Goal: Task Accomplishment & Management: Complete application form

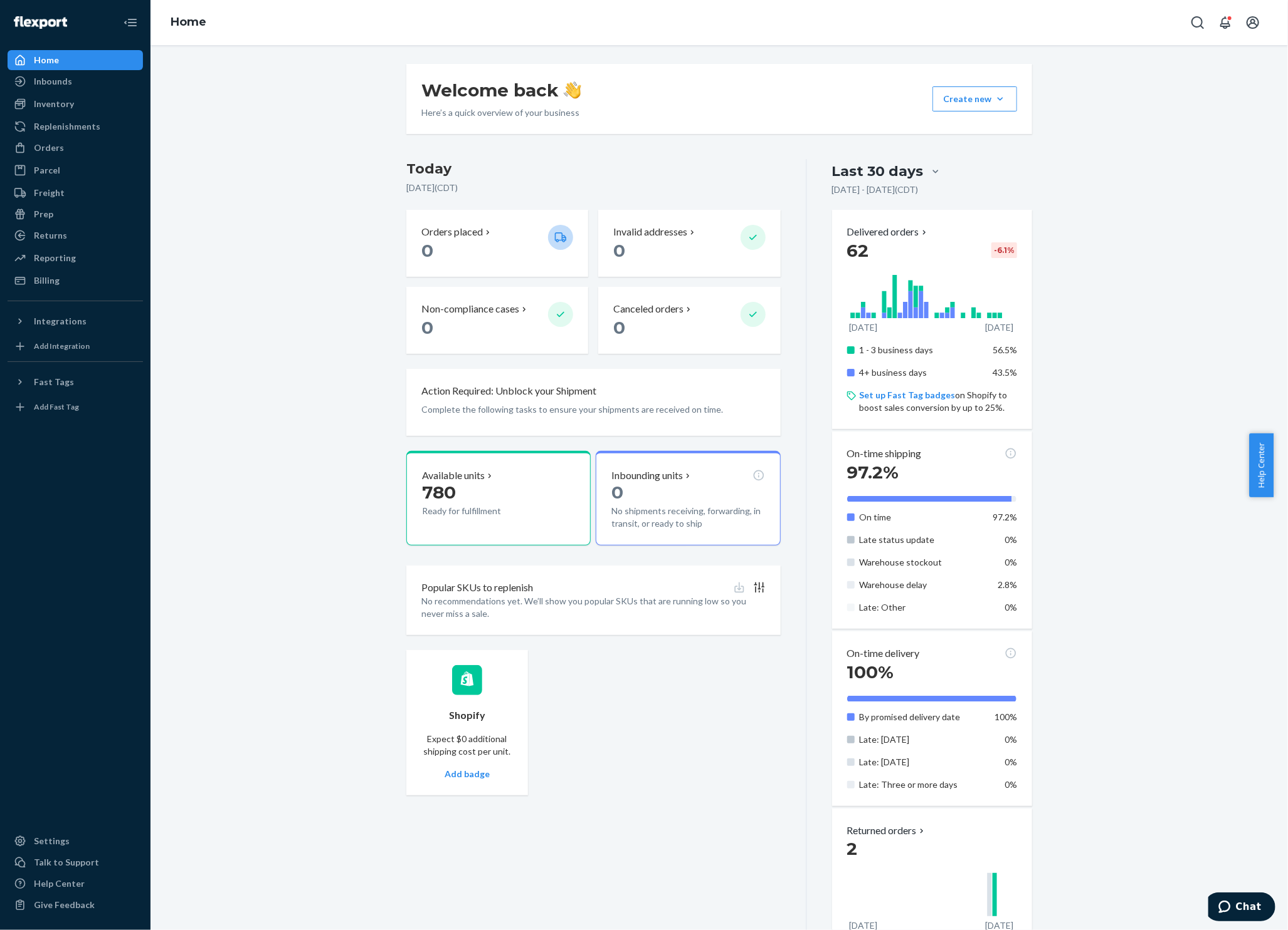
click at [272, 396] on div "Welcome back Here’s a quick overview of your business Create new Create new inb…" at bounding box center [719, 594] width 1118 height 1061
click at [84, 87] on div "Inbounds" at bounding box center [75, 81] width 133 height 17
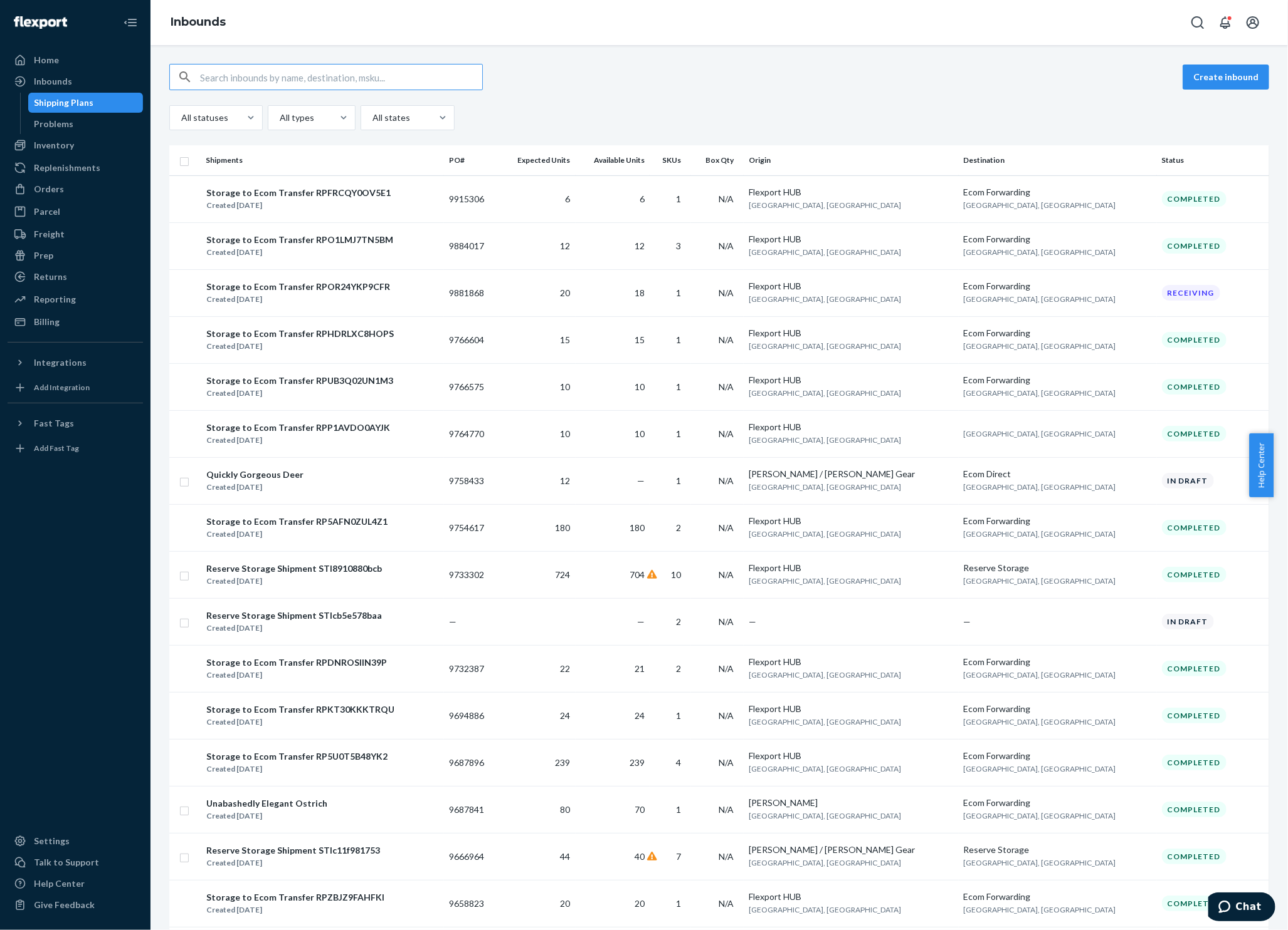
click at [682, 57] on div "Create inbound All statuses All types All states Shipments PO# Expected Units A…" at bounding box center [718, 488] width 1137 height 885
click at [1190, 78] on button "Create inbound" at bounding box center [1225, 78] width 86 height 25
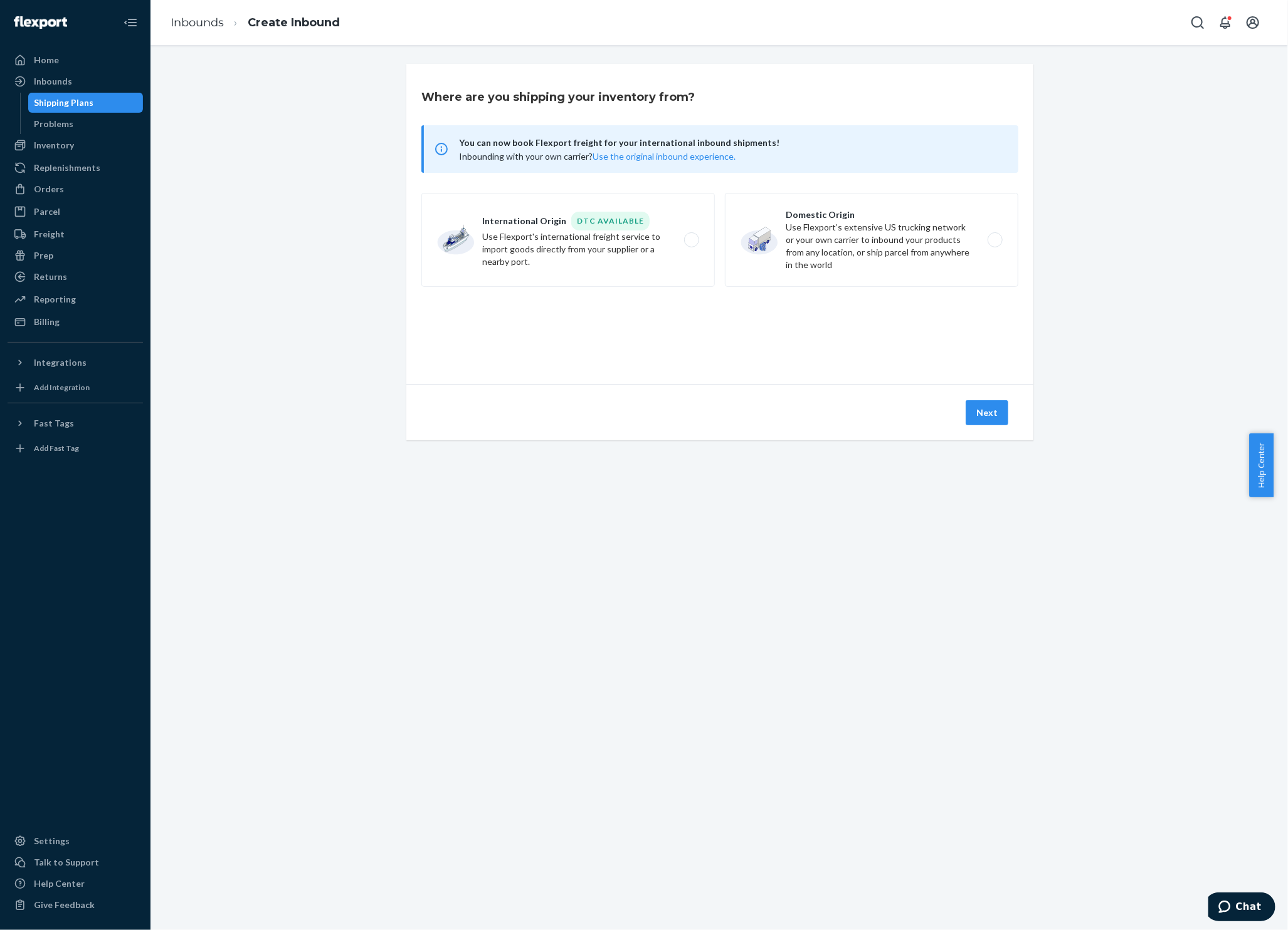
click at [989, 237] on label "Domestic Origin Use Flexport’s extensive US trucking network or your own carrie…" at bounding box center [871, 239] width 294 height 94
click at [994, 237] on input "Domestic Origin Use Flexport’s extensive US trucking network or your own carrie…" at bounding box center [998, 240] width 8 height 8
radio input "true"
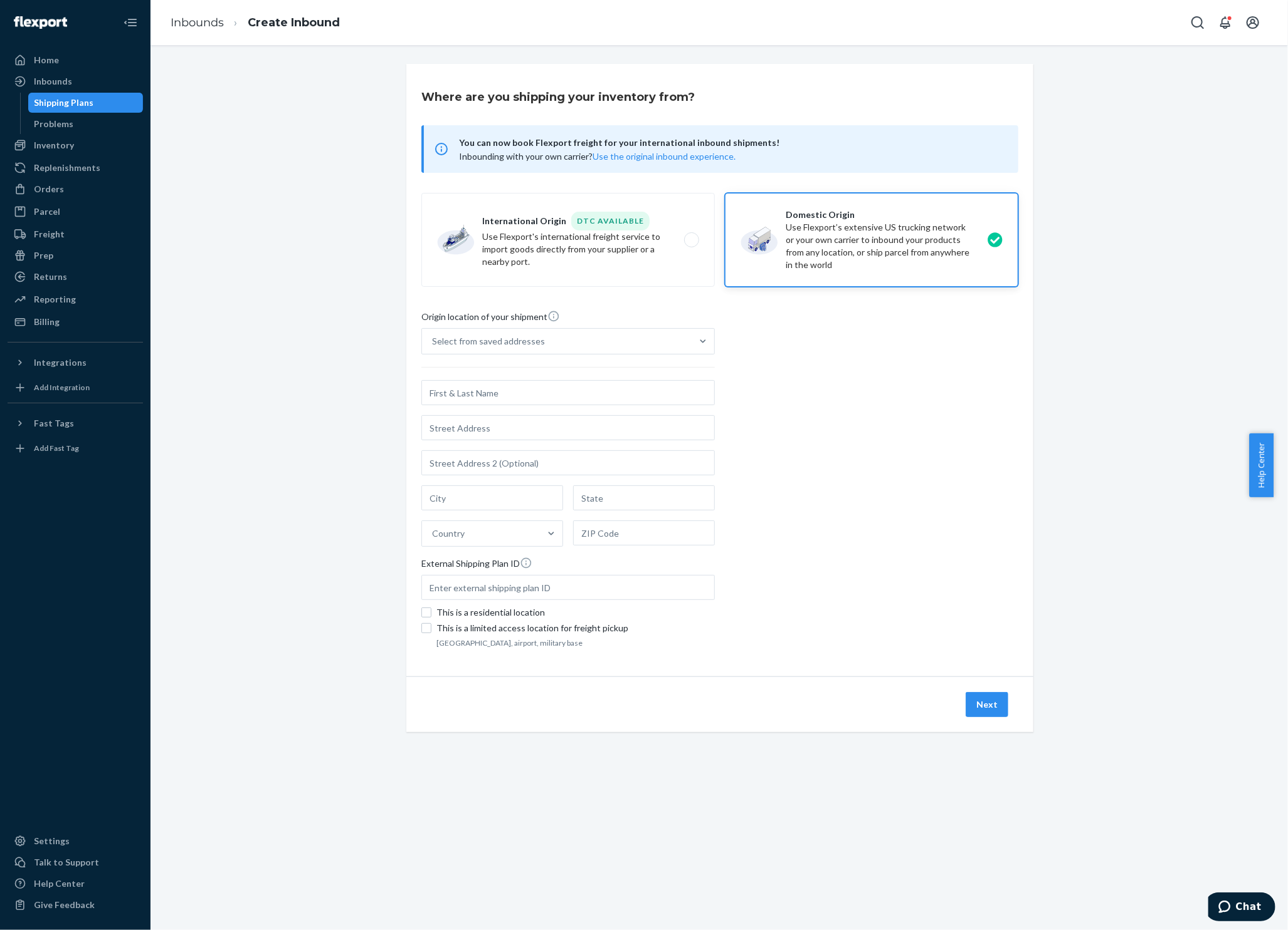
click at [631, 339] on div "Select from saved addresses" at bounding box center [556, 342] width 269 height 25
click at [433, 339] on input "Select from saved addresses" at bounding box center [432, 341] width 1 height 13
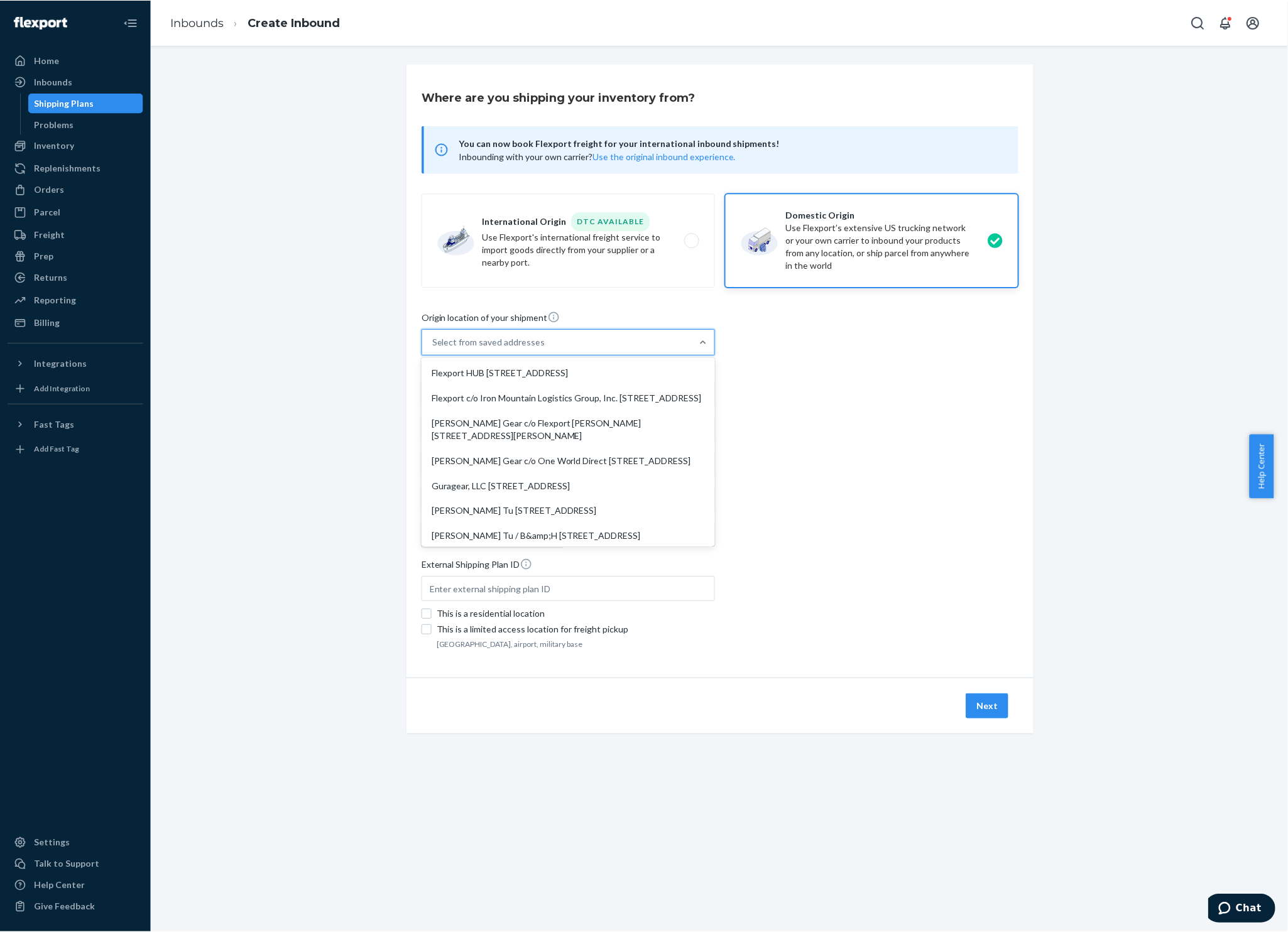
scroll to position [54, 0]
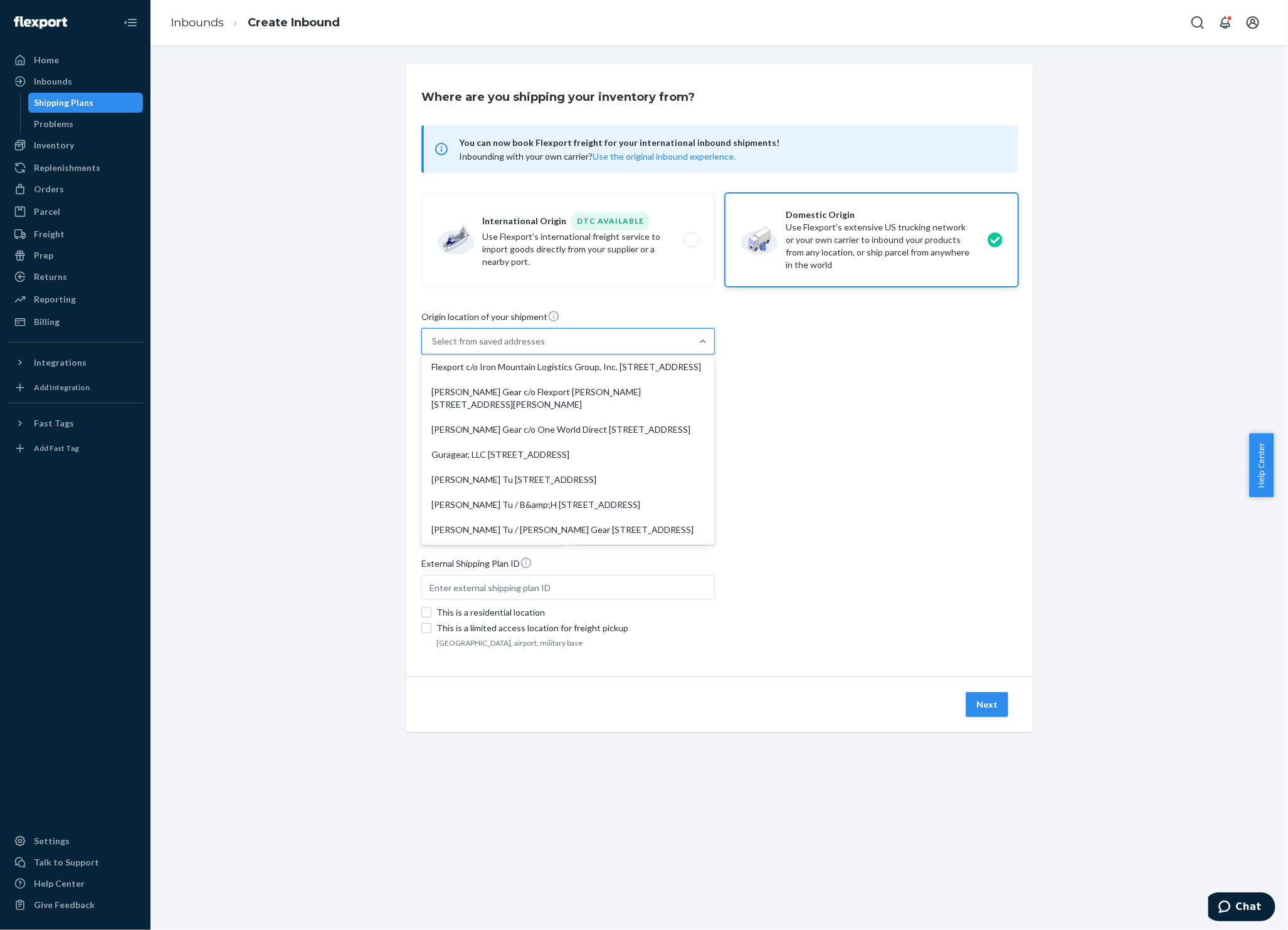
click at [327, 522] on div "Where are you shipping your inventory from? You can now book Flexport freight f…" at bounding box center [719, 413] width 1118 height 698
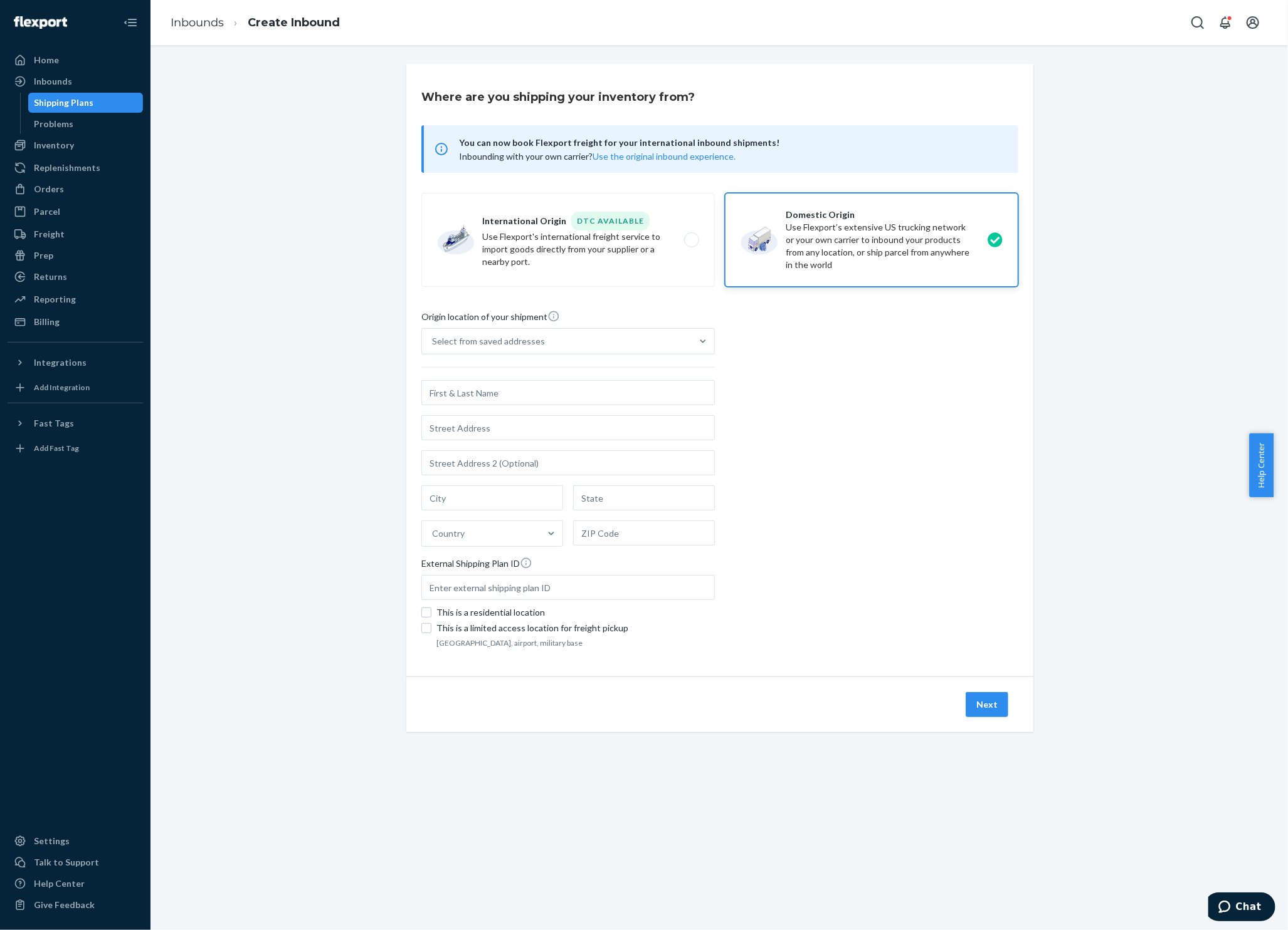
click at [65, 846] on div "Settings" at bounding box center [75, 842] width 133 height 17
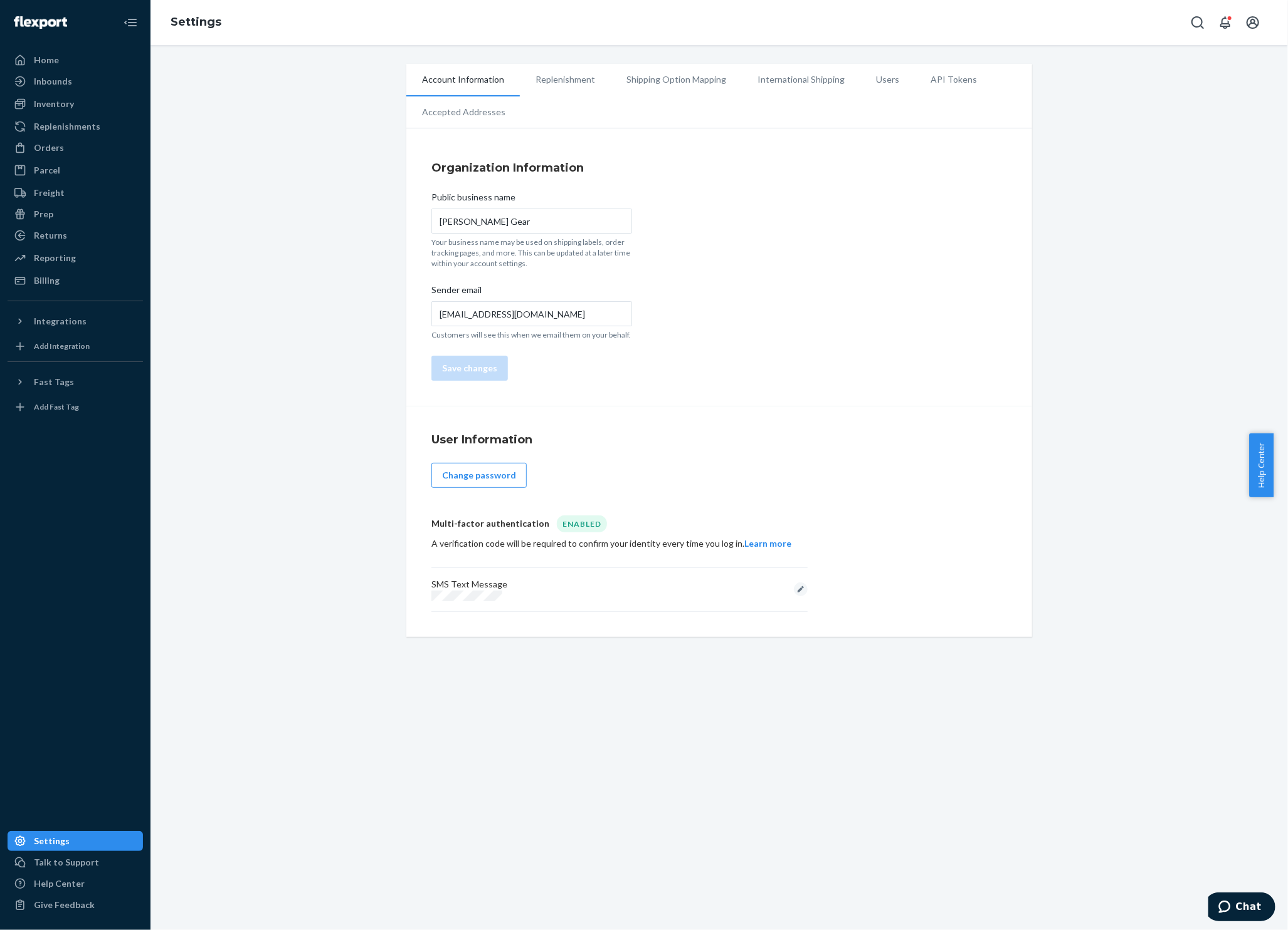
click at [547, 78] on li "Replenishment" at bounding box center [565, 79] width 91 height 31
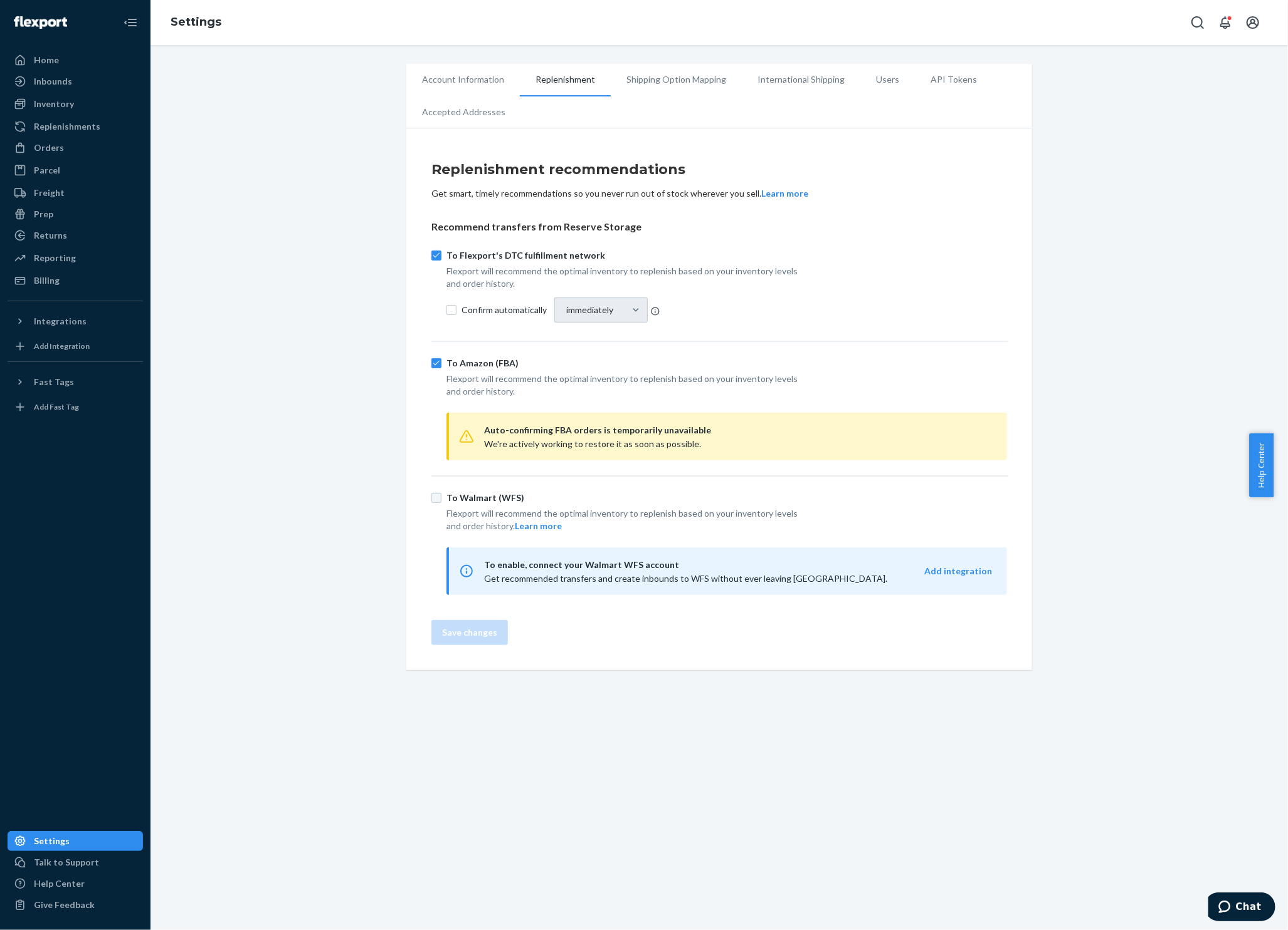
click at [648, 69] on li "Shipping Option Mapping" at bounding box center [675, 79] width 131 height 31
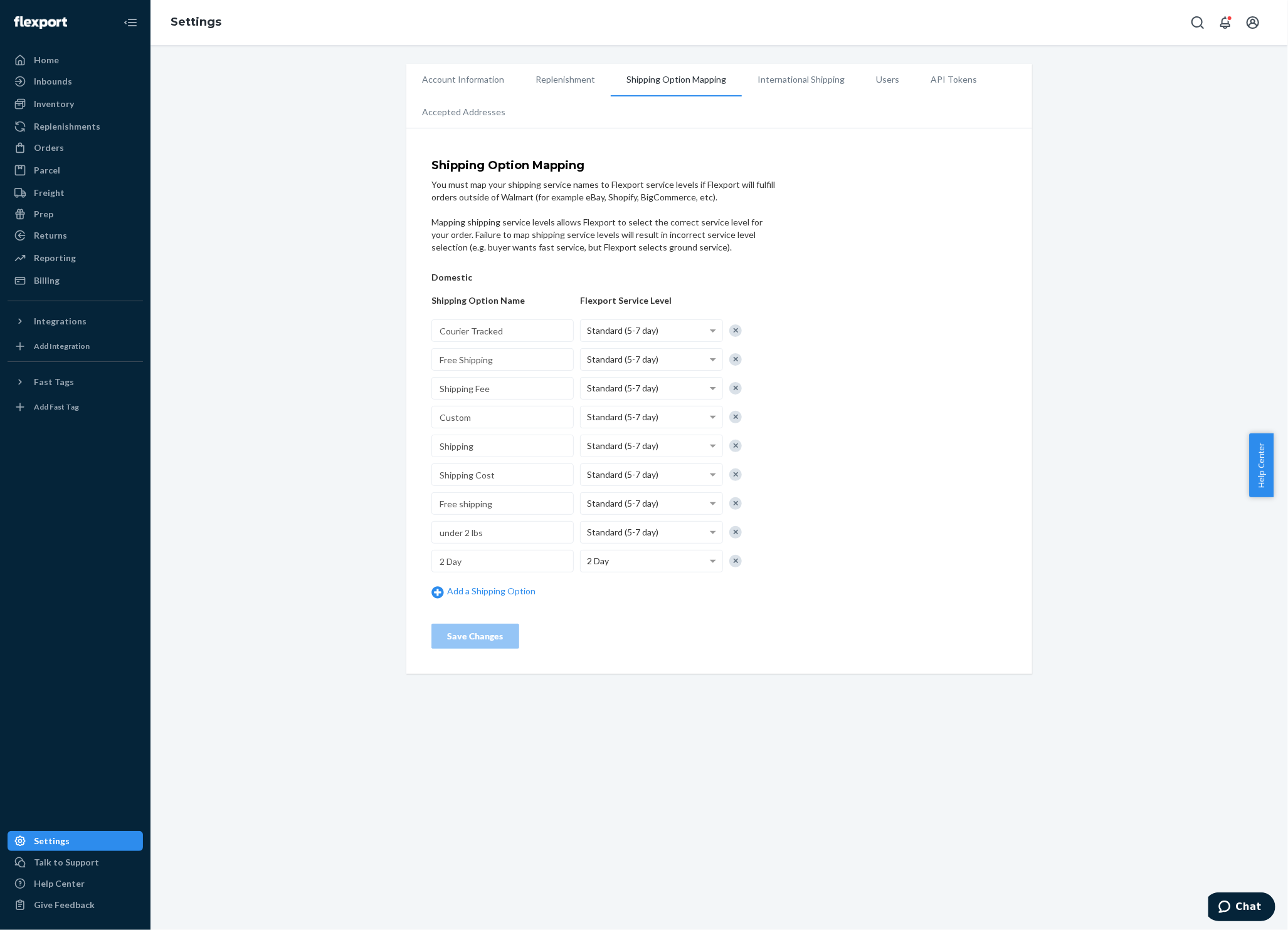
click at [774, 59] on div "Account Information Replenishment Shipping Option Mapping International Shippin…" at bounding box center [718, 488] width 1137 height 885
click at [782, 67] on li "International Shipping" at bounding box center [801, 79] width 118 height 31
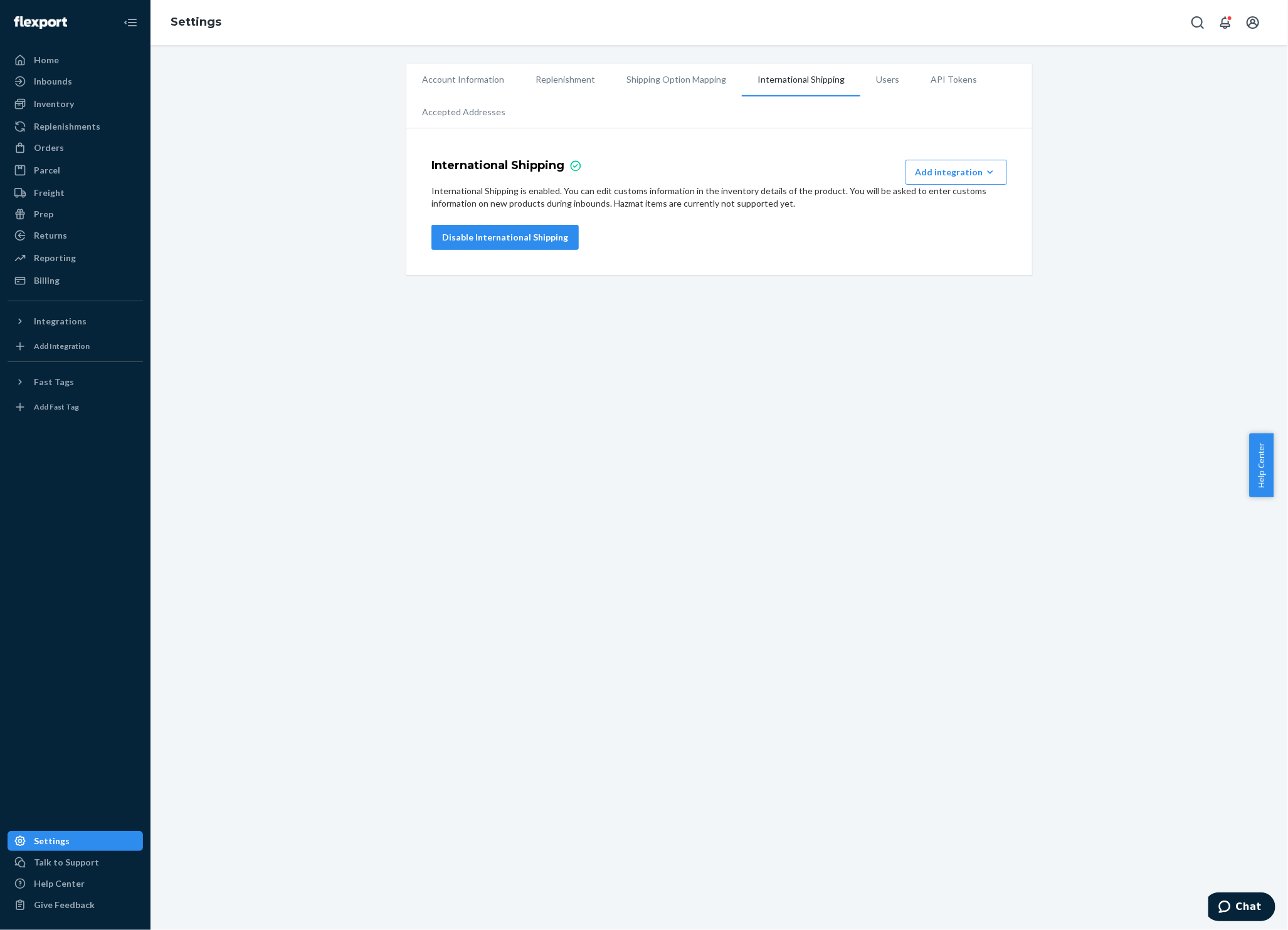
click at [785, 78] on li "International Shipping" at bounding box center [801, 80] width 118 height 33
click at [986, 171] on icon "button" at bounding box center [990, 171] width 13 height 13
click at [829, 215] on div "International Shipping Add integration Managed Markets Global-E Passport Intern…" at bounding box center [719, 204] width 576 height 90
click at [715, 174] on div "International Shipping Add integration Managed Markets Global-E Passport" at bounding box center [719, 172] width 585 height 25
click at [883, 79] on li "Users" at bounding box center [887, 79] width 54 height 31
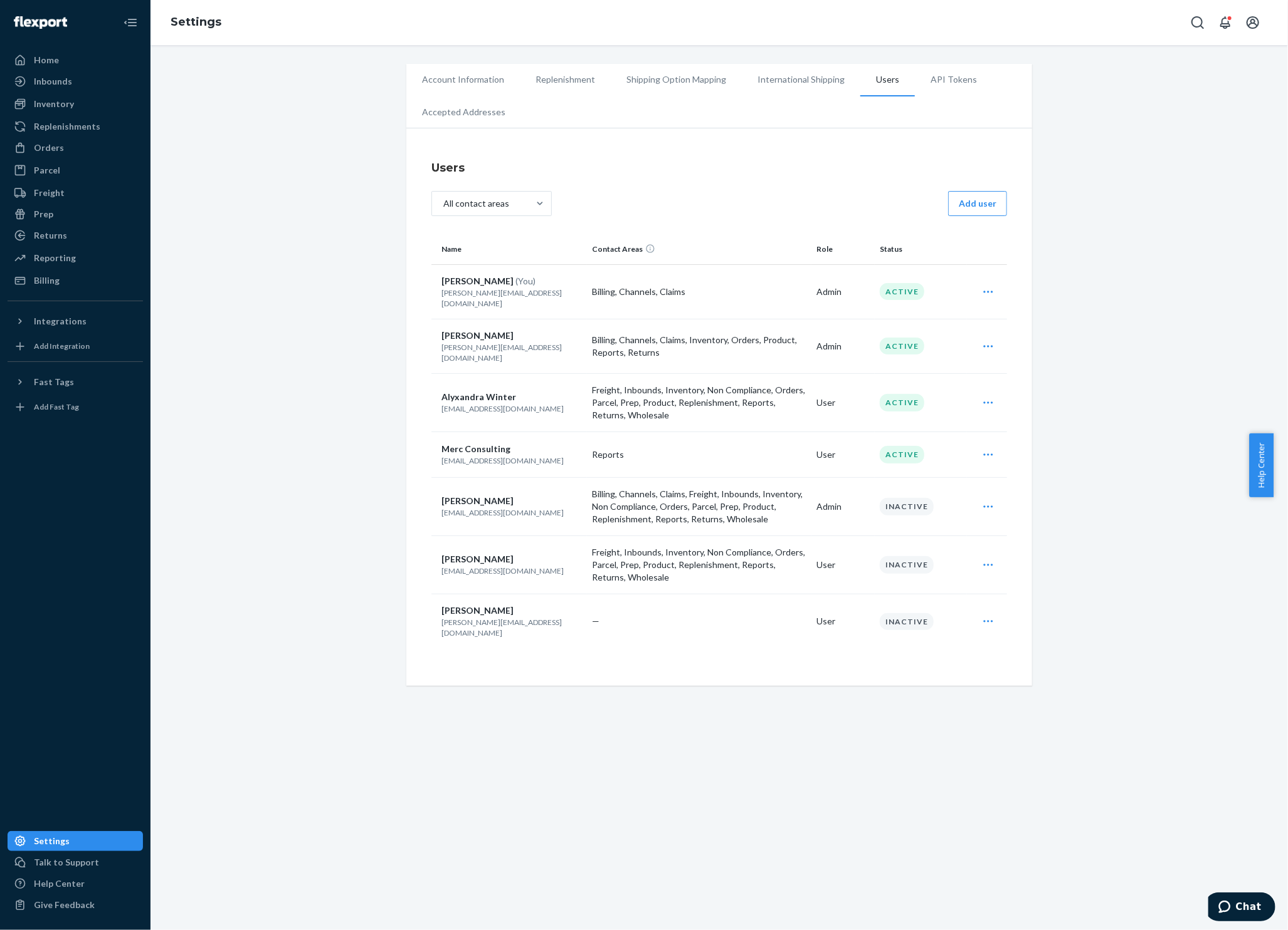
click at [513, 201] on div "All contact areas" at bounding box center [481, 203] width 97 height 22
click at [448, 203] on input "All contact areas" at bounding box center [448, 203] width 0 height 0
click at [477, 260] on div "Inbounds" at bounding box center [491, 259] width 115 height 25
click at [448, 203] on input "option Inbounds focused, 2 of 16. 16 results available. Use Up and Down to choo…" at bounding box center [448, 203] width 0 height 0
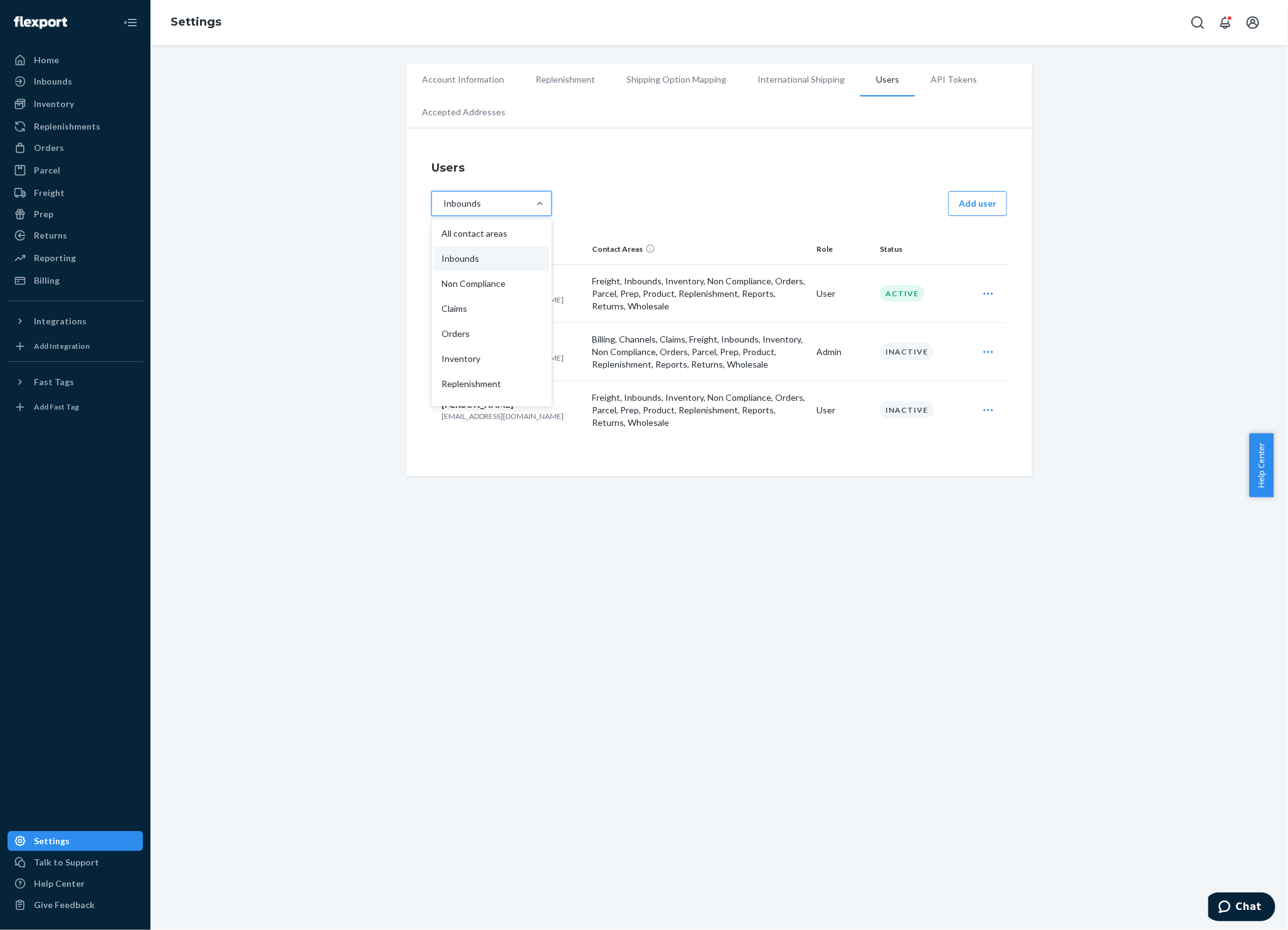
click at [507, 211] on div "Inbounds" at bounding box center [481, 203] width 97 height 22
click at [420, 203] on input "option Inbounds, selected. option Inbounds focused, 2 of 16. 16 results availab…" at bounding box center [420, 203] width 0 height 0
click at [496, 232] on div "All contact areas" at bounding box center [491, 233] width 115 height 25
click at [420, 203] on input "option Inbounds, selected. option All contact areas focused, 1 of 16. 16 result…" at bounding box center [420, 203] width 0 height 0
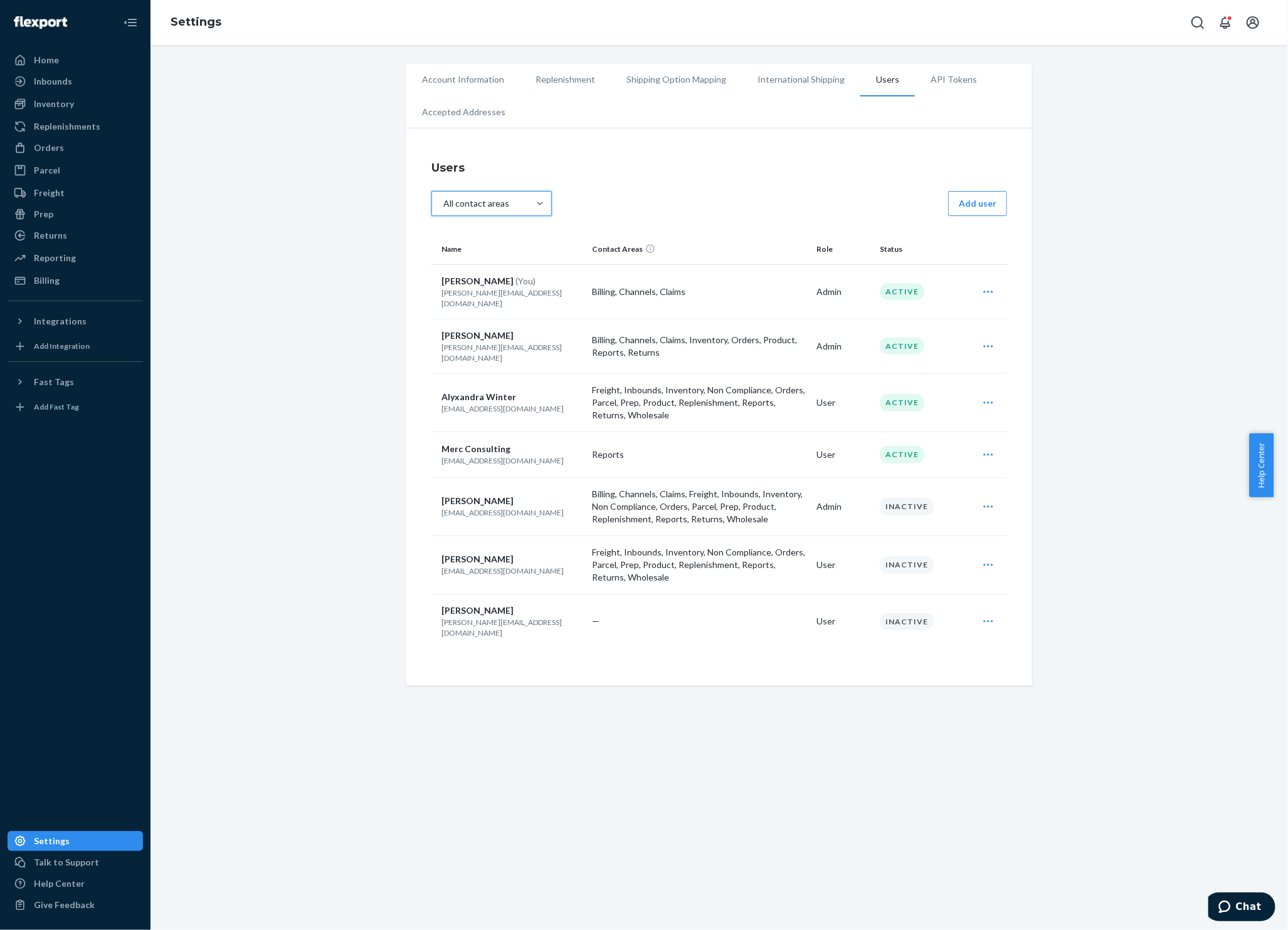
click at [484, 83] on li "Account Information" at bounding box center [462, 79] width 113 height 31
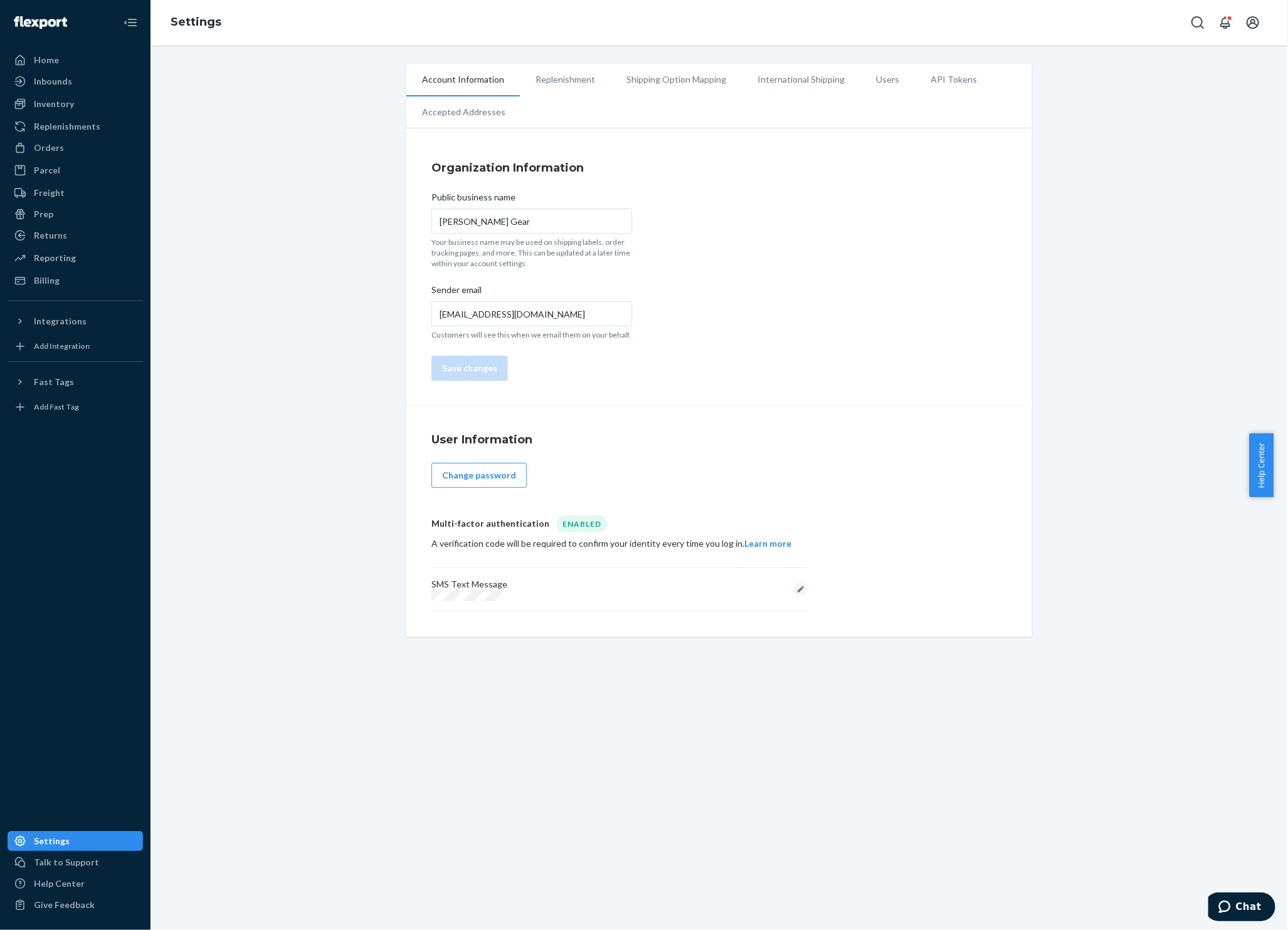
click at [490, 116] on li "Accepted Addresses" at bounding box center [463, 112] width 114 height 31
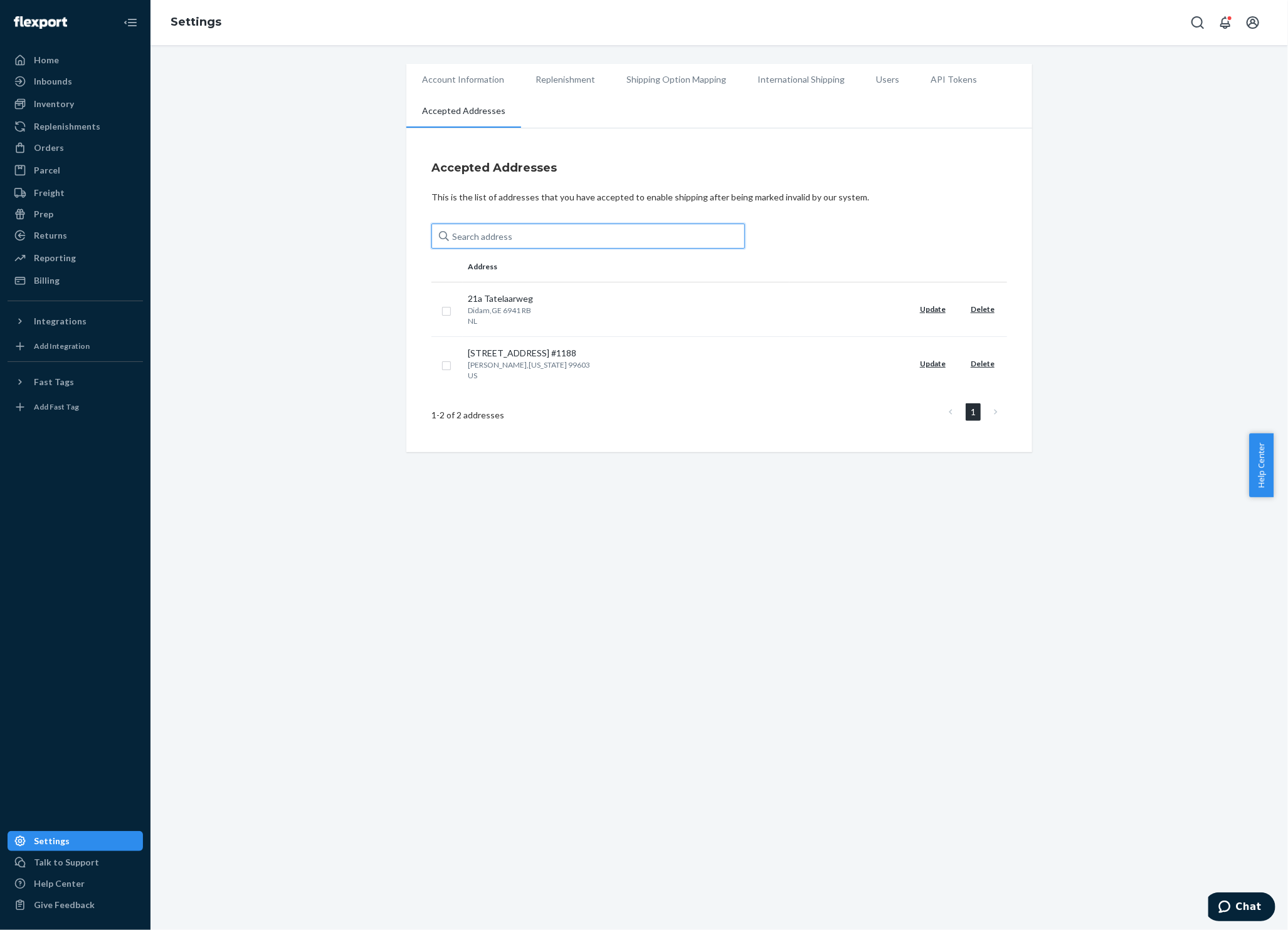
click at [497, 240] on input "text" at bounding box center [587, 236] width 313 height 25
click at [565, 82] on li "Replenishment" at bounding box center [565, 79] width 91 height 31
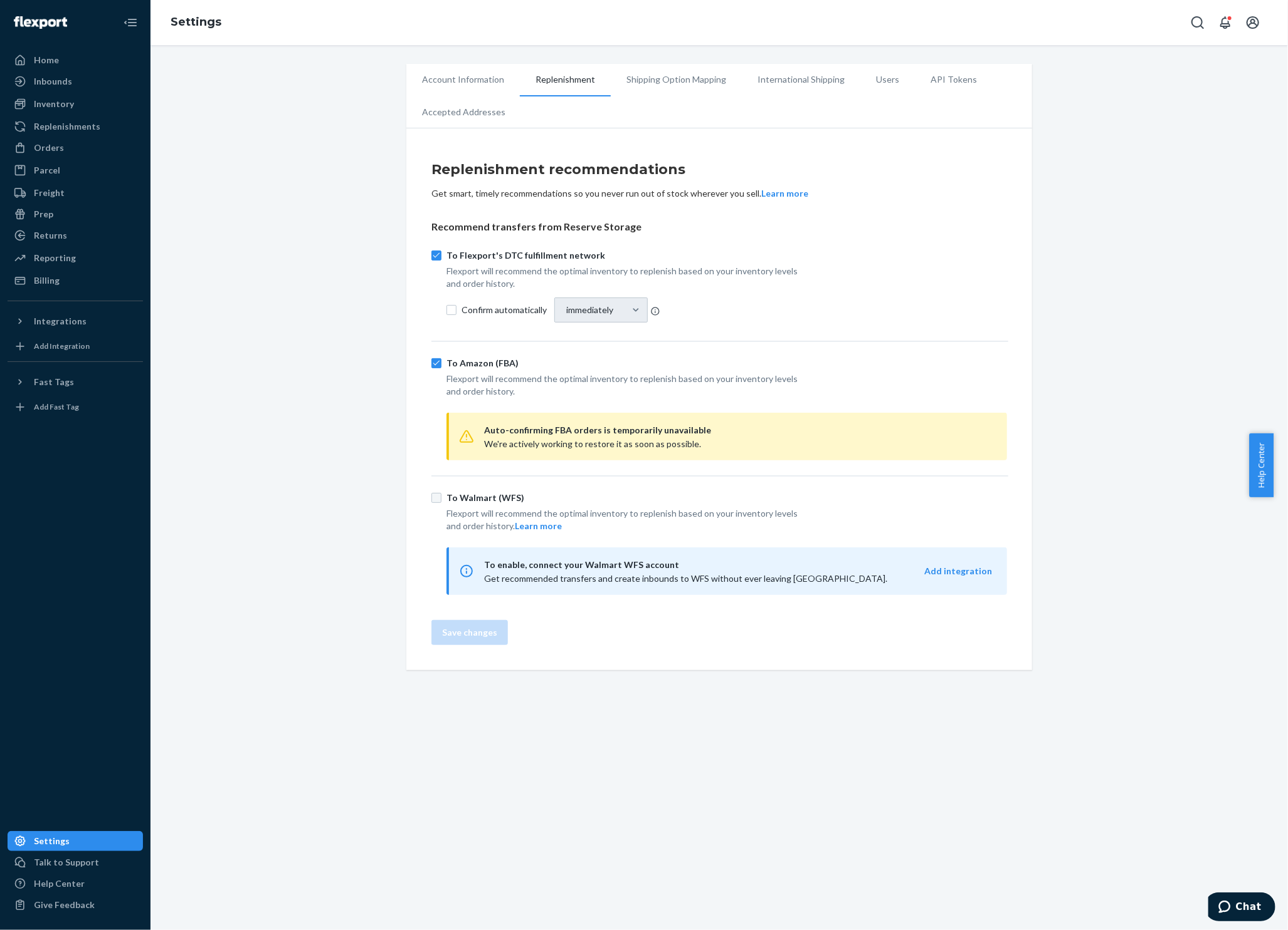
click at [475, 75] on li "Account Information" at bounding box center [462, 79] width 113 height 31
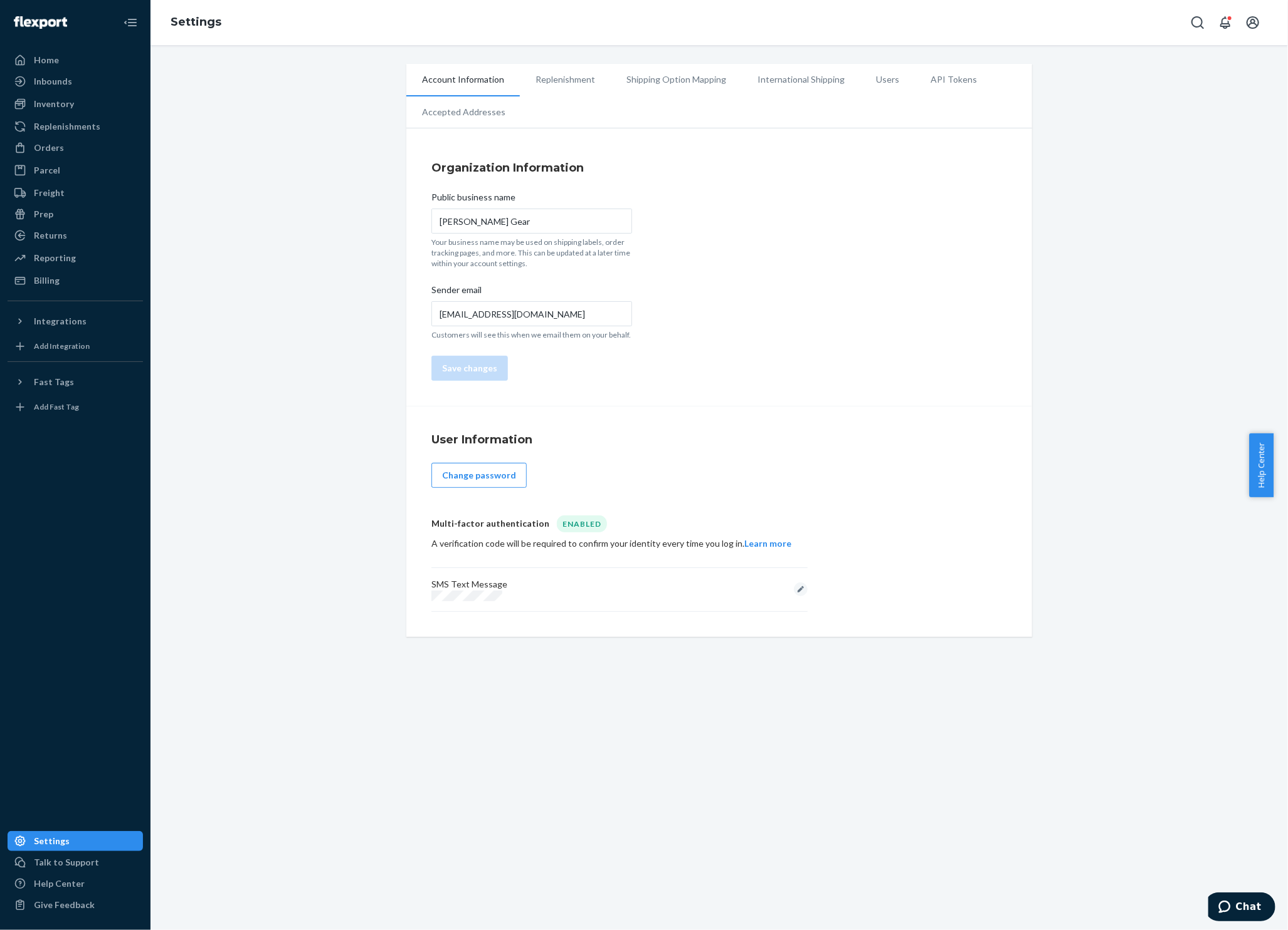
click at [651, 74] on li "Shipping Option Mapping" at bounding box center [675, 79] width 131 height 31
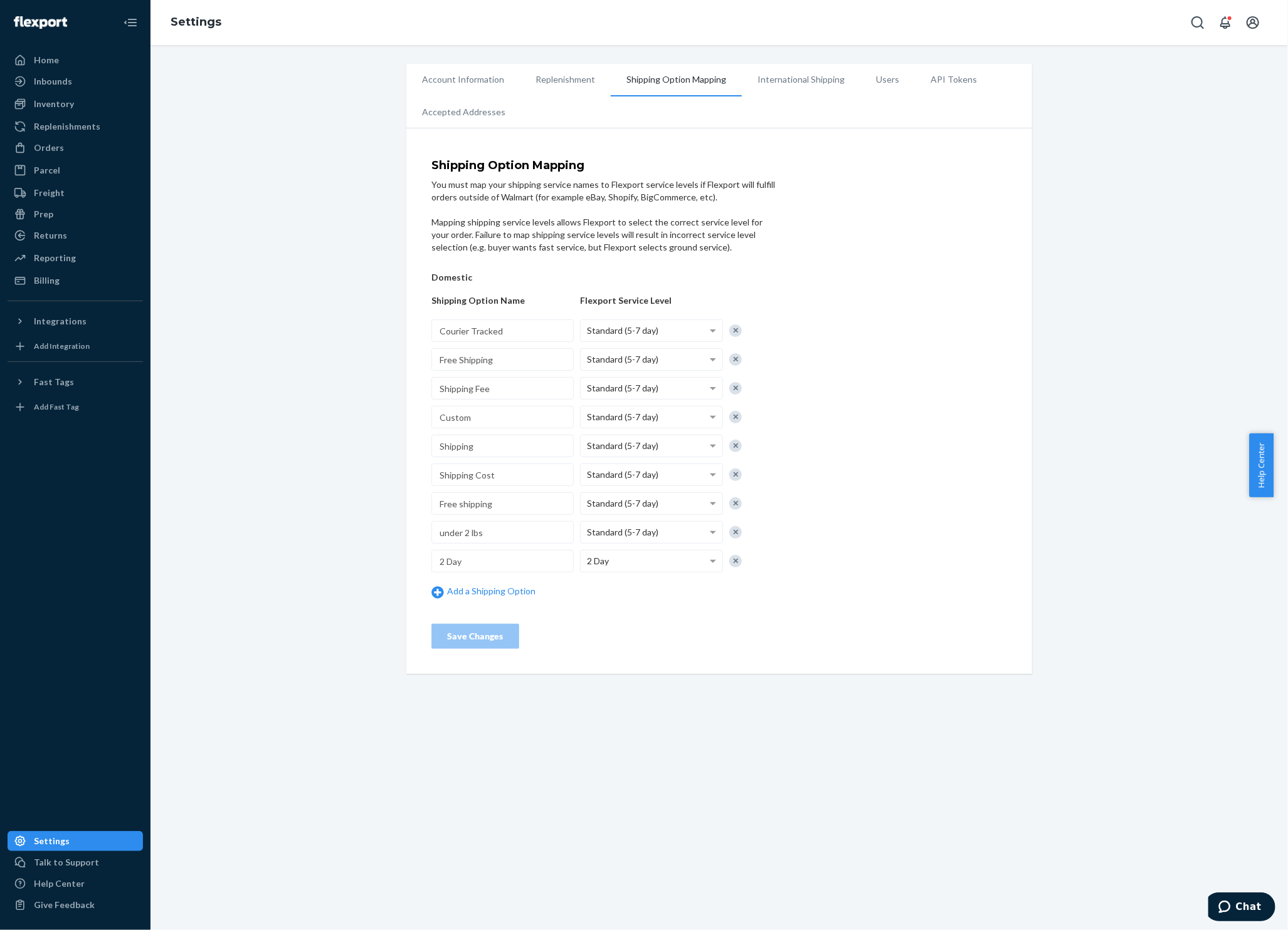
click at [823, 80] on li "International Shipping" at bounding box center [801, 79] width 118 height 31
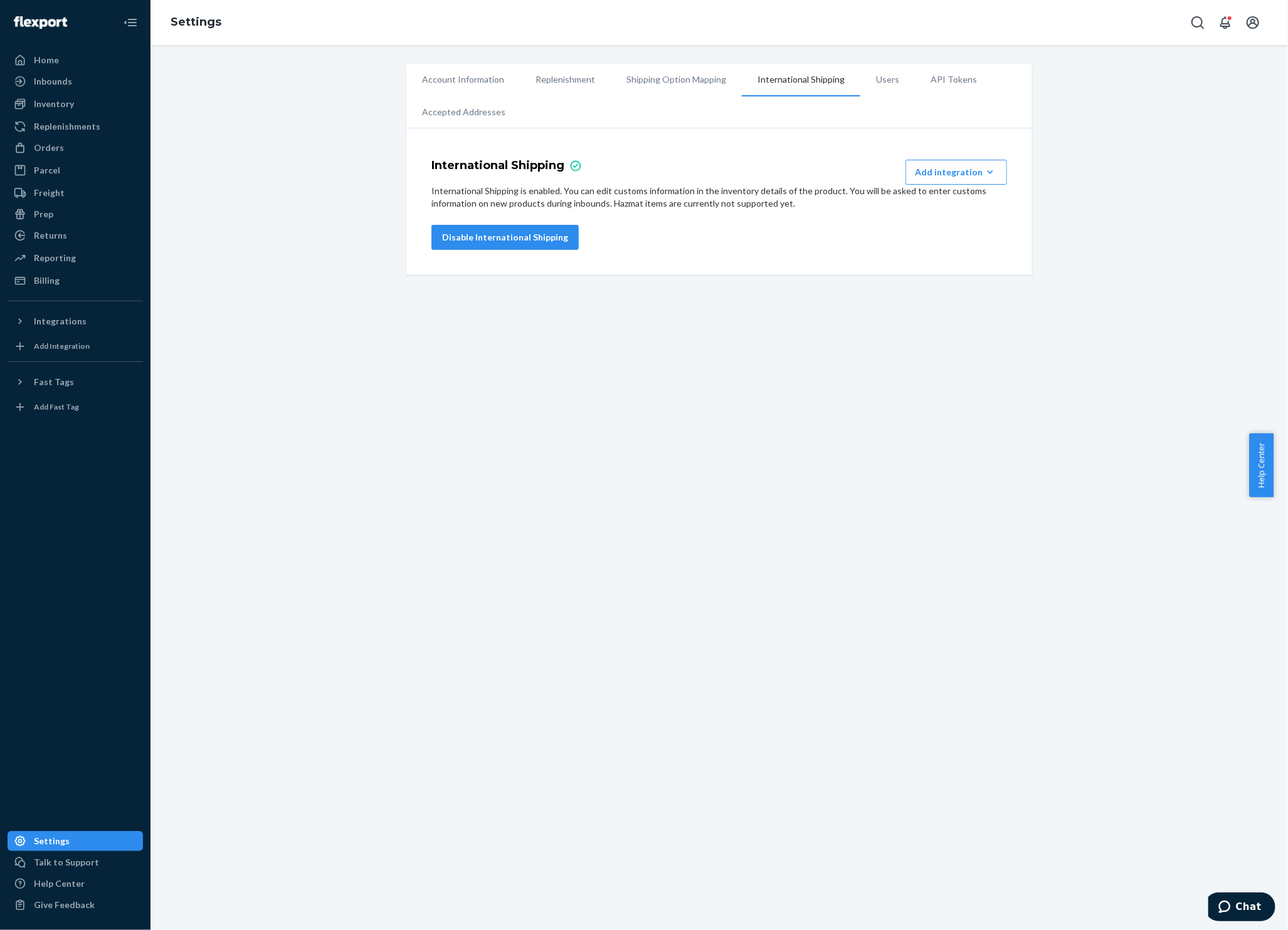
click at [908, 160] on button "Add integration Managed Markets Global-E Passport" at bounding box center [956, 172] width 102 height 25
click at [879, 89] on li "Users" at bounding box center [887, 79] width 54 height 31
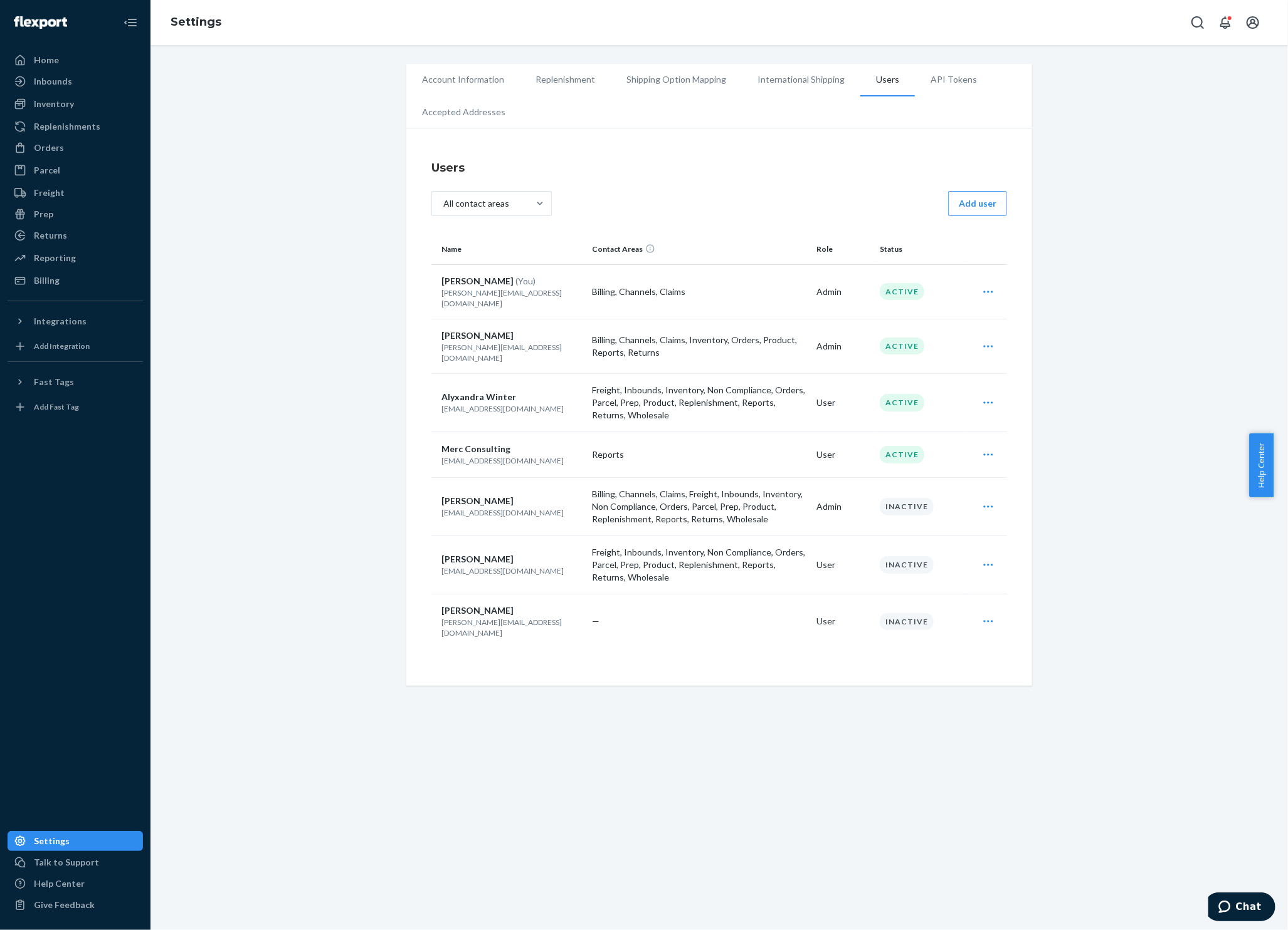
click at [921, 76] on li "API Tokens" at bounding box center [954, 79] width 78 height 31
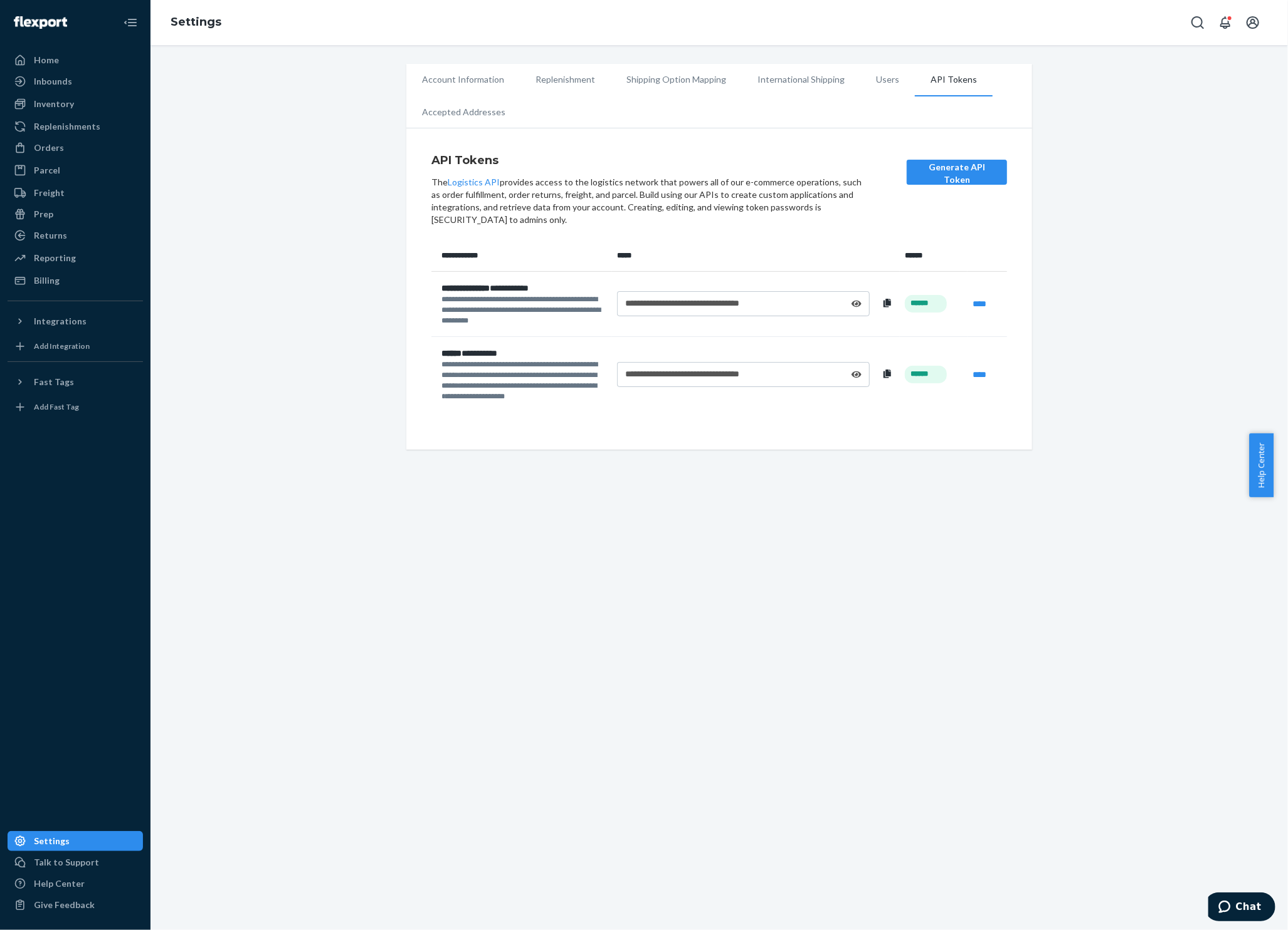
click at [44, 80] on div "Inbounds" at bounding box center [52, 81] width 38 height 13
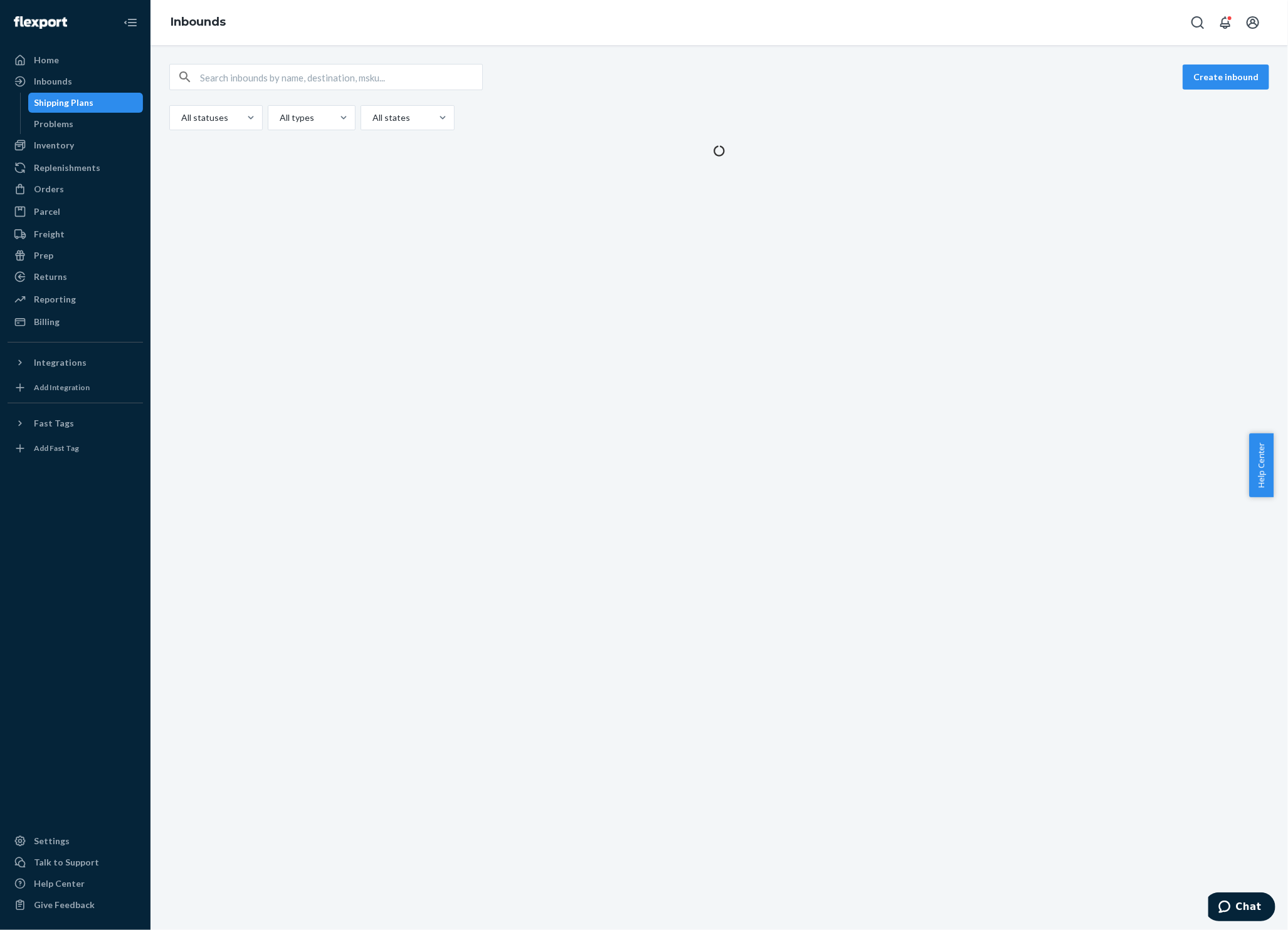
click at [1209, 65] on button "Create inbound" at bounding box center [1225, 78] width 86 height 25
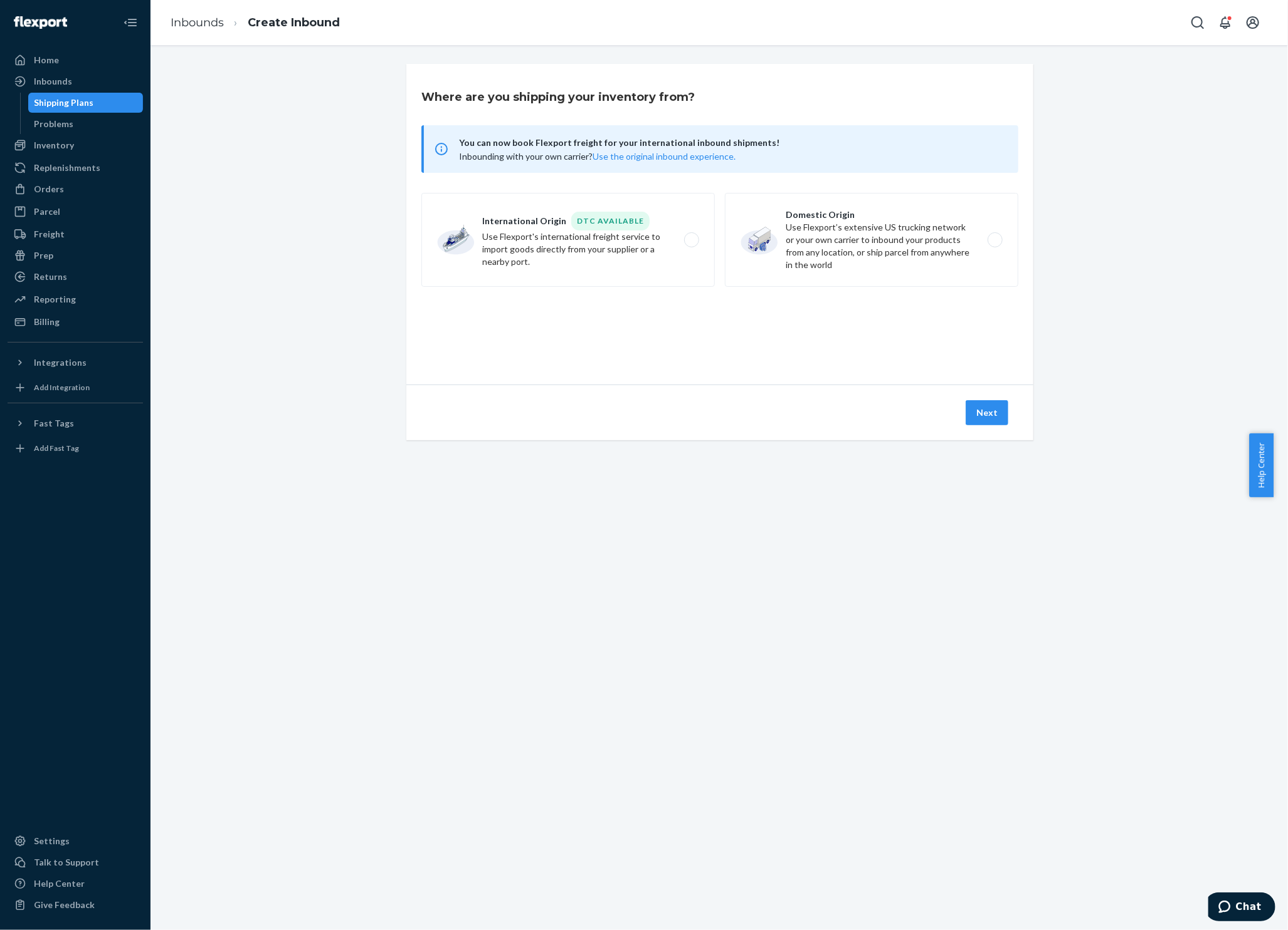
drag, startPoint x: 916, startPoint y: 234, endPoint x: 924, endPoint y: 294, distance: 60.5
click at [915, 234] on label "Domestic Origin Use Flexport’s extensive US trucking network or your own carrie…" at bounding box center [871, 239] width 294 height 94
click at [994, 236] on input "Domestic Origin Use Flexport’s extensive US trucking network or your own carrie…" at bounding box center [998, 240] width 8 height 8
radio input "true"
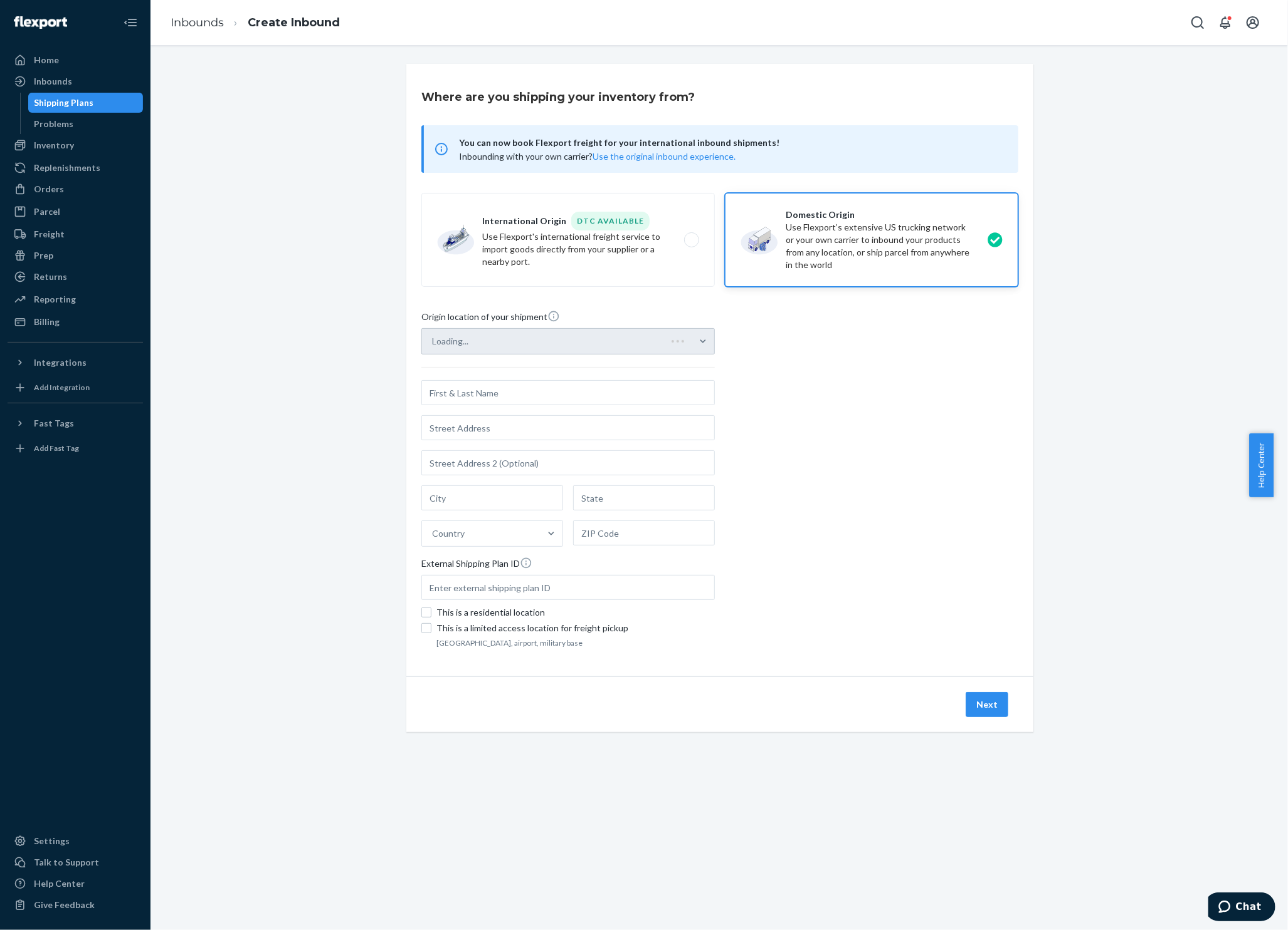
click at [629, 271] on label "International Origin DTC Available Use Flexport's international freight service…" at bounding box center [568, 239] width 294 height 94
click at [691, 244] on input "International Origin DTC Available Use Flexport's international freight service…" at bounding box center [695, 240] width 8 height 8
radio input "true"
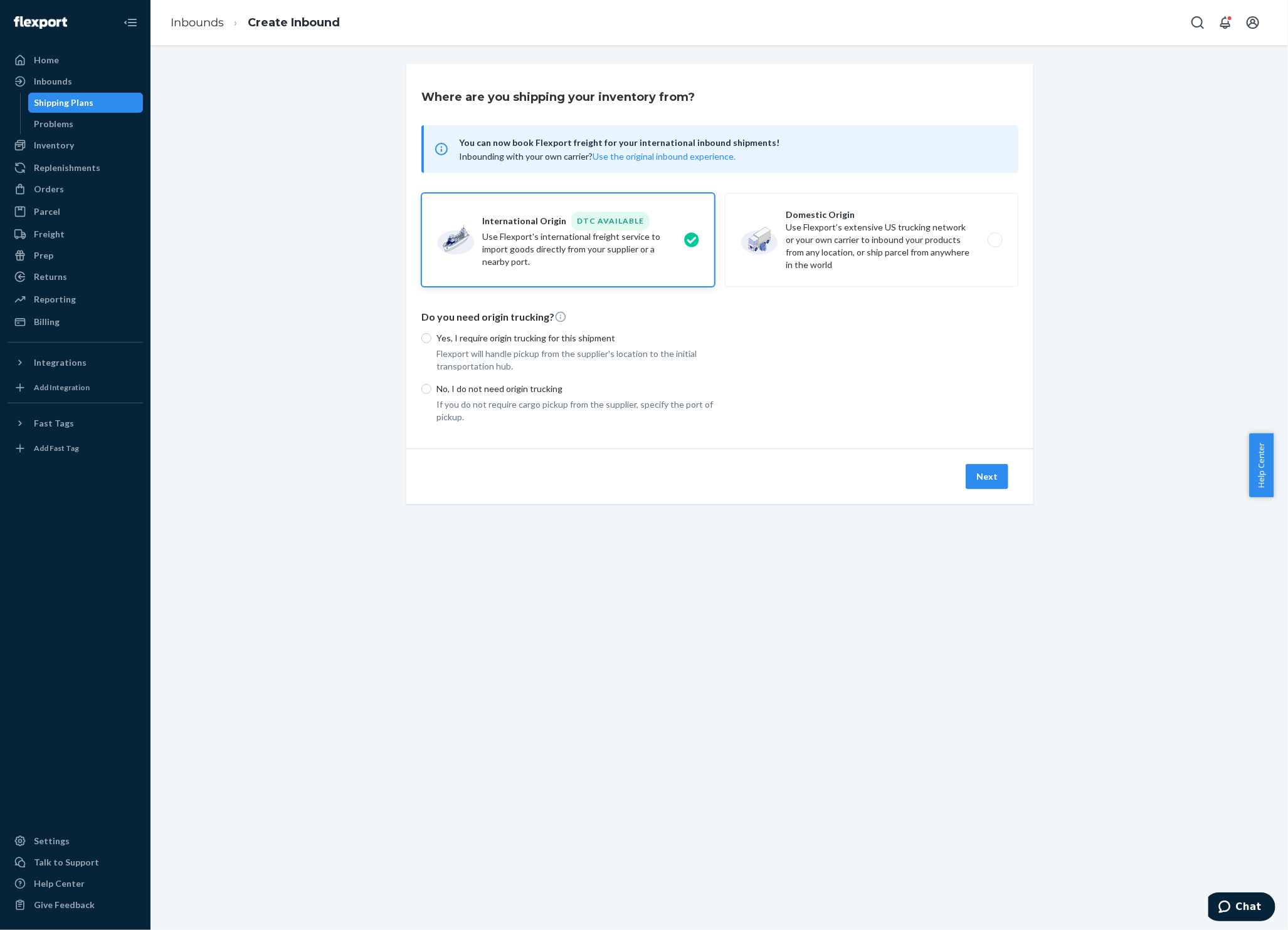
click at [815, 236] on label "Domestic Origin Use Flexport’s extensive US trucking network or your own carrie…" at bounding box center [871, 239] width 294 height 94
click at [994, 236] on input "Domestic Origin Use Flexport’s extensive US trucking network or your own carrie…" at bounding box center [998, 240] width 8 height 8
radio input "true"
radio input "false"
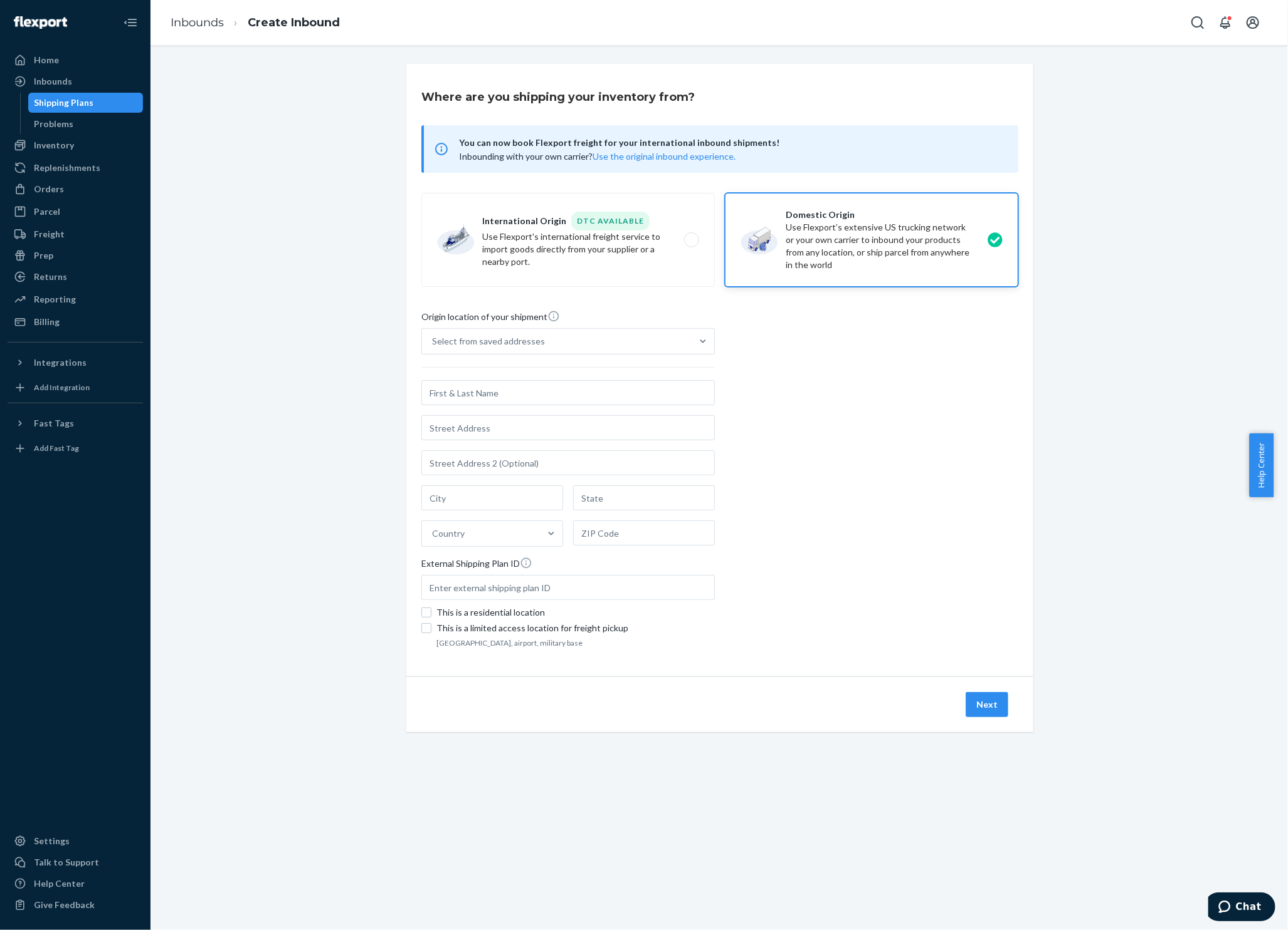
click at [795, 340] on div "Origin location of your shipment Select from saved addresses Country External S…" at bounding box center [720, 480] width 597 height 342
click at [593, 402] on input "text" at bounding box center [568, 393] width 294 height 25
click at [476, 402] on input "text" at bounding box center [566, 393] width 294 height 25
type input "[PERSON_NAME] Ventures LLC"
type input "[STREET_ADDRESS][PERSON_NAME]"
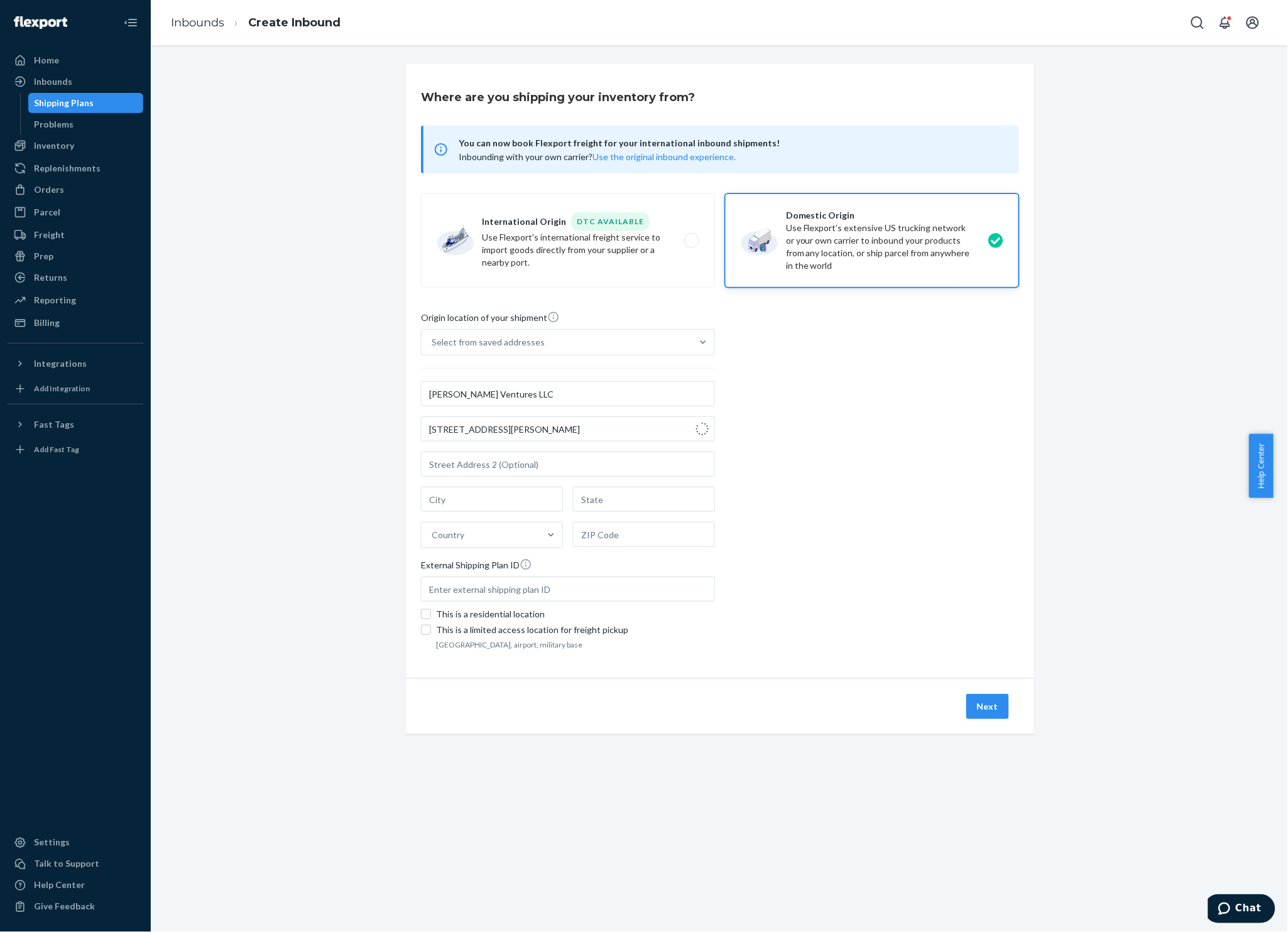
type input "ste r"
type input "[PERSON_NAME]"
type input "WY"
type input "82801"
click at [474, 467] on input "ste r" at bounding box center [567, 464] width 294 height 25
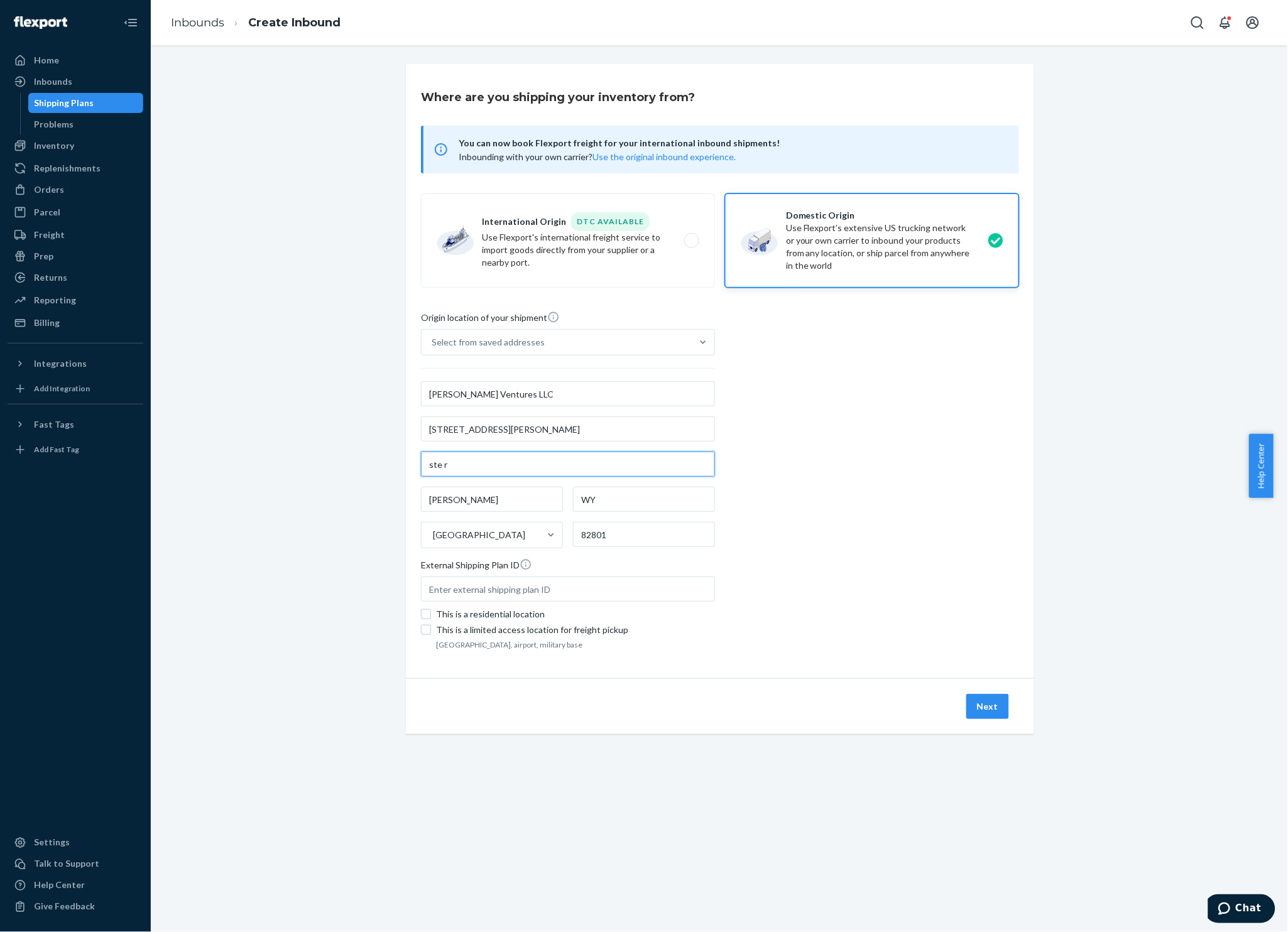
drag, startPoint x: 474, startPoint y: 467, endPoint x: 382, endPoint y: 463, distance: 92.1
click at [382, 463] on div "Where are you shipping your inventory from? You can now book Flexport freight f…" at bounding box center [719, 414] width 1118 height 700
type input "s"
type input "Ste R"
click at [982, 441] on div "Origin location of your shipment Select from saved addresses [PERSON_NAME] Vent…" at bounding box center [720, 482] width 598 height 343
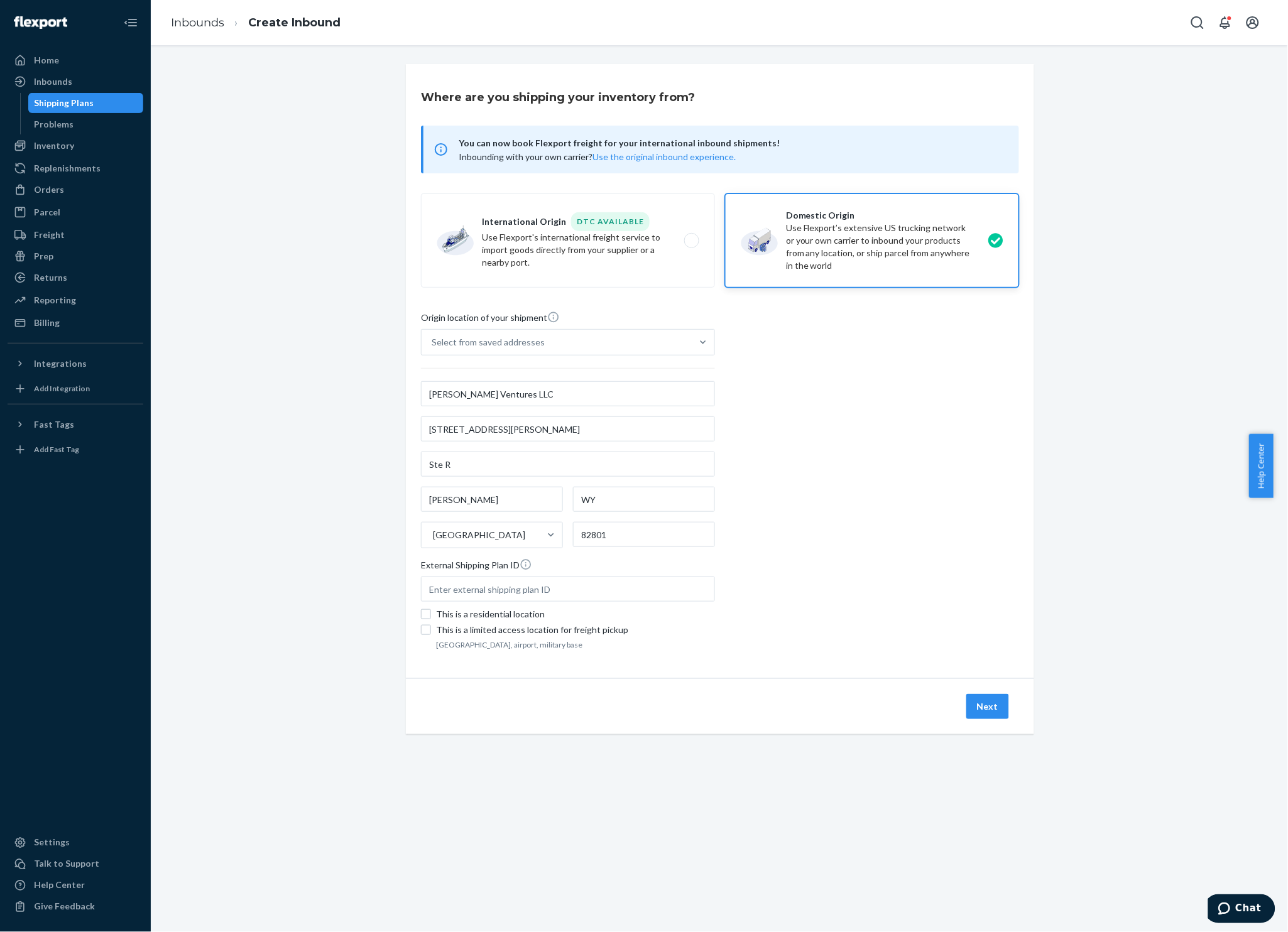
click at [966, 709] on button "Next" at bounding box center [988, 707] width 43 height 25
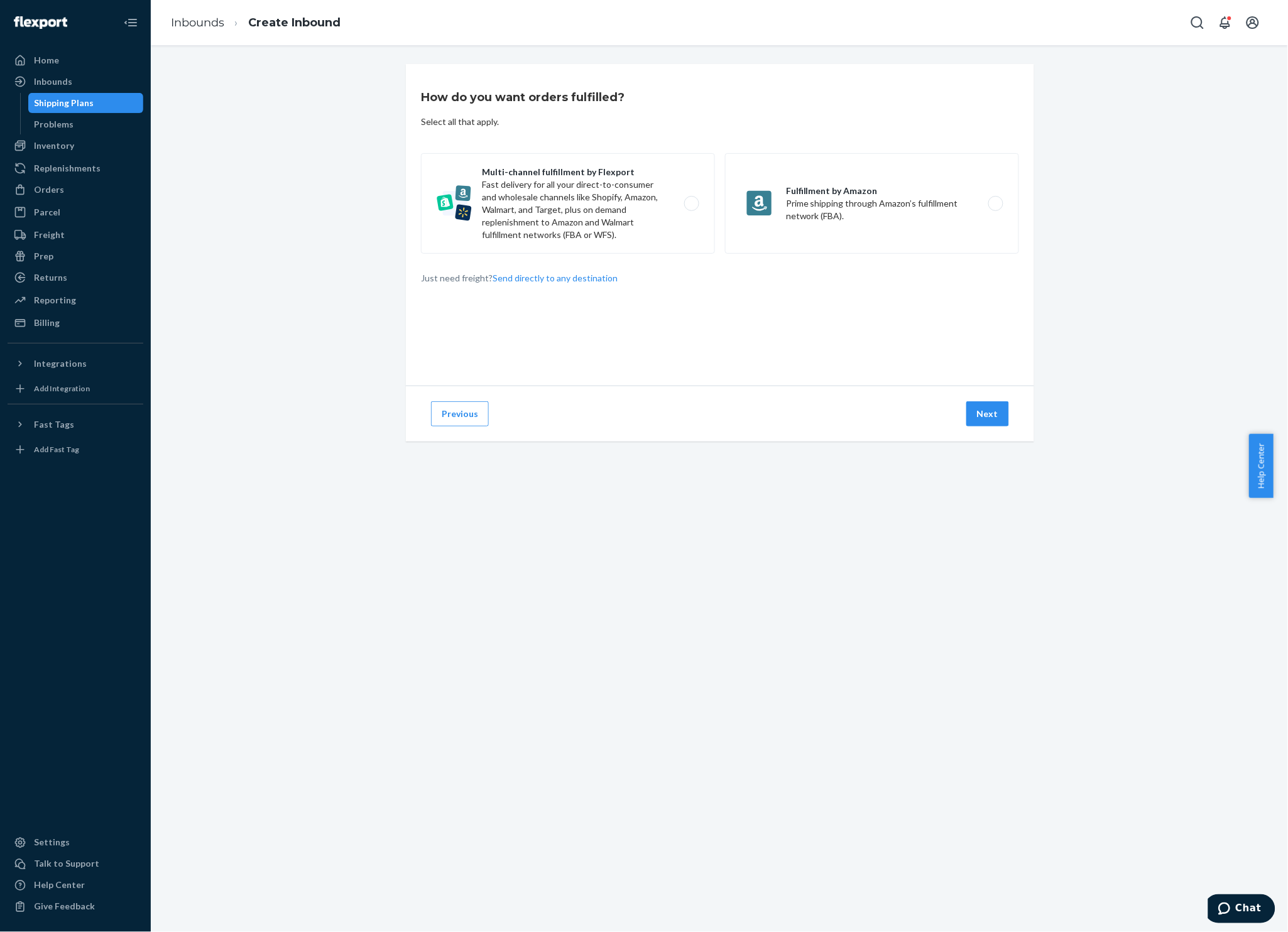
click at [553, 229] on label "Multi-channel fulfillment by Flexport Fast delivery for all your direct-to-cons…" at bounding box center [567, 203] width 294 height 100
click at [691, 208] on input "Multi-channel fulfillment by Flexport Fast delivery for all your direct-to-cons…" at bounding box center [695, 204] width 8 height 8
radio input "true"
click at [975, 415] on button "Next" at bounding box center [988, 414] width 43 height 25
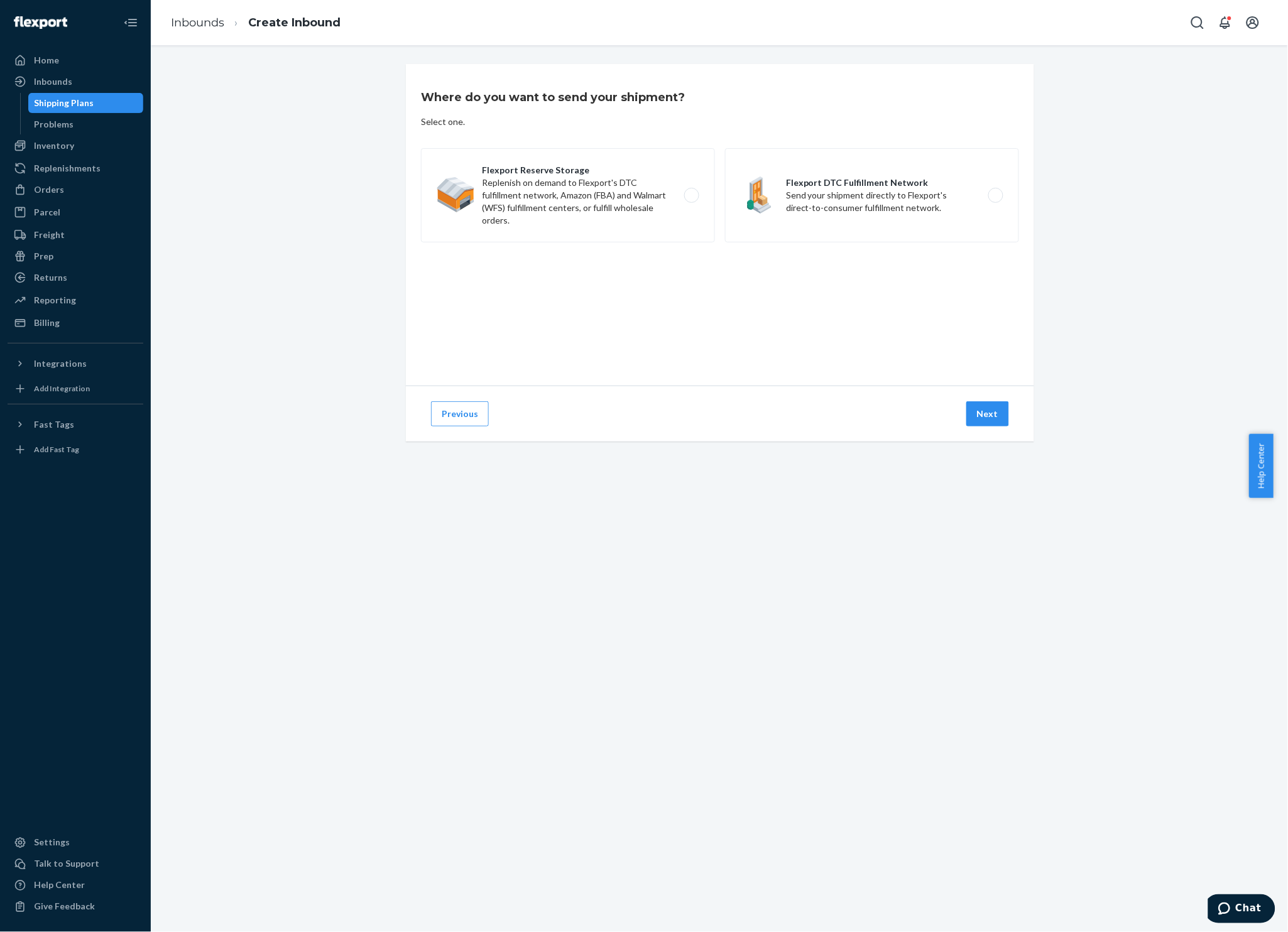
click at [593, 195] on label "Flexport Reserve Storage Replenish on demand to Flexport's DTC fulfillment netw…" at bounding box center [567, 195] width 294 height 94
click at [691, 195] on input "Flexport Reserve Storage Replenish on demand to Flexport's DTC fulfillment netw…" at bounding box center [695, 195] width 8 height 8
radio input "true"
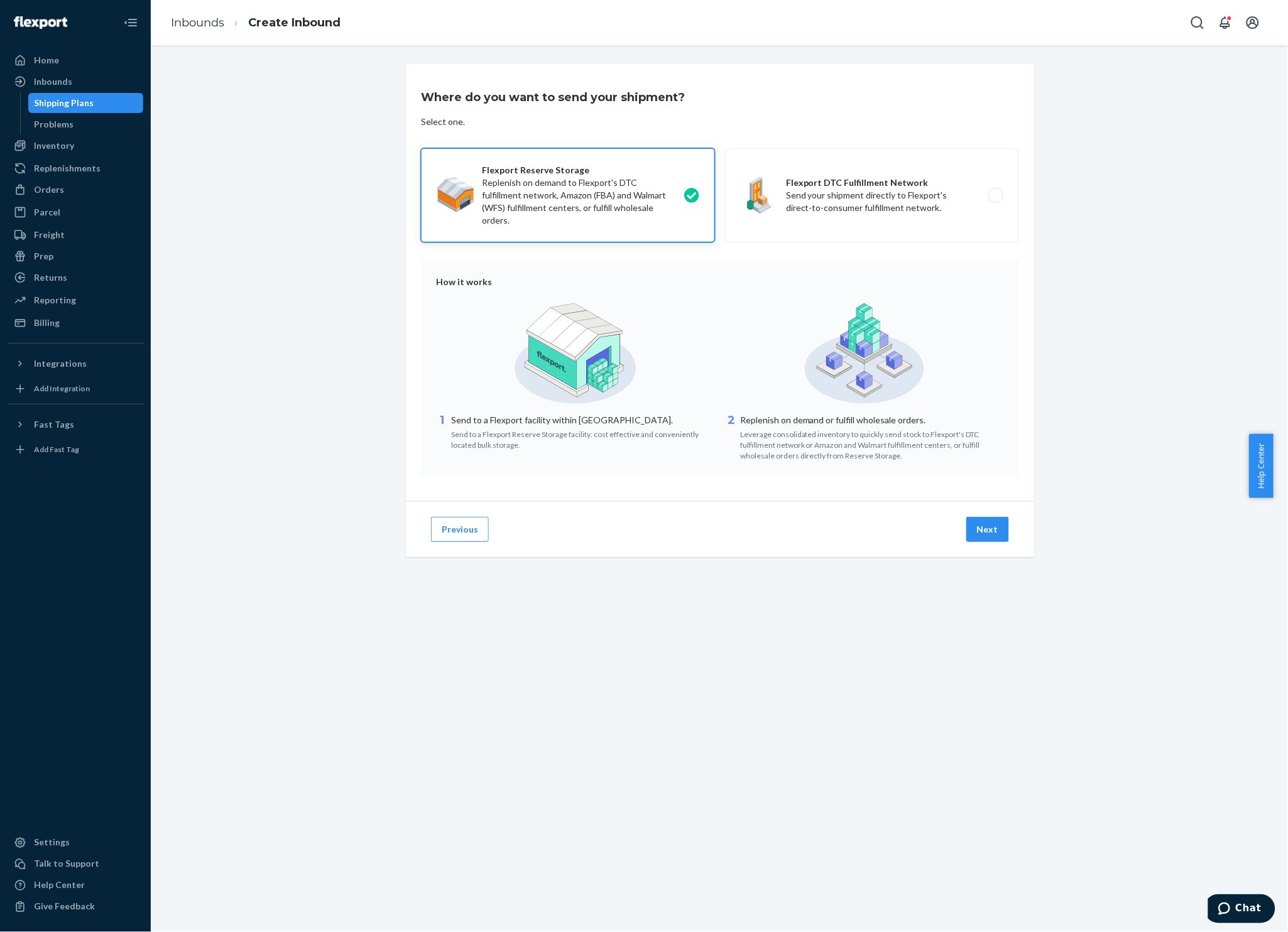
click at [992, 536] on button "Next" at bounding box center [988, 529] width 43 height 25
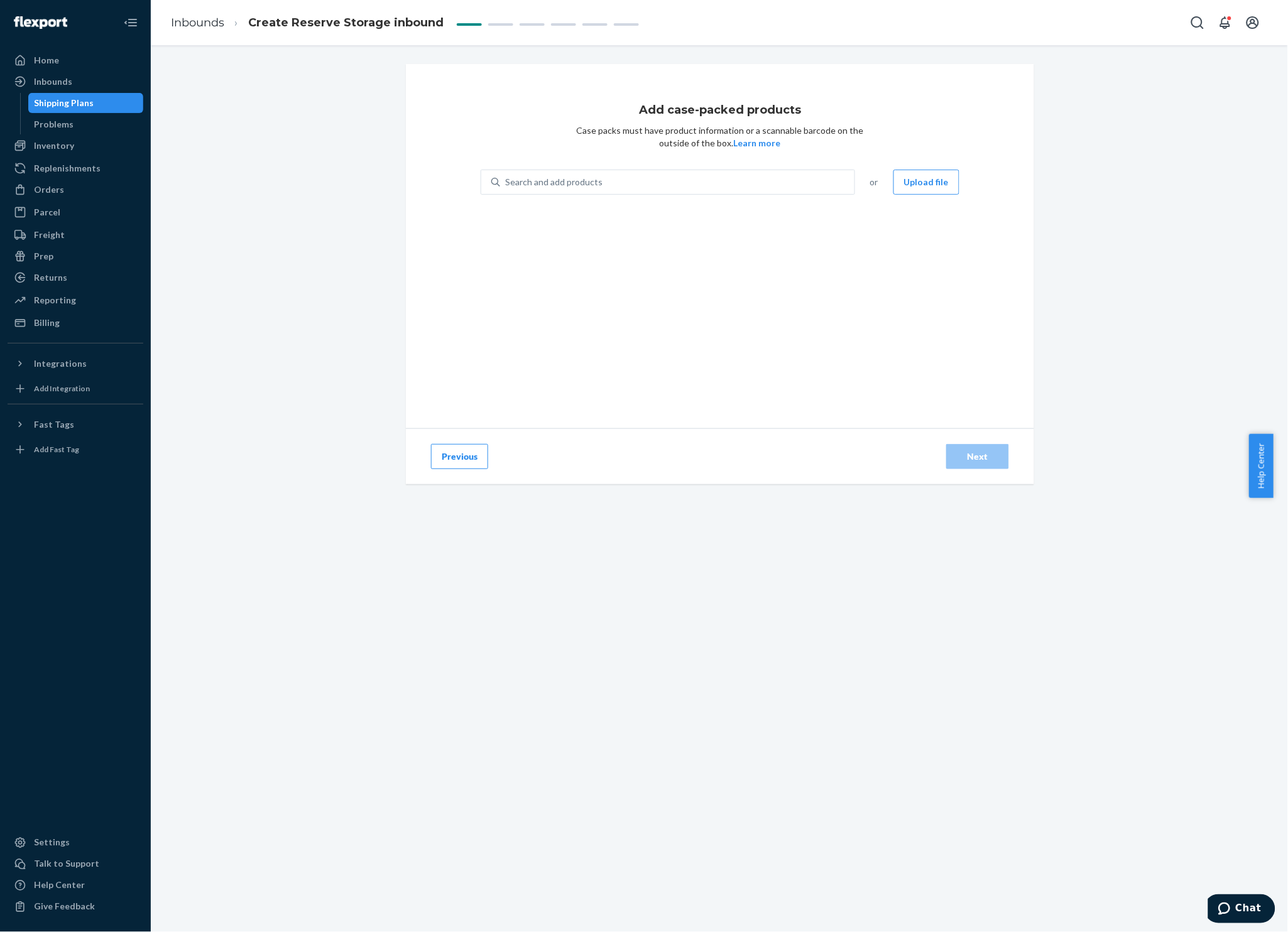
click at [691, 170] on div "Search and add products" at bounding box center [667, 183] width 374 height 25
click at [506, 176] on input "Search and add products" at bounding box center [505, 182] width 1 height 13
click at [897, 185] on button "Upload file" at bounding box center [927, 183] width 66 height 25
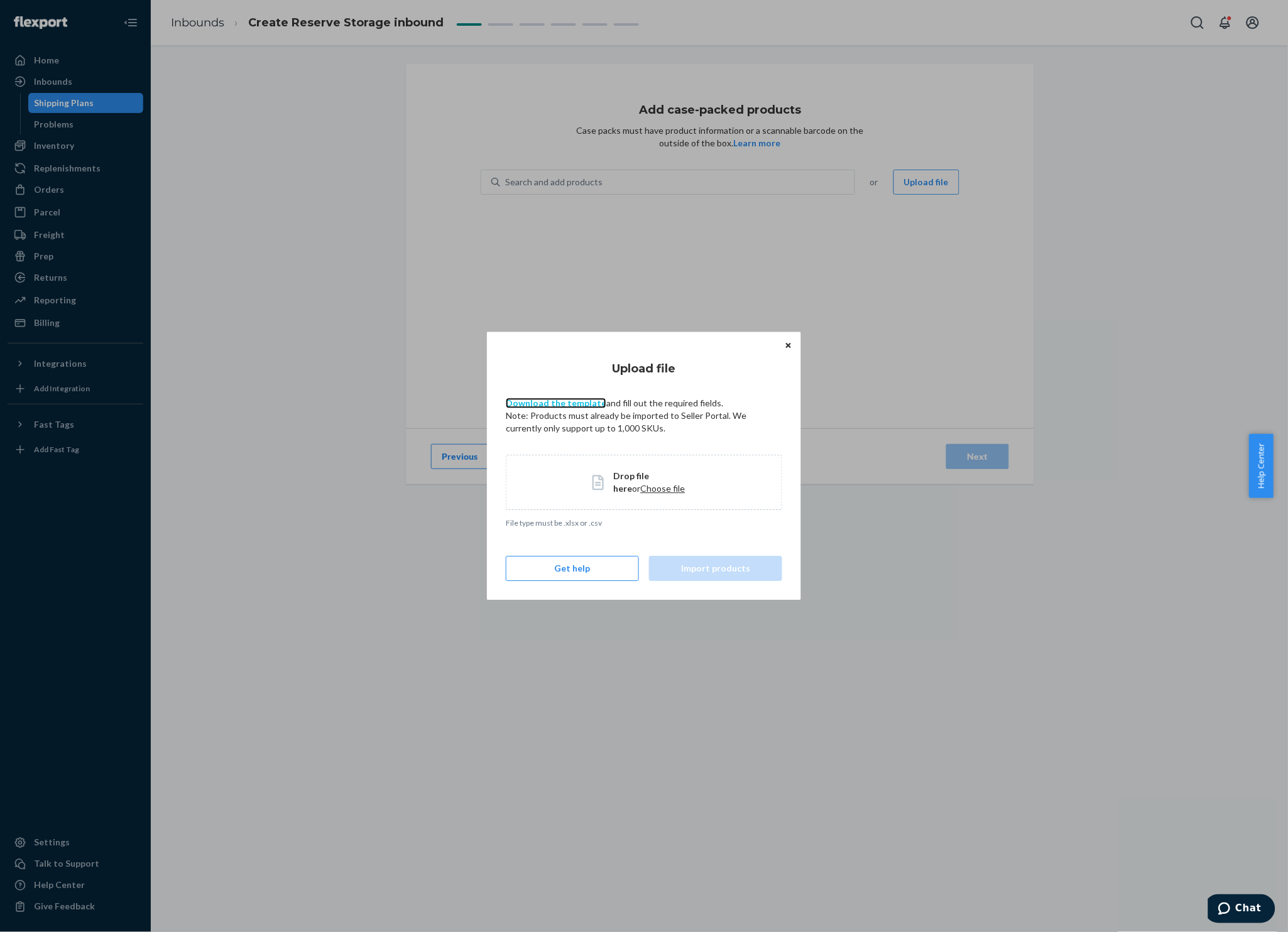
click at [570, 403] on link "Download the template" at bounding box center [556, 402] width 100 height 11
click at [643, 486] on span "Choose file" at bounding box center [663, 487] width 45 height 11
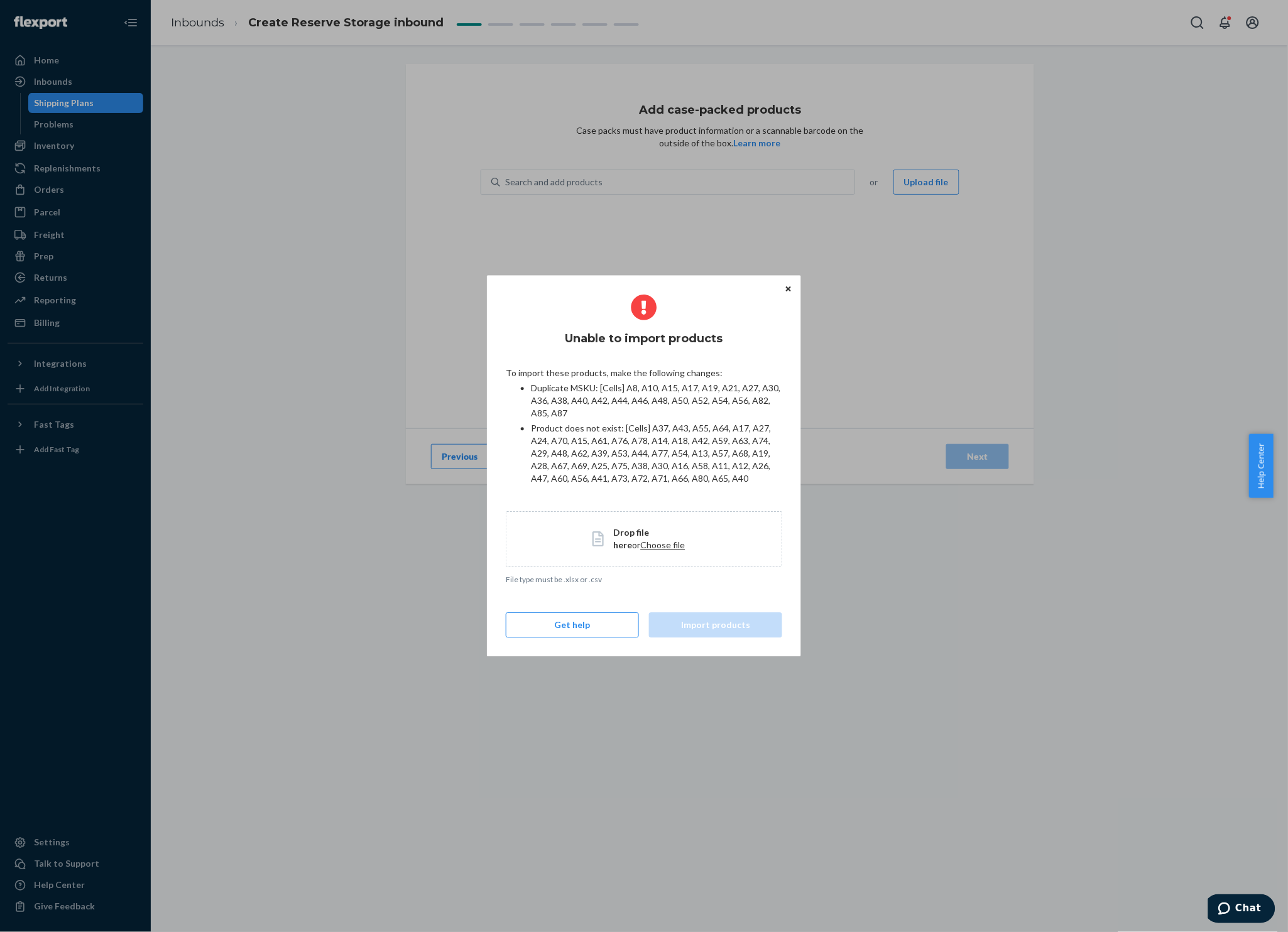
click at [793, 282] on button "Close" at bounding box center [788, 288] width 13 height 14
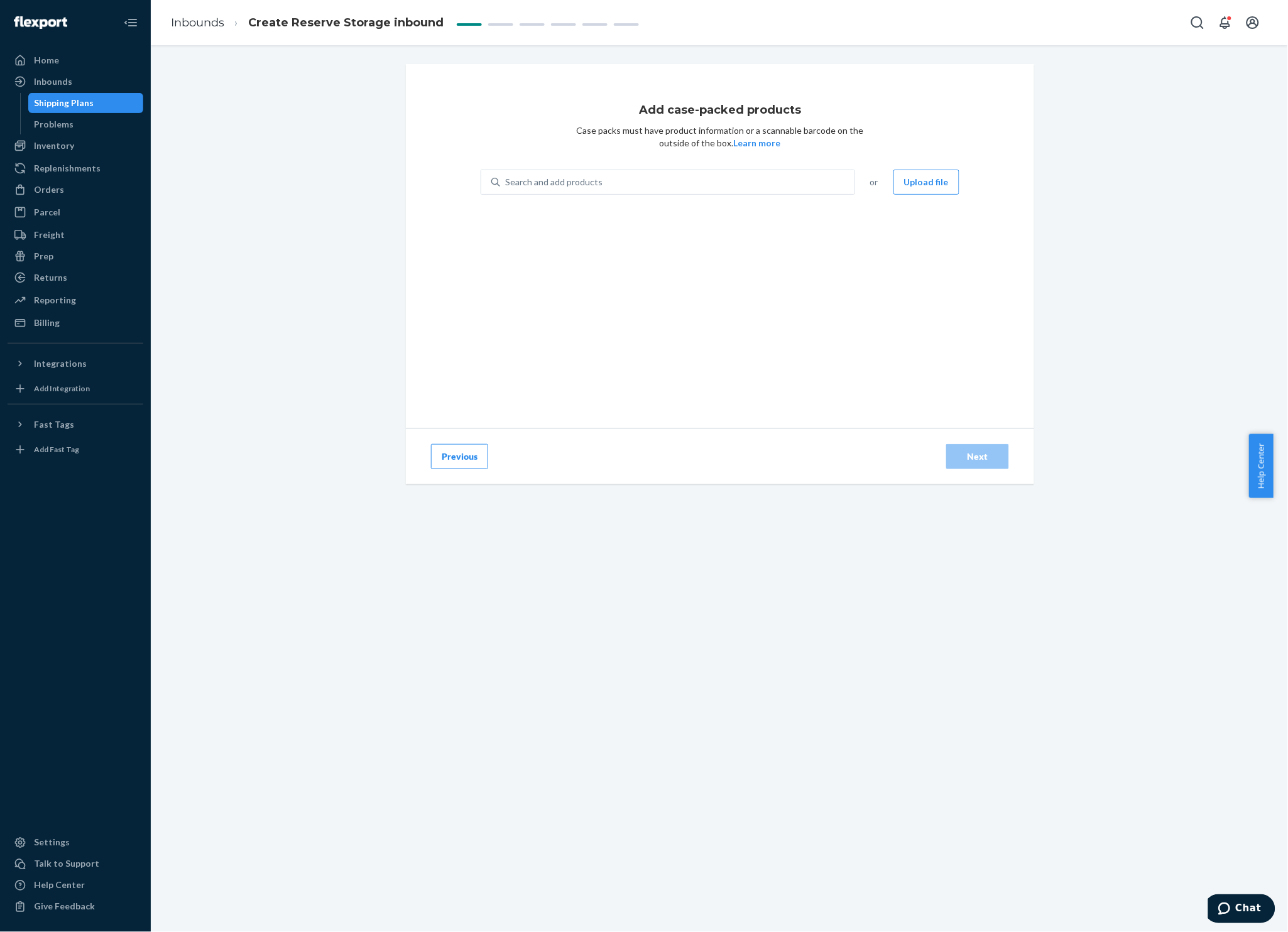
click at [54, 144] on div "Inventory" at bounding box center [53, 146] width 40 height 13
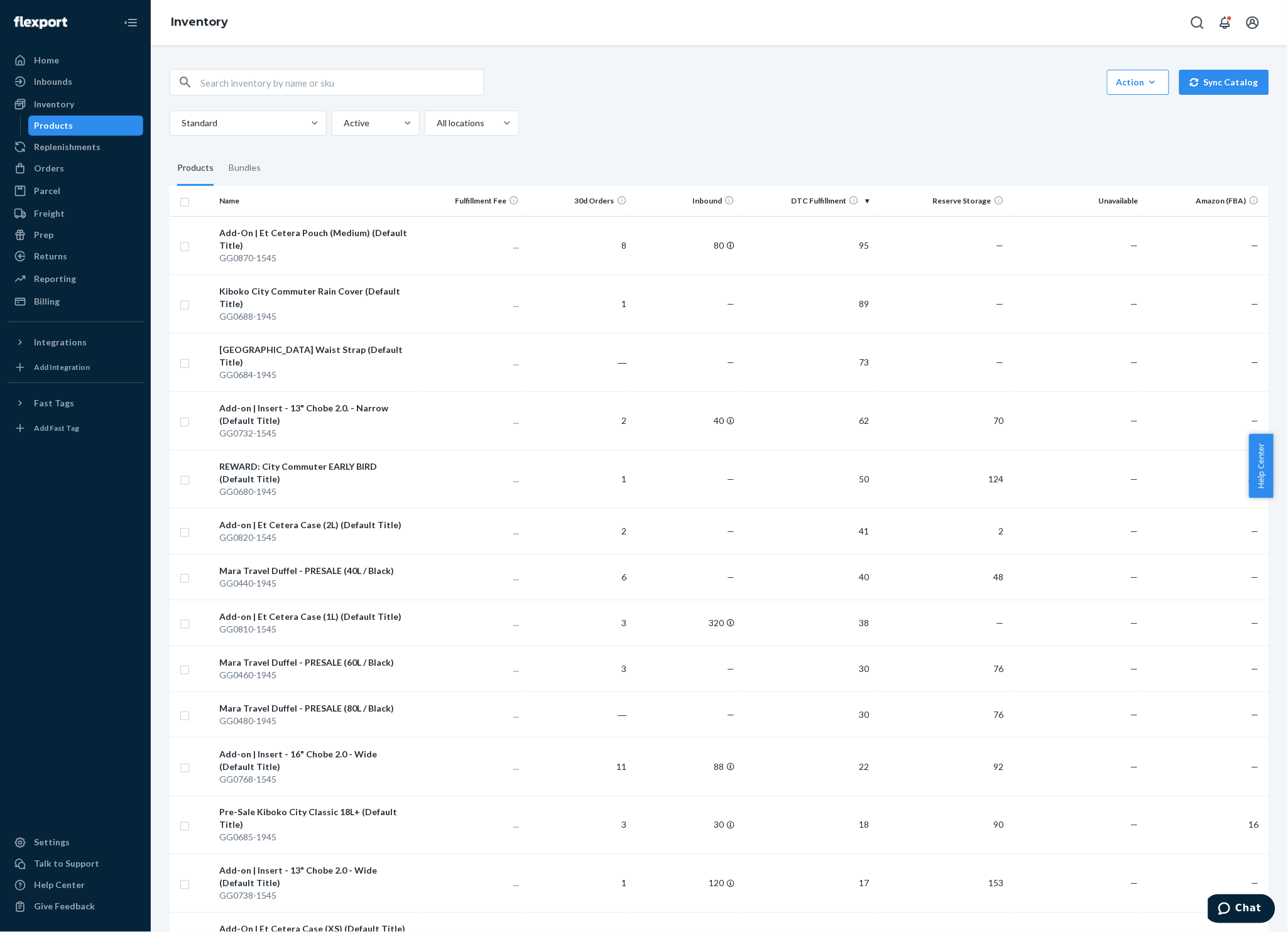
click at [1197, 87] on button "Sync Catalog" at bounding box center [1224, 83] width 89 height 25
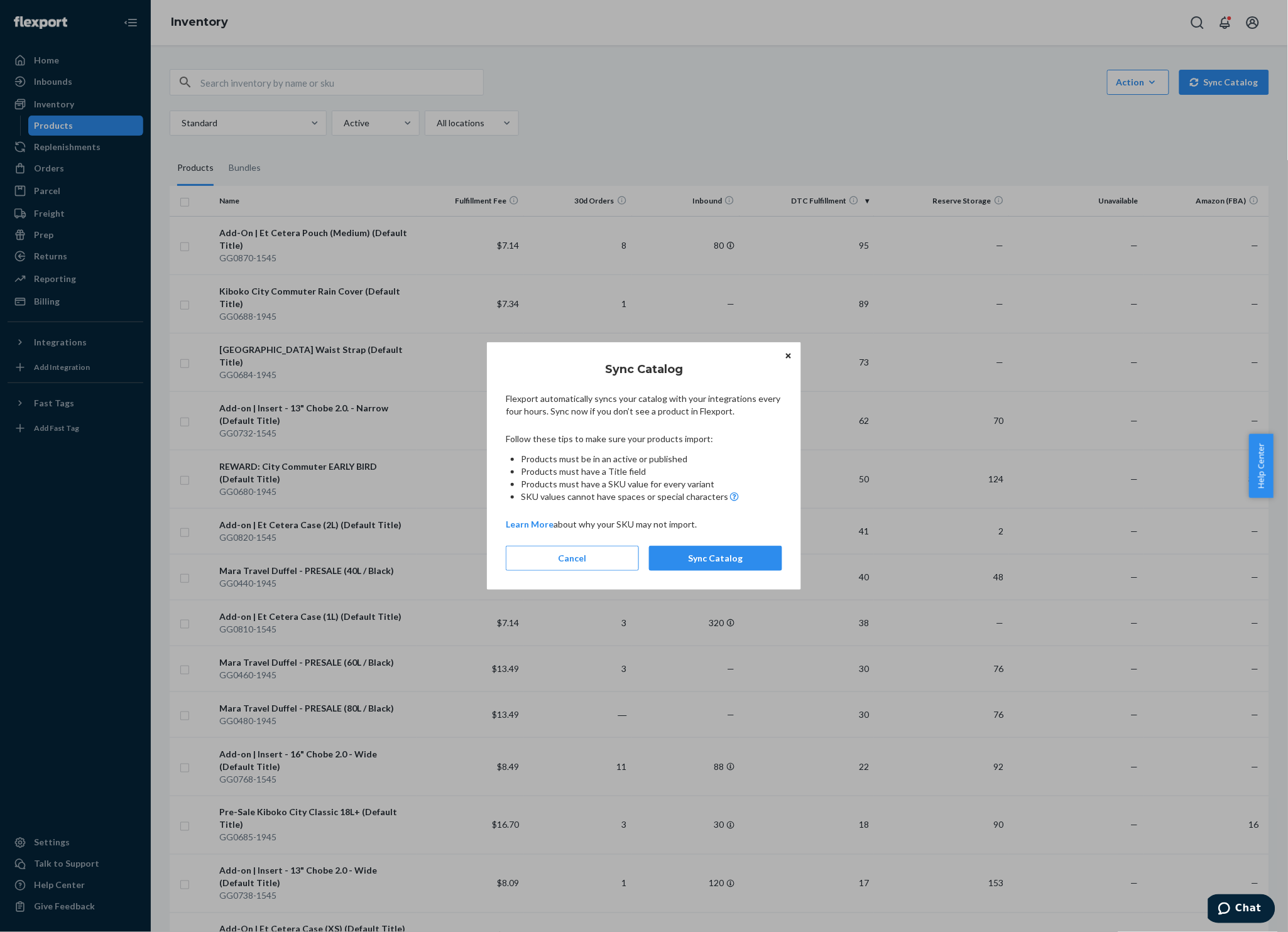
click at [787, 354] on icon "Close" at bounding box center [788, 354] width 5 height 5
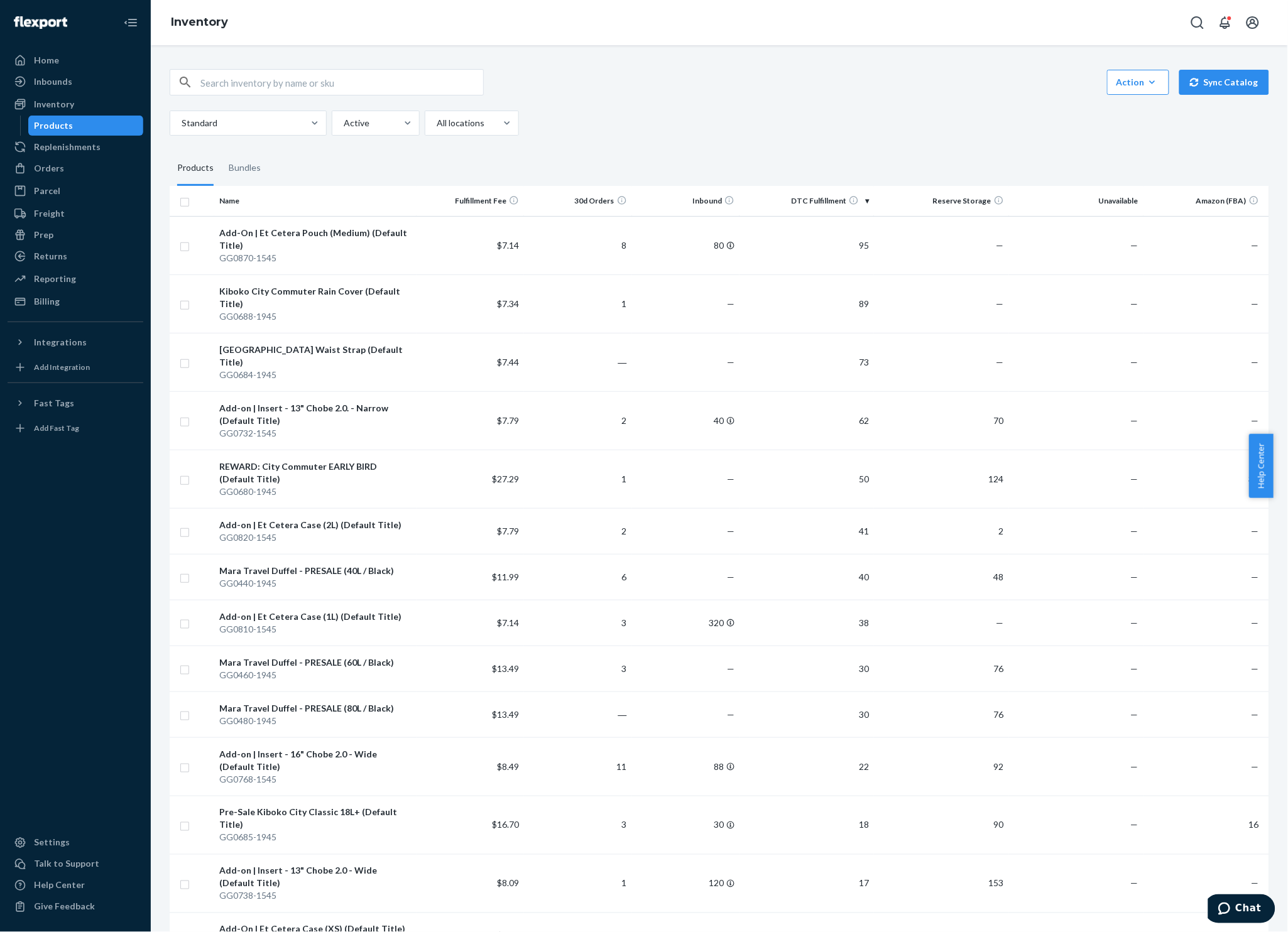
click at [1139, 91] on button "Action Create product Create bundle Bulk create products Bulk update products B…" at bounding box center [1138, 83] width 62 height 25
click at [1139, 162] on span "Bulk create products" at bounding box center [1188, 166] width 137 height 9
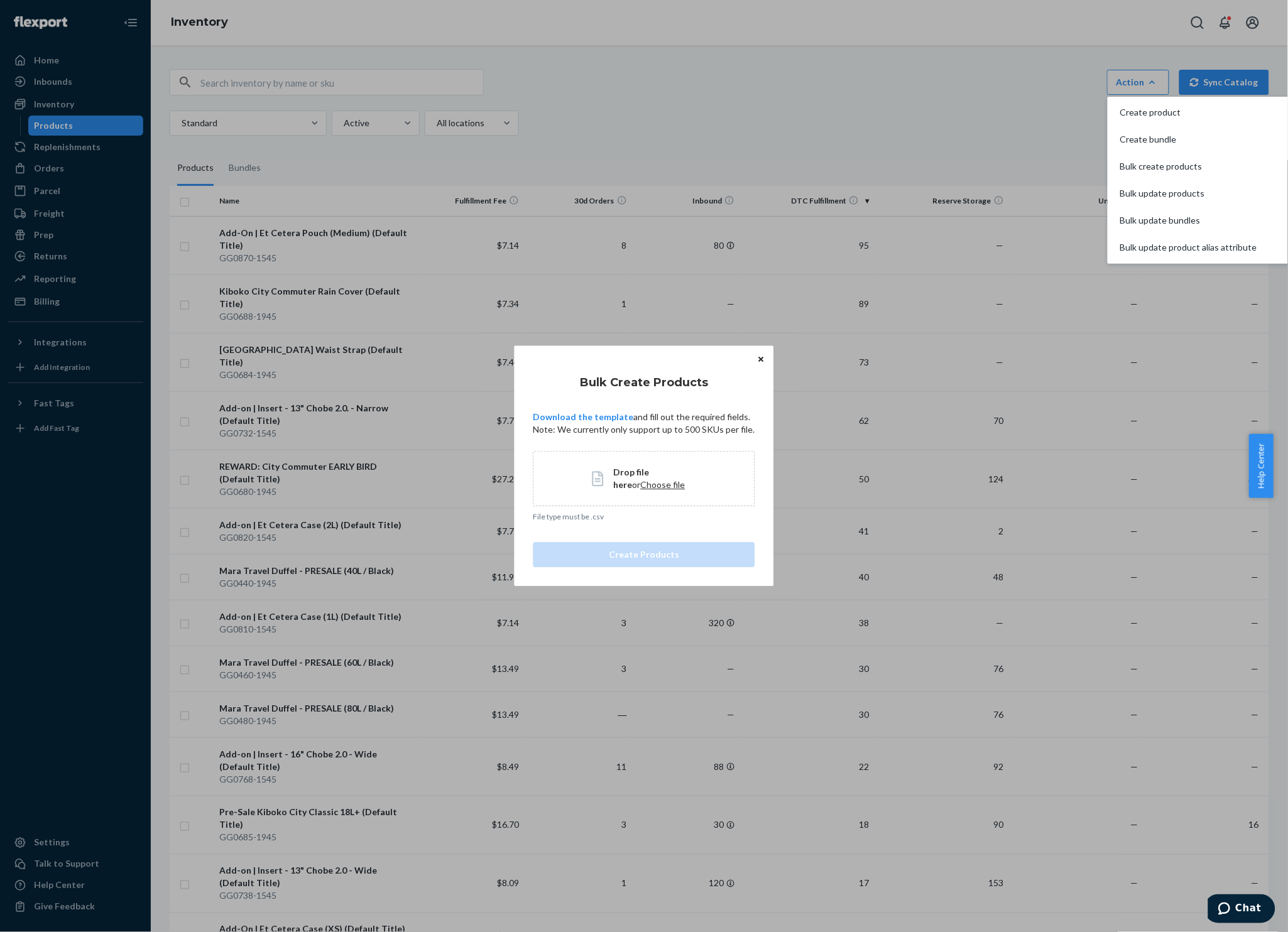
click at [658, 483] on span "Drop file here or Choose file" at bounding box center [655, 479] width 83 height 25
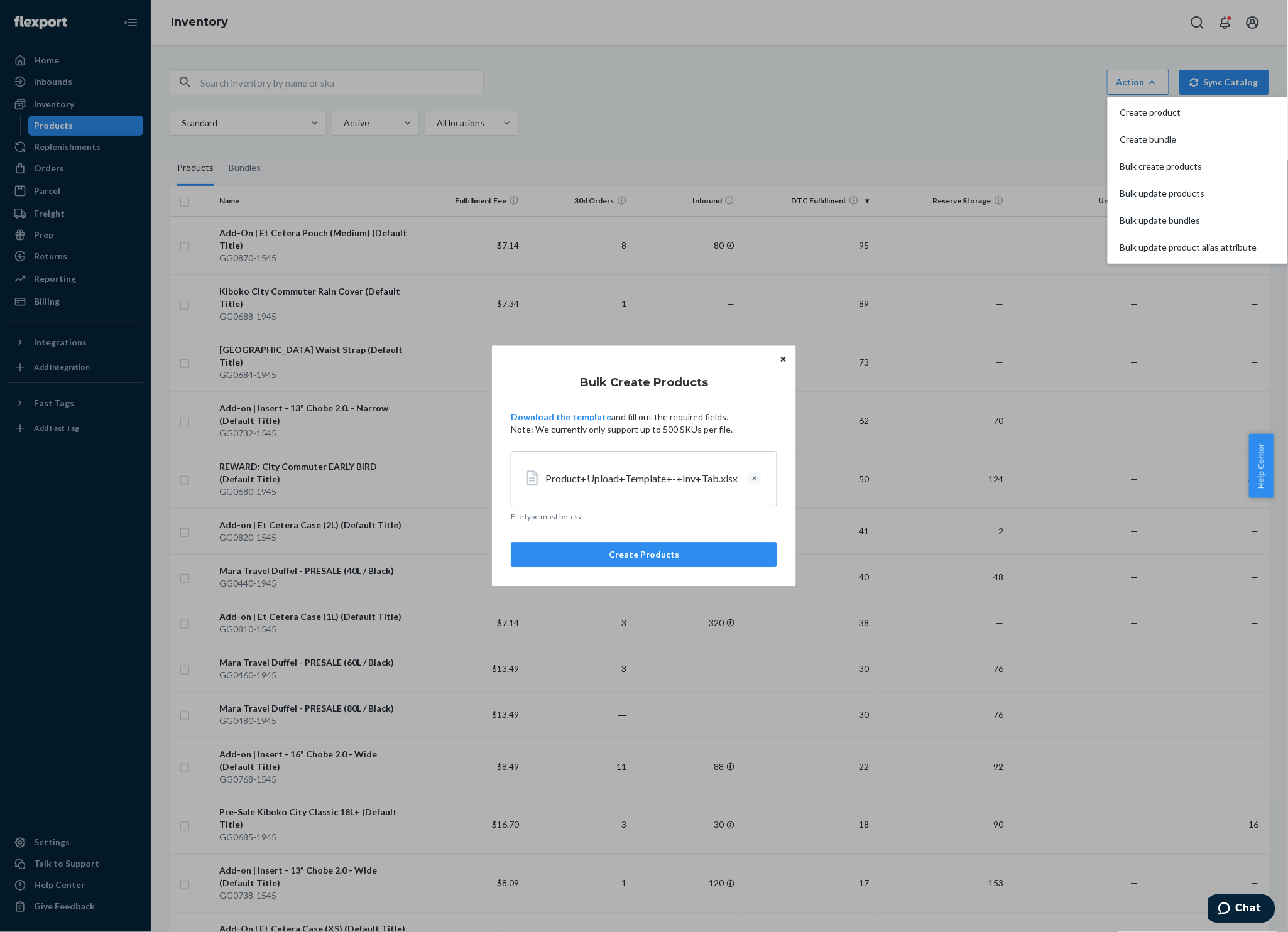
click at [559, 549] on button "Create Products" at bounding box center [644, 555] width 266 height 25
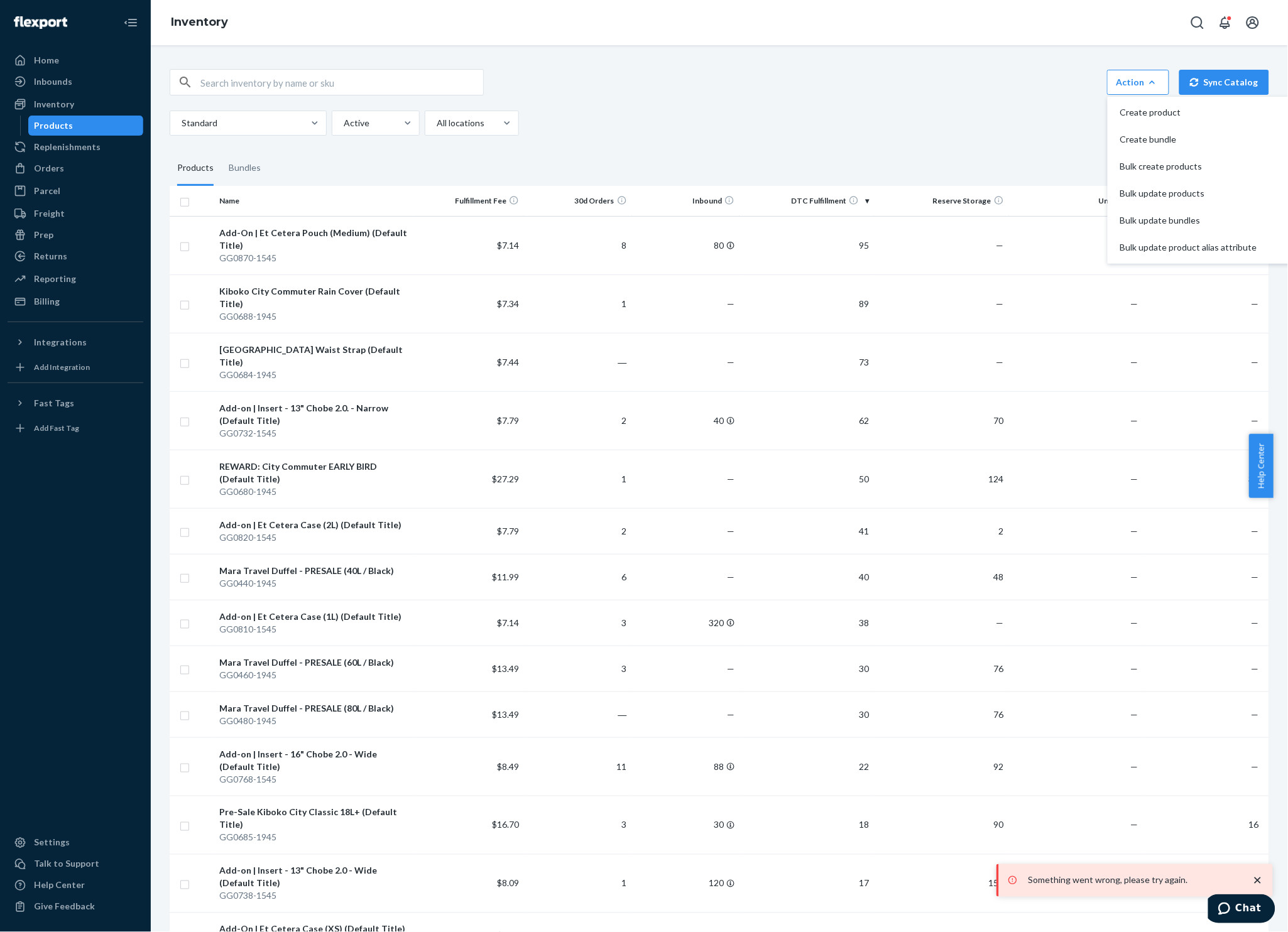
click at [849, 154] on fieldset "Products Bundles" at bounding box center [720, 168] width 1100 height 35
click at [862, 149] on div "Action Create product Create bundle Bulk create products Bulk update products B…" at bounding box center [719, 817] width 1118 height 1527
click at [1122, 189] on span "Bulk update products" at bounding box center [1188, 193] width 137 height 9
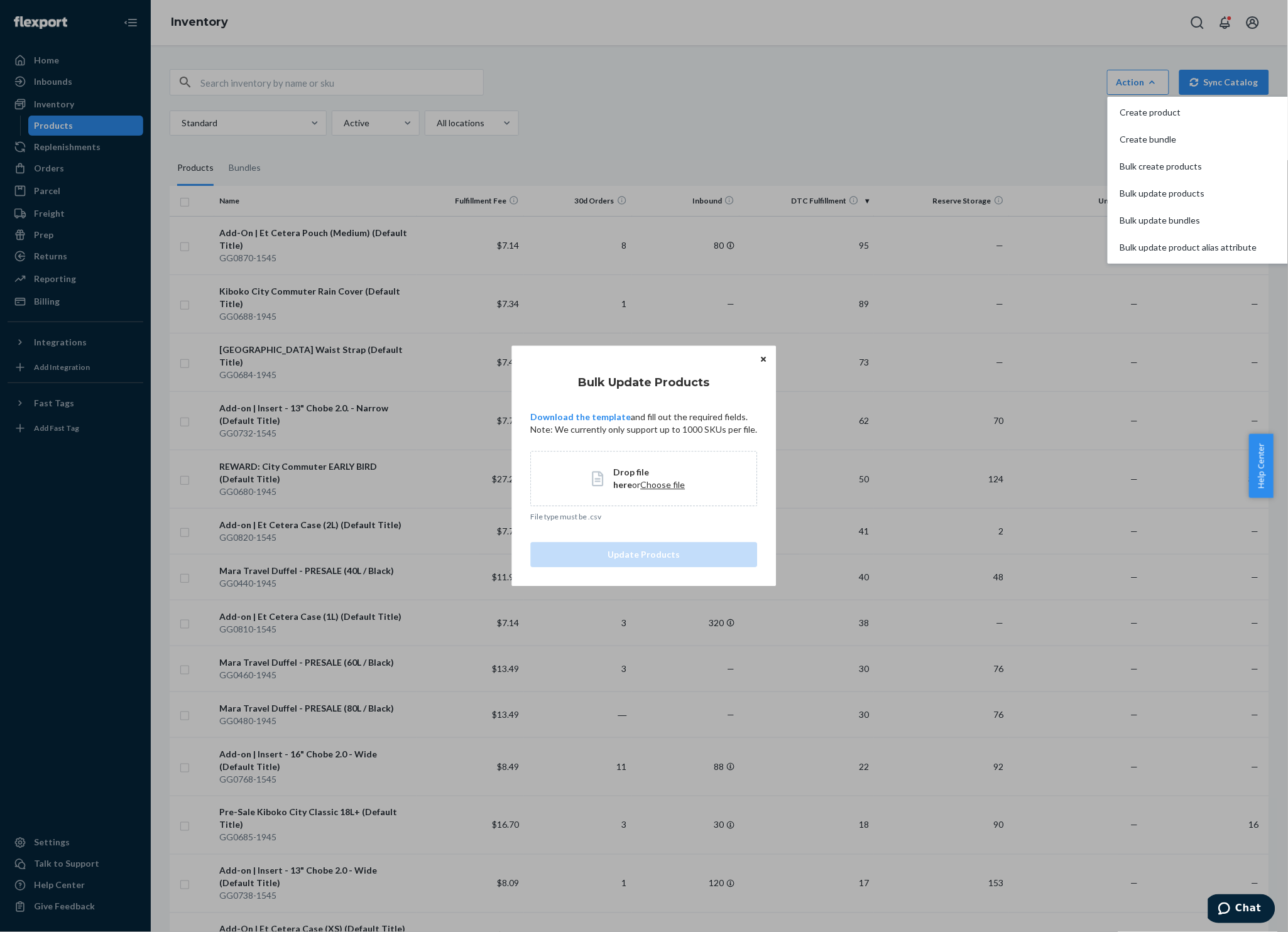
click at [641, 482] on span "Choose file" at bounding box center [663, 484] width 45 height 11
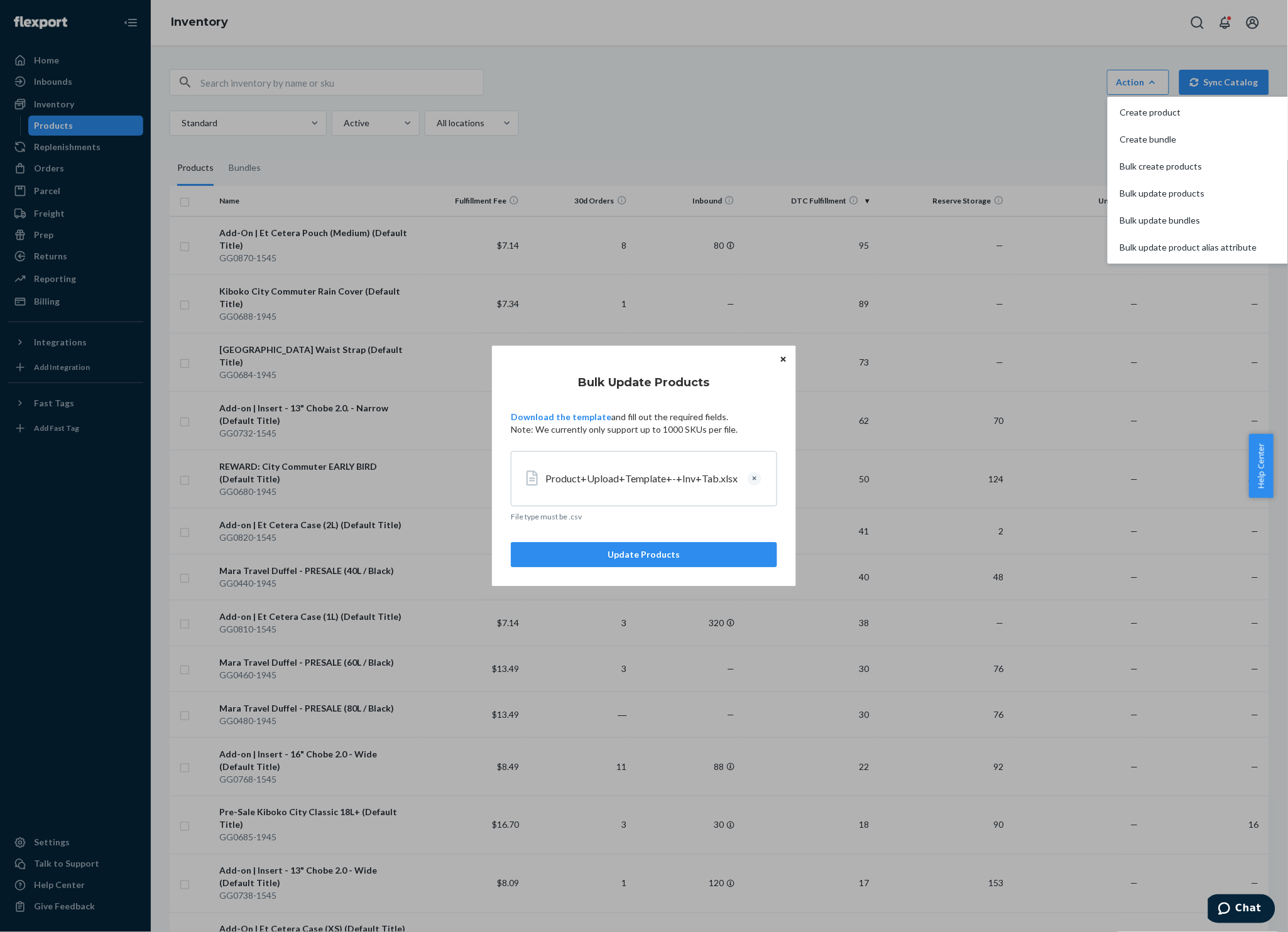
click at [627, 554] on button "Update Products" at bounding box center [644, 555] width 266 height 25
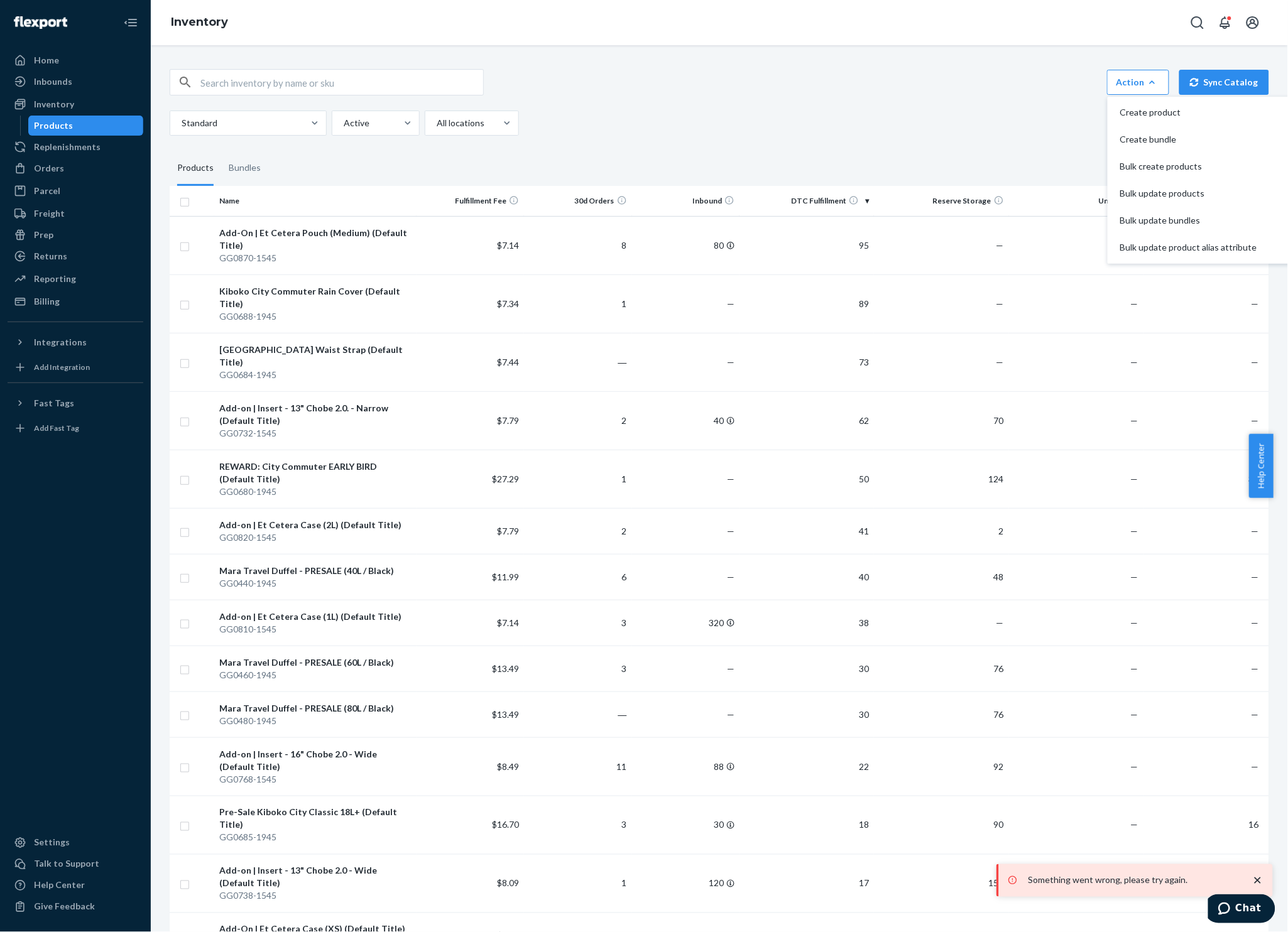
click at [1254, 878] on icon "close toast" at bounding box center [1257, 880] width 13 height 13
click at [361, 158] on fieldset "Products Bundles" at bounding box center [720, 168] width 1100 height 35
click at [1155, 195] on span "Bulk update products" at bounding box center [1188, 193] width 137 height 9
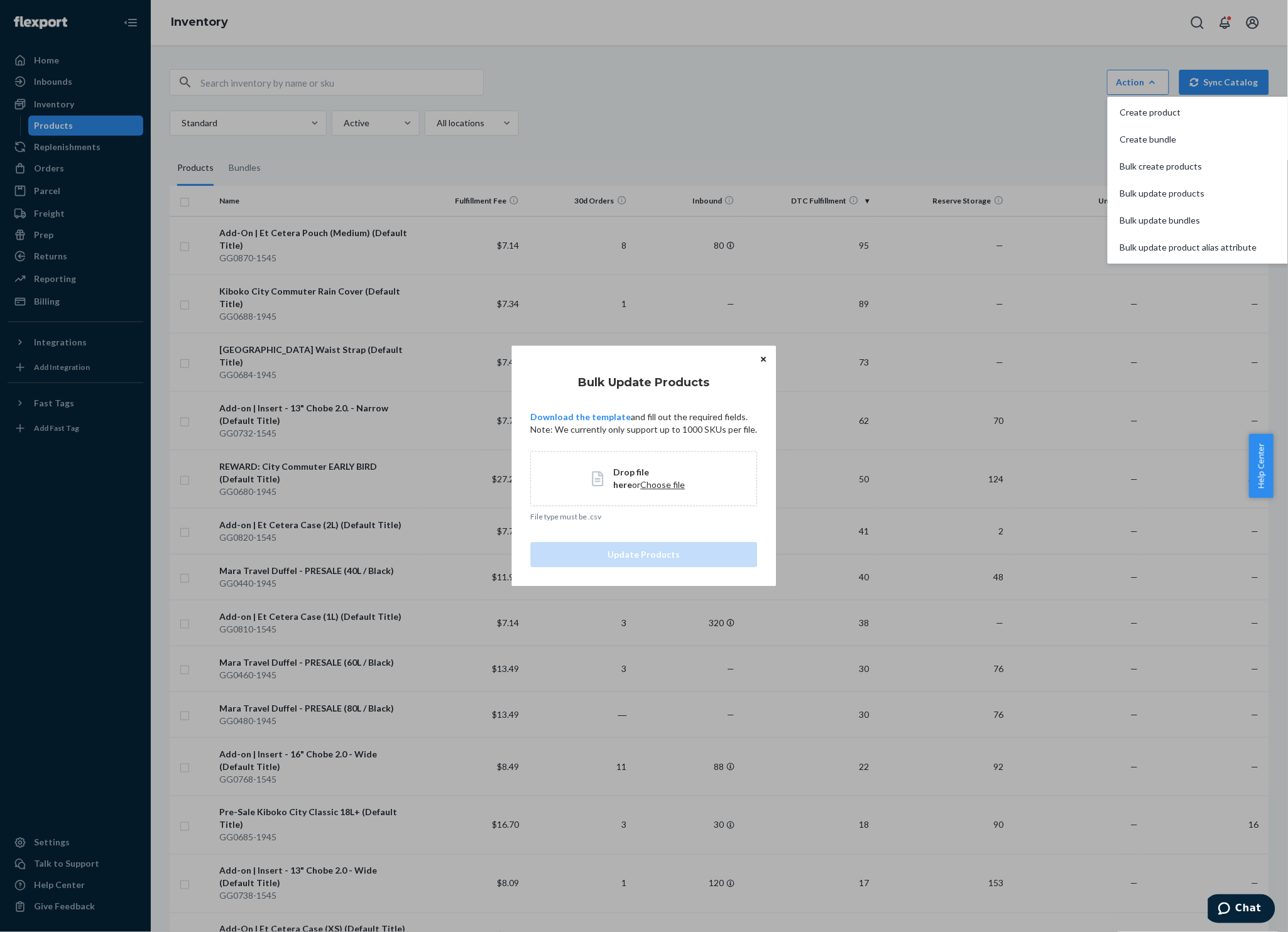
click at [658, 487] on span "Drop file here or Choose file" at bounding box center [655, 479] width 83 height 25
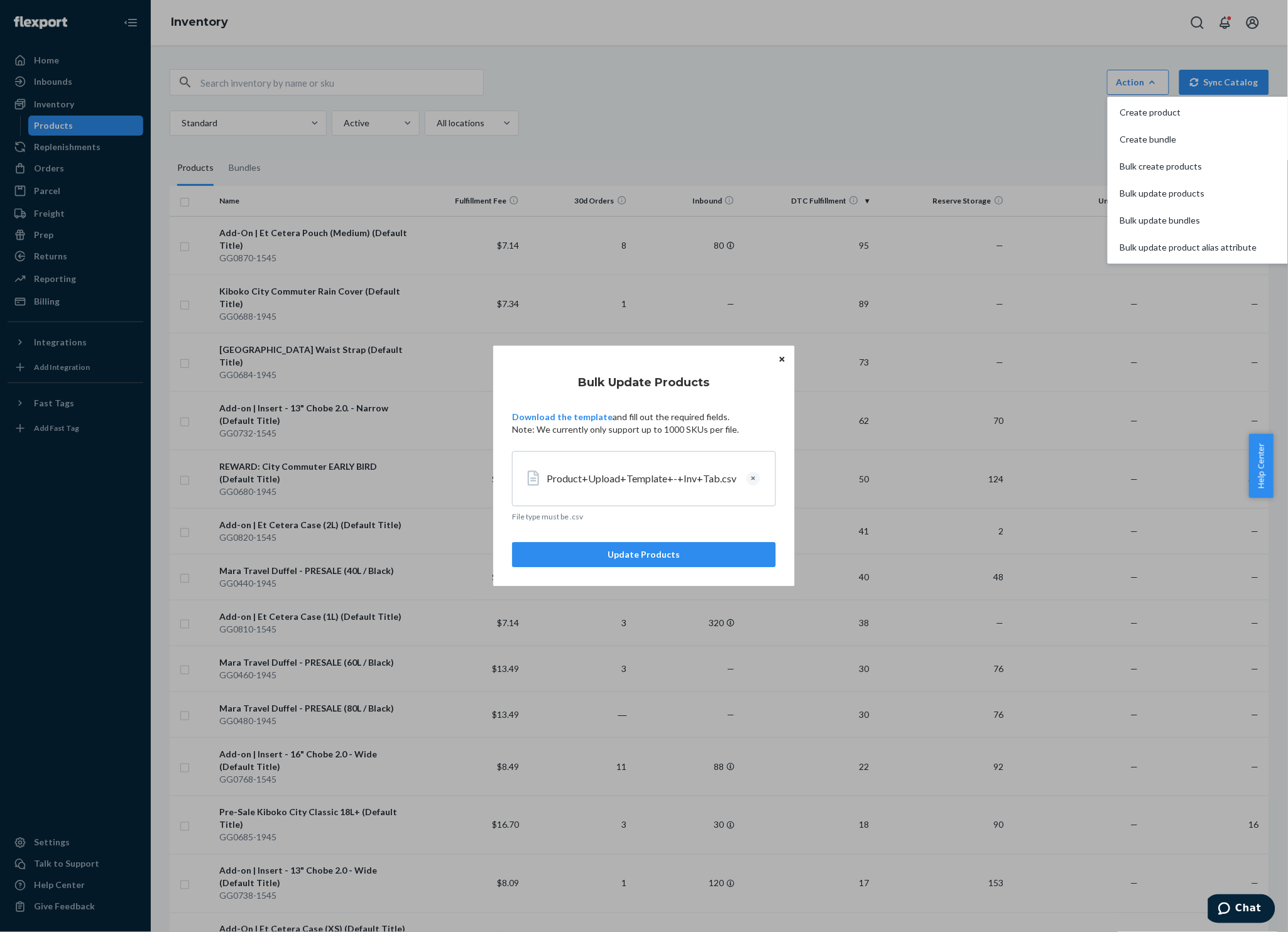
click at [575, 546] on button "Update Products" at bounding box center [644, 555] width 264 height 25
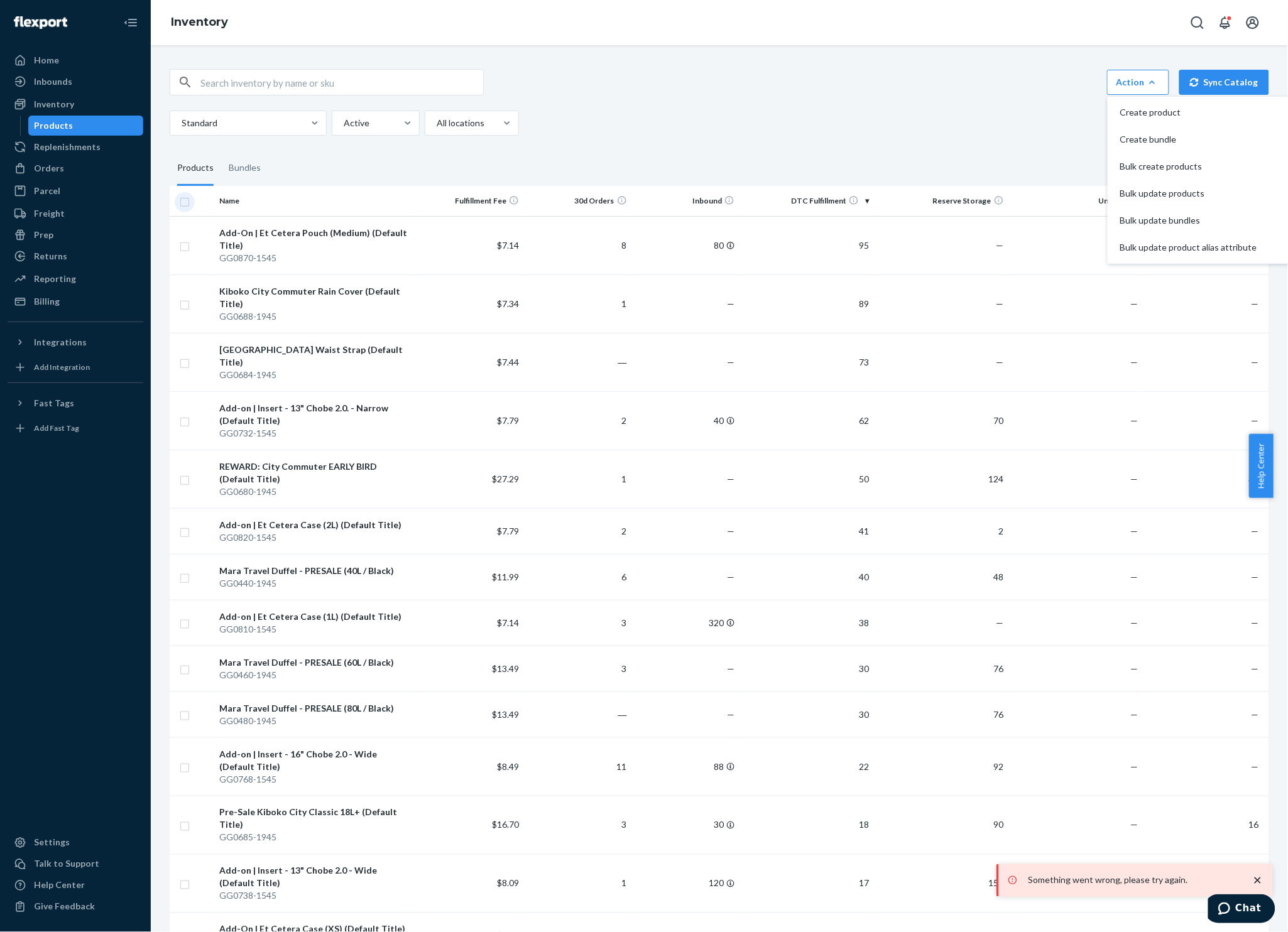
click at [180, 200] on input "checkbox" at bounding box center [185, 201] width 10 height 14
checkbox input "true"
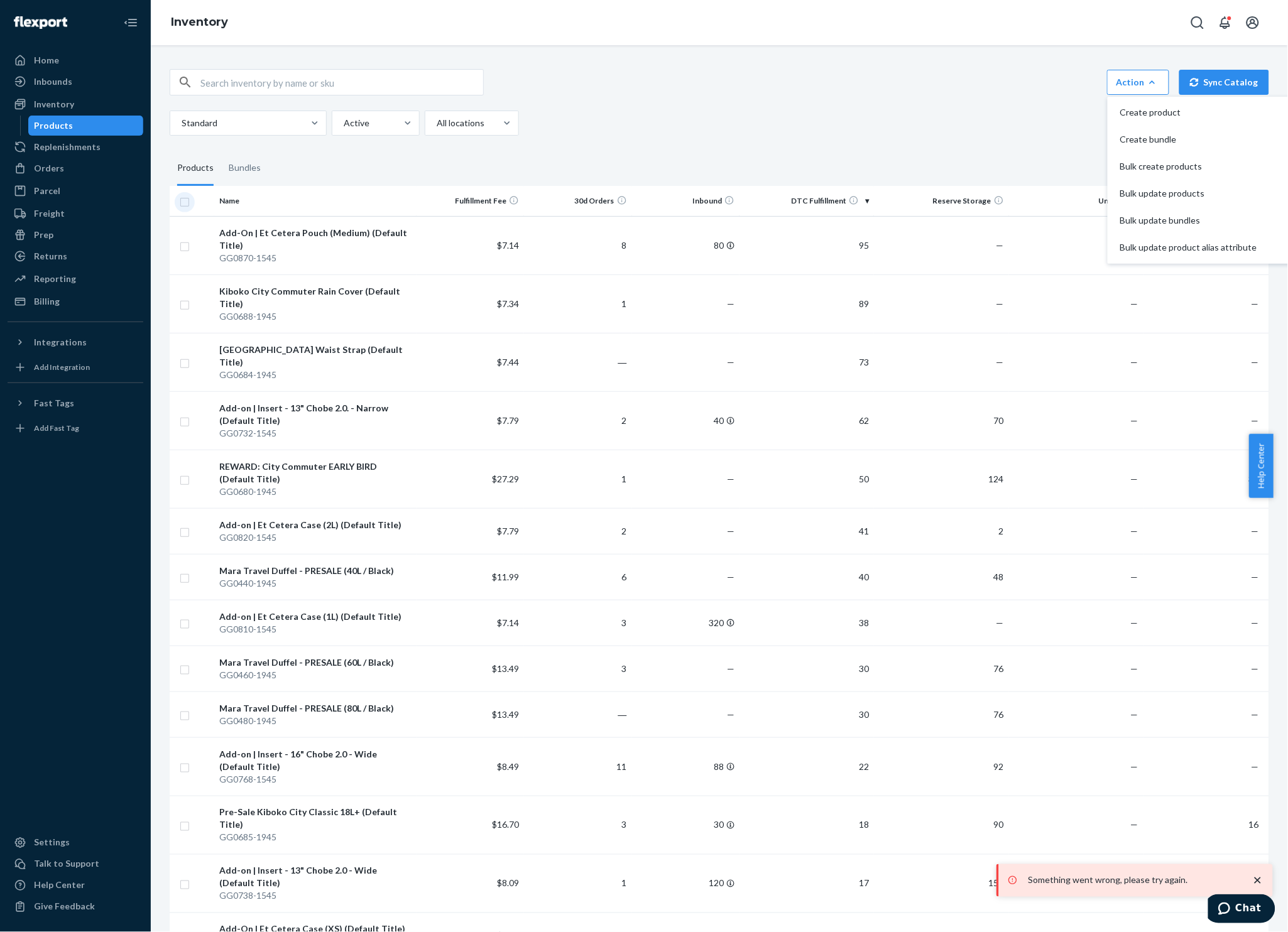
checkbox input "true"
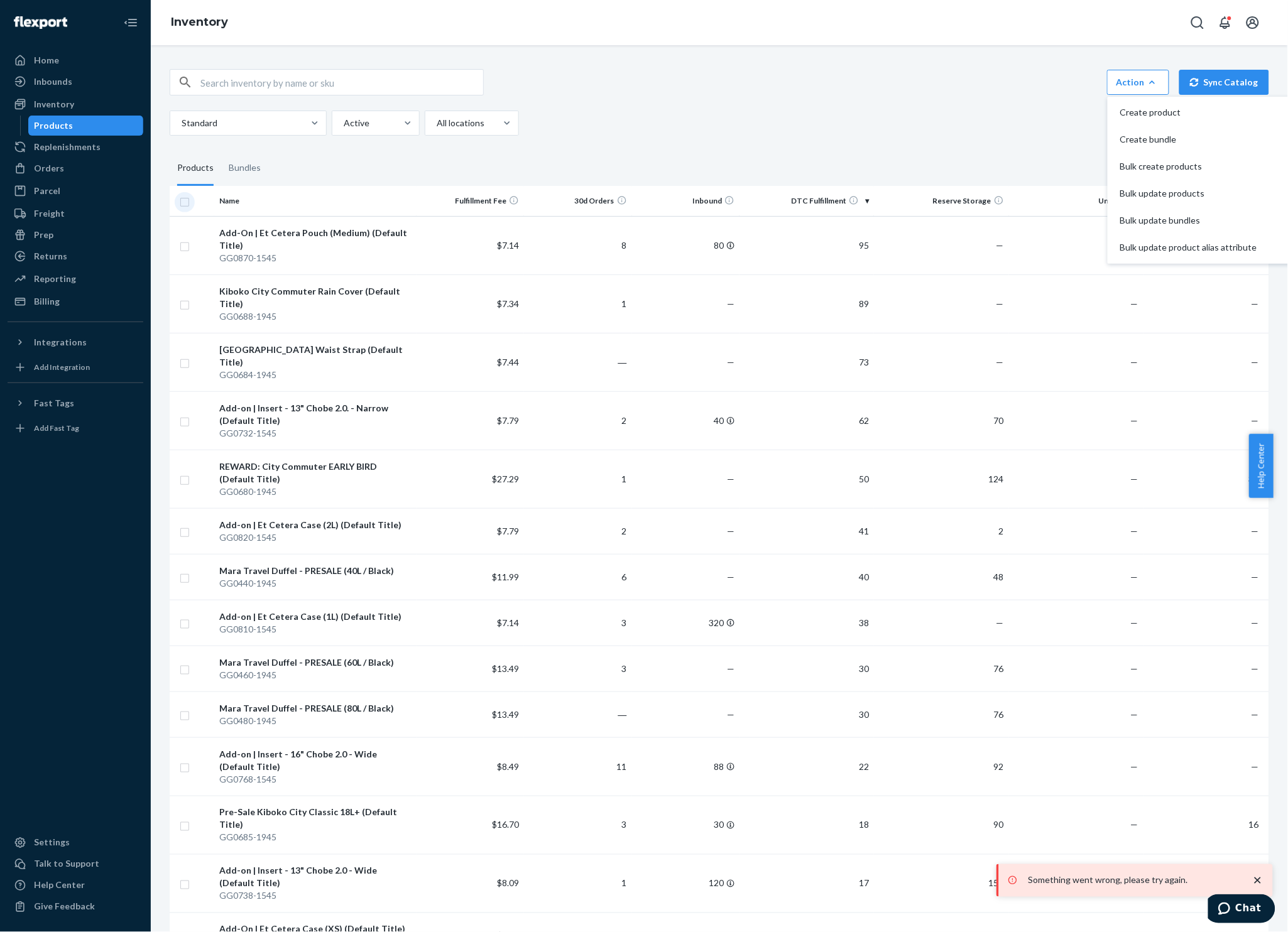
checkbox input "true"
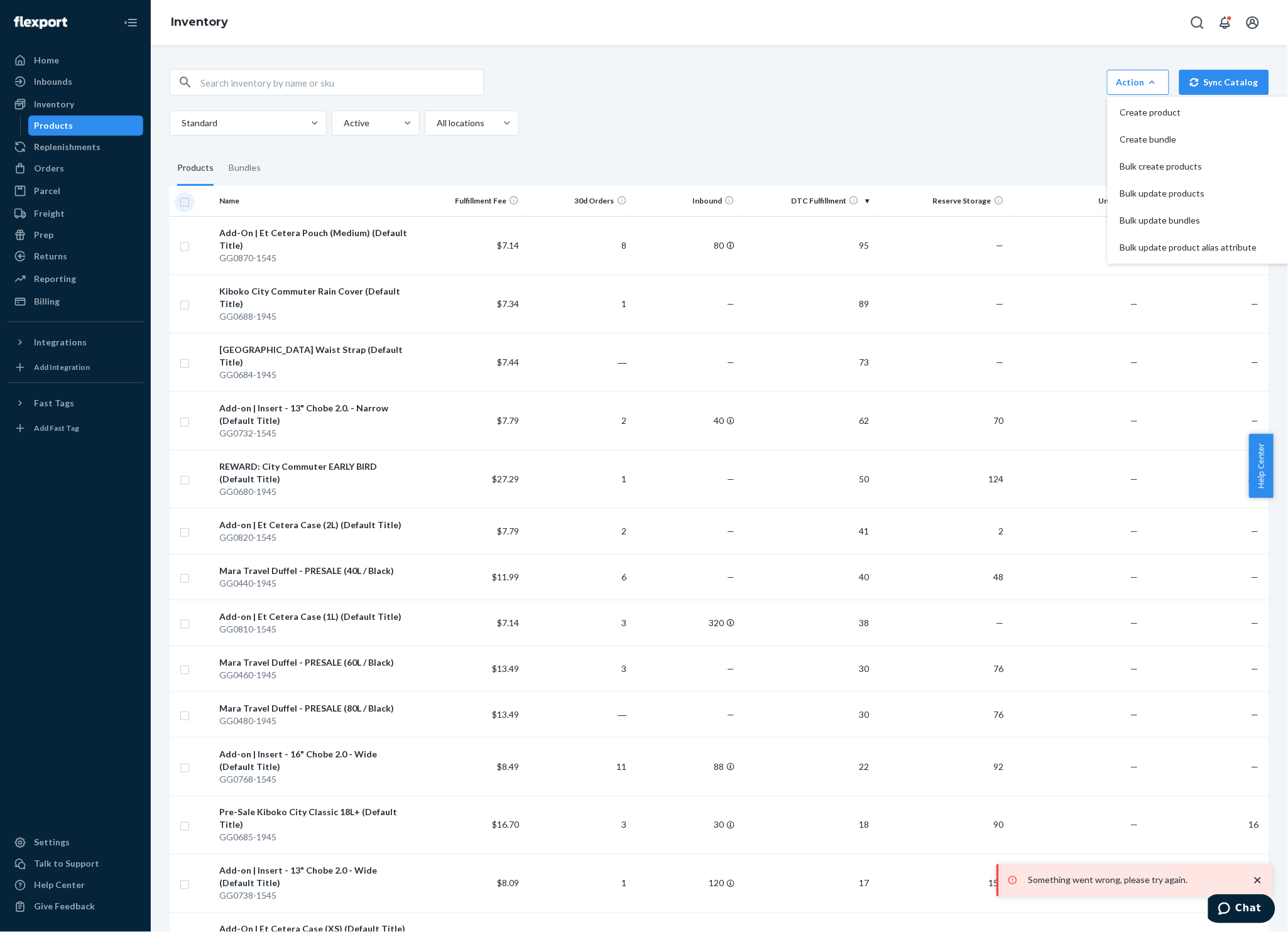
checkbox input "true"
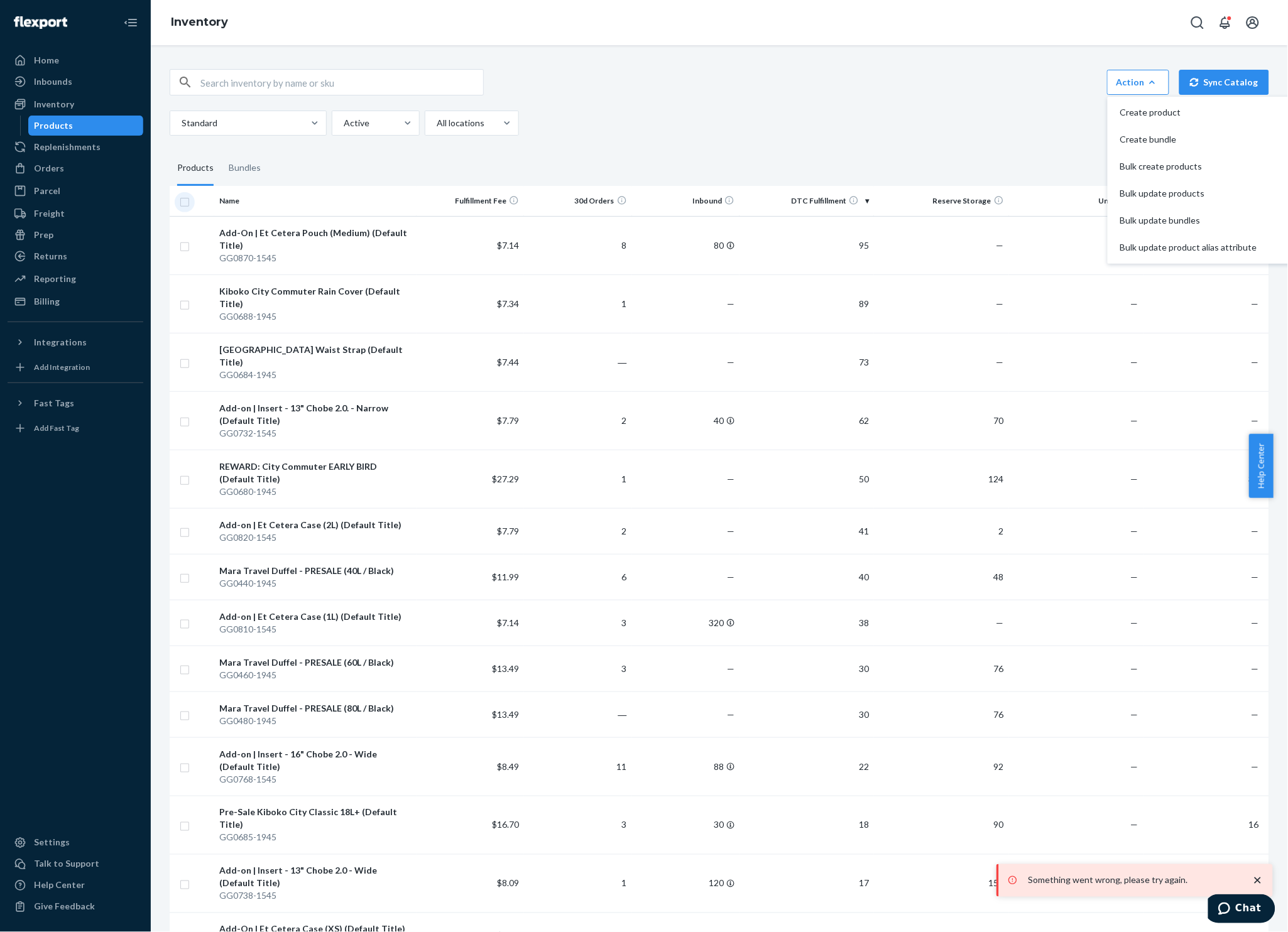
checkbox input "true"
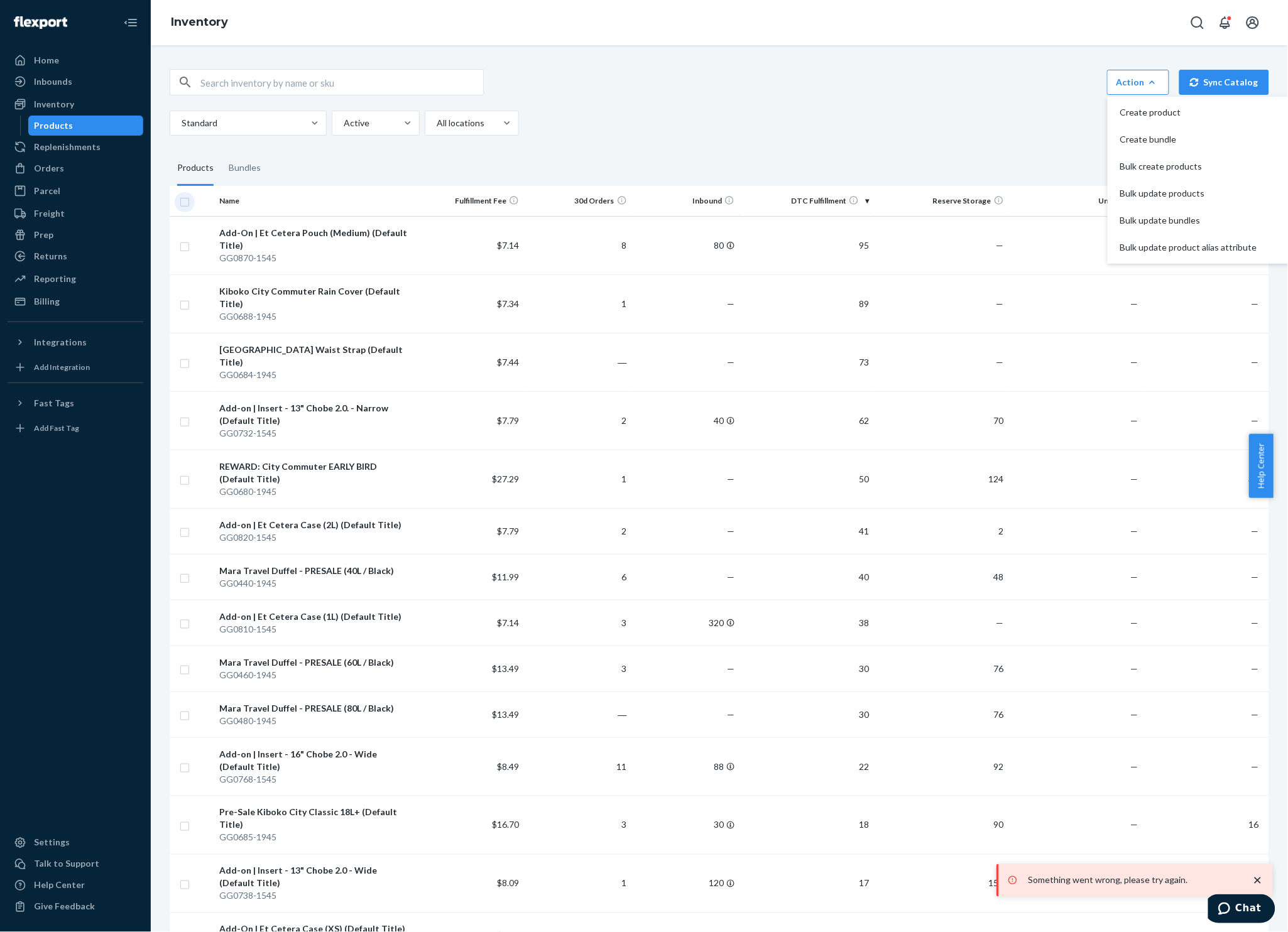
checkbox input "true"
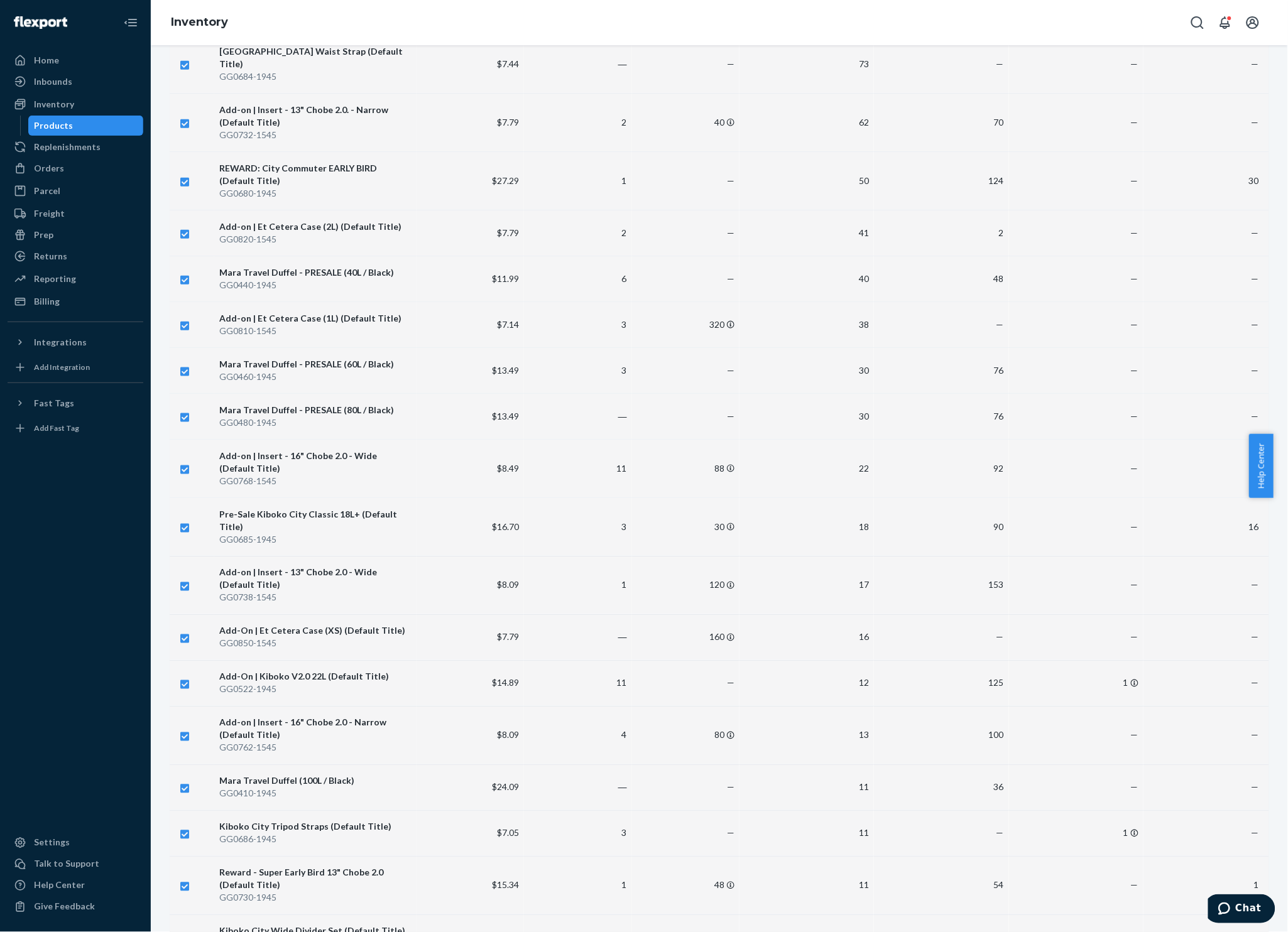
scroll to position [641, 0]
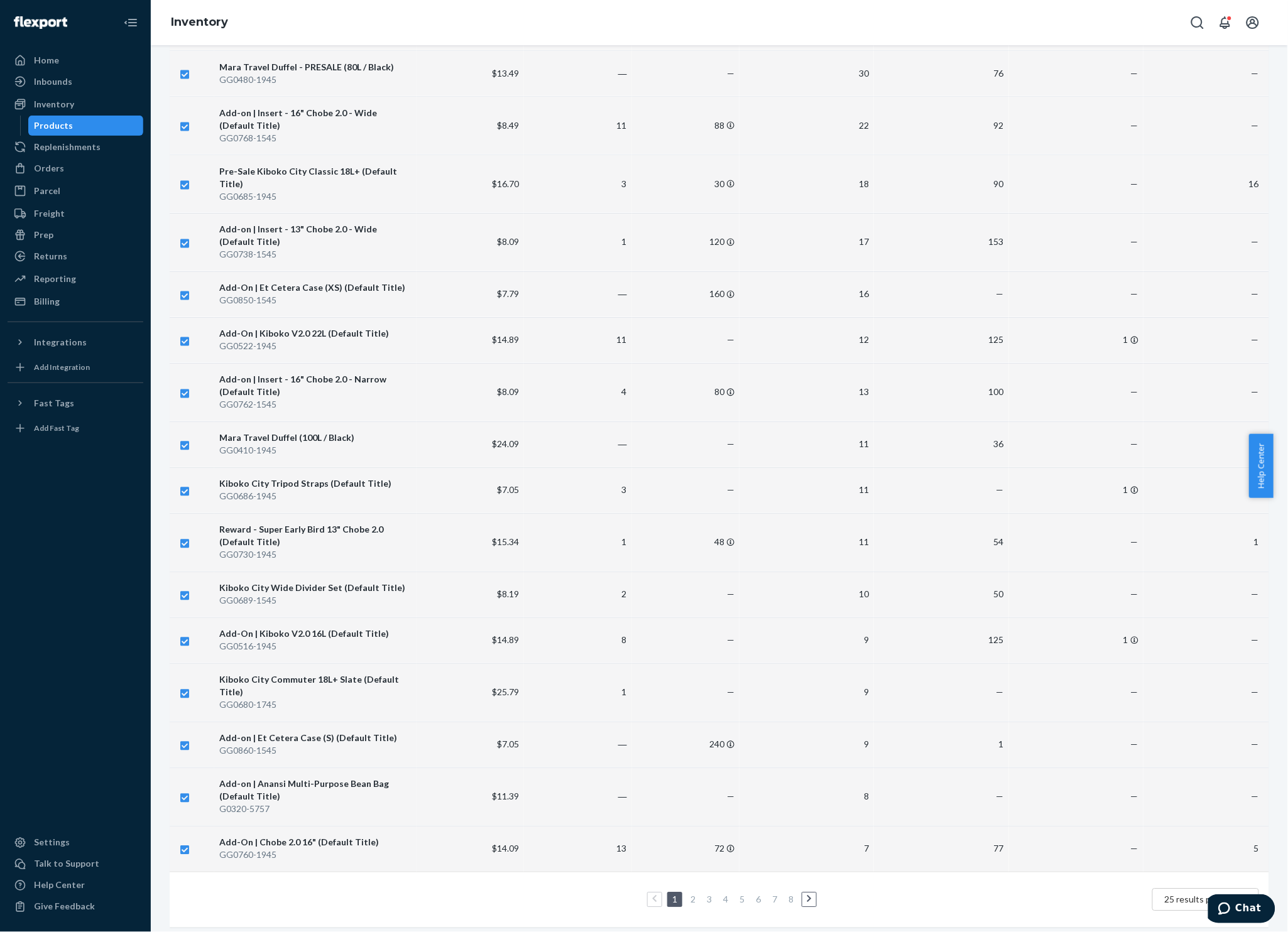
click at [688, 894] on link "2" at bounding box center [693, 899] width 10 height 11
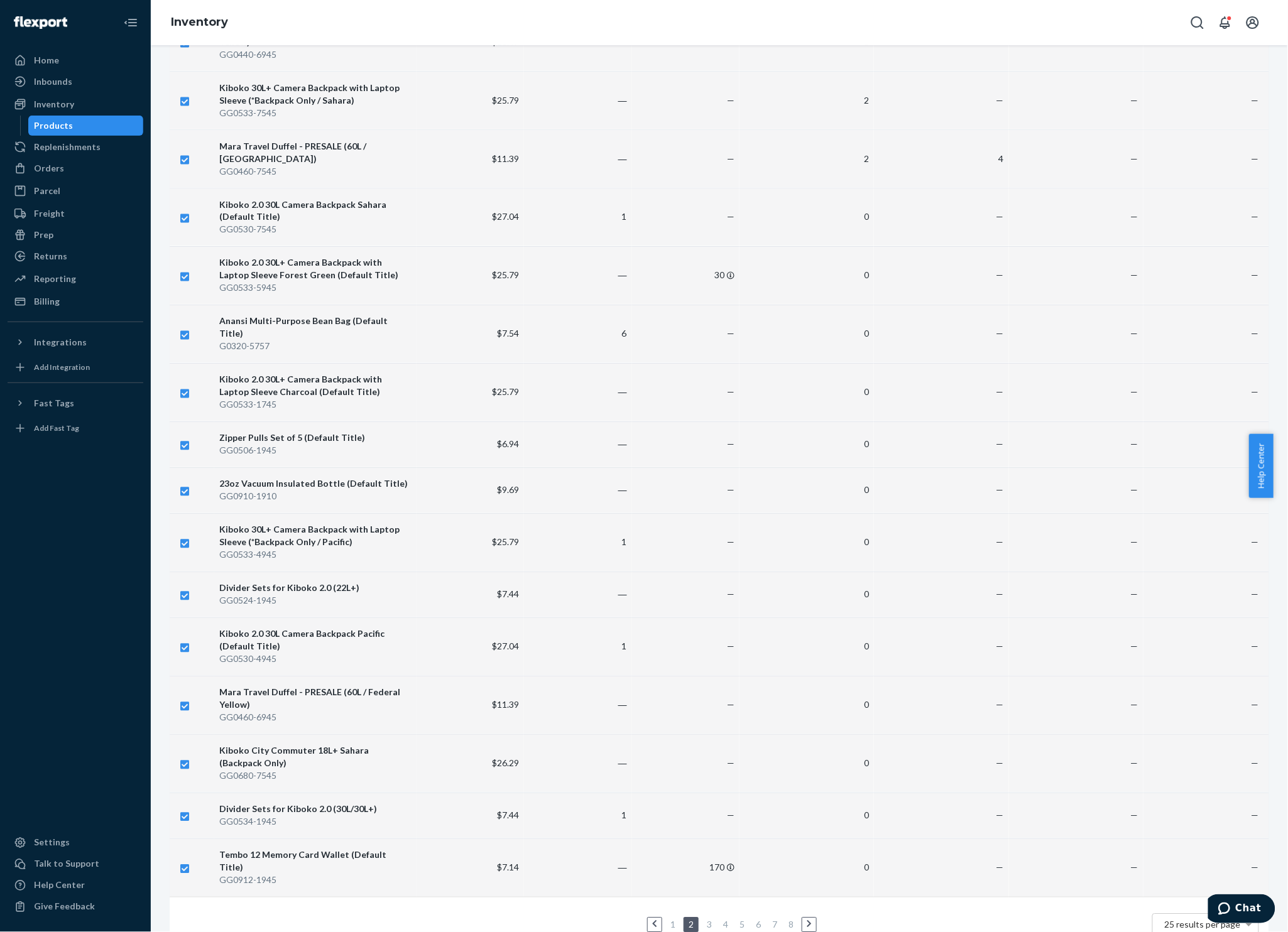
click at [786, 919] on link "8" at bounding box center [791, 924] width 10 height 11
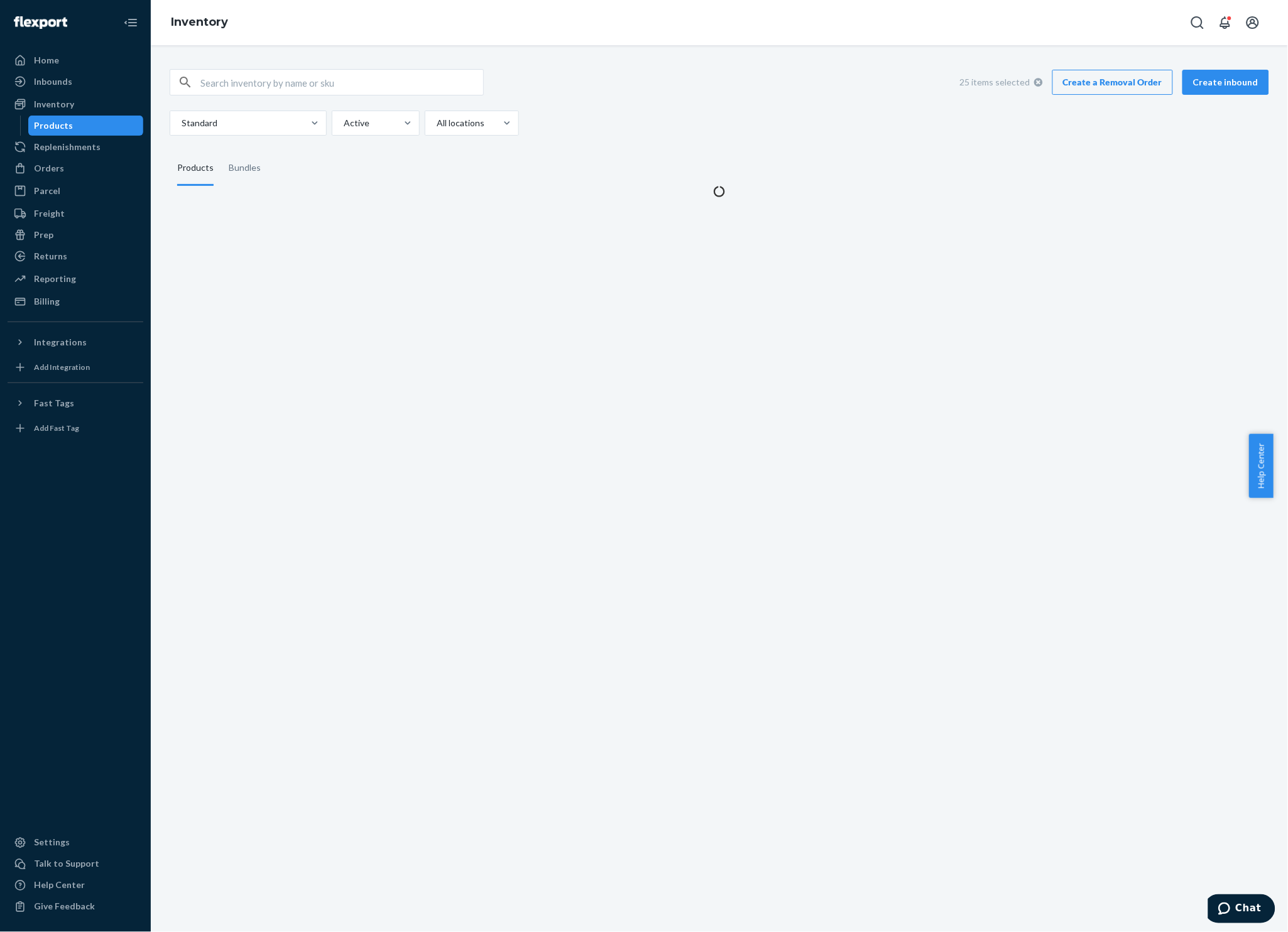
scroll to position [0, 0]
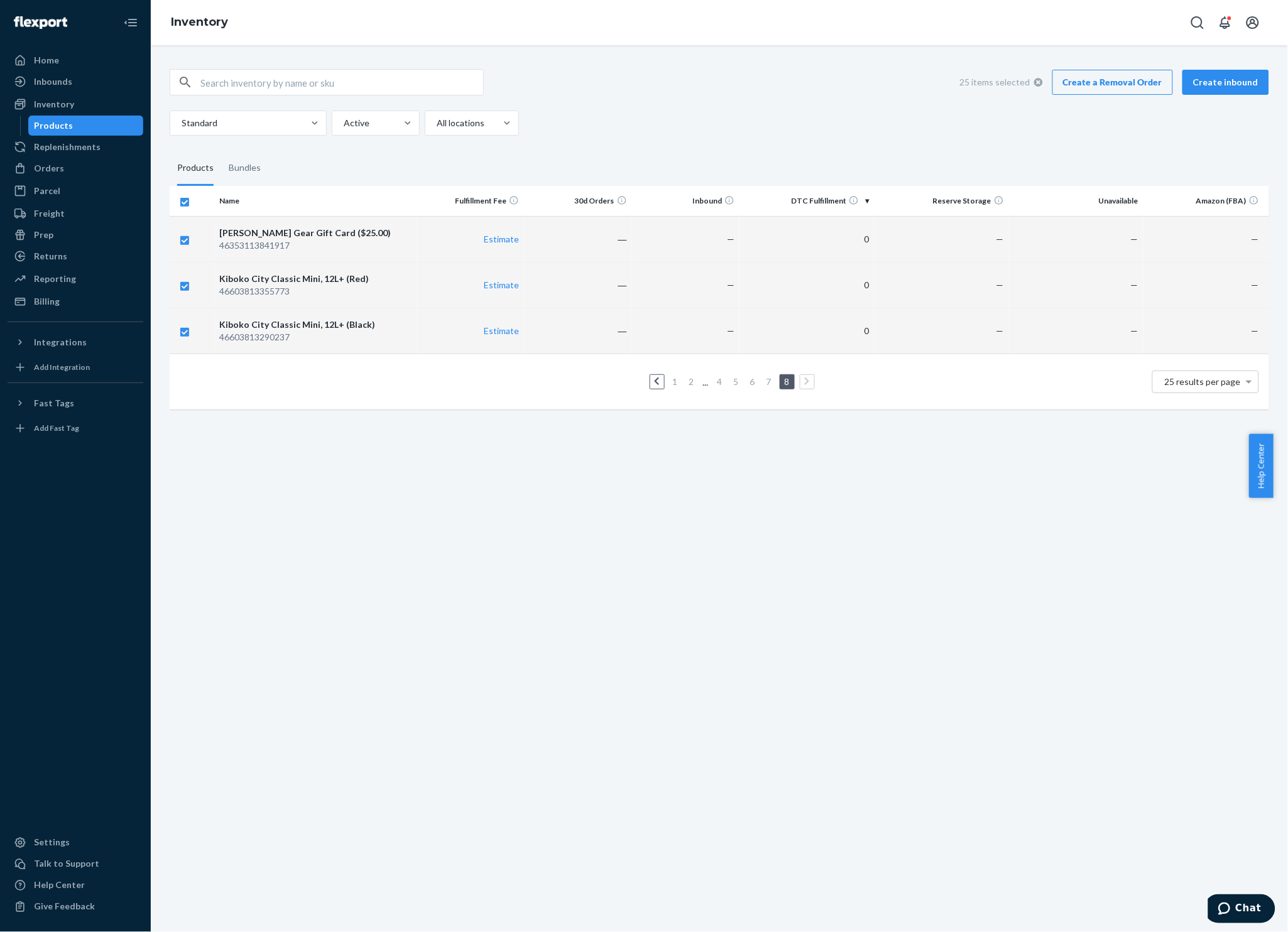
drag, startPoint x: 1202, startPoint y: 63, endPoint x: 1204, endPoint y: 79, distance: 16.1
click at [1202, 64] on div "25 items selected Create a Removal Order Create inbound Standard Active All loc…" at bounding box center [719, 238] width 1118 height 368
click at [1204, 79] on button "Create inbound" at bounding box center [1225, 83] width 86 height 25
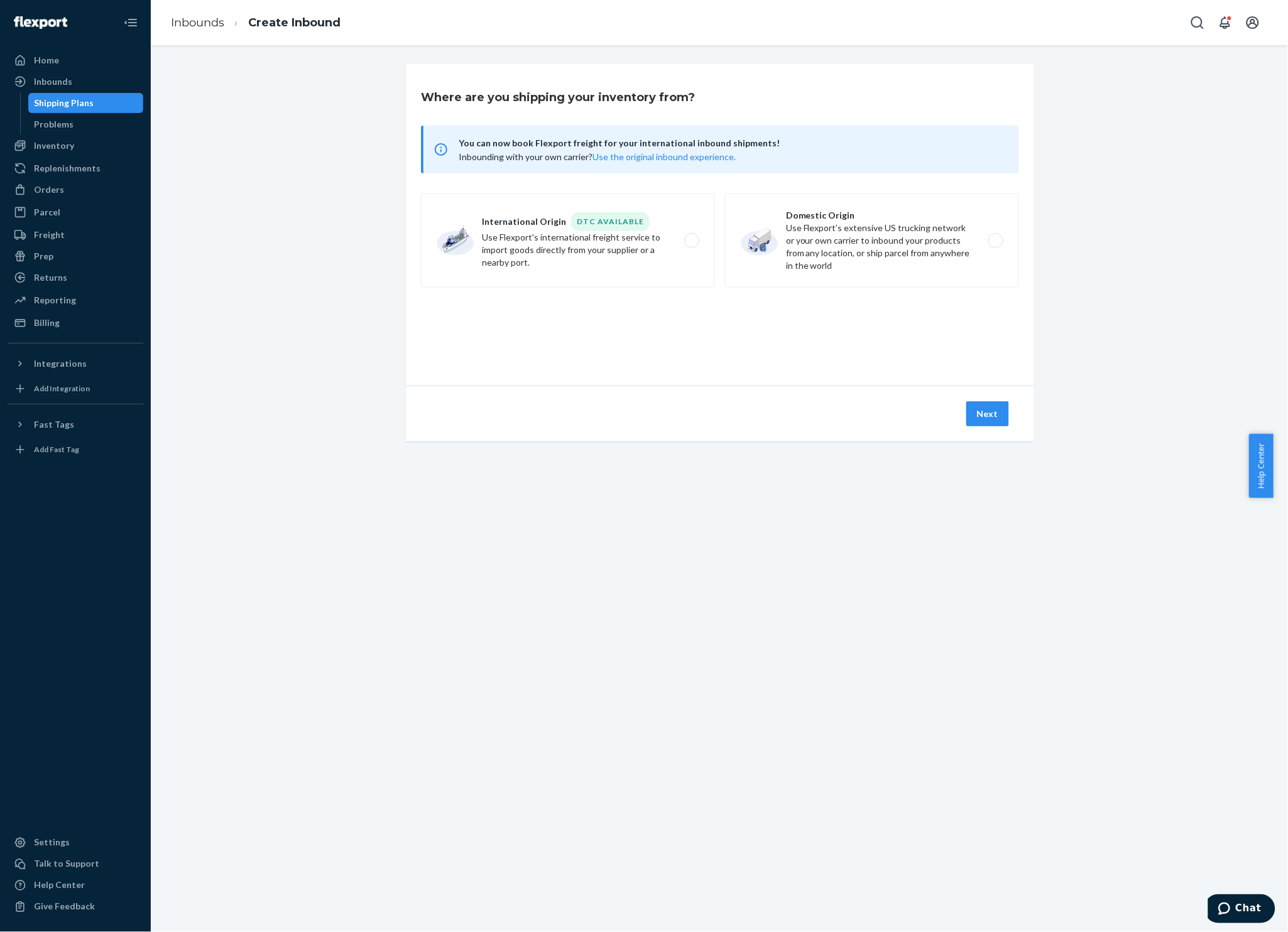
click at [987, 241] on label "Domestic Origin Use Flexport’s extensive US trucking network or your own carrie…" at bounding box center [871, 240] width 294 height 94
click at [996, 241] on input "Domestic Origin Use Flexport’s extensive US trucking network or your own carrie…" at bounding box center [1000, 241] width 8 height 8
radio input "true"
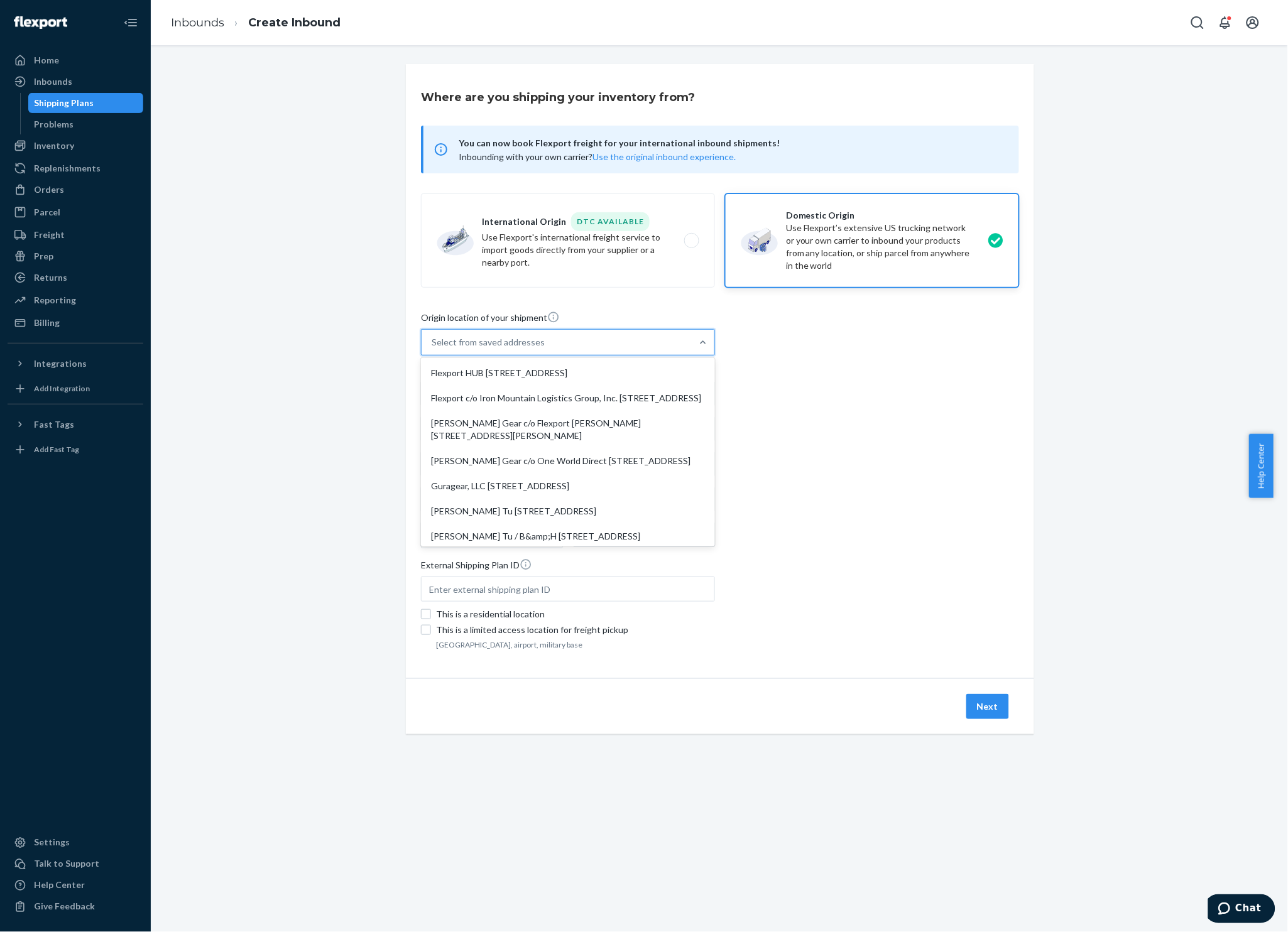
click at [659, 345] on div "Select from saved addresses" at bounding box center [557, 343] width 270 height 25
click at [433, 345] on input "option Flexport HUB [STREET_ADDRESS]. 8 results available. Use Up and Down to c…" at bounding box center [431, 342] width 1 height 13
click at [896, 394] on div "Origin location of your shipment option Flexport HUB [STREET_ADDRESS] focused, …" at bounding box center [720, 482] width 598 height 343
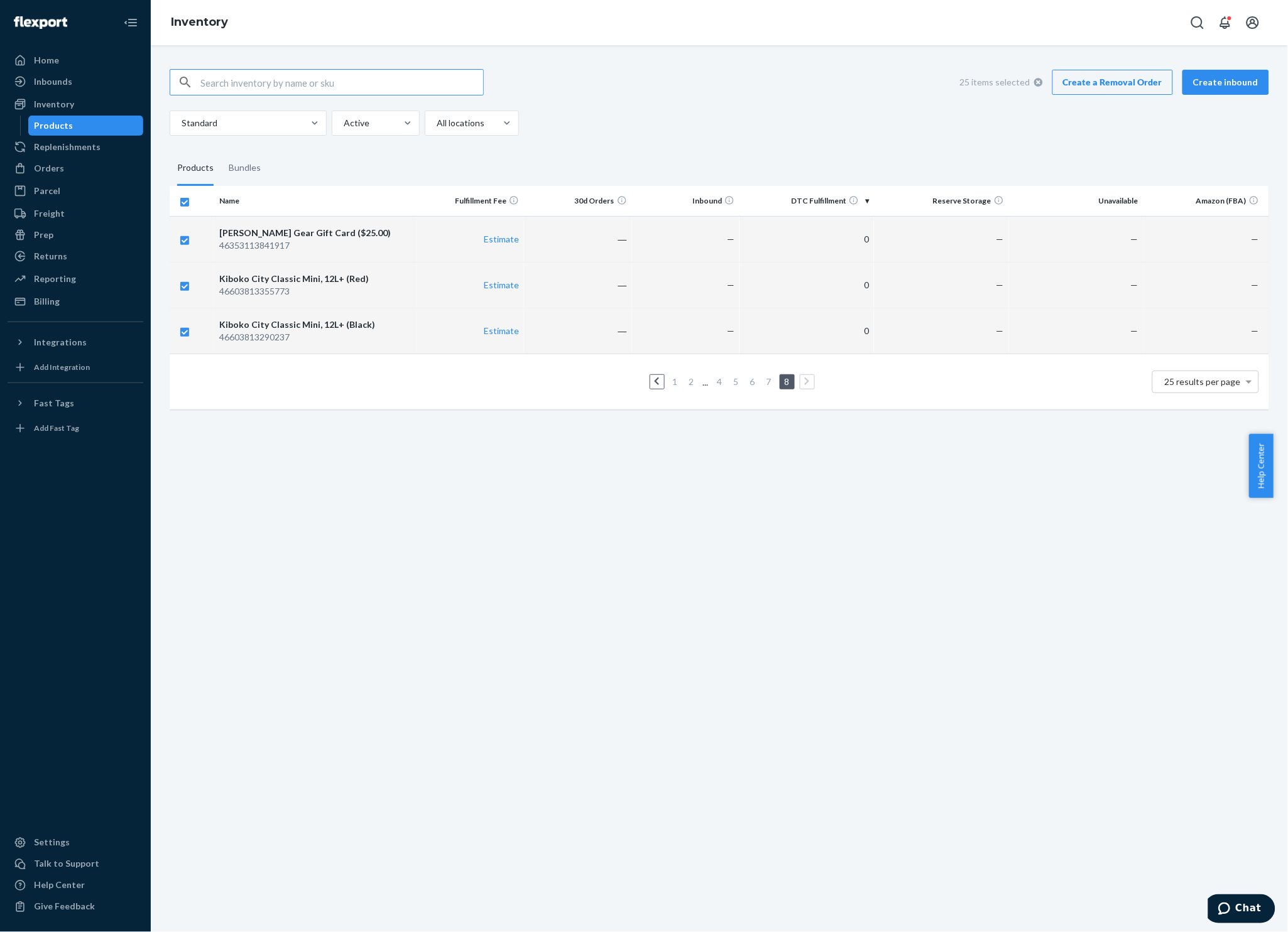
click at [1034, 84] on icon at bounding box center [1038, 82] width 9 height 9
checkbox input "false"
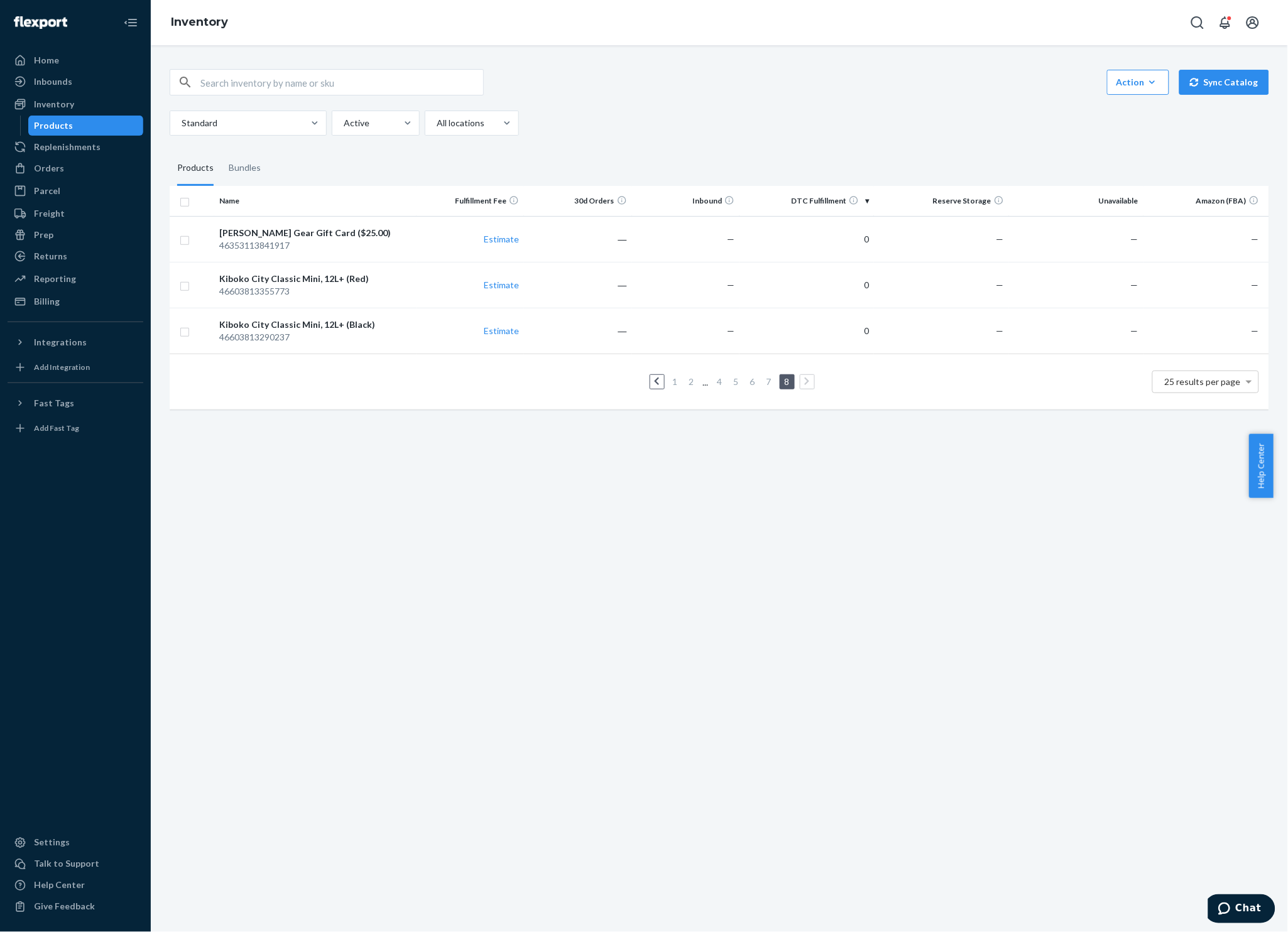
click at [650, 383] on link at bounding box center [657, 382] width 14 height 16
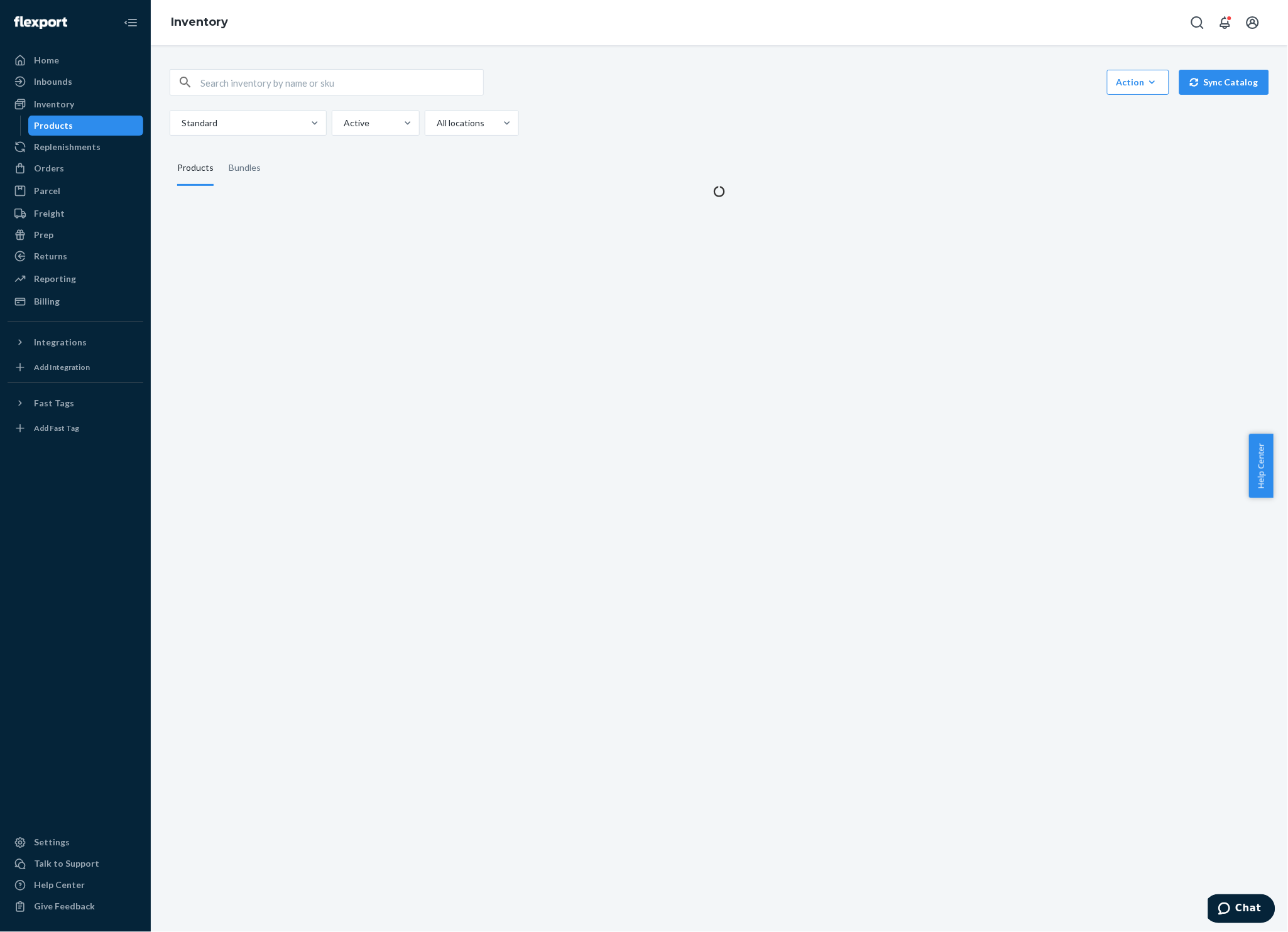
click at [649, 384] on div "Action Create product Create bundle Bulk create products Bulk update products B…" at bounding box center [719, 488] width 1137 height 886
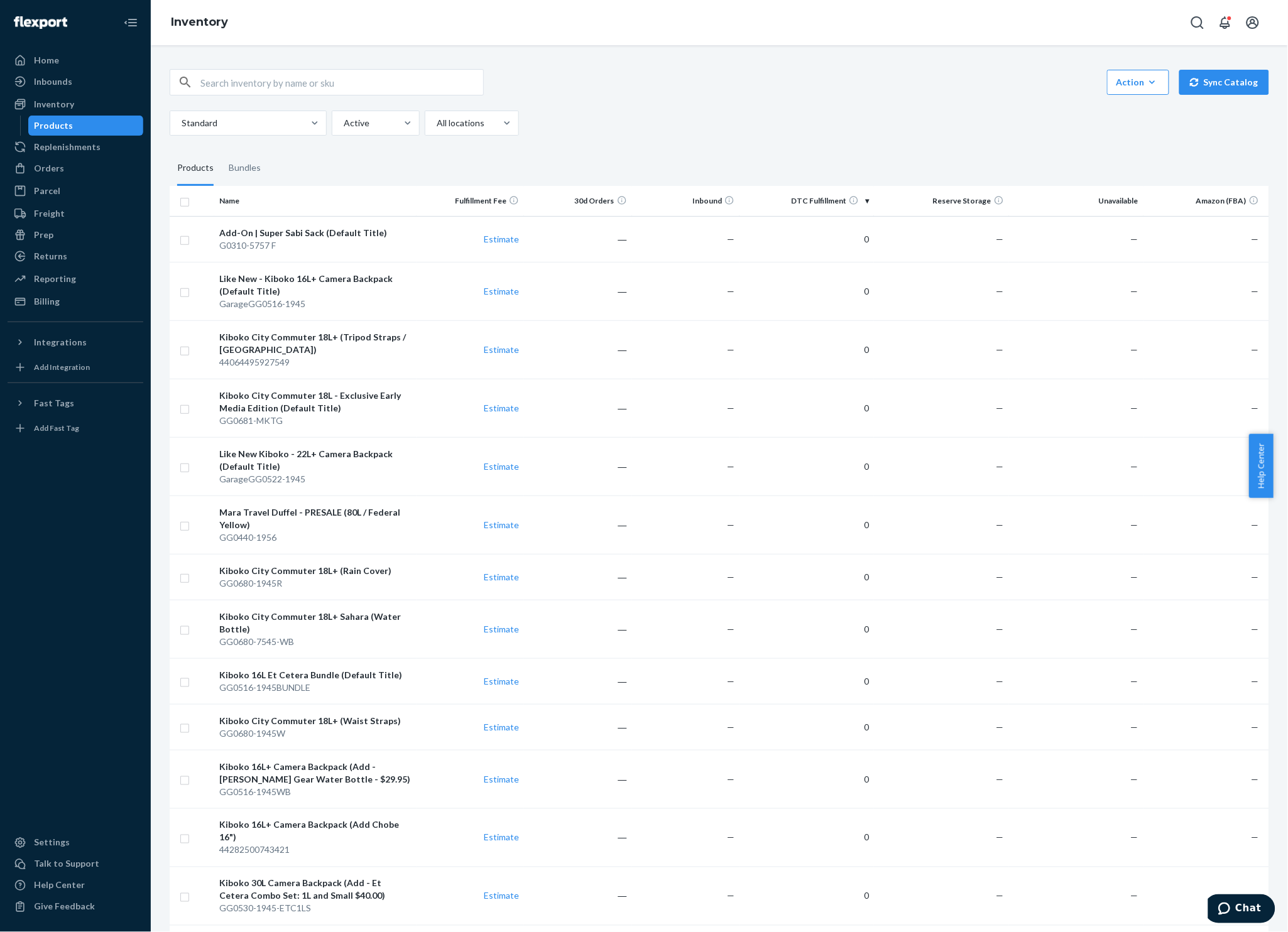
click at [307, 116] on div at bounding box center [314, 122] width 22 height 13
click at [182, 116] on input "Standard" at bounding box center [181, 122] width 1 height 13
click at [623, 61] on div "Action Create product Create bundle Bulk create products Bulk update products B…" at bounding box center [719, 855] width 1118 height 1603
click at [488, 117] on div at bounding box center [470, 123] width 70 height 16
click at [437, 117] on input "All locations" at bounding box center [435, 122] width 1 height 13
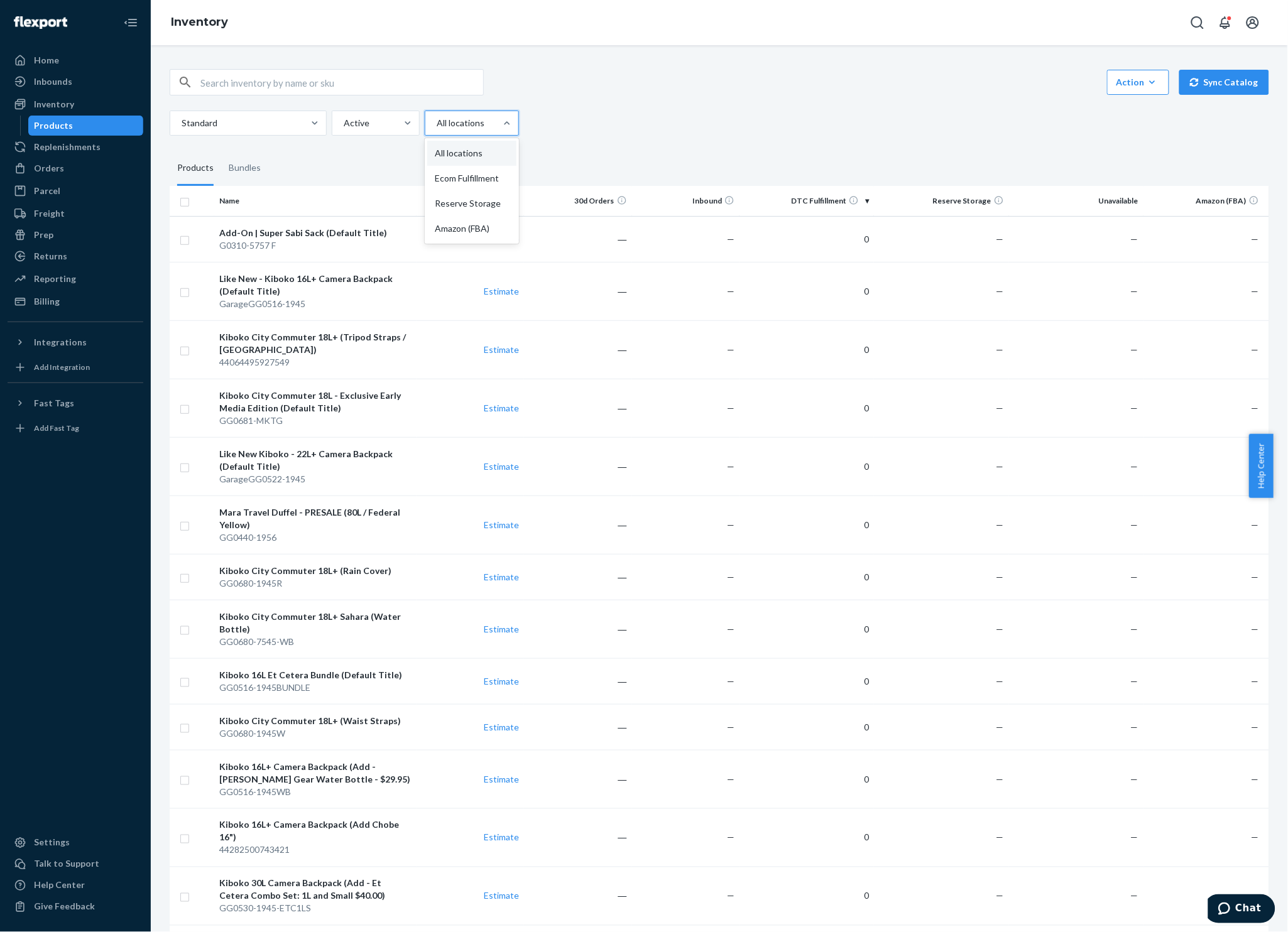
click at [511, 200] on div "Reserve Storage" at bounding box center [472, 204] width 89 height 25
click at [437, 129] on input "option Reserve Storage focused, 3 of 4. 4 results available. Use Up and Down to…" at bounding box center [435, 122] width 1 height 13
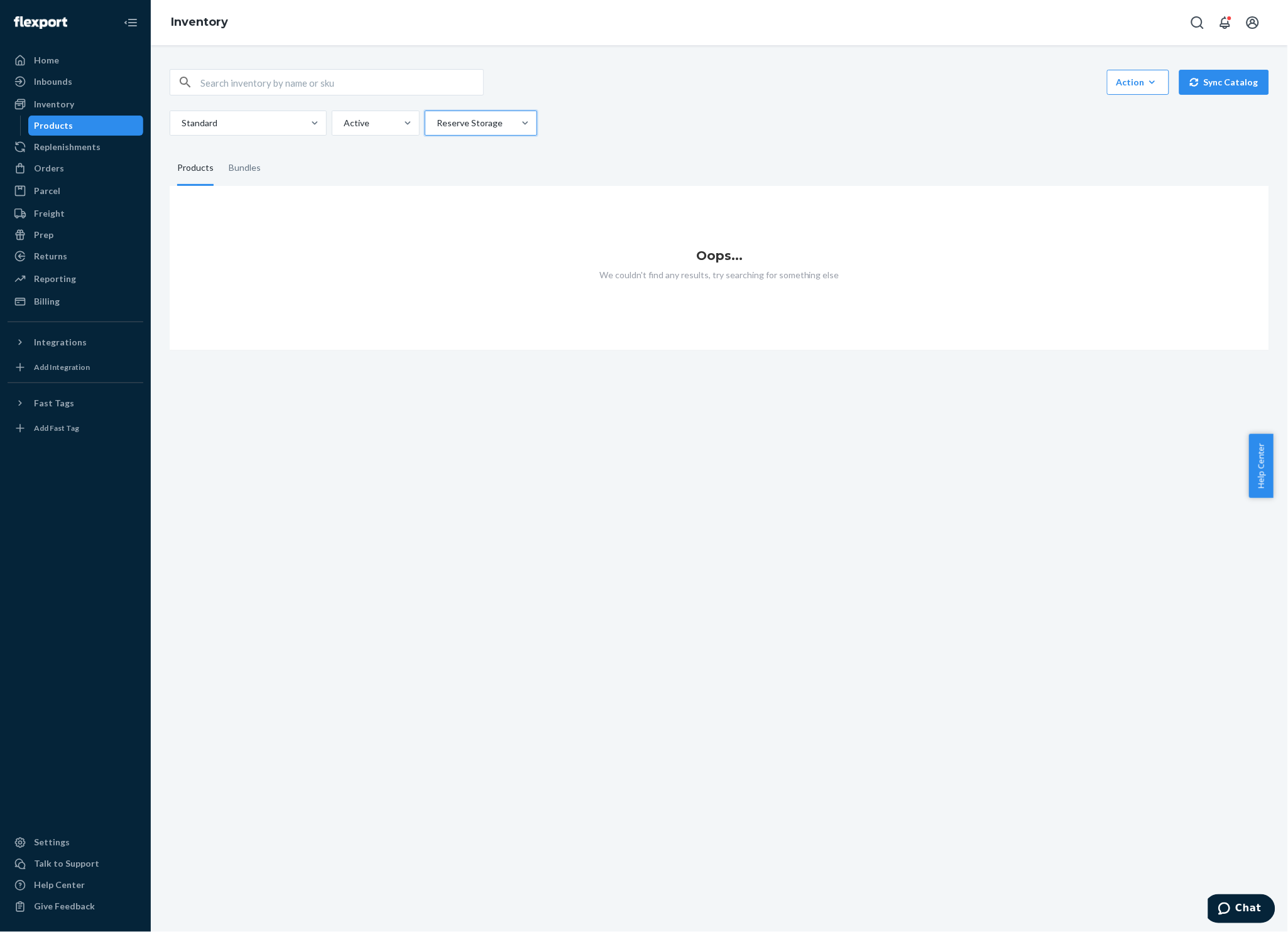
click at [497, 116] on div at bounding box center [479, 123] width 88 height 16
click at [437, 116] on input "option Reserve Storage, selected. 0 results available. Select is focused ,type …" at bounding box center [435, 122] width 1 height 13
click at [477, 140] on div "All locations Ecom Fulfillment Reserve Storage Amazon (FBA)" at bounding box center [481, 190] width 113 height 106
click at [437, 129] on input "option Reserve Storage, selected. option All locations focused, 1 of 4. 4 resul…" at bounding box center [435, 122] width 1 height 13
click at [476, 147] on div "All locations" at bounding box center [481, 153] width 108 height 25
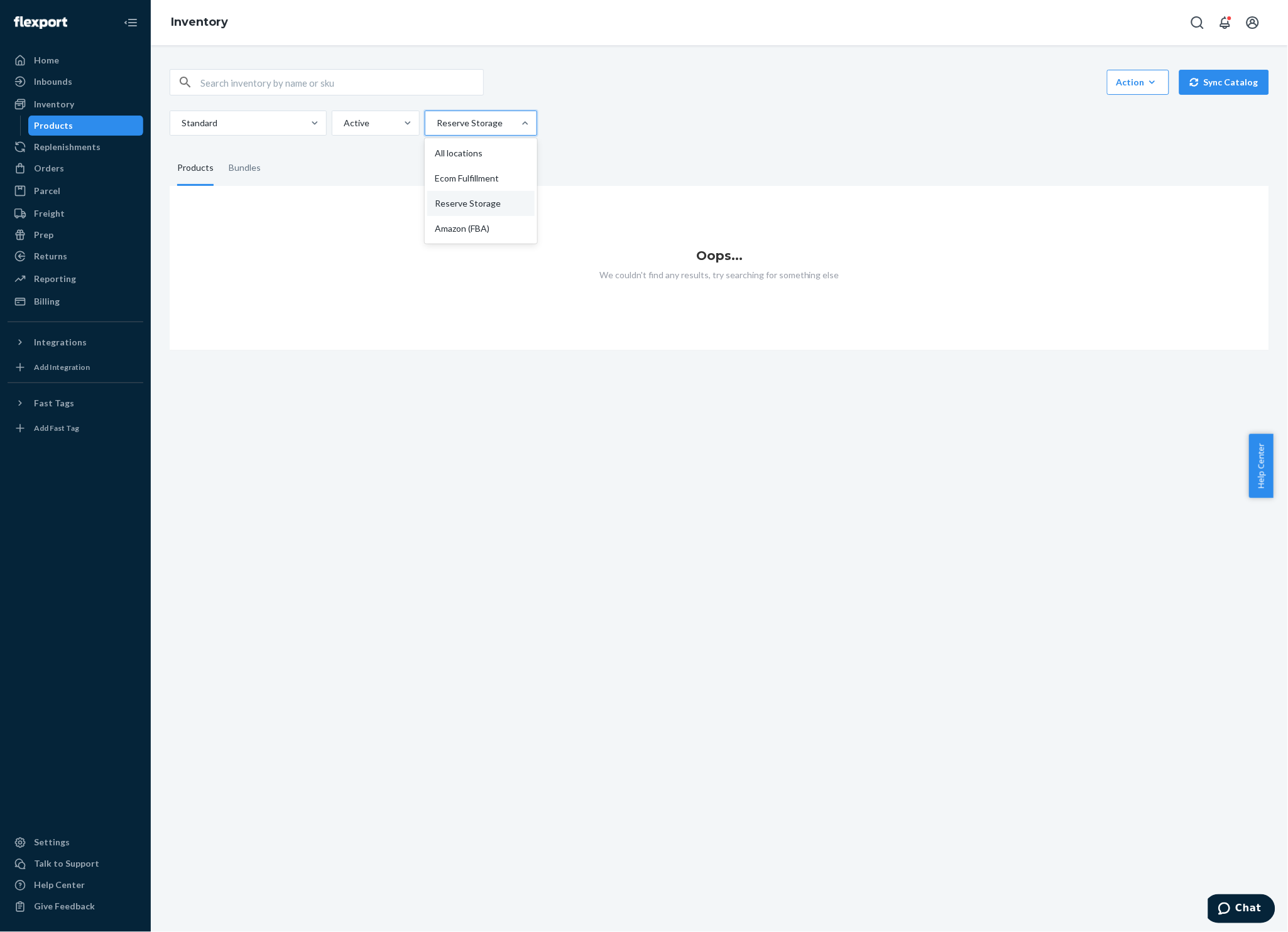
click at [437, 129] on input "option Reserve Storage, selected. option All locations focused, 1 of 4. 4 resul…" at bounding box center [435, 122] width 1 height 13
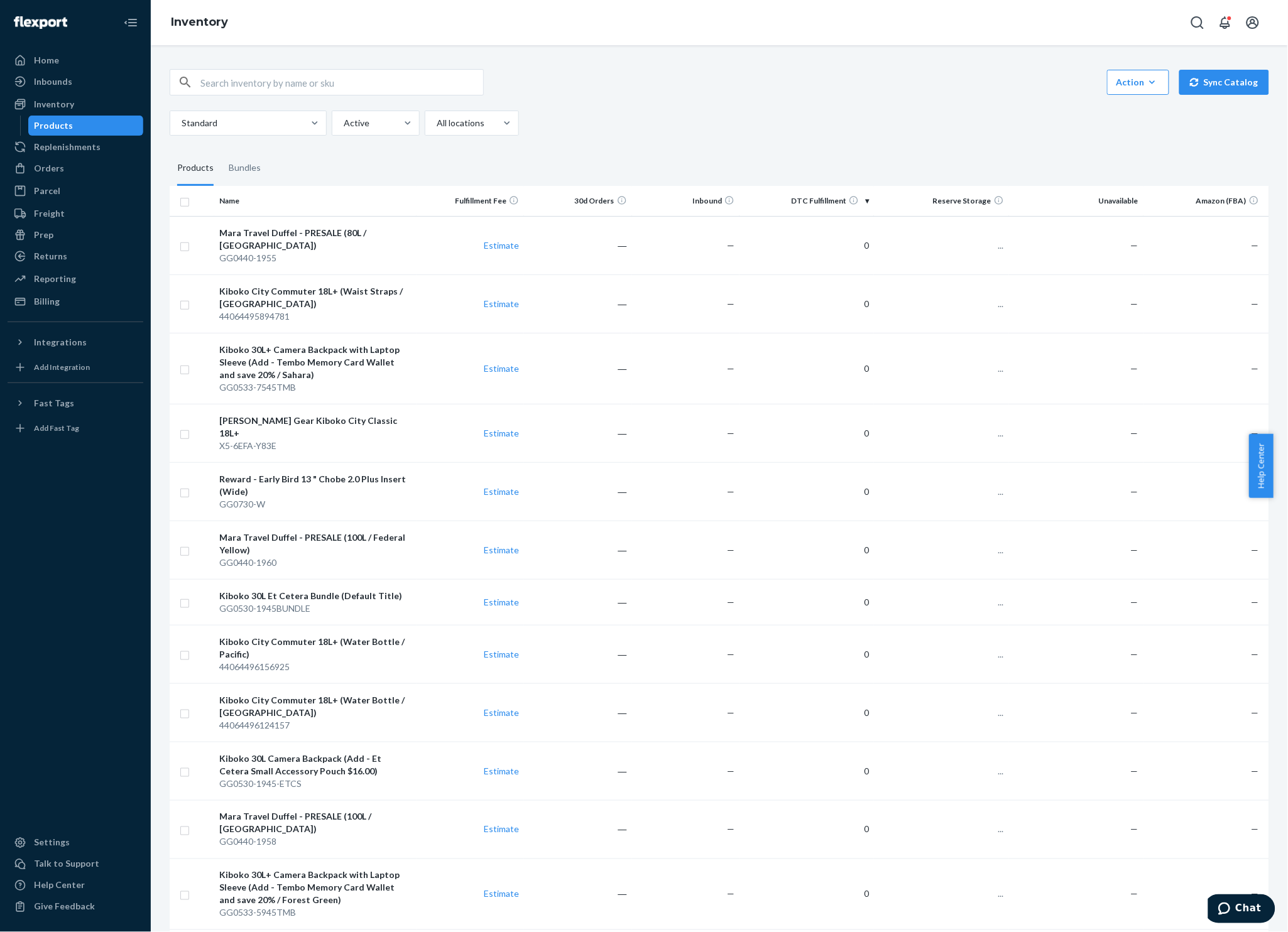
drag, startPoint x: 756, startPoint y: 99, endPoint x: 782, endPoint y: 96, distance: 26.2
click at [757, 99] on div "Action Create product Create bundle Bulk create products Bulk update products B…" at bounding box center [720, 102] width 1100 height 67
click at [1129, 79] on div "Action" at bounding box center [1137, 82] width 44 height 13
click at [1167, 189] on span "Bulk update products" at bounding box center [1188, 193] width 137 height 9
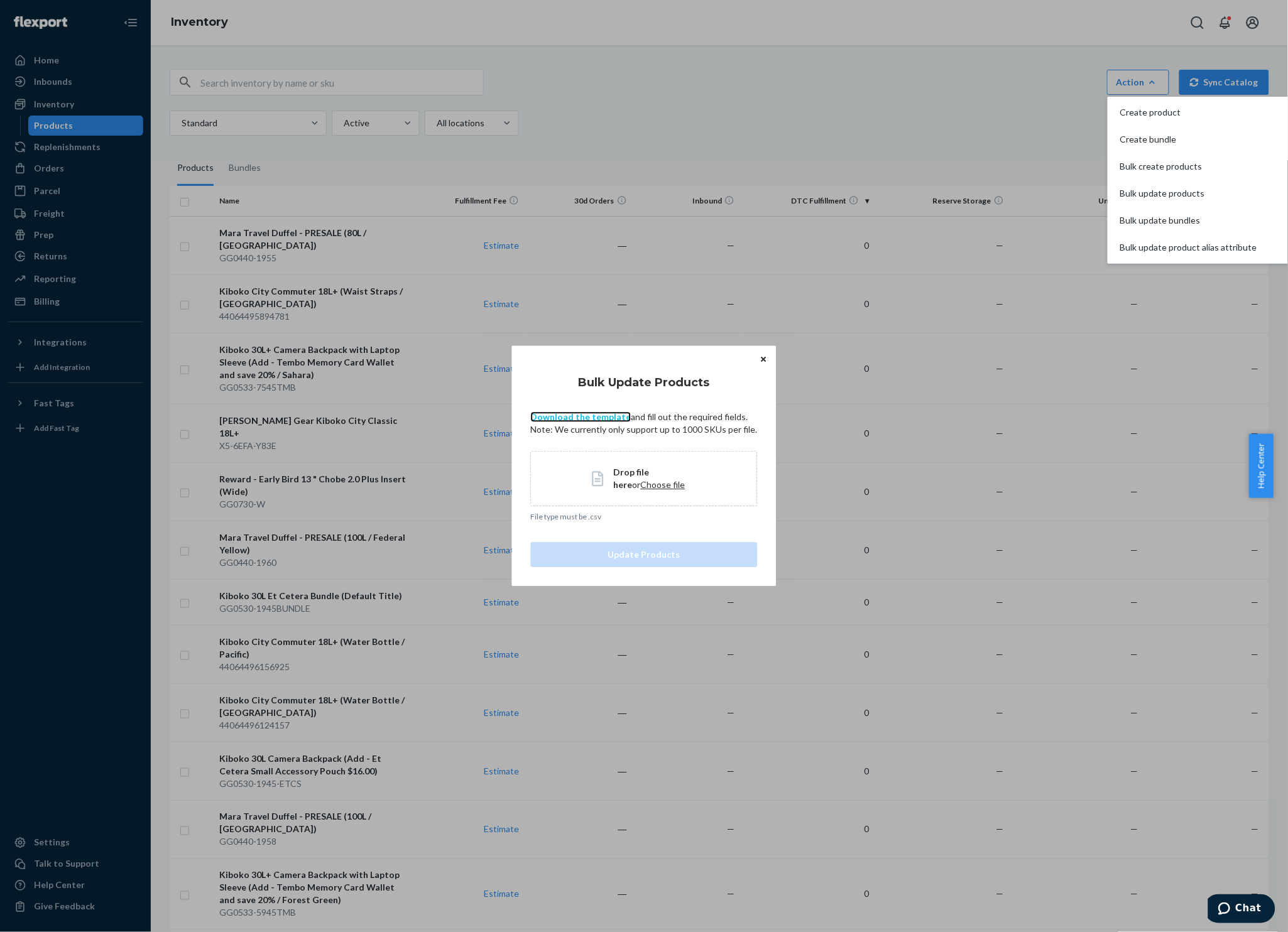
click at [584, 416] on link "Download the template" at bounding box center [581, 416] width 100 height 11
click at [761, 363] on icon "Close" at bounding box center [763, 359] width 5 height 8
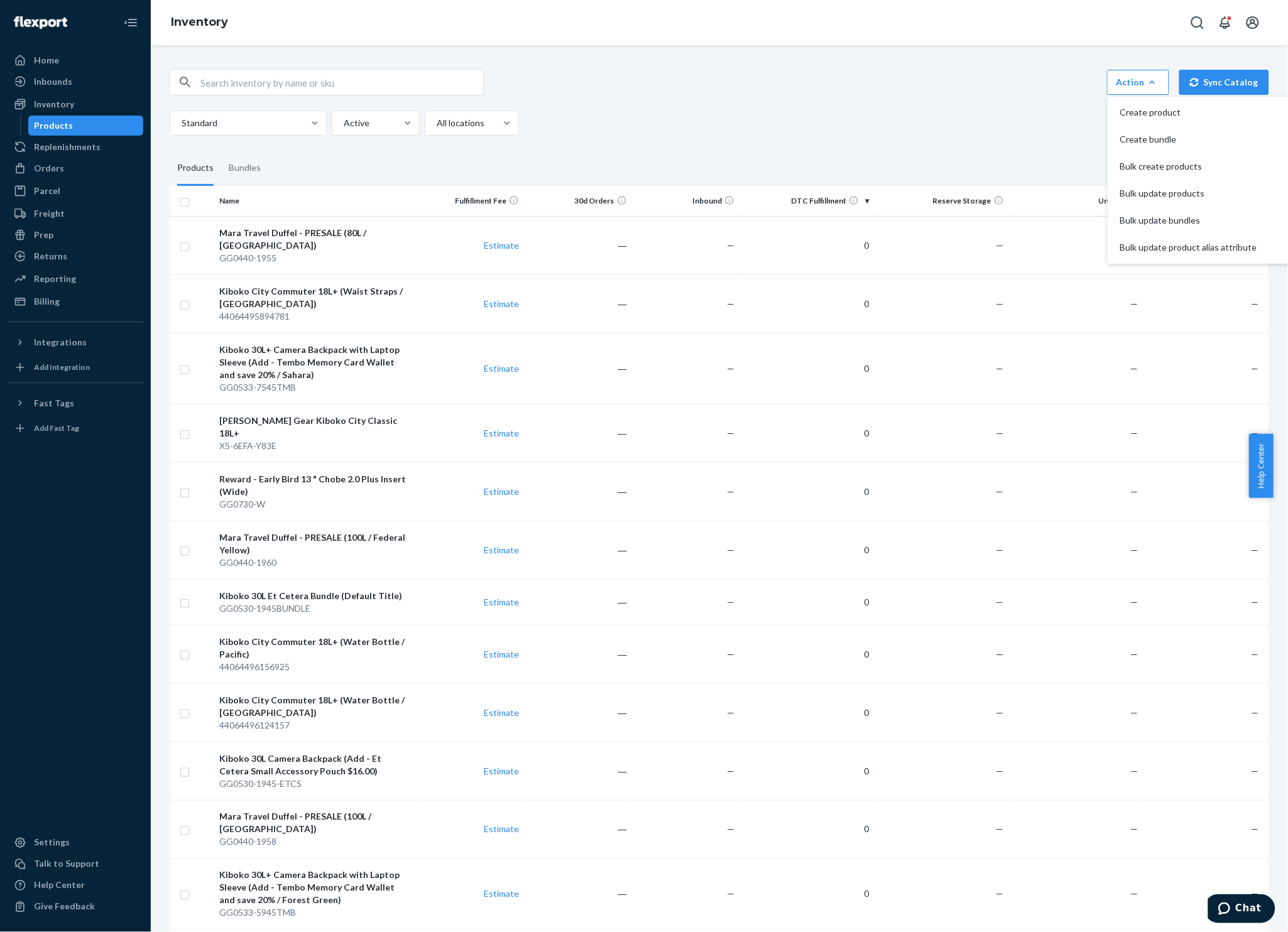
click at [659, 57] on div "Action Create product Create bundle Bulk create products Bulk update products B…" at bounding box center [719, 855] width 1118 height 1603
click at [93, 104] on div "Inventory" at bounding box center [75, 104] width 133 height 17
click at [100, 118] on div "Products" at bounding box center [85, 125] width 113 height 17
click at [634, 160] on fieldset "Products Bundles" at bounding box center [720, 168] width 1100 height 35
click at [387, 121] on div at bounding box center [375, 123] width 64 height 16
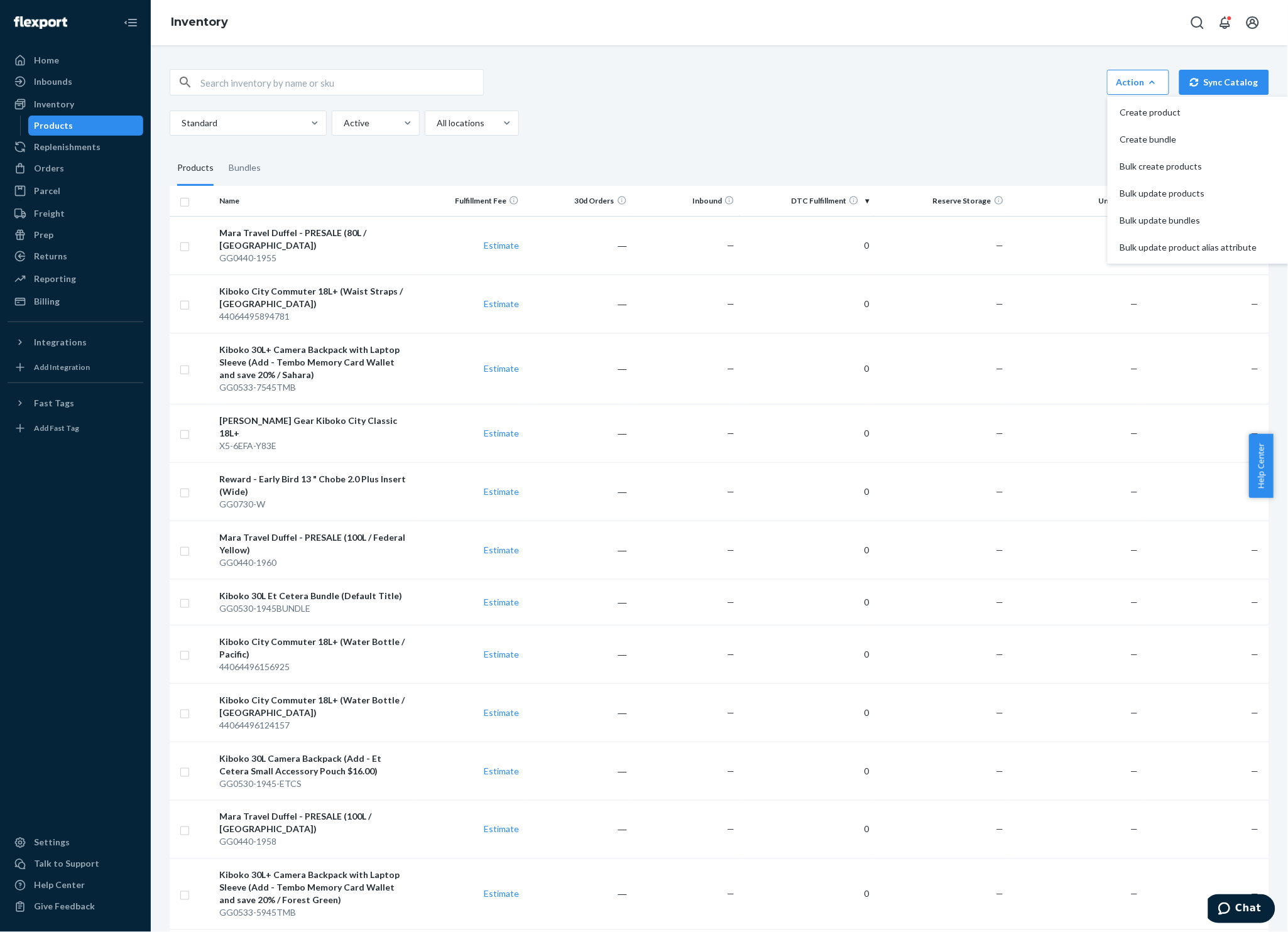
click at [344, 121] on input "Active" at bounding box center [343, 122] width 1 height 13
click at [476, 108] on div "Action Create product Create bundle Bulk create products Bulk update products B…" at bounding box center [720, 102] width 1100 height 67
click at [476, 113] on div "All locations" at bounding box center [460, 122] width 70 height 22
click at [437, 116] on input "option All locations, selected. option All locations focused, 1 of 4. 4 results…" at bounding box center [435, 122] width 1 height 13
click at [252, 121] on div at bounding box center [247, 123] width 133 height 16
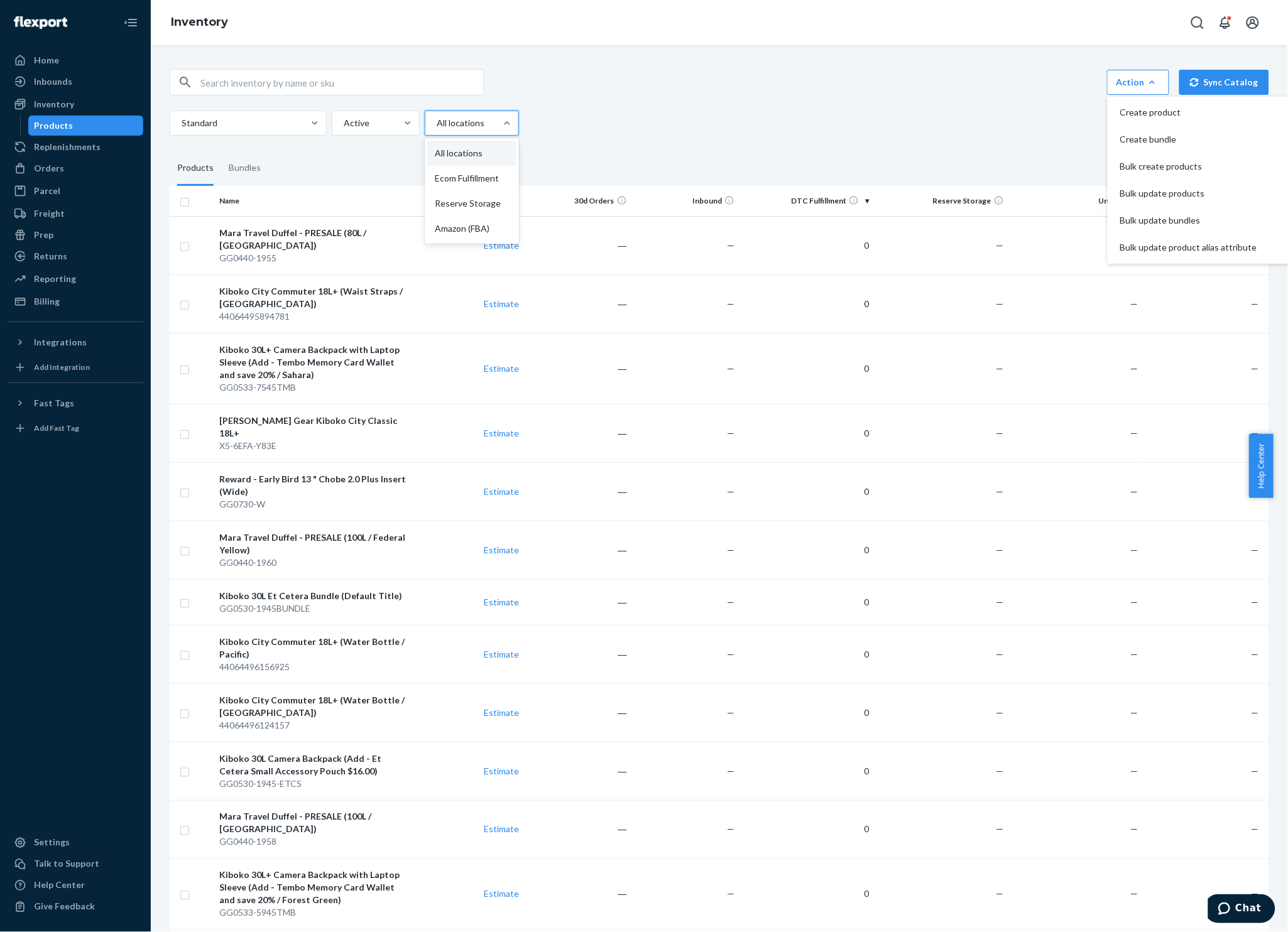
click at [182, 121] on input "Standard" at bounding box center [181, 122] width 1 height 13
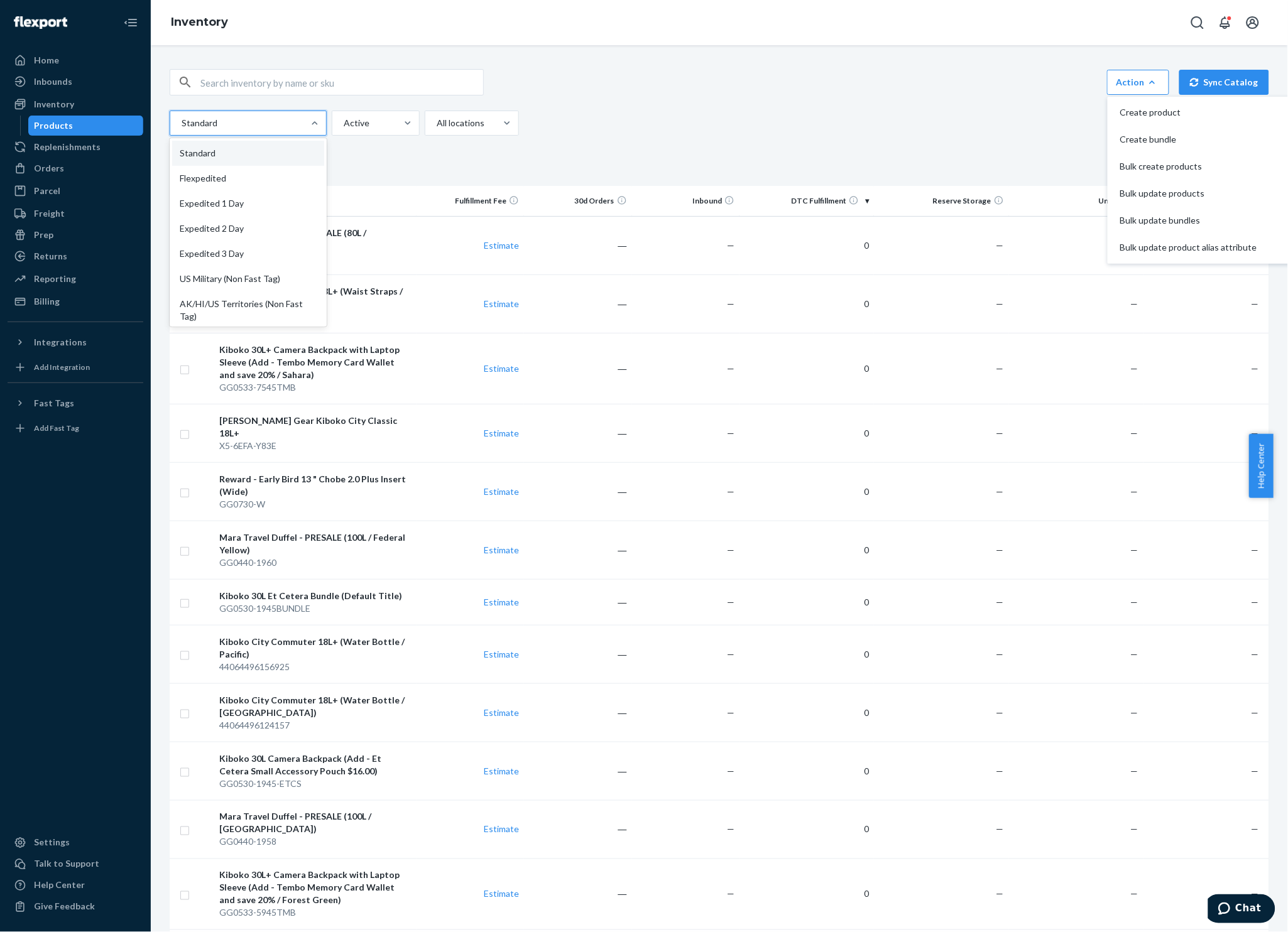
click at [554, 79] on div "Action Create product Create bundle Bulk create products Bulk update products B…" at bounding box center [720, 82] width 1100 height 26
click at [333, 72] on input "text" at bounding box center [341, 83] width 283 height 25
click at [618, 64] on div "Action Create product Create bundle Bulk create products Bulk update products B…" at bounding box center [719, 855] width 1118 height 1603
click at [1232, 12] on button "Open notifications" at bounding box center [1225, 22] width 25 height 25
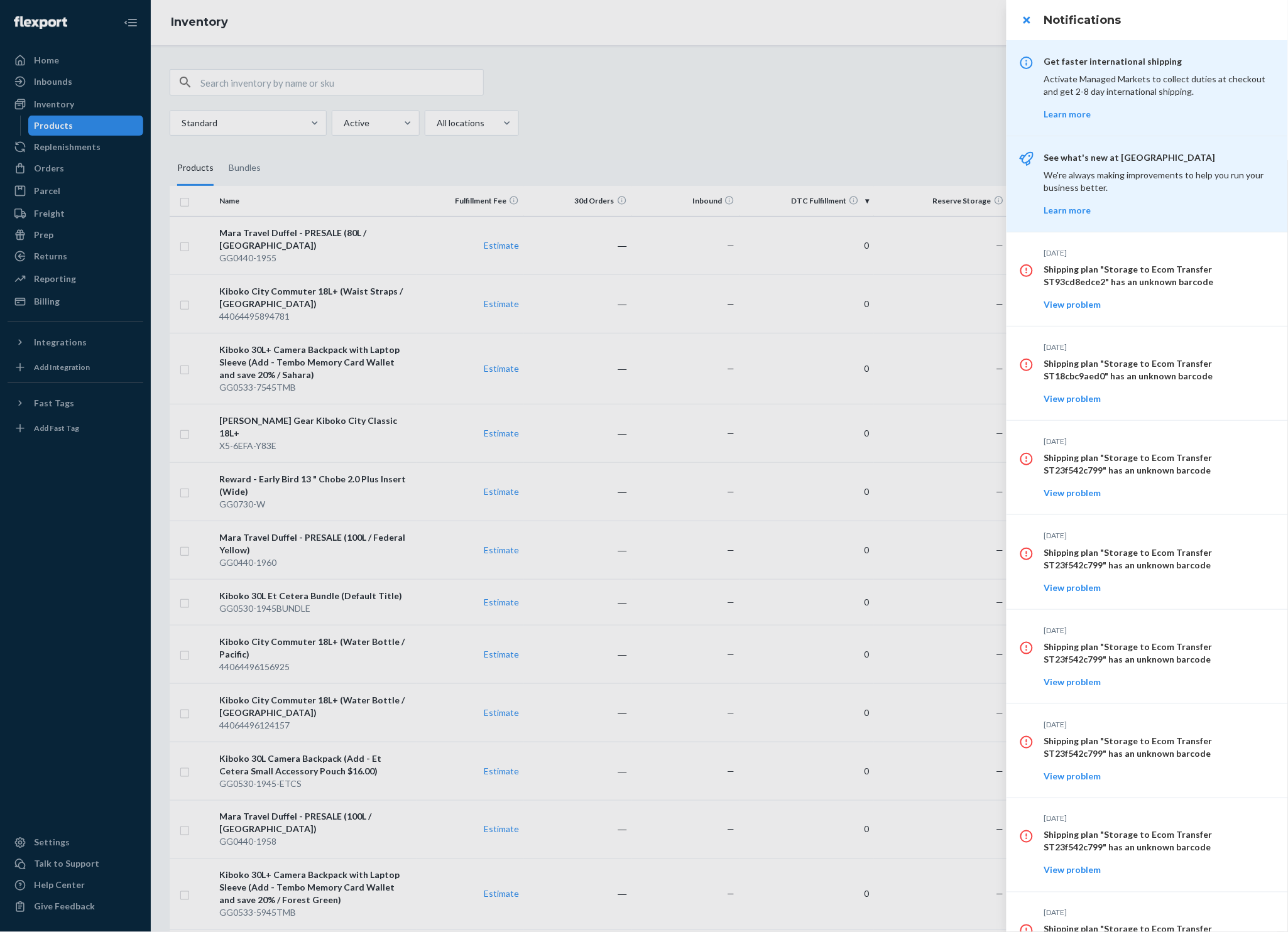
click at [845, 113] on div at bounding box center [644, 466] width 1288 height 932
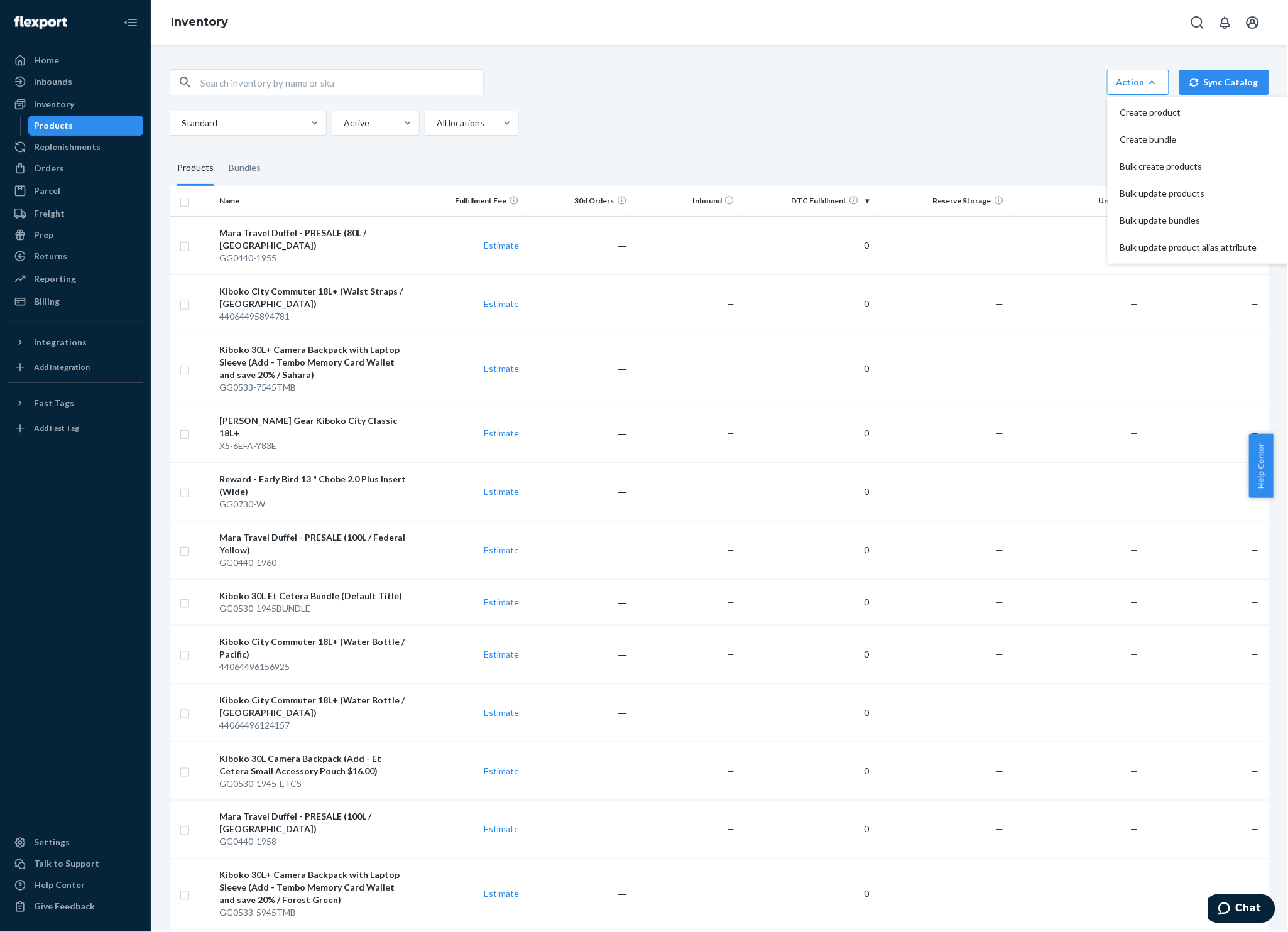
click at [1246, 26] on icon "Open account menu" at bounding box center [1253, 23] width 16 height 16
drag, startPoint x: 915, startPoint y: 89, endPoint x: 666, endPoint y: 129, distance: 252.2
click at [914, 89] on div "Action Create product Create bundle Bulk create products Bulk update products B…" at bounding box center [720, 82] width 1100 height 26
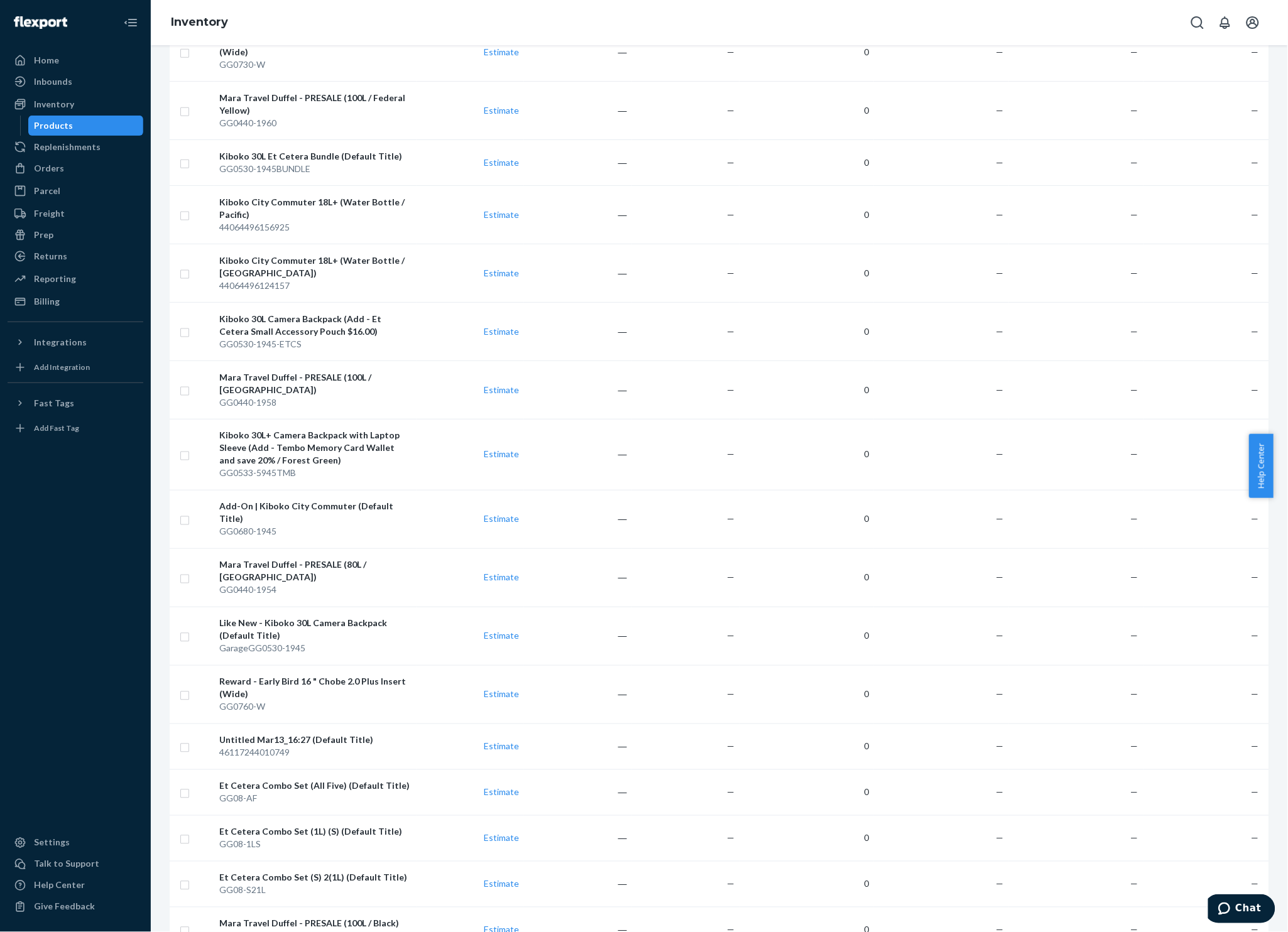
scroll to position [693, 0]
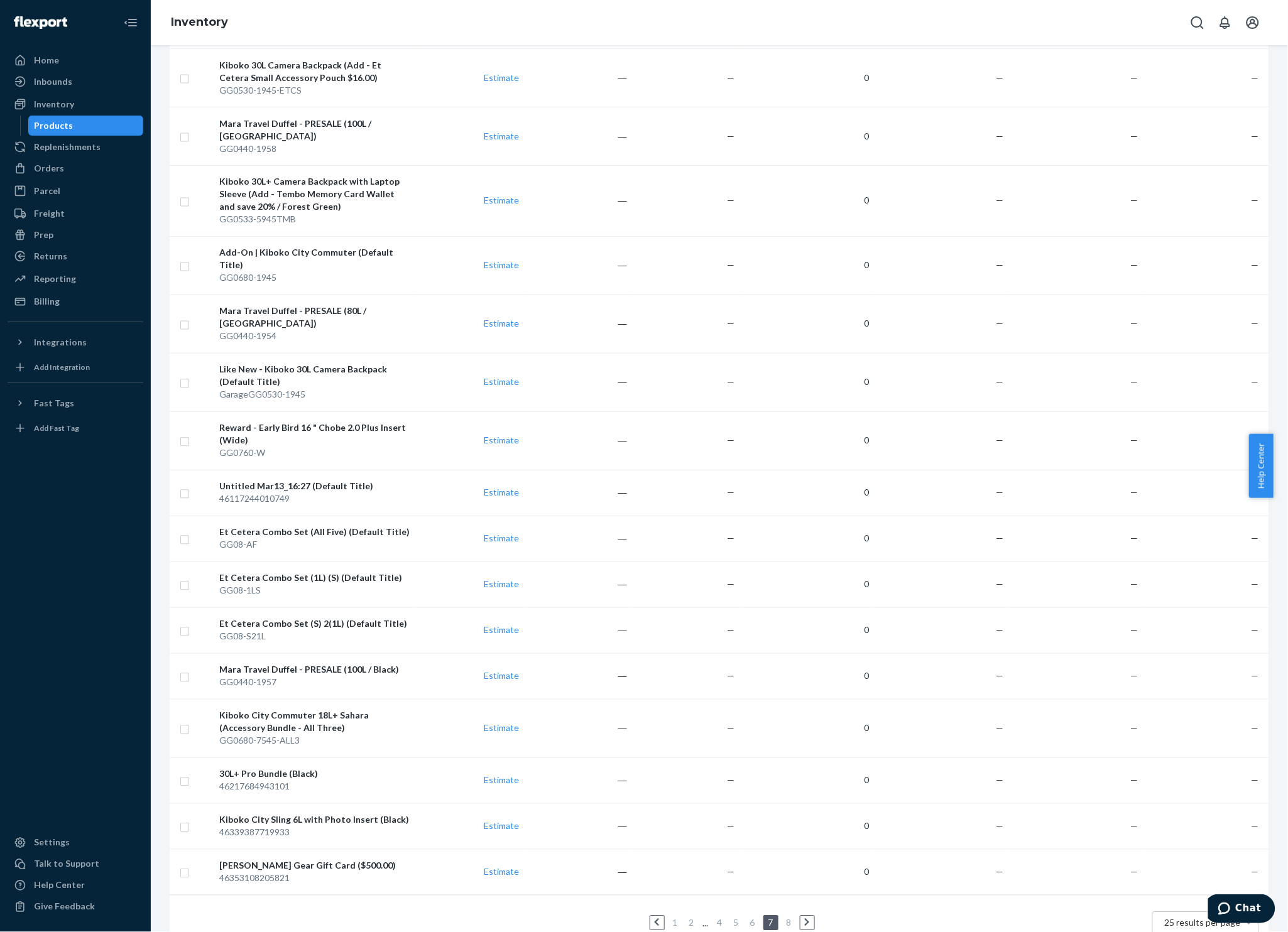
click at [670, 917] on link "1" at bounding box center [675, 922] width 10 height 11
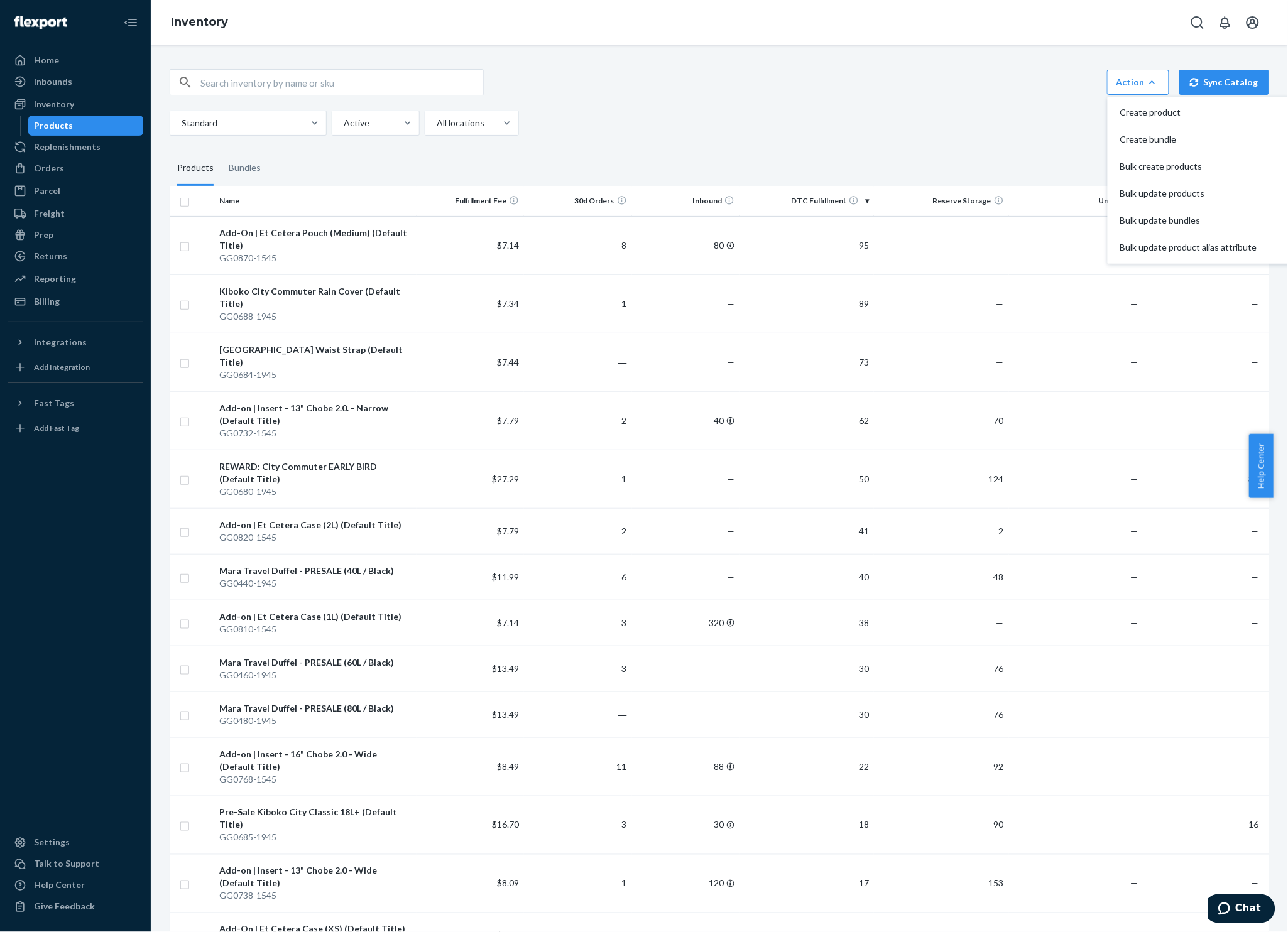
scroll to position [668, 0]
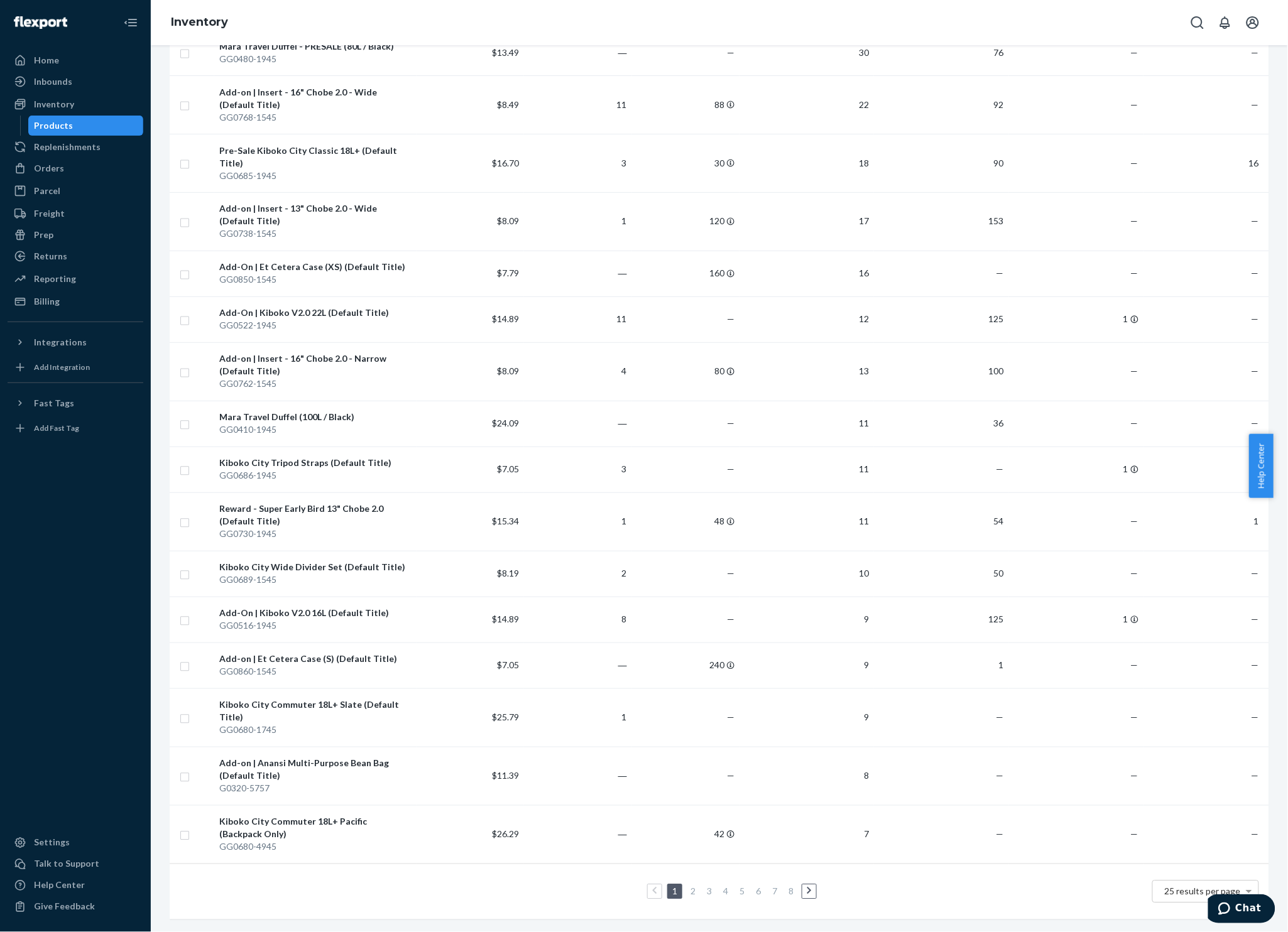
click at [1173, 881] on div "25 results per page" at bounding box center [1205, 891] width 106 height 21
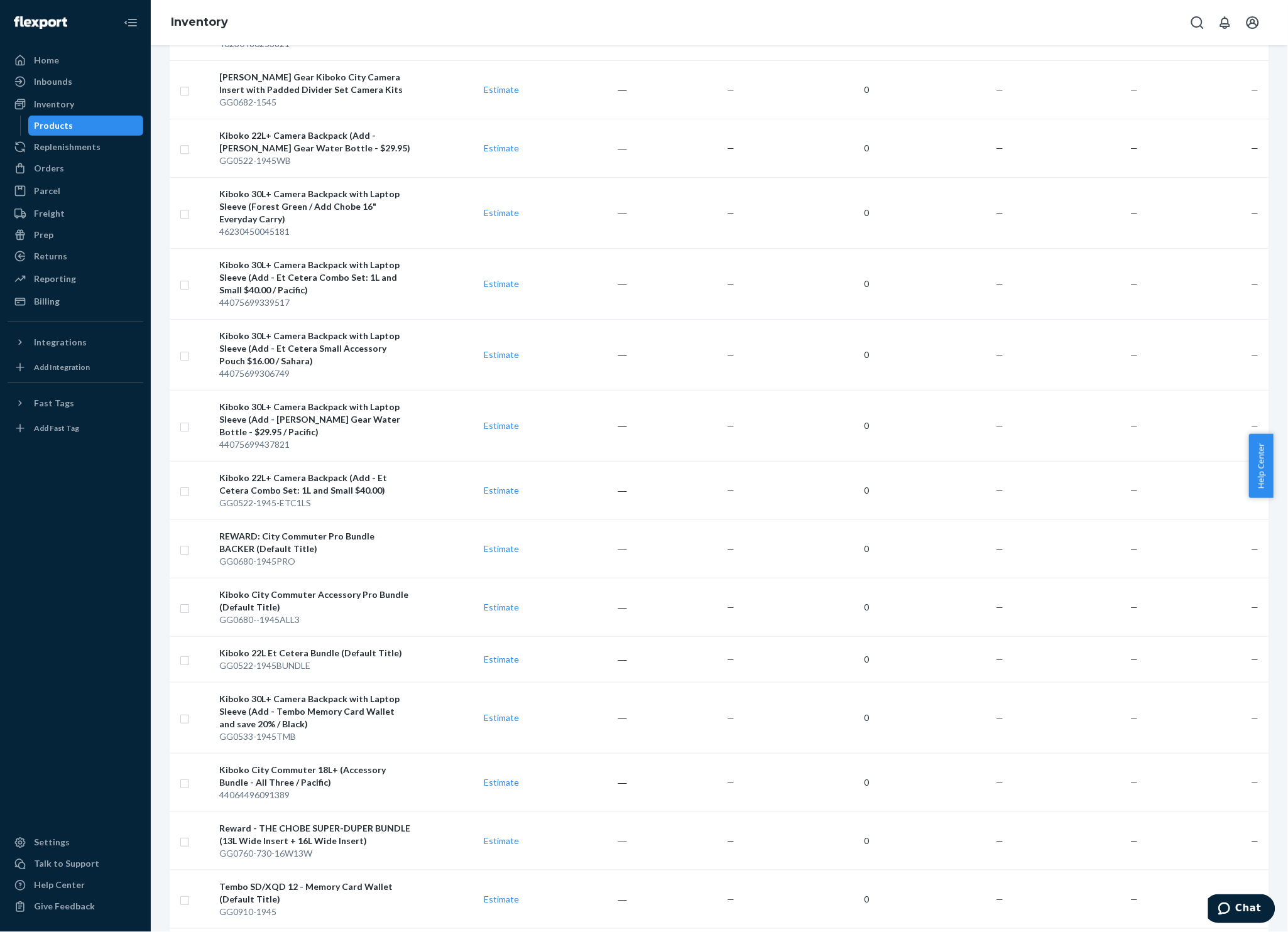
scroll to position [4970, 0]
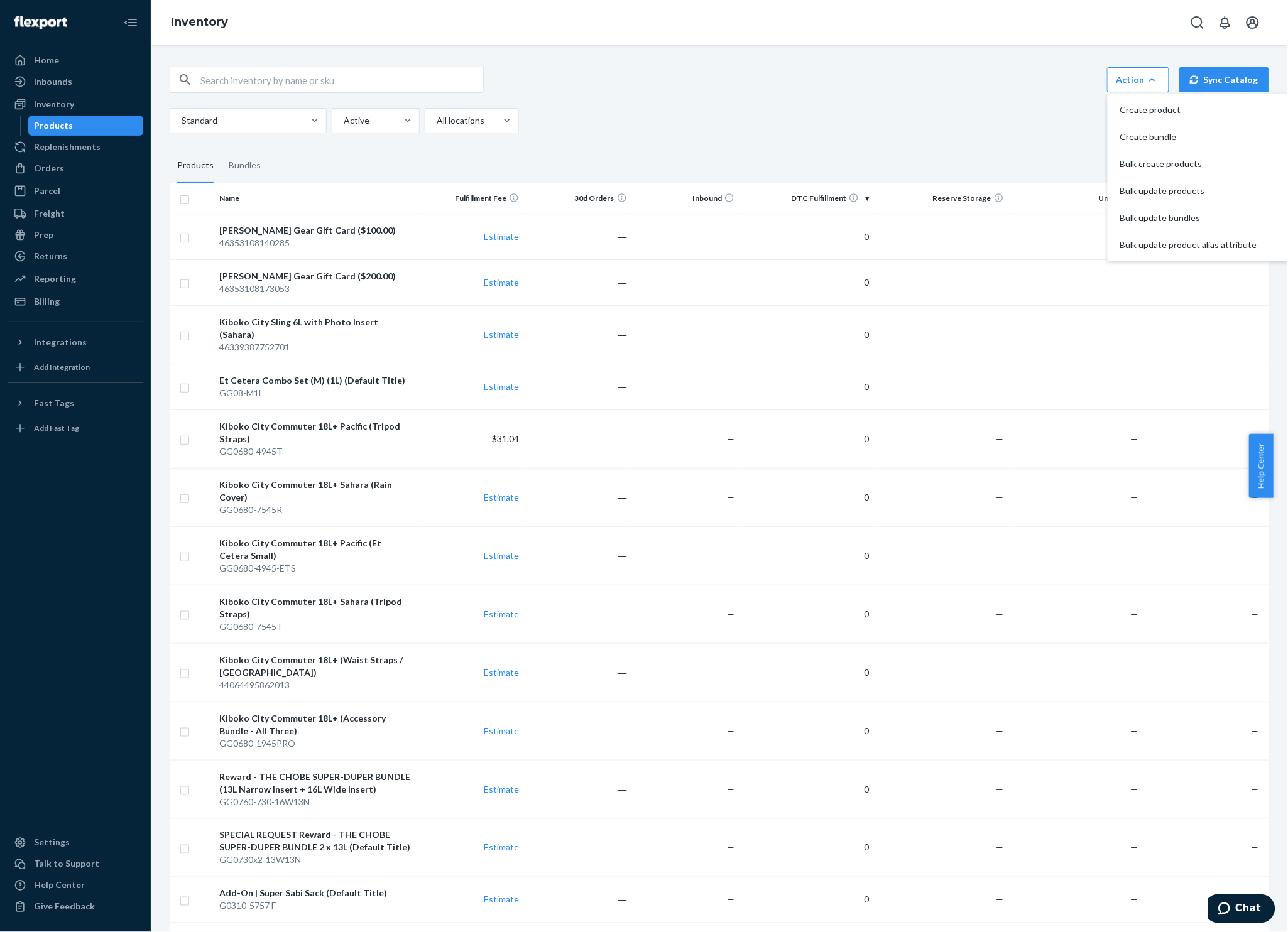
scroll to position [0, 0]
click at [183, 201] on input "checkbox" at bounding box center [185, 201] width 10 height 14
checkbox input "true"
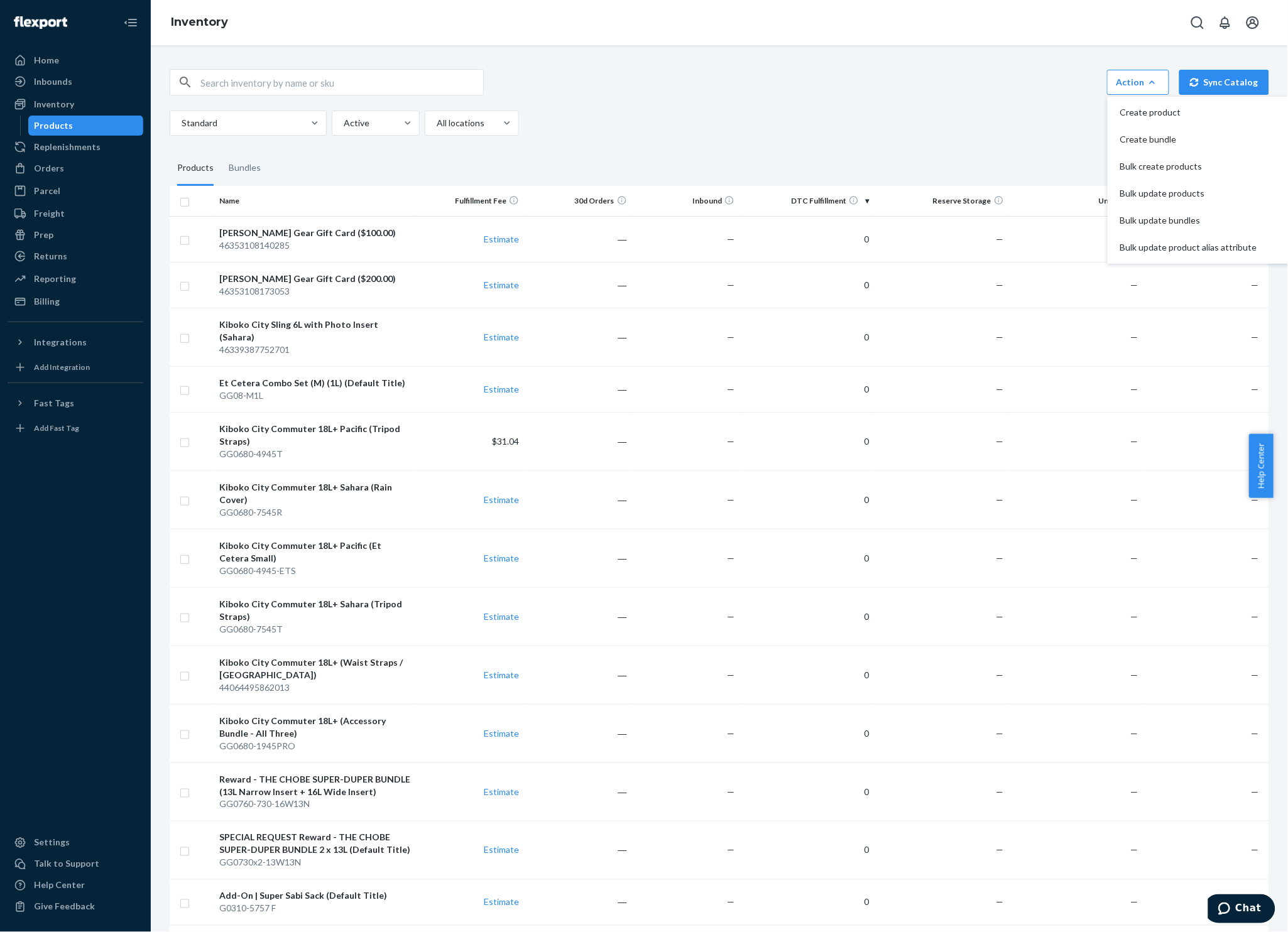
checkbox input "true"
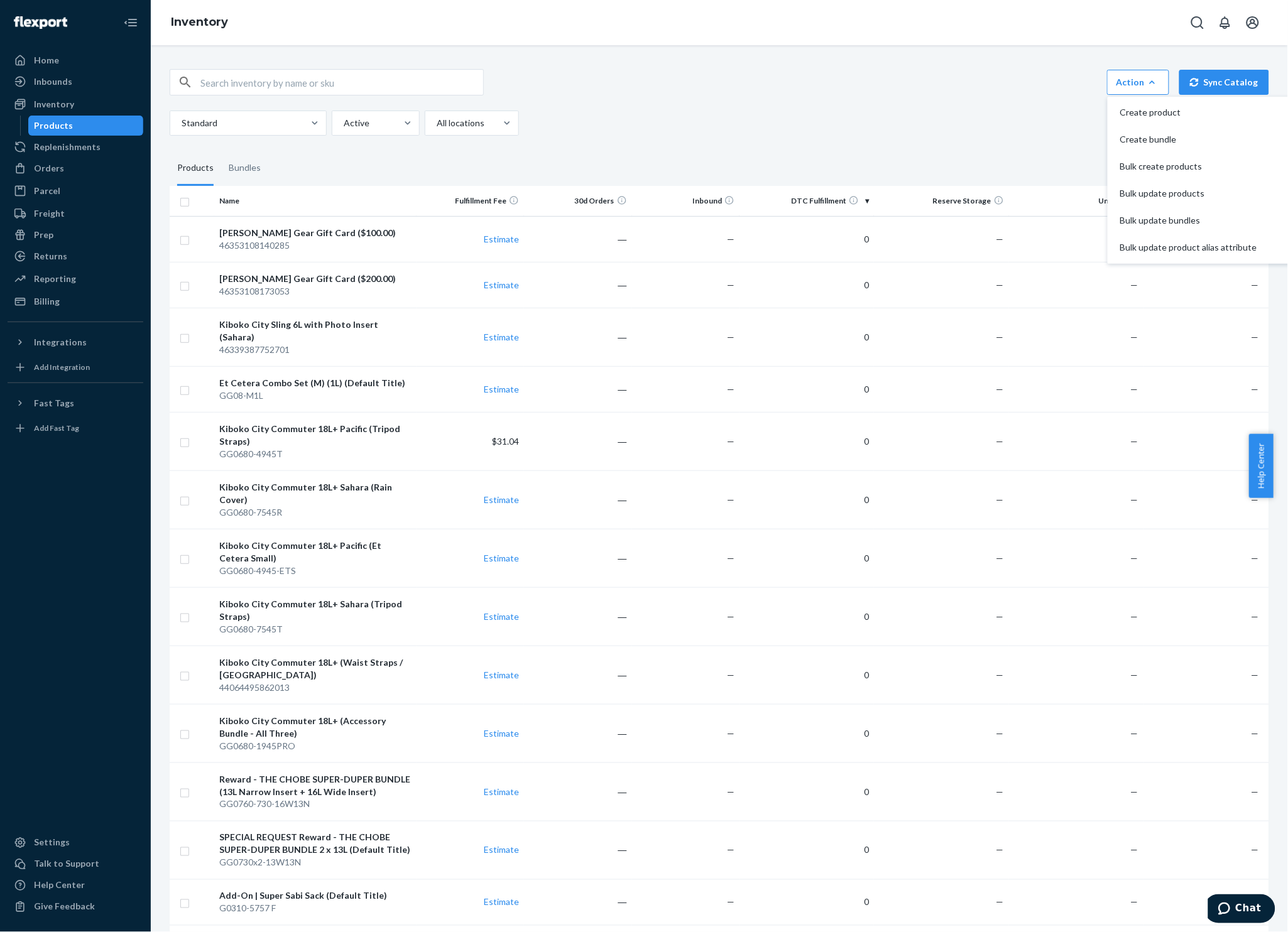
checkbox input "true"
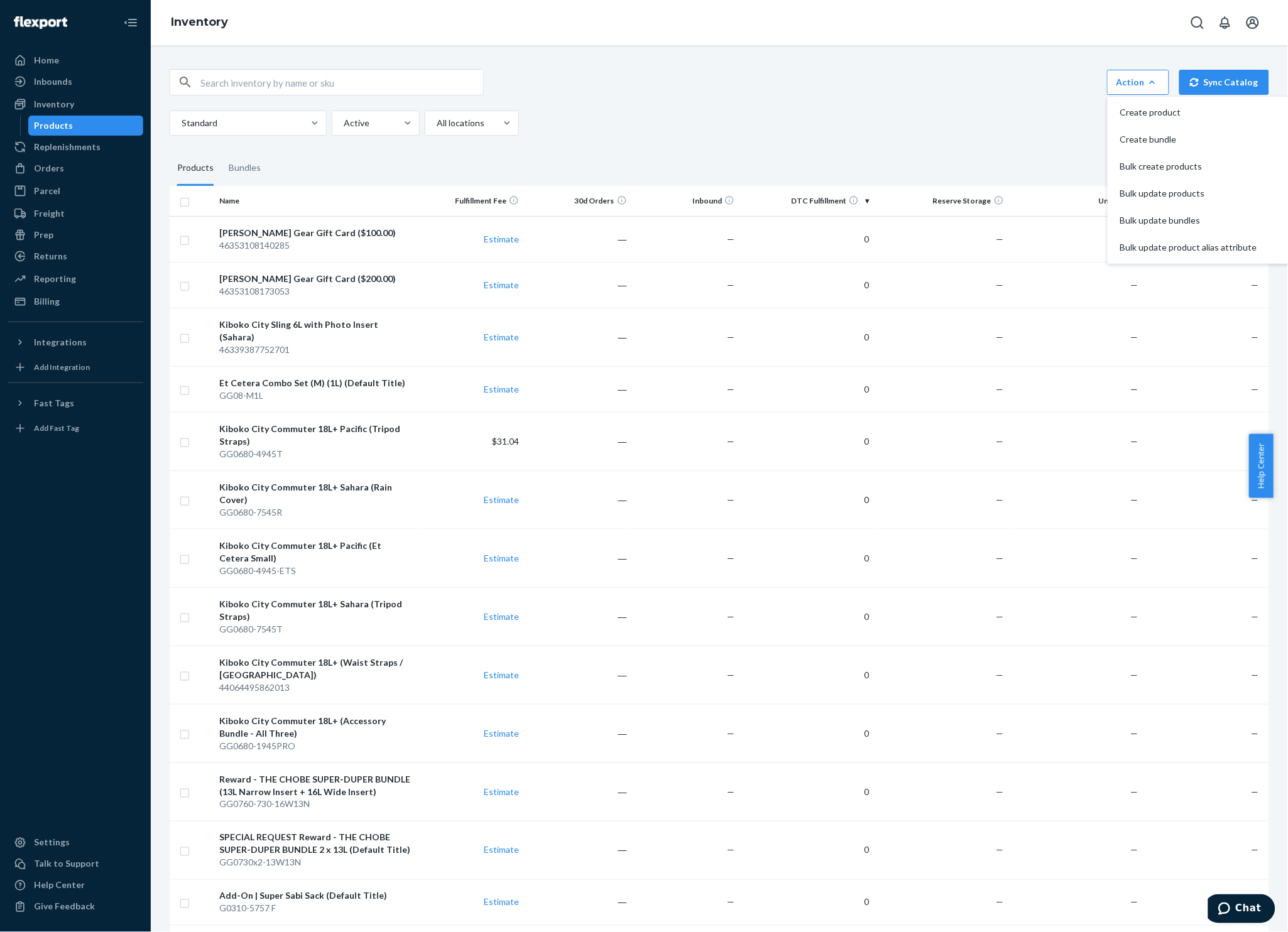
checkbox input "true"
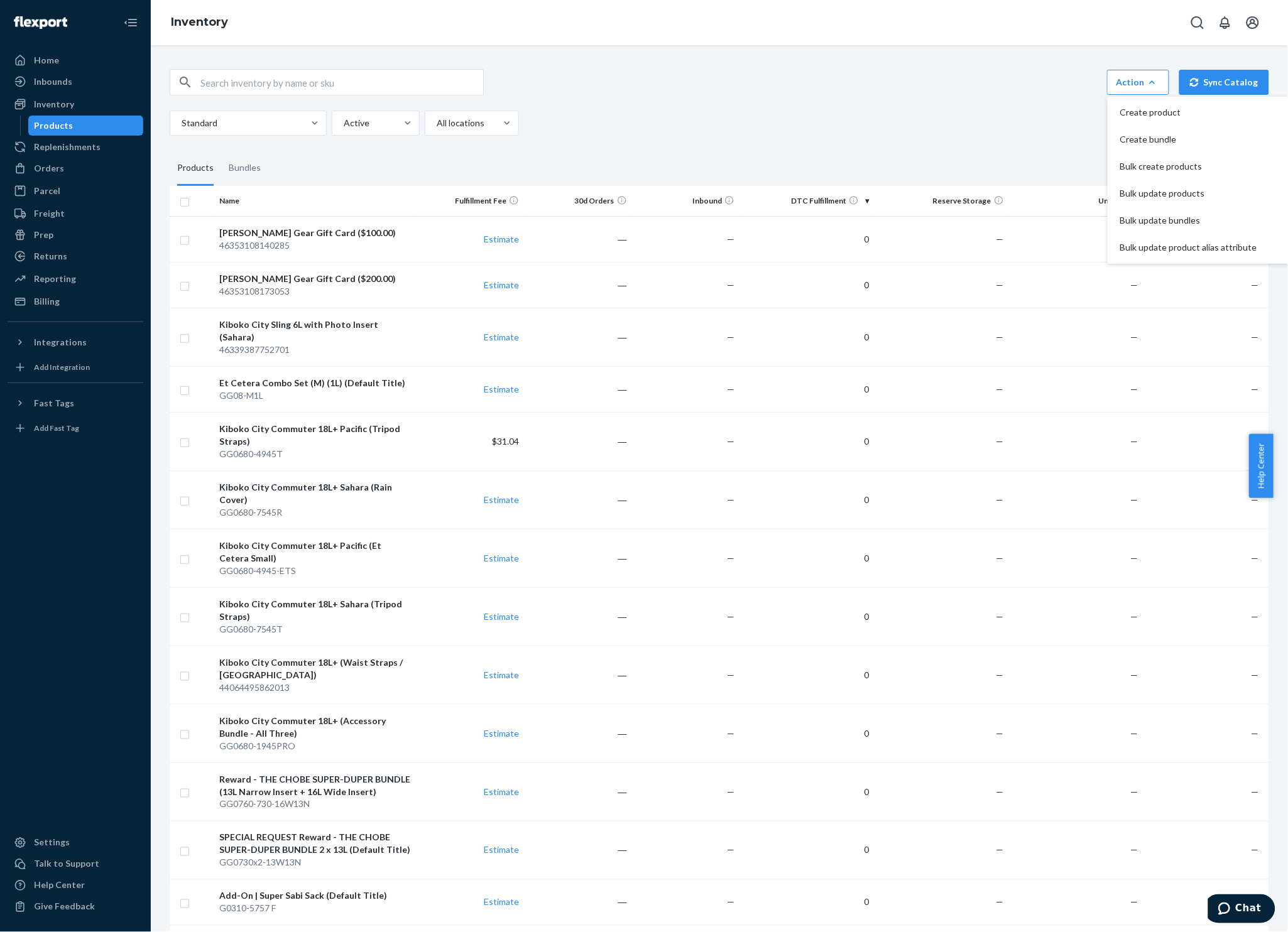
checkbox input "true"
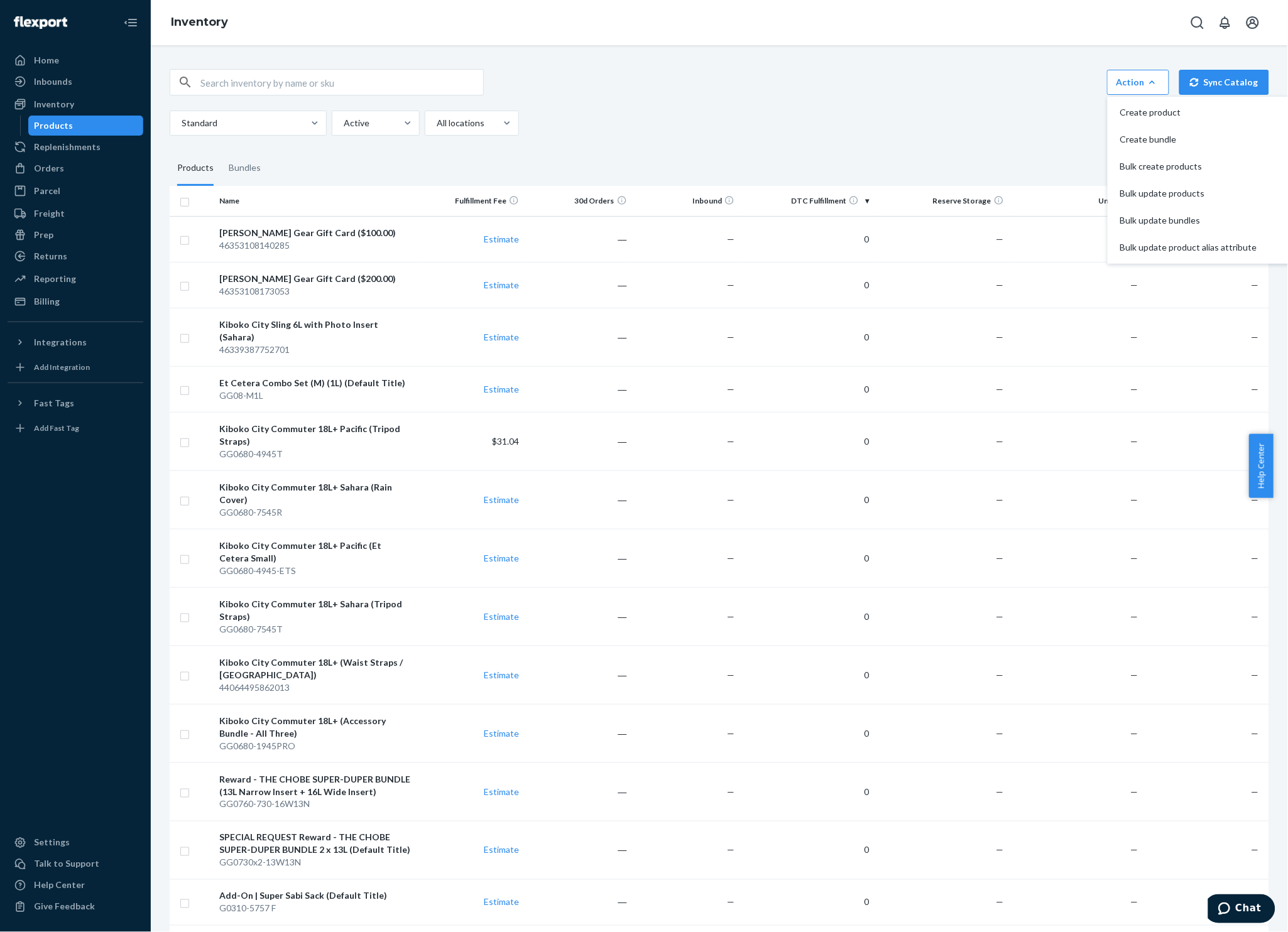
checkbox input "true"
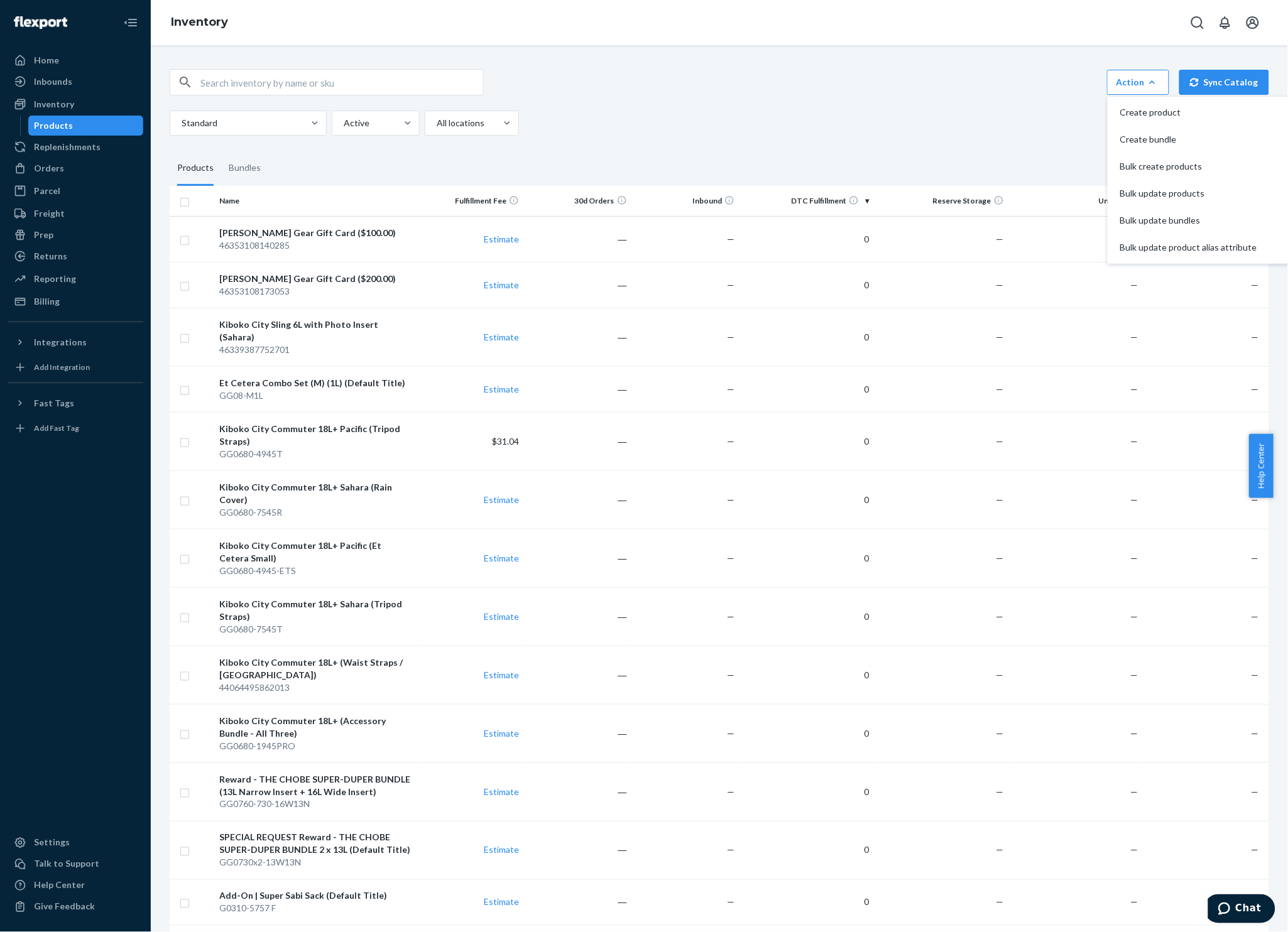
checkbox input "true"
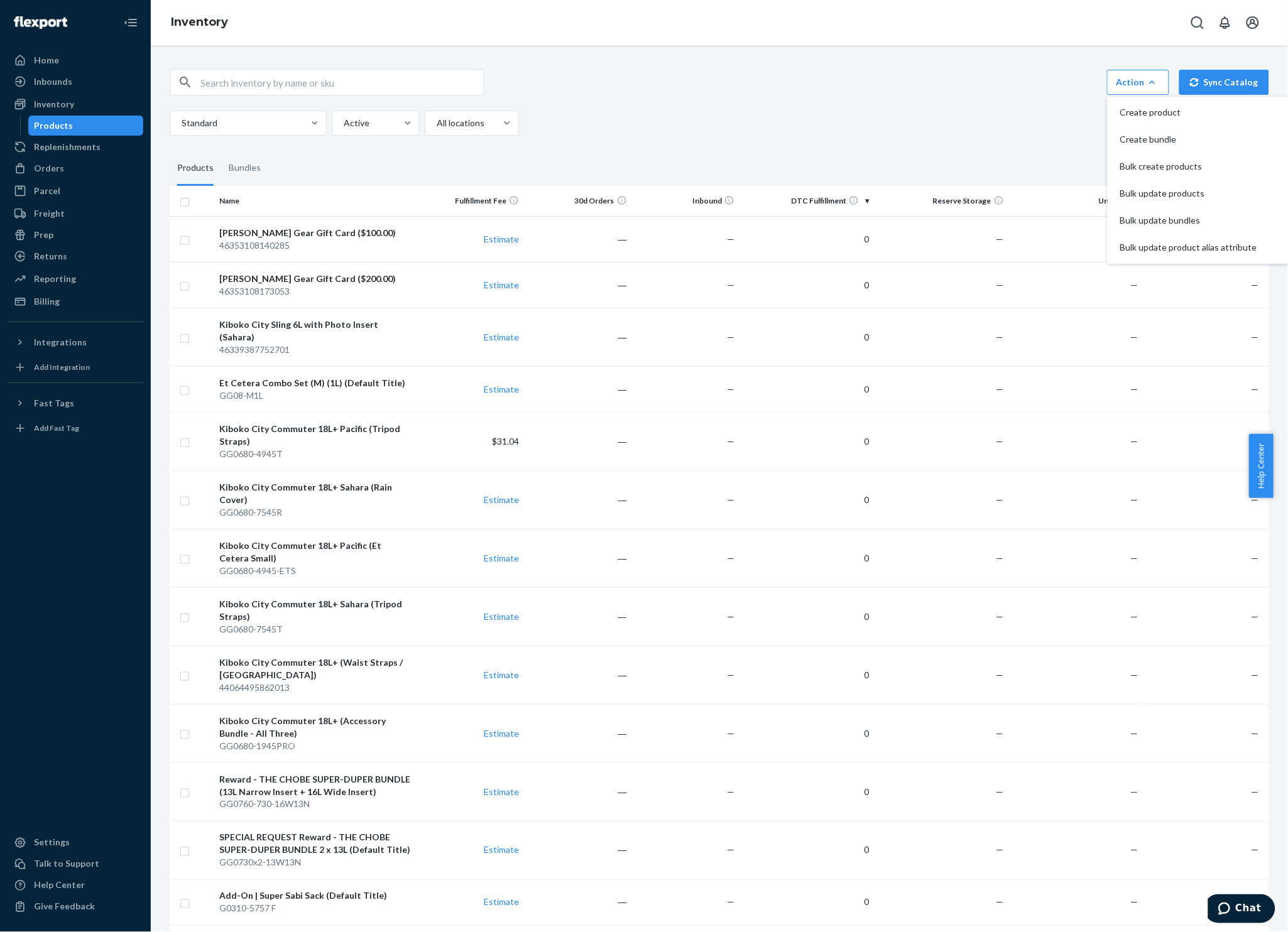
checkbox input "true"
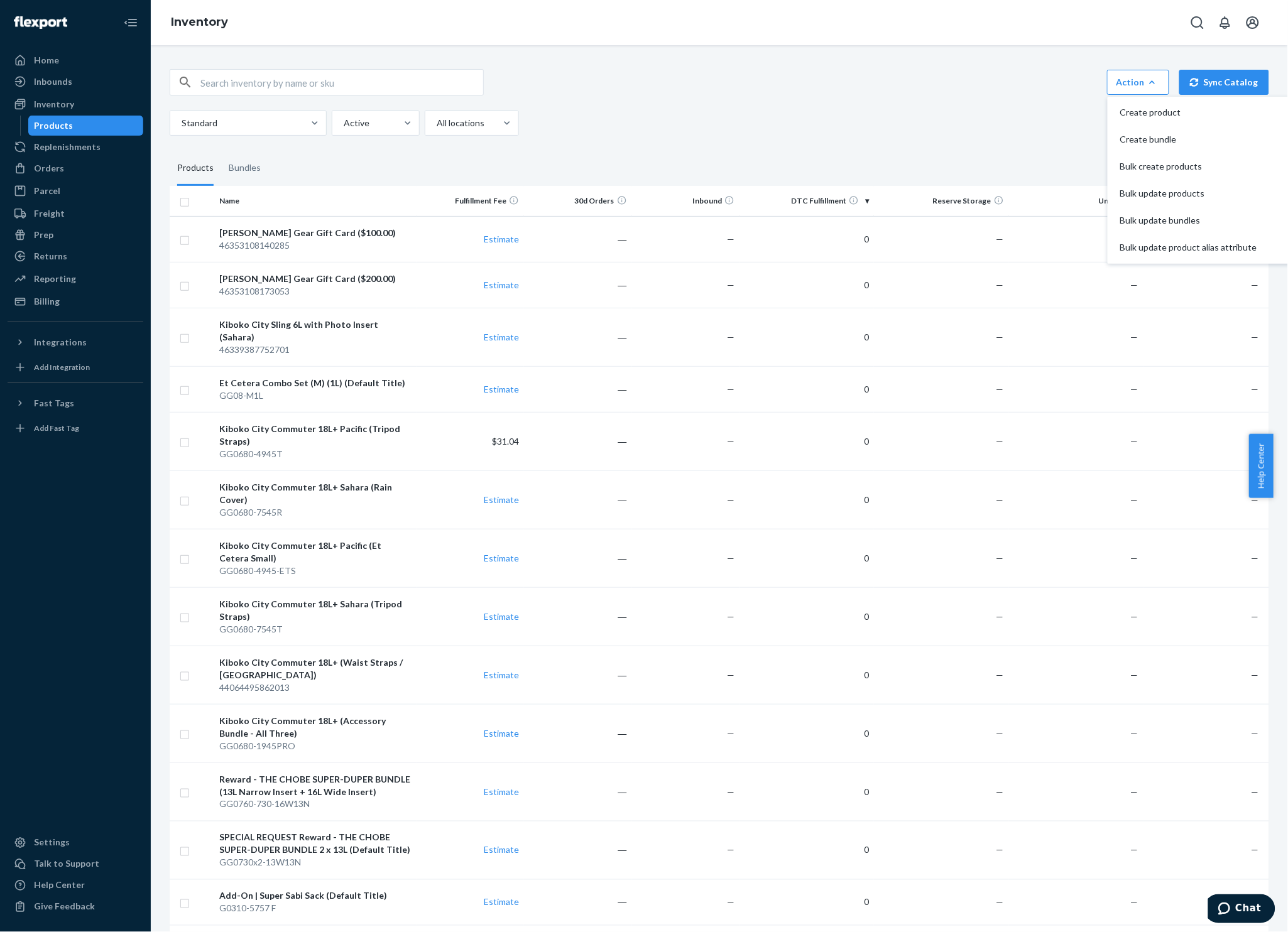
checkbox input "true"
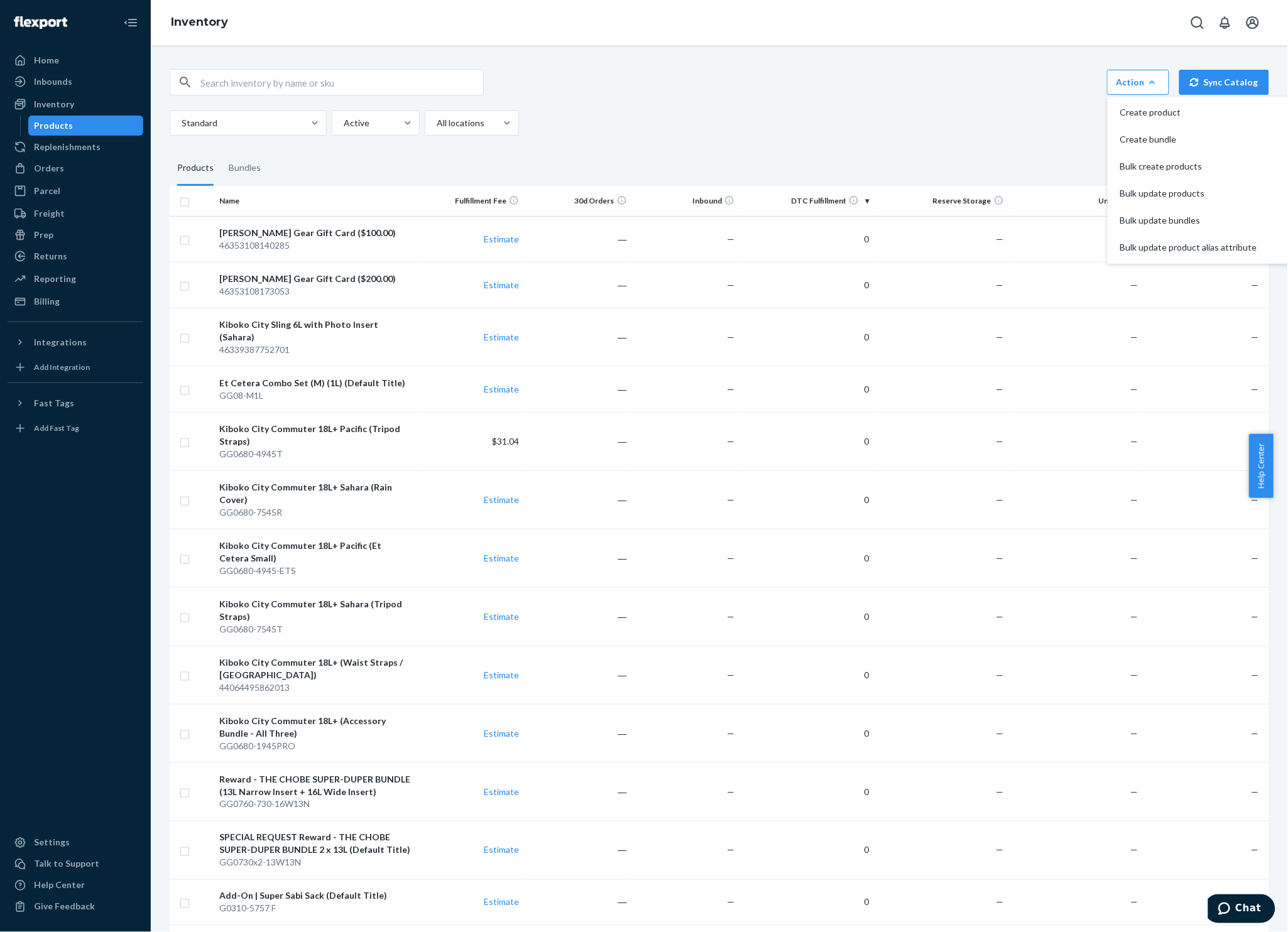
checkbox input "true"
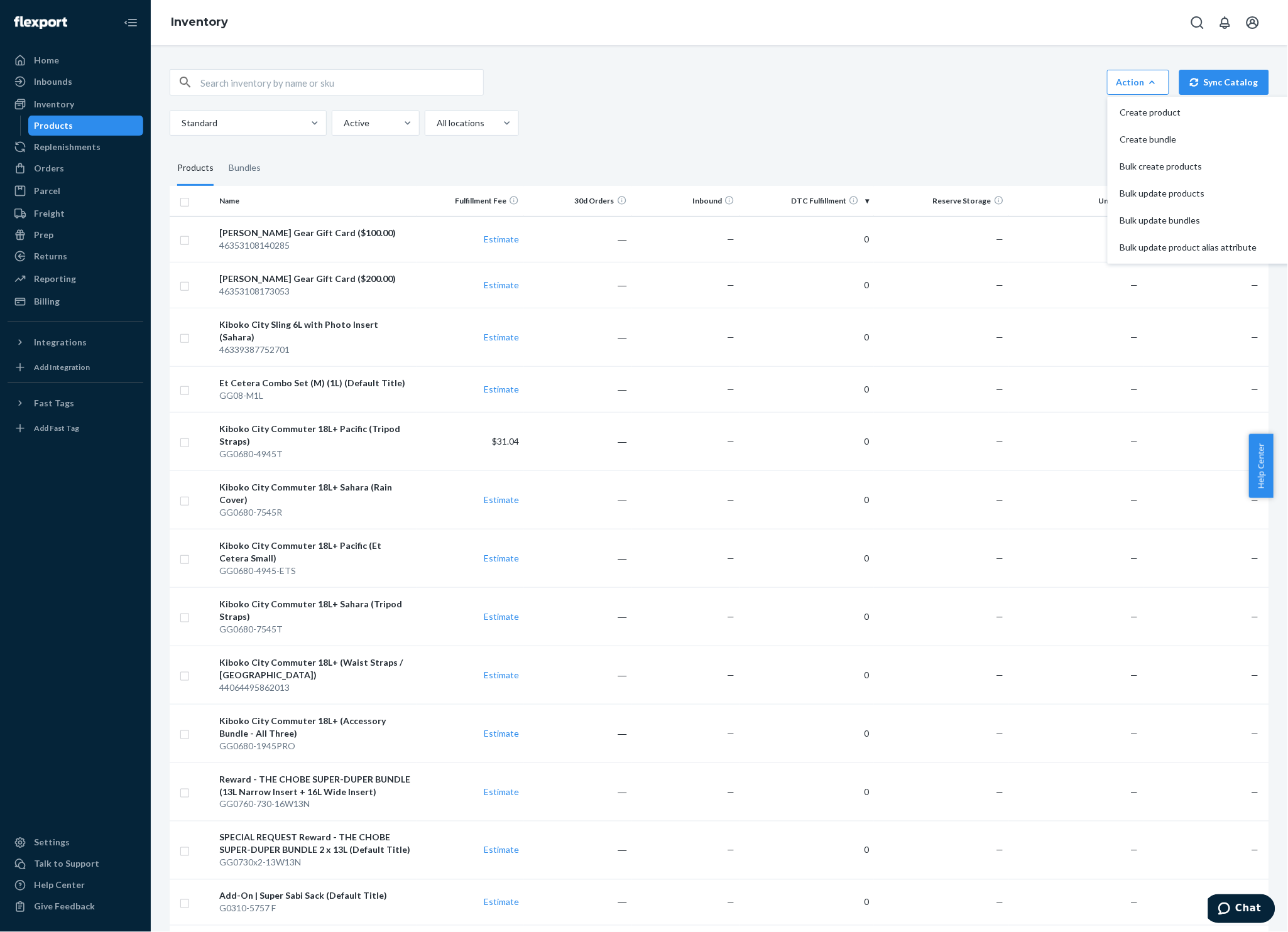
checkbox input "true"
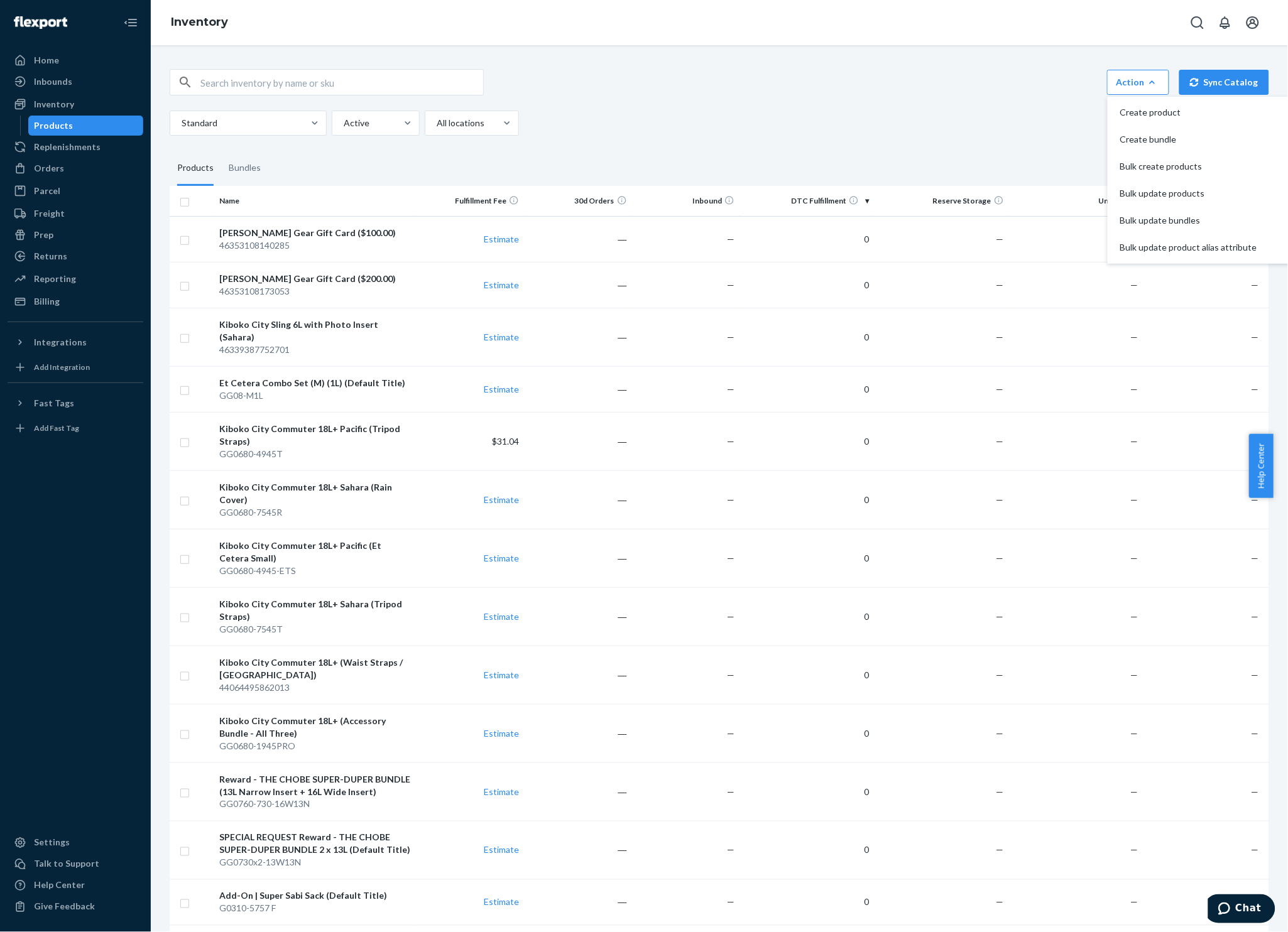
checkbox input "true"
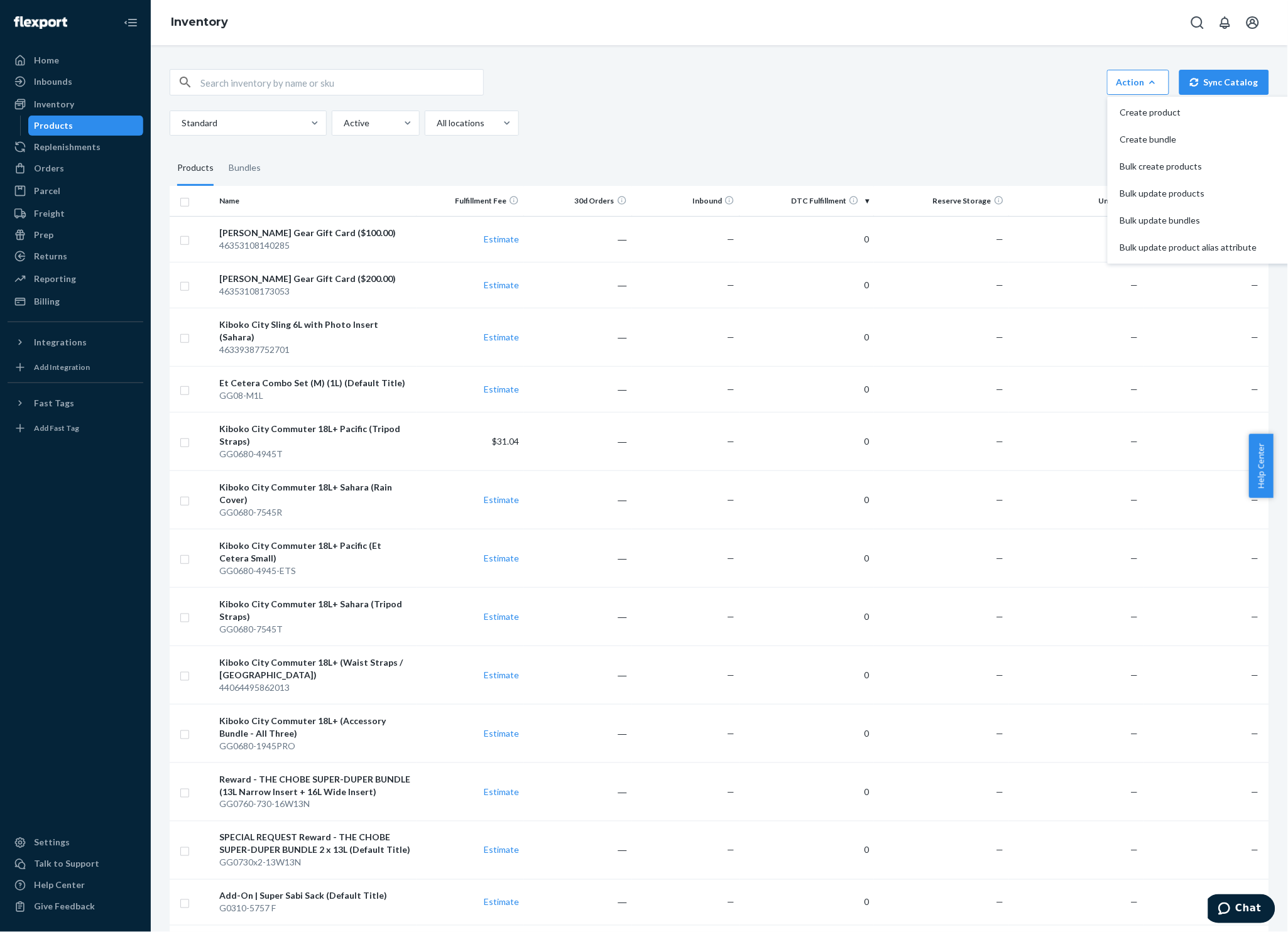
checkbox input "true"
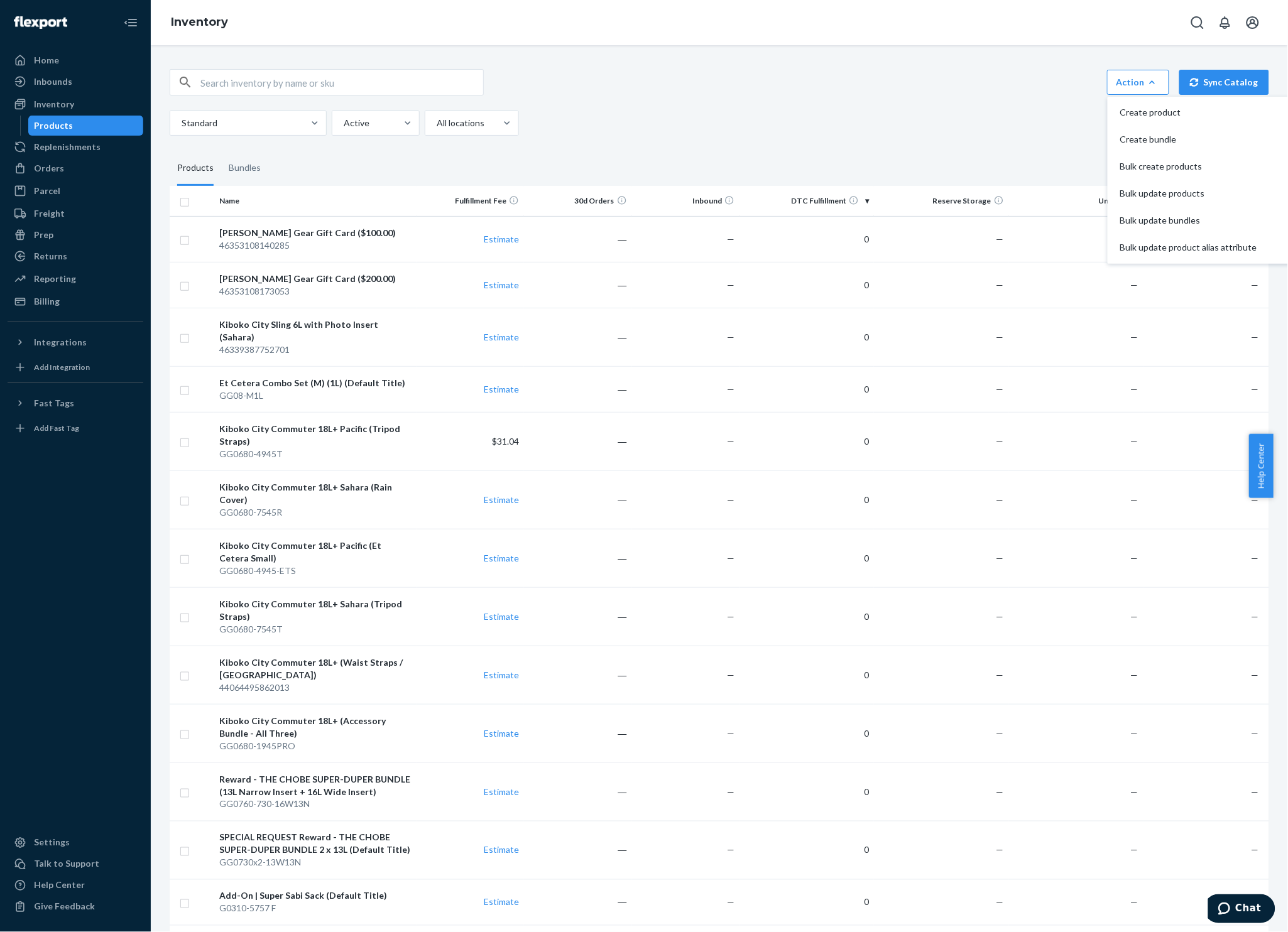
checkbox input "true"
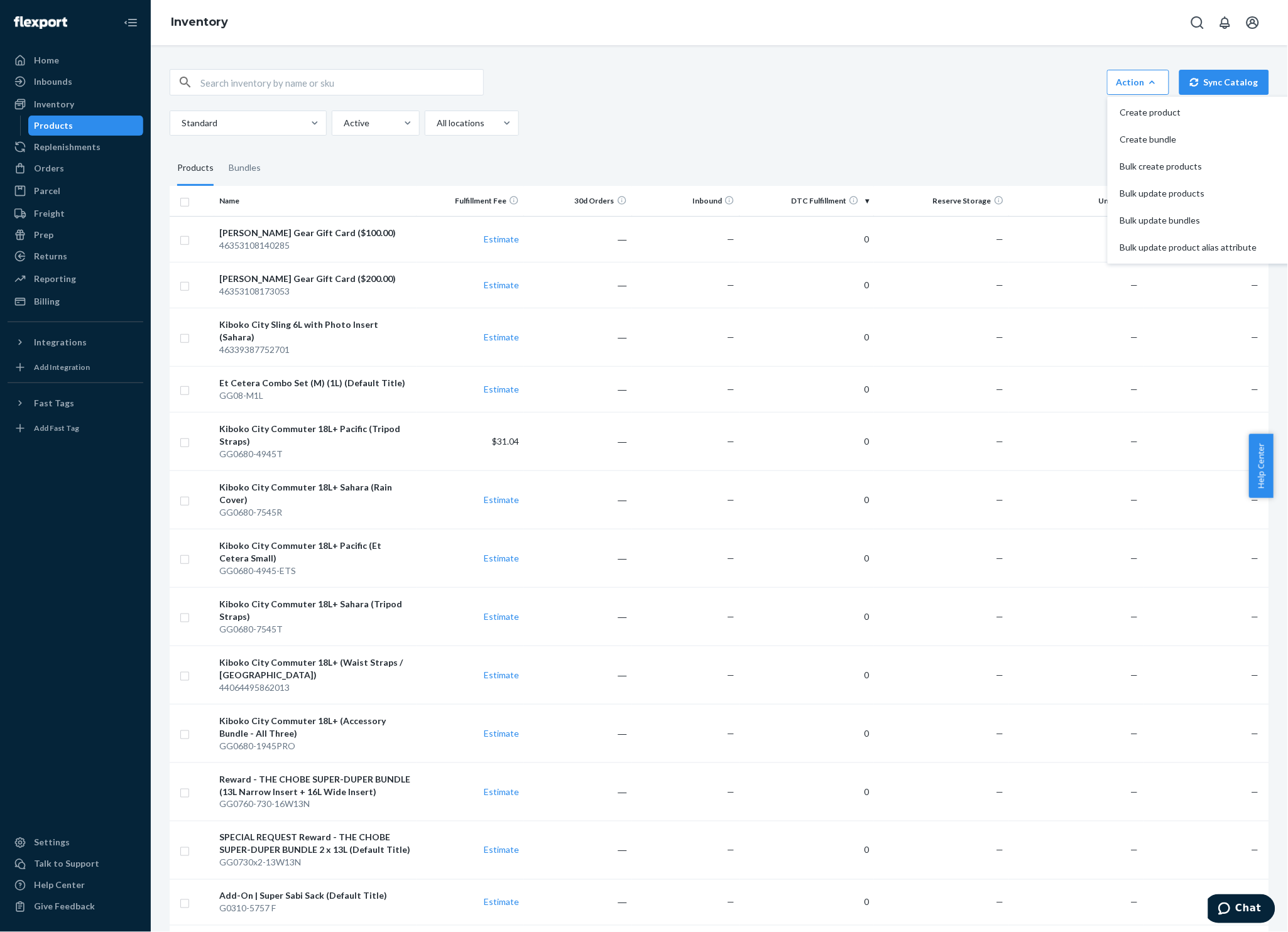
checkbox input "true"
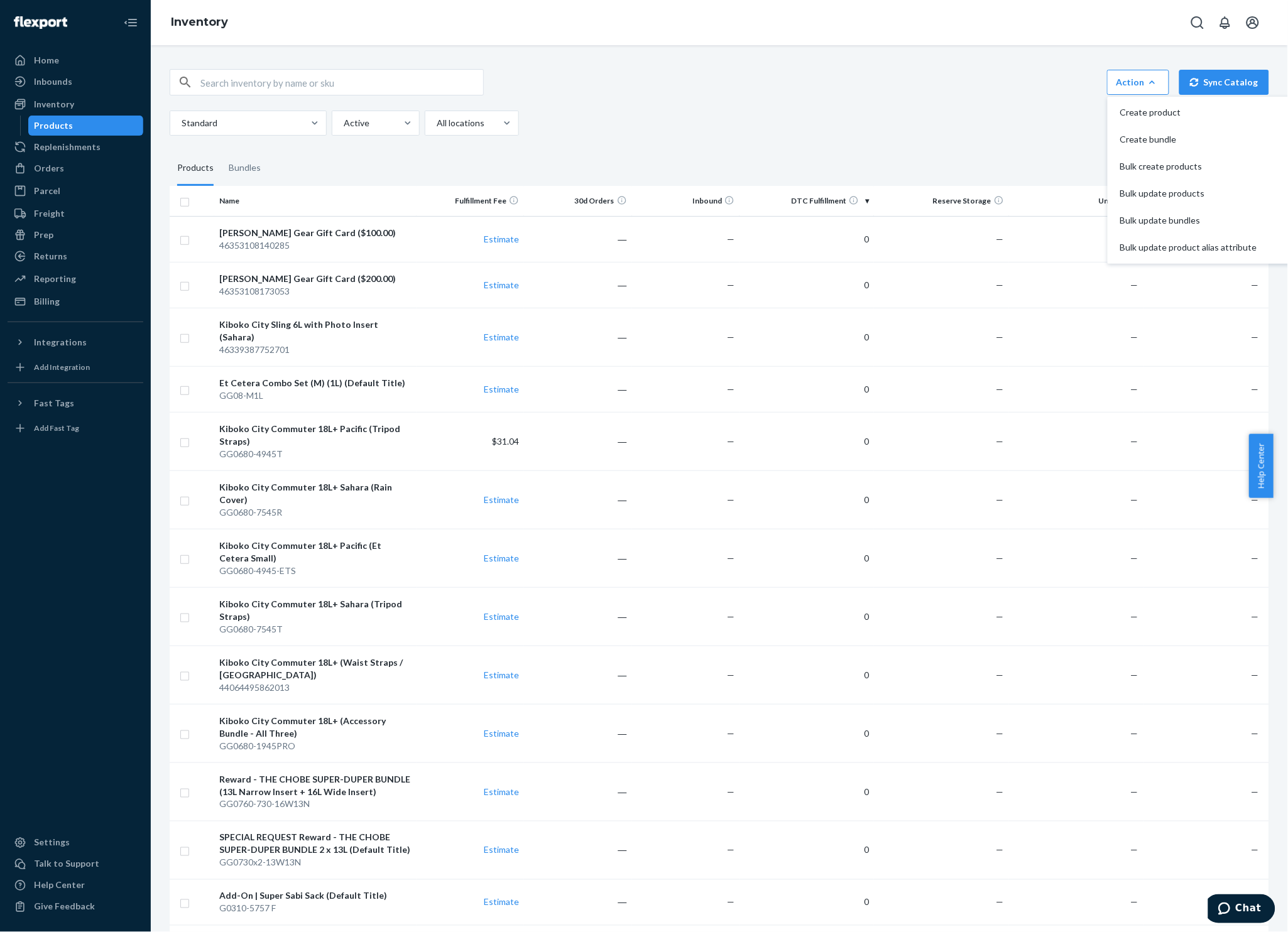
checkbox input "true"
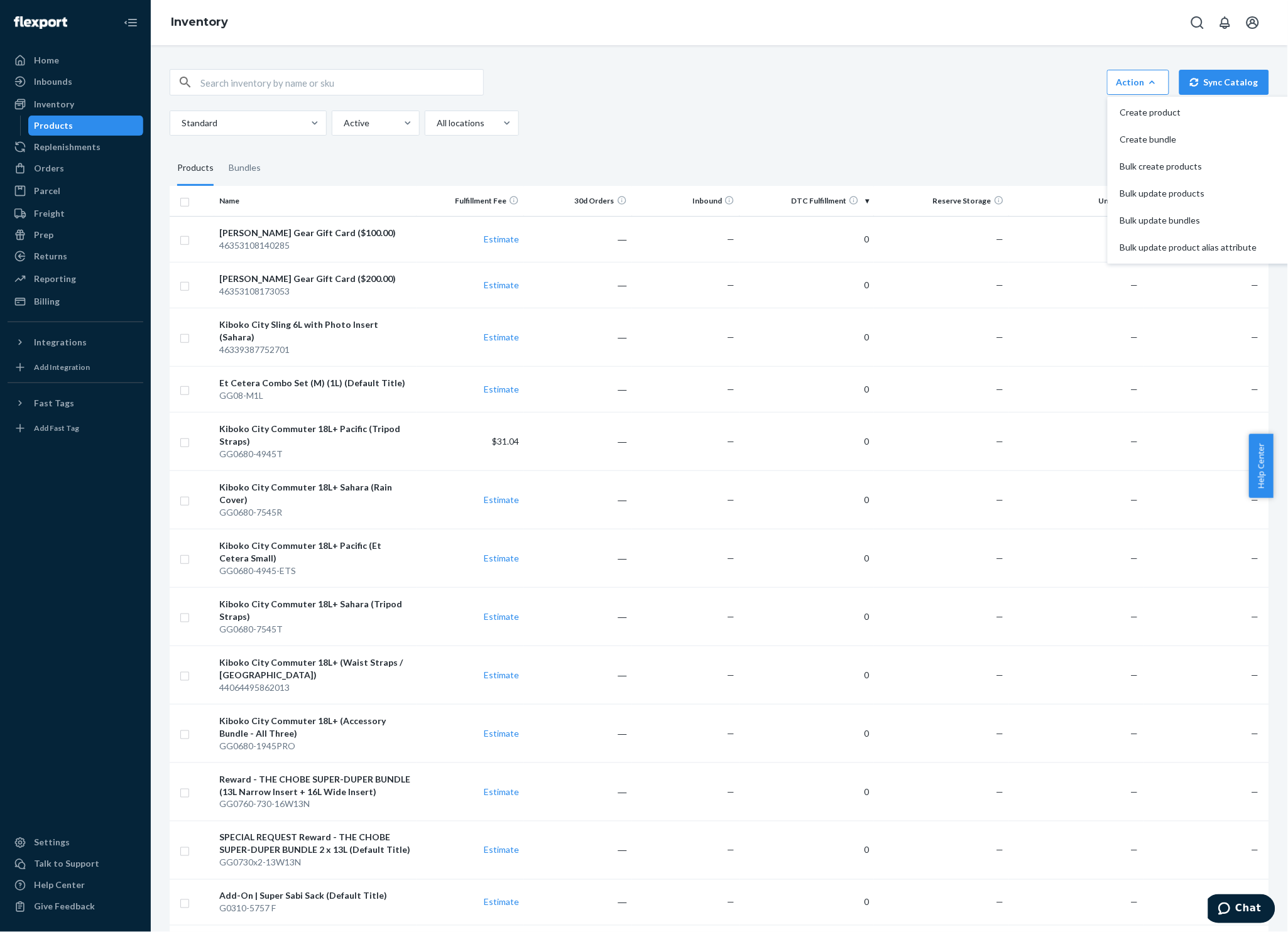
checkbox input "true"
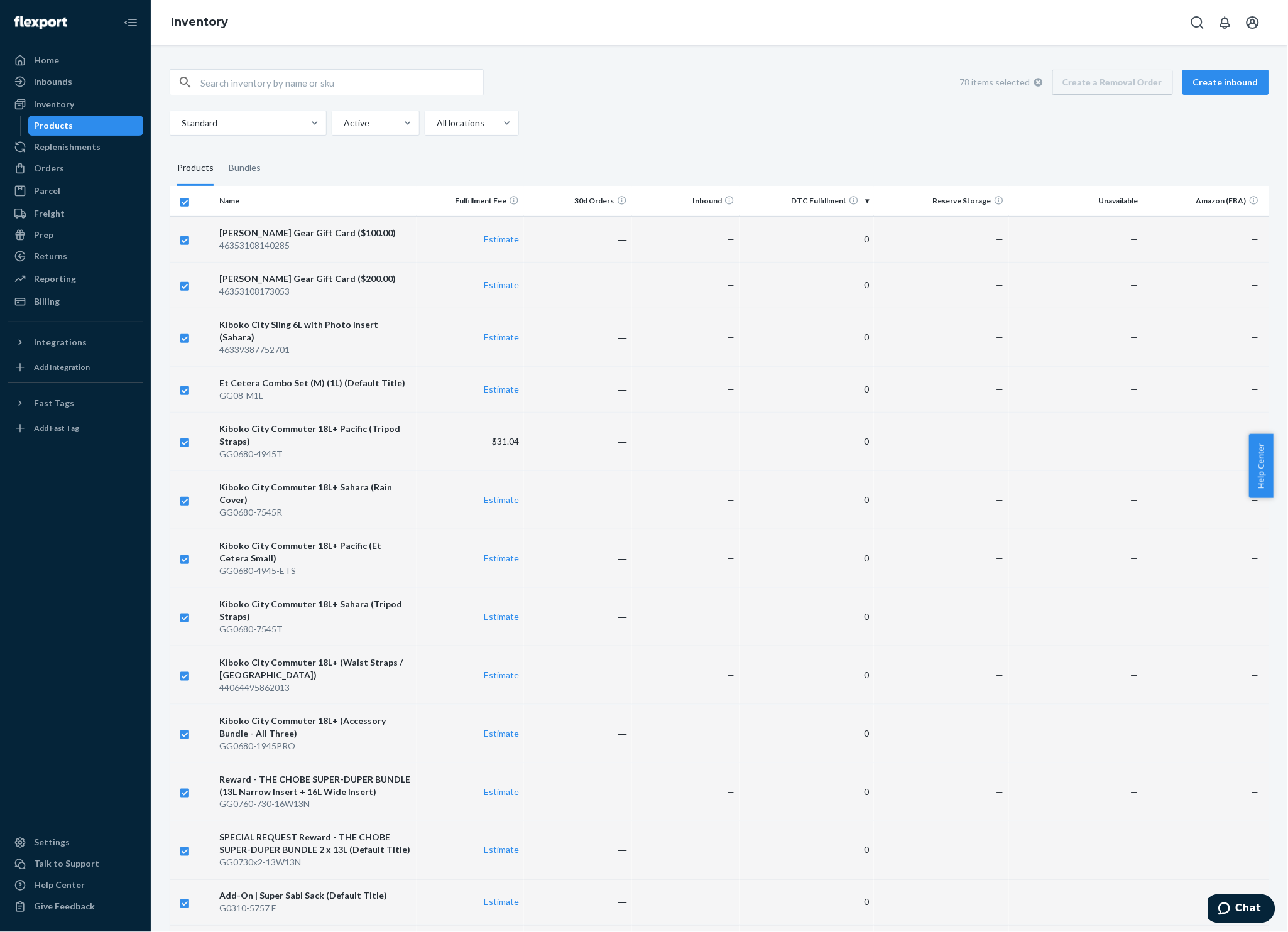
click at [1234, 86] on button "Create inbound" at bounding box center [1225, 83] width 86 height 25
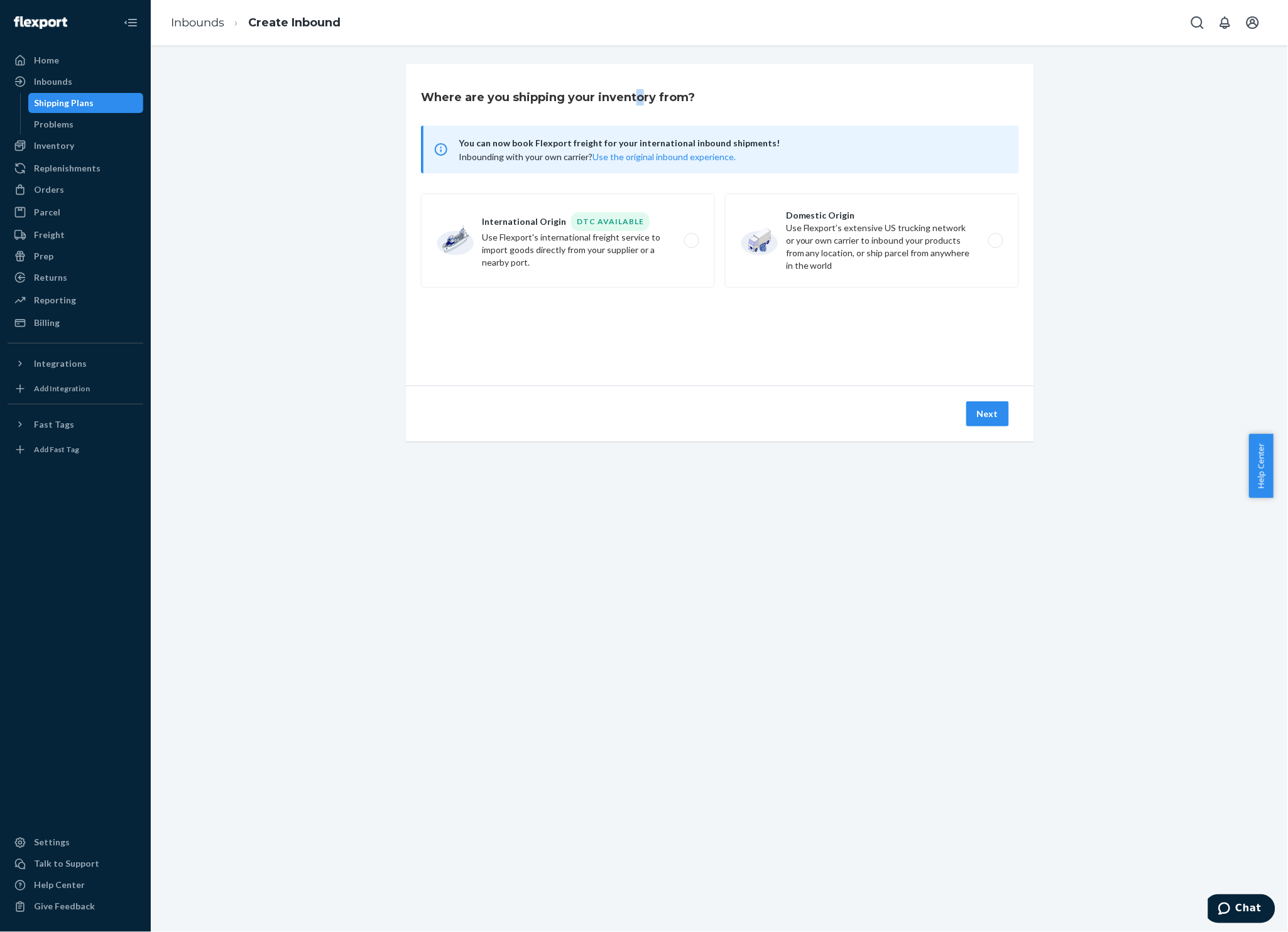
click at [61, 57] on div "Home" at bounding box center [75, 60] width 133 height 17
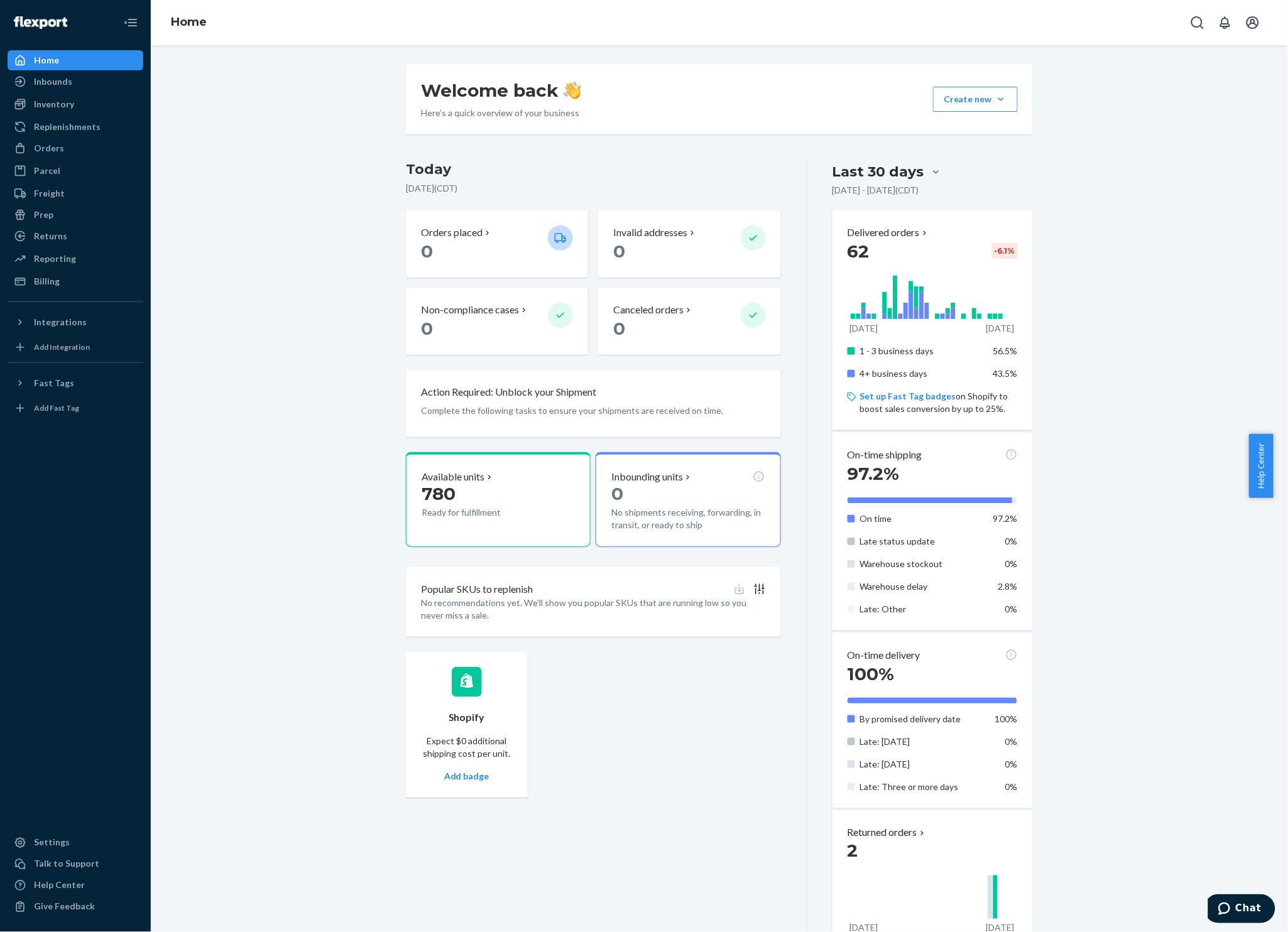
click at [62, 79] on div "Inbounds" at bounding box center [52, 82] width 38 height 13
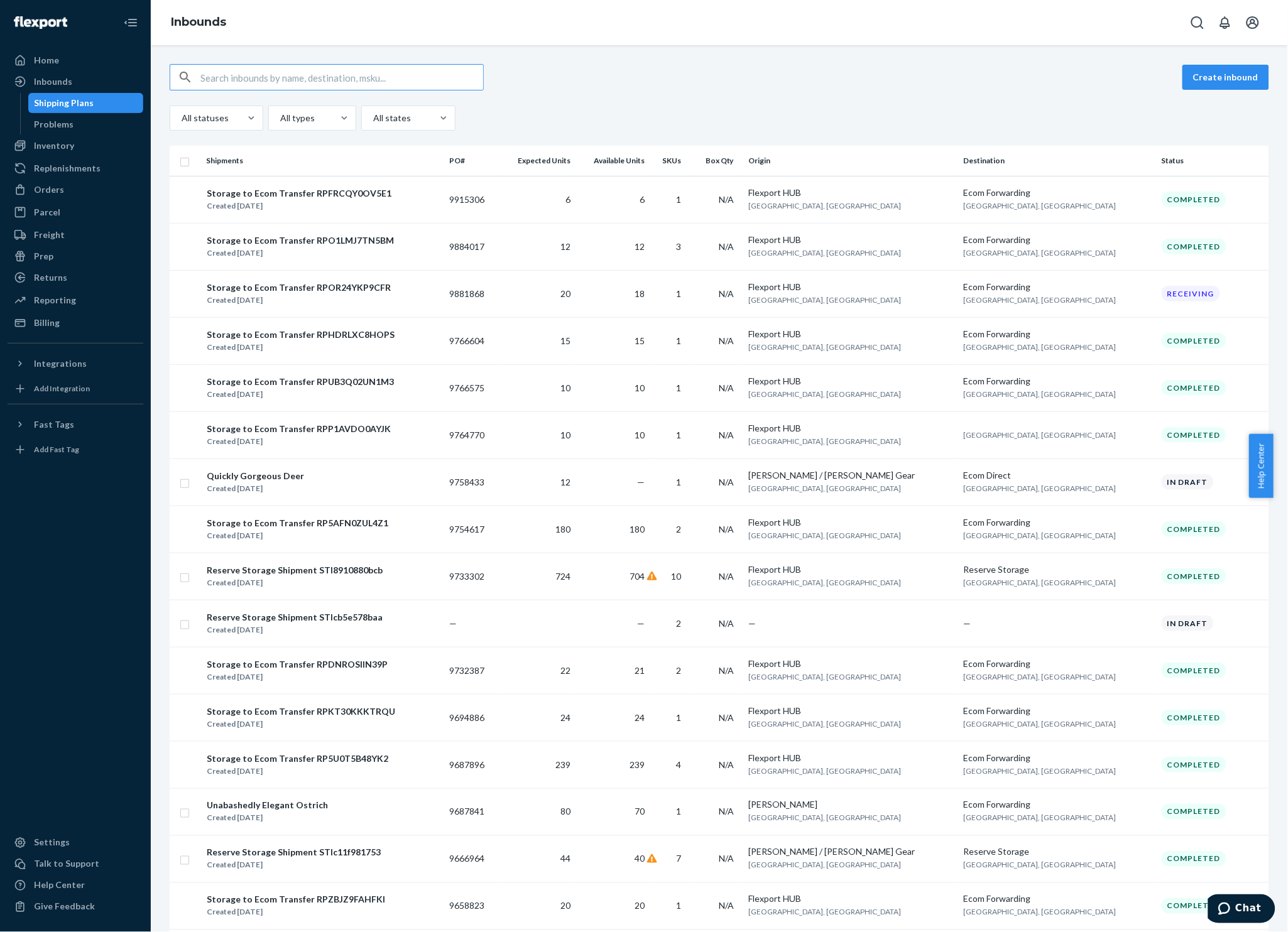
click at [65, 120] on div "Problems" at bounding box center [54, 124] width 40 height 13
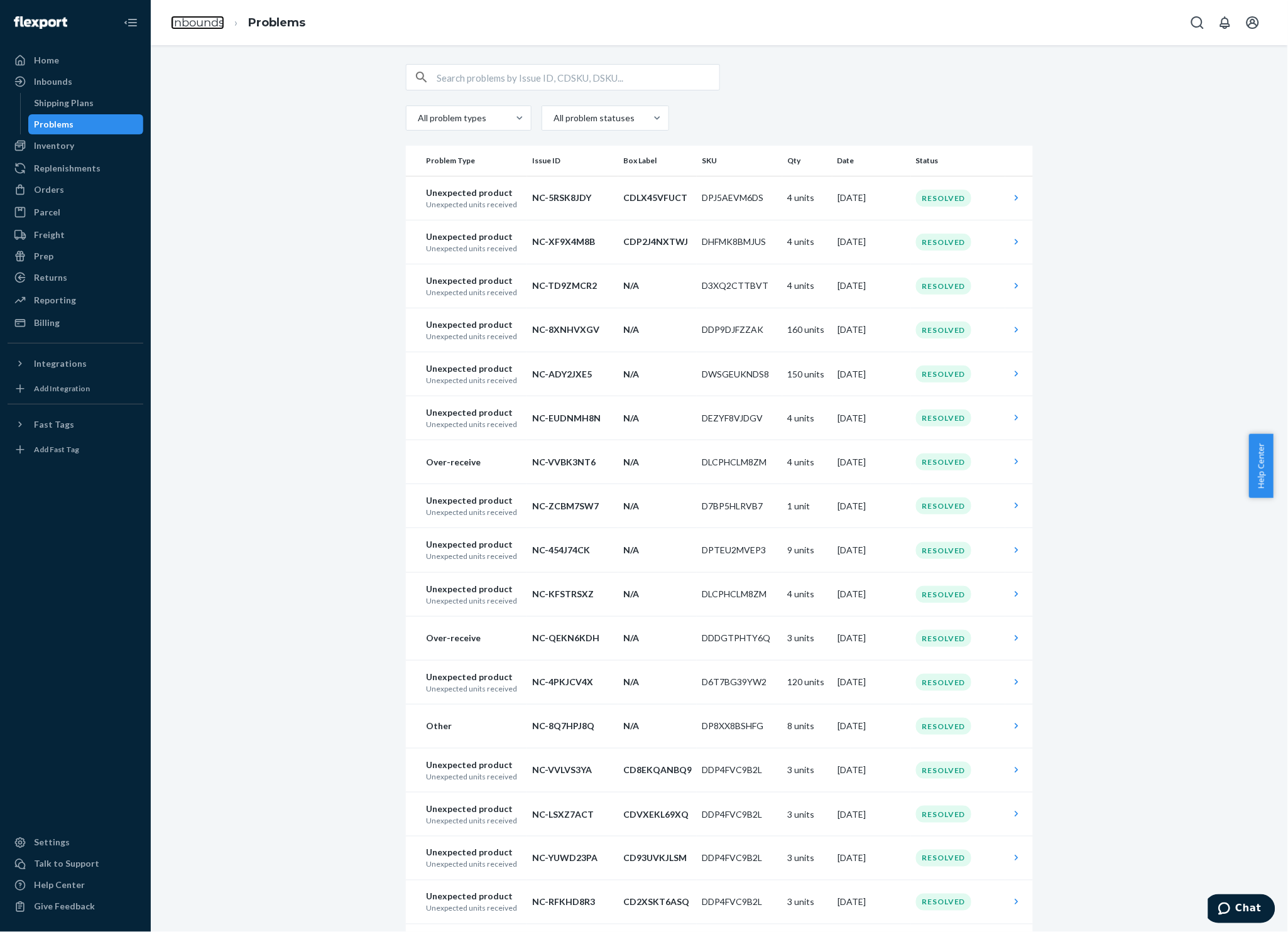
click at [189, 20] on link "Inbounds" at bounding box center [197, 22] width 53 height 14
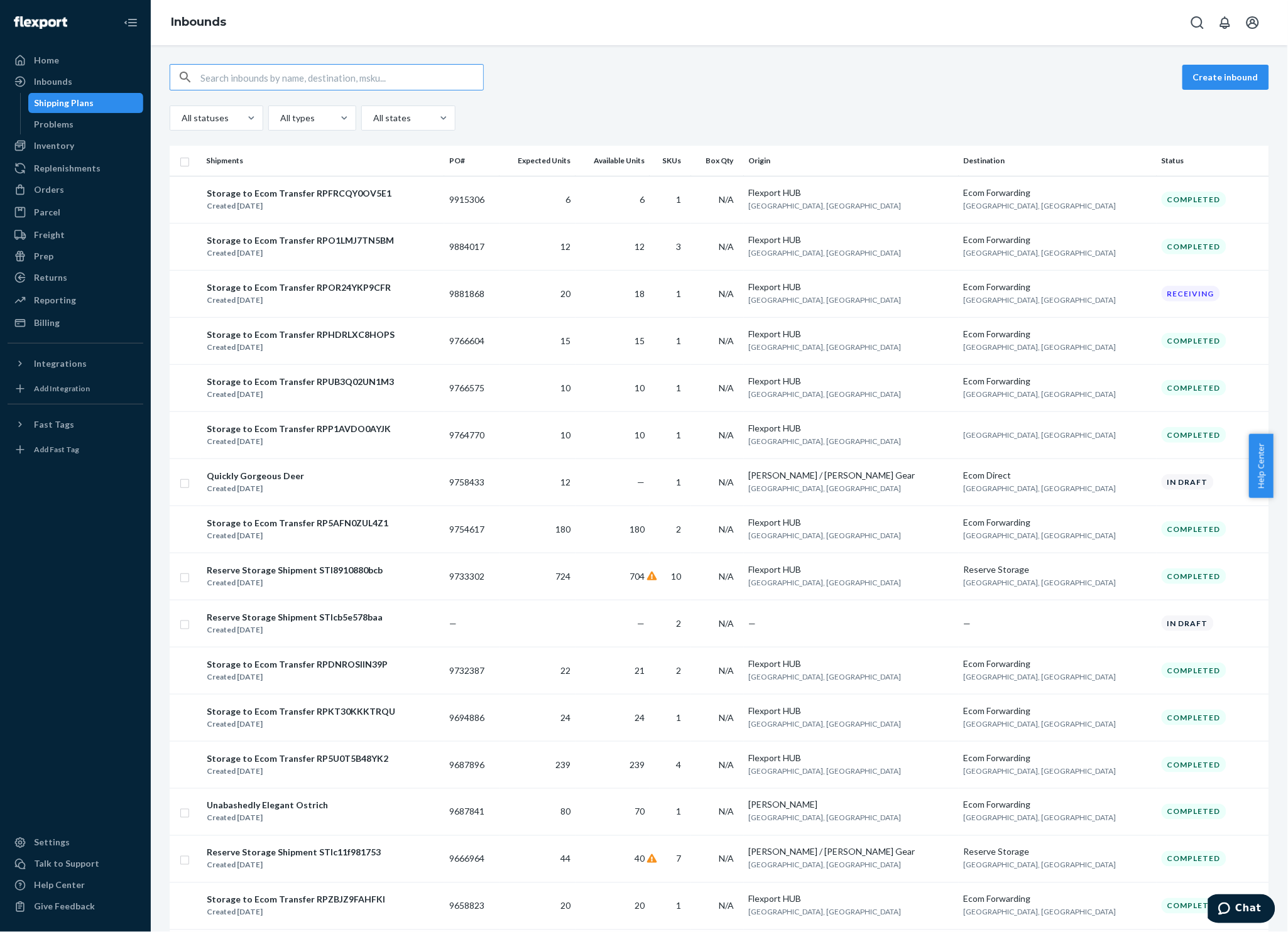
click at [738, 56] on div "Create inbound All statuses All types All states Shipments PO# Expected Units A…" at bounding box center [719, 488] width 1137 height 886
click at [1182, 84] on button "Create inbound" at bounding box center [1225, 78] width 86 height 25
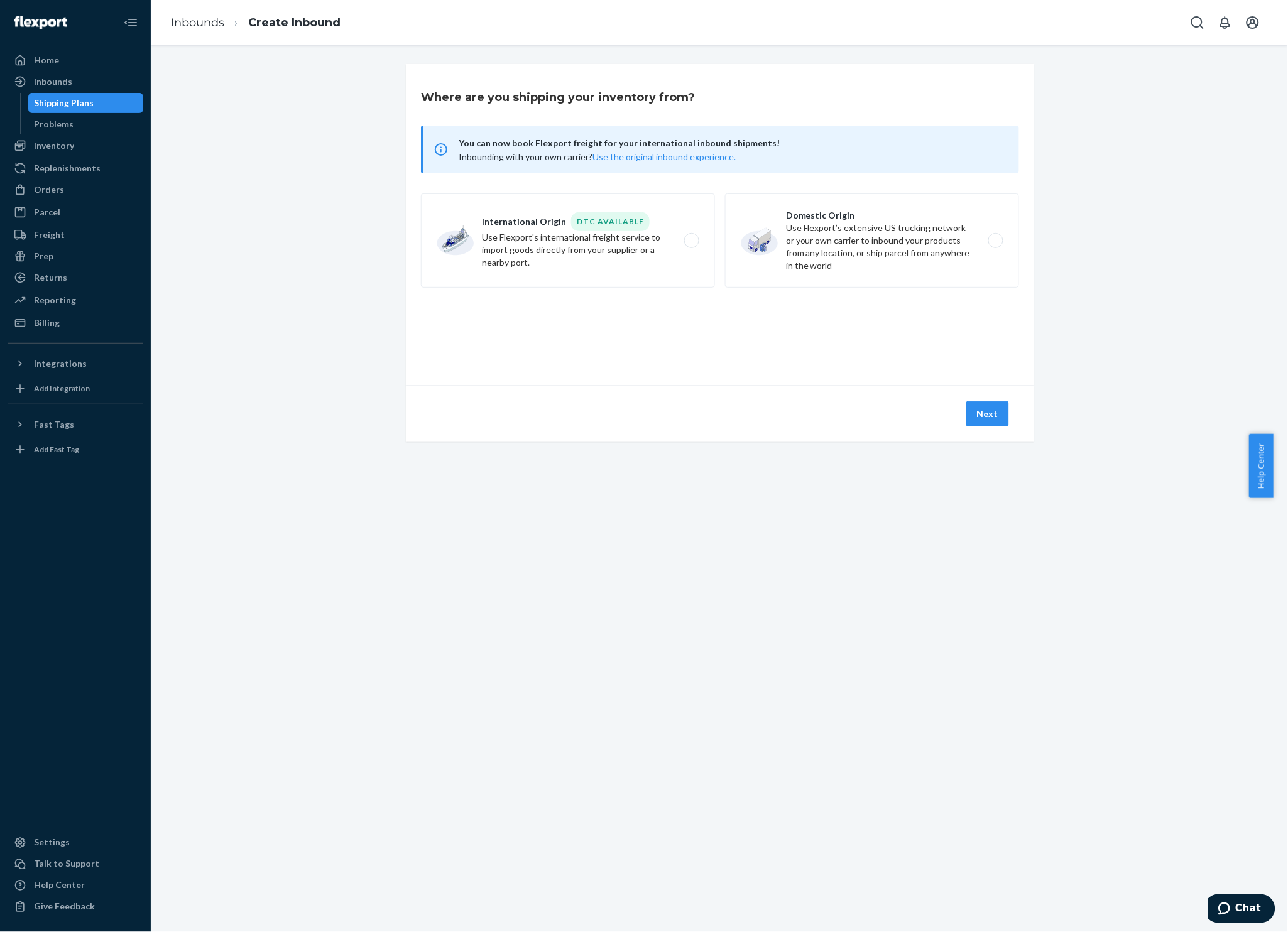
drag, startPoint x: 805, startPoint y: 246, endPoint x: 816, endPoint y: 256, distance: 14.9
click at [805, 246] on label "Domestic Origin Use Flexport’s extensive US trucking network or your own carrie…" at bounding box center [871, 240] width 294 height 94
click at [996, 245] on input "Domestic Origin Use Flexport’s extensive US trucking network or your own carrie…" at bounding box center [1000, 241] width 8 height 8
radio input "true"
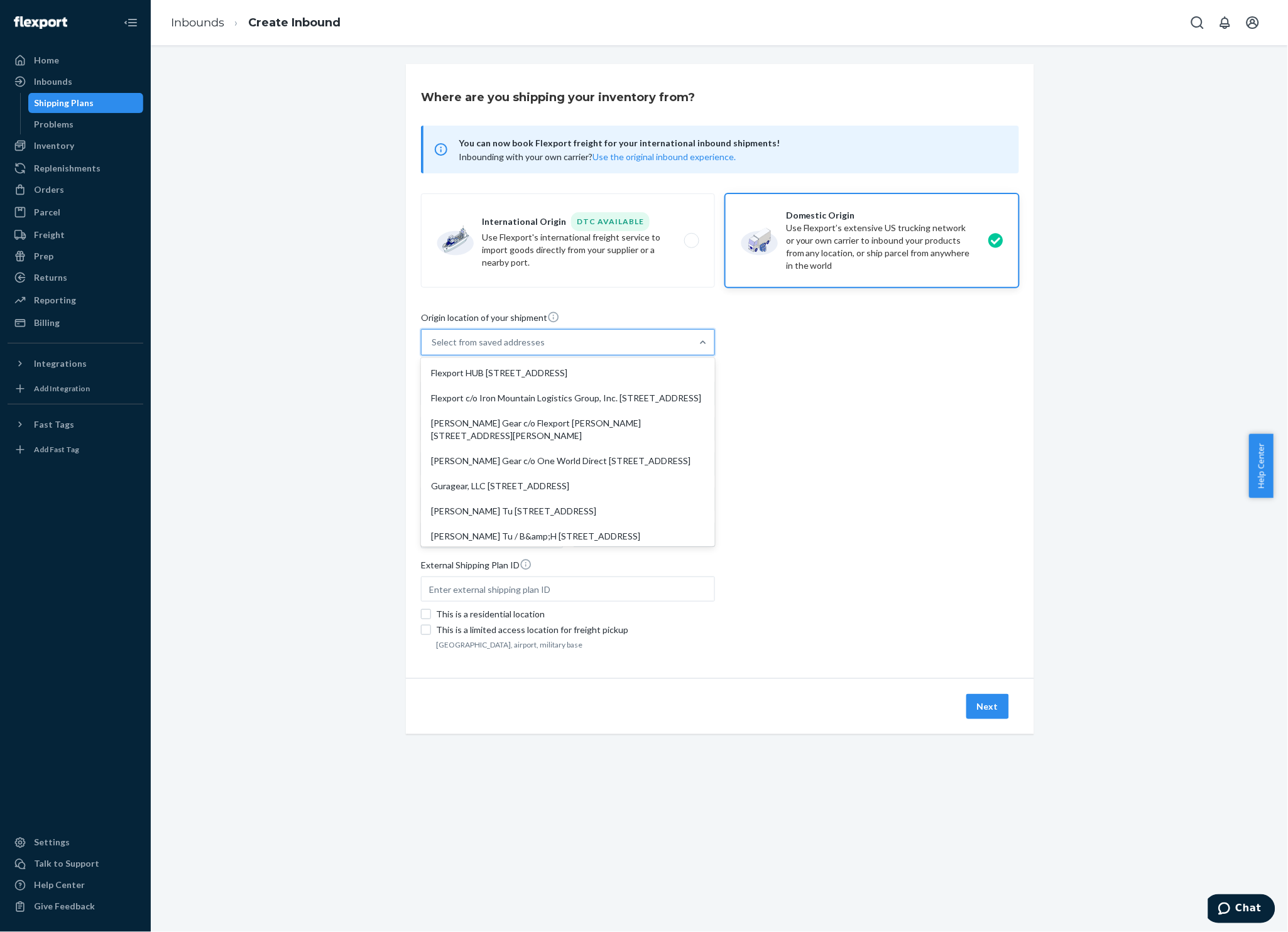
click at [547, 346] on div "Select from saved addresses" at bounding box center [557, 343] width 270 height 25
click at [433, 346] on input "option Flexport HUB [STREET_ADDRESS]. 8 results available. Use Up and Down to c…" at bounding box center [431, 342] width 1 height 13
click at [572, 307] on div "Where are you shipping your inventory from? You can now book Flexport freight f…" at bounding box center [720, 371] width 628 height 615
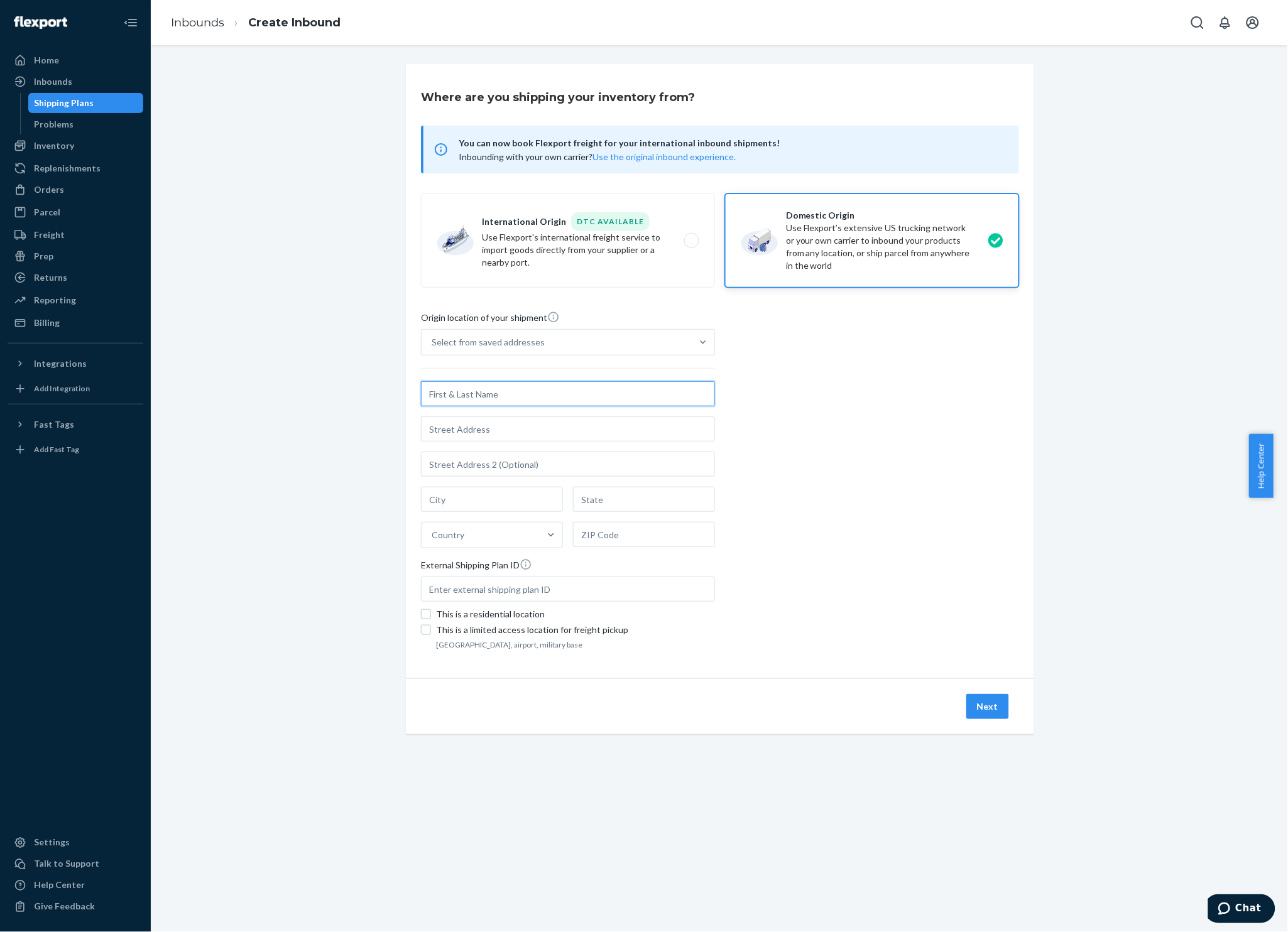
click at [557, 397] on input "text" at bounding box center [567, 394] width 294 height 25
type input "[PERSON_NAME] Ventures LLC"
click at [582, 426] on input "text" at bounding box center [567, 429] width 294 height 25
type input "[STREET_ADDRESS][PERSON_NAME]"
type input "Ste R"
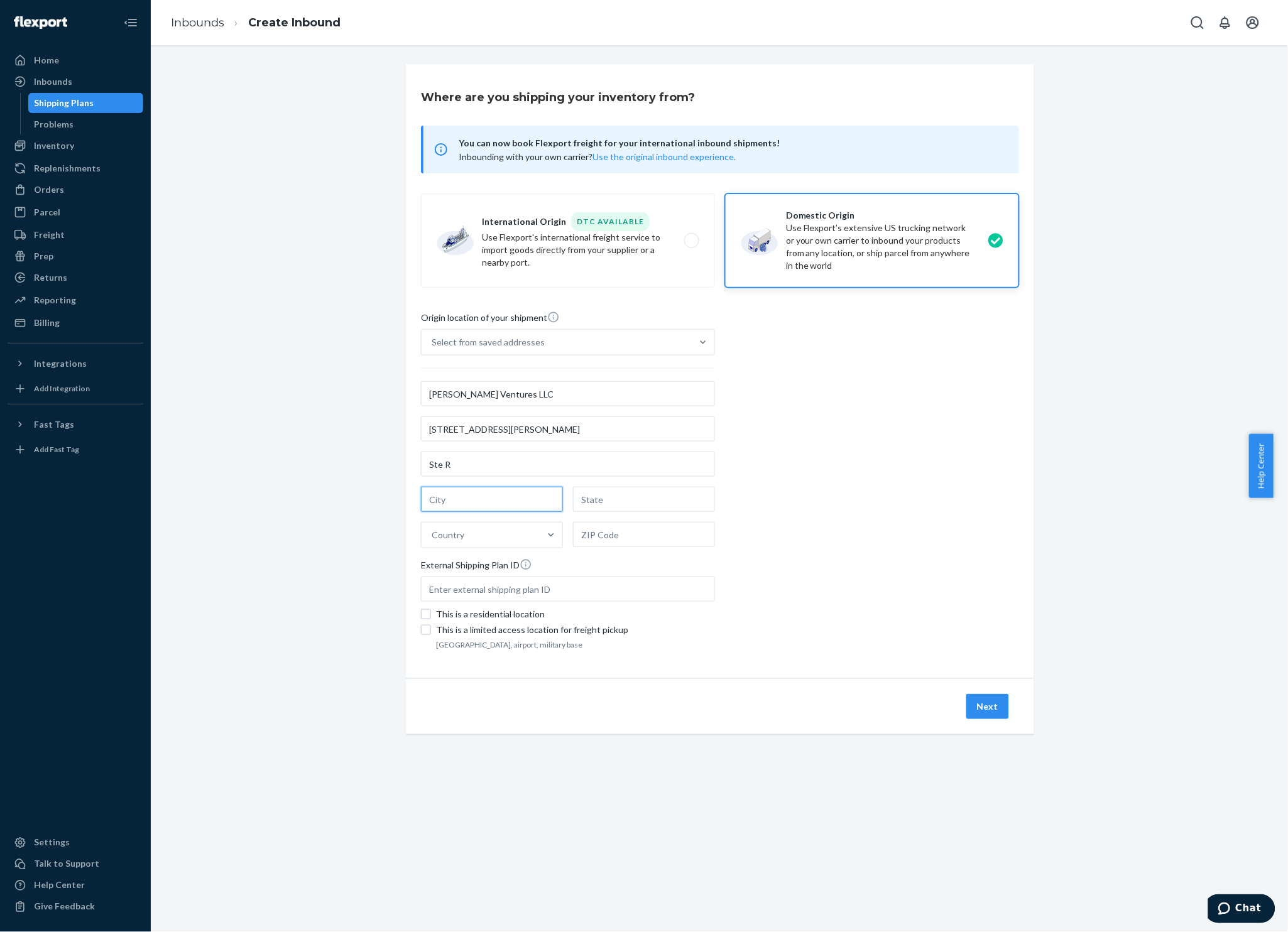
type input "[PERSON_NAME]"
type input "WY"
type input "82801"
click at [564, 435] on input "[STREET_ADDRESS][PERSON_NAME]" at bounding box center [567, 429] width 294 height 25
type input "[STREET_ADDRESS][PERSON_NAME]"
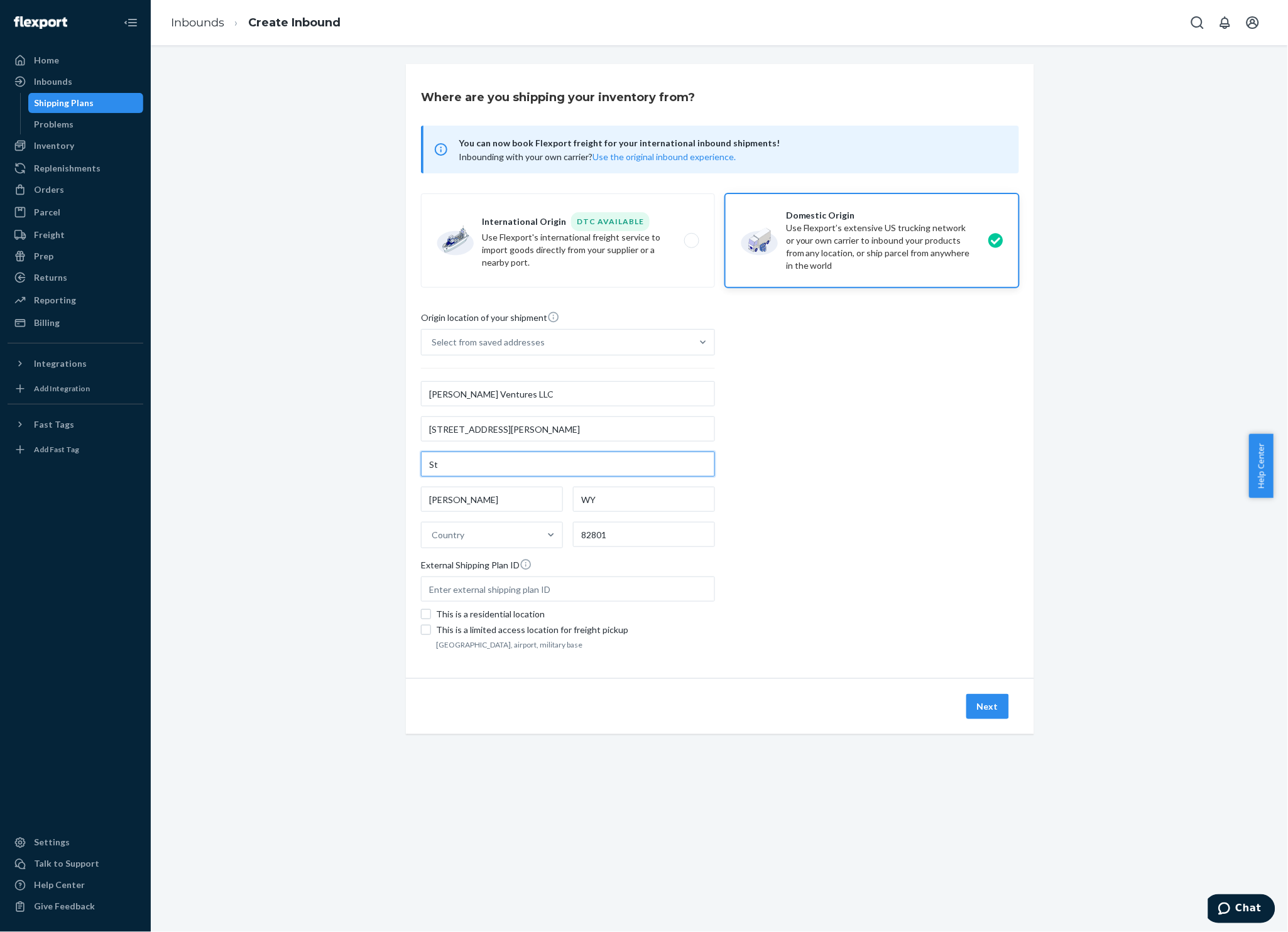
type input "S"
type input "[STREET_ADDRESS][PERSON_NAME]"
click at [532, 465] on input "text" at bounding box center [567, 464] width 294 height 25
type input "ste r"
click at [527, 422] on input "[STREET_ADDRESS][PERSON_NAME]" at bounding box center [567, 429] width 294 height 25
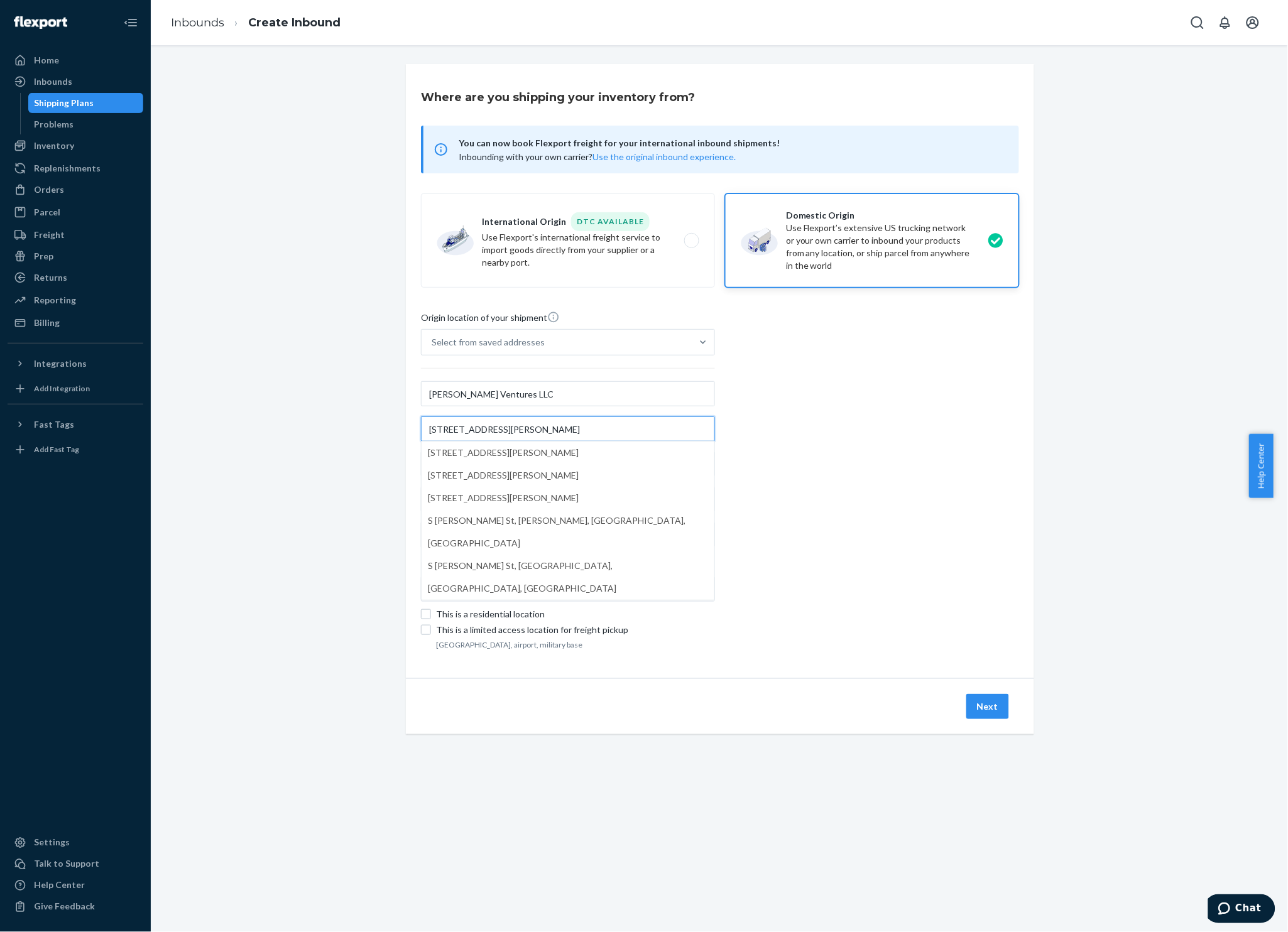
type input "[STREET_ADDRESS][PERSON_NAME]"
click at [524, 499] on input "[PERSON_NAME]" at bounding box center [491, 499] width 142 height 25
type input "[PERSON_NAME]"
type input "WY"
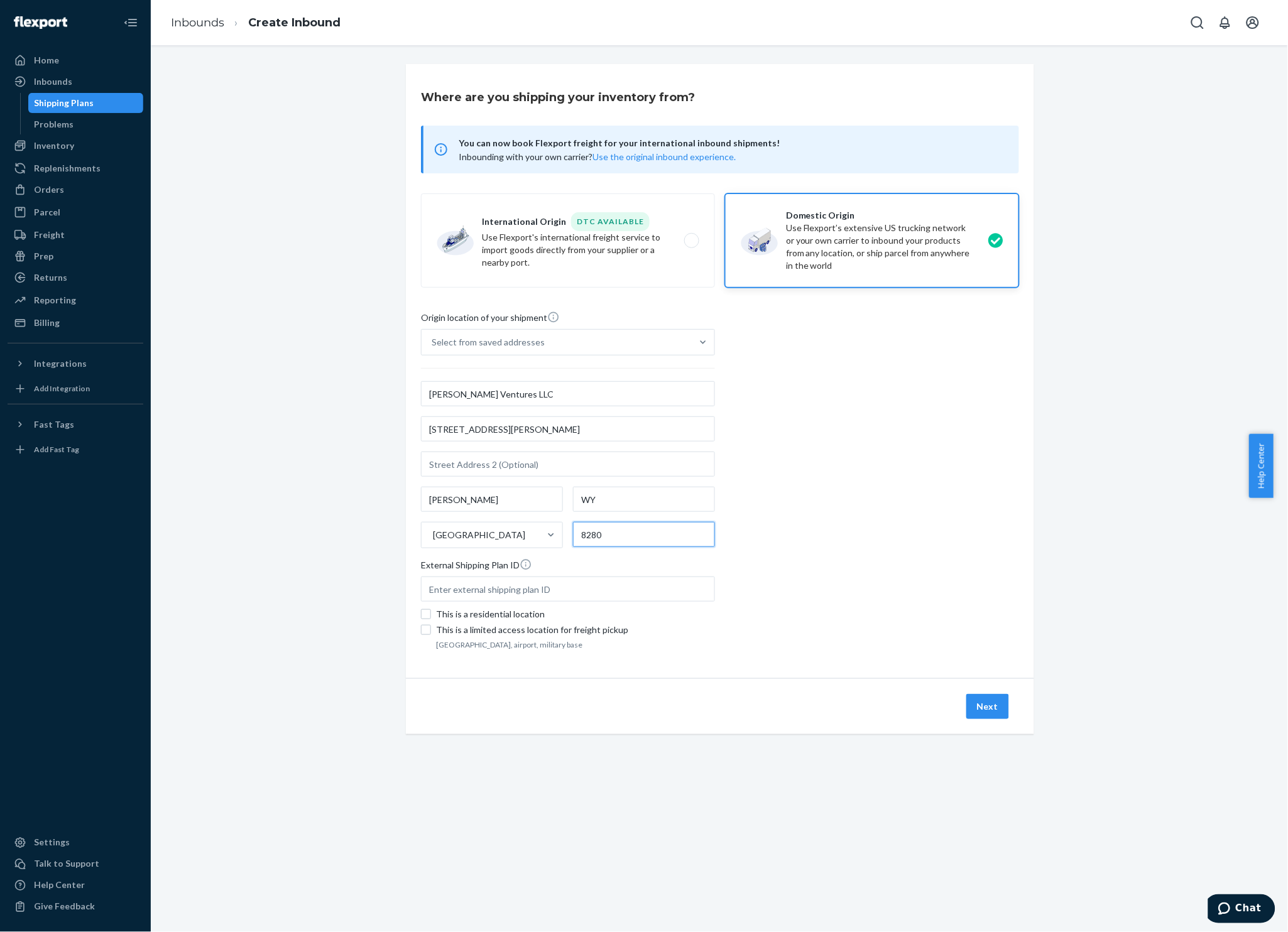
type input "82801"
click at [986, 701] on button "Next" at bounding box center [988, 707] width 43 height 25
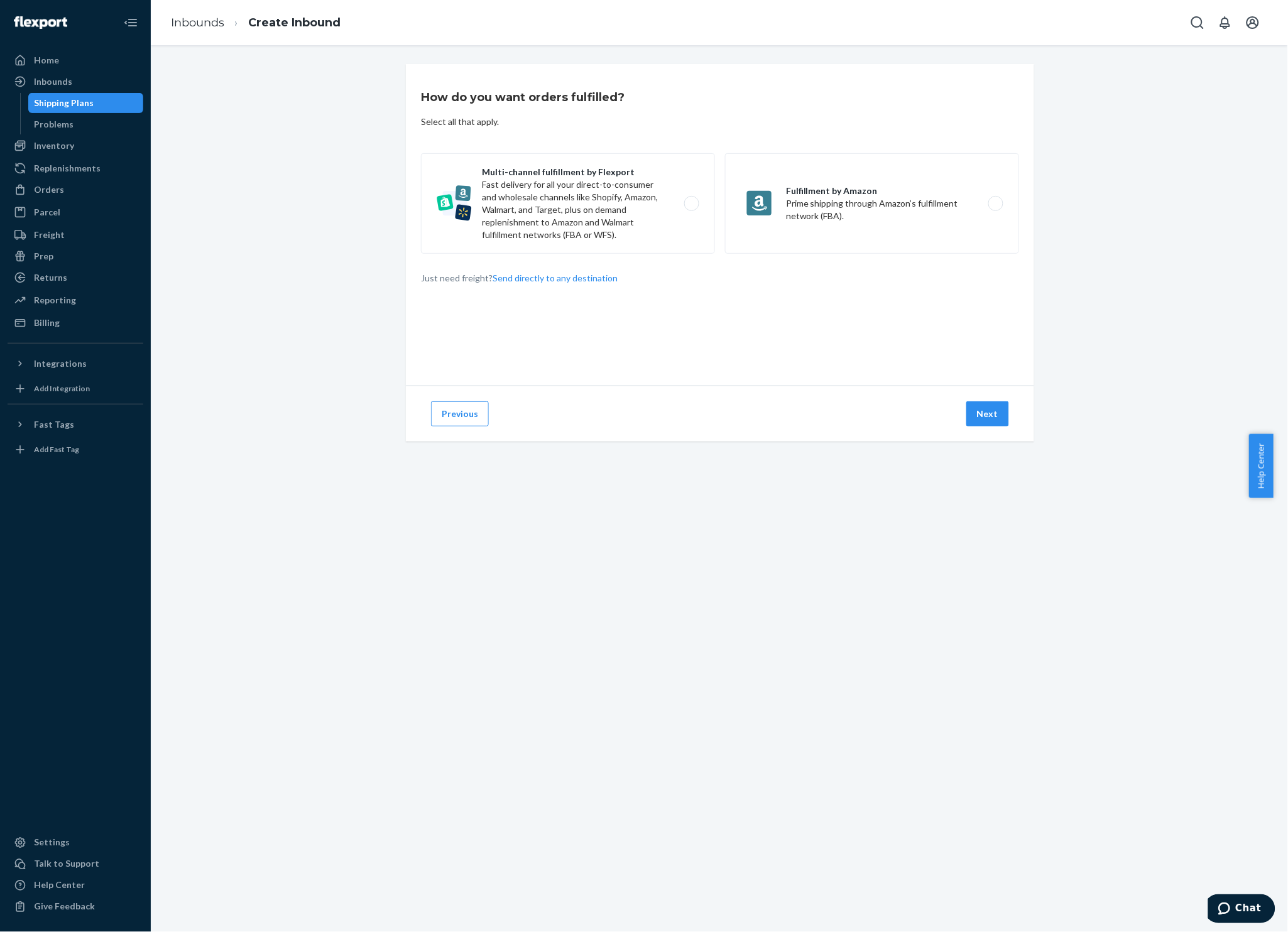
click at [654, 204] on label "Multi-channel fulfillment by Flexport Fast delivery for all your direct-to-cons…" at bounding box center [567, 203] width 294 height 100
click at [691, 204] on input "Multi-channel fulfillment by Flexport Fast delivery for all your direct-to-cons…" at bounding box center [695, 204] width 8 height 8
radio input "true"
click at [989, 417] on button "Next" at bounding box center [988, 414] width 43 height 25
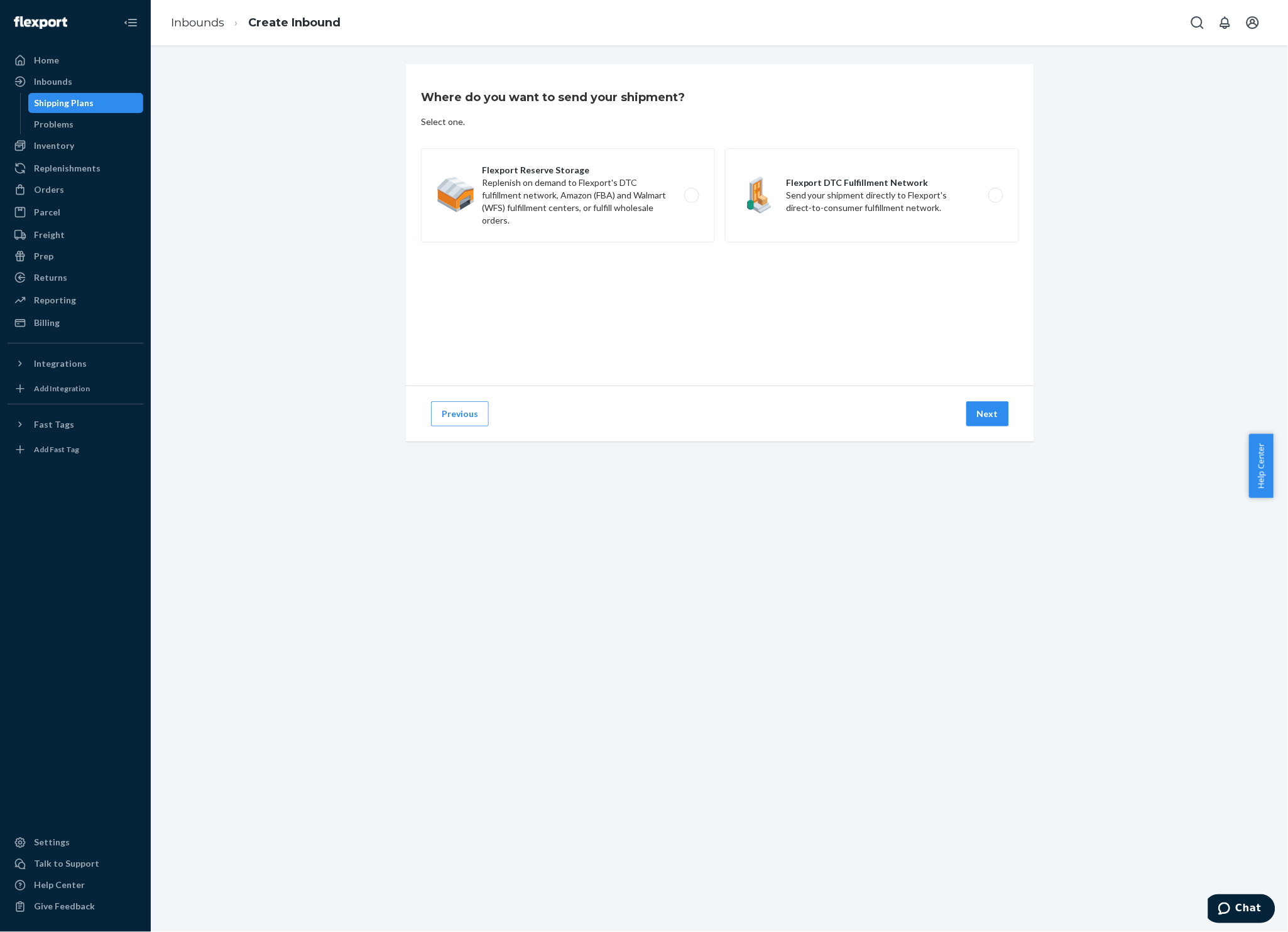
click at [551, 213] on label "Flexport Reserve Storage Replenish on demand to Flexport's DTC fulfillment netw…" at bounding box center [567, 195] width 294 height 94
click at [691, 200] on input "Flexport Reserve Storage Replenish on demand to Flexport's DTC fulfillment netw…" at bounding box center [695, 195] width 8 height 8
radio input "true"
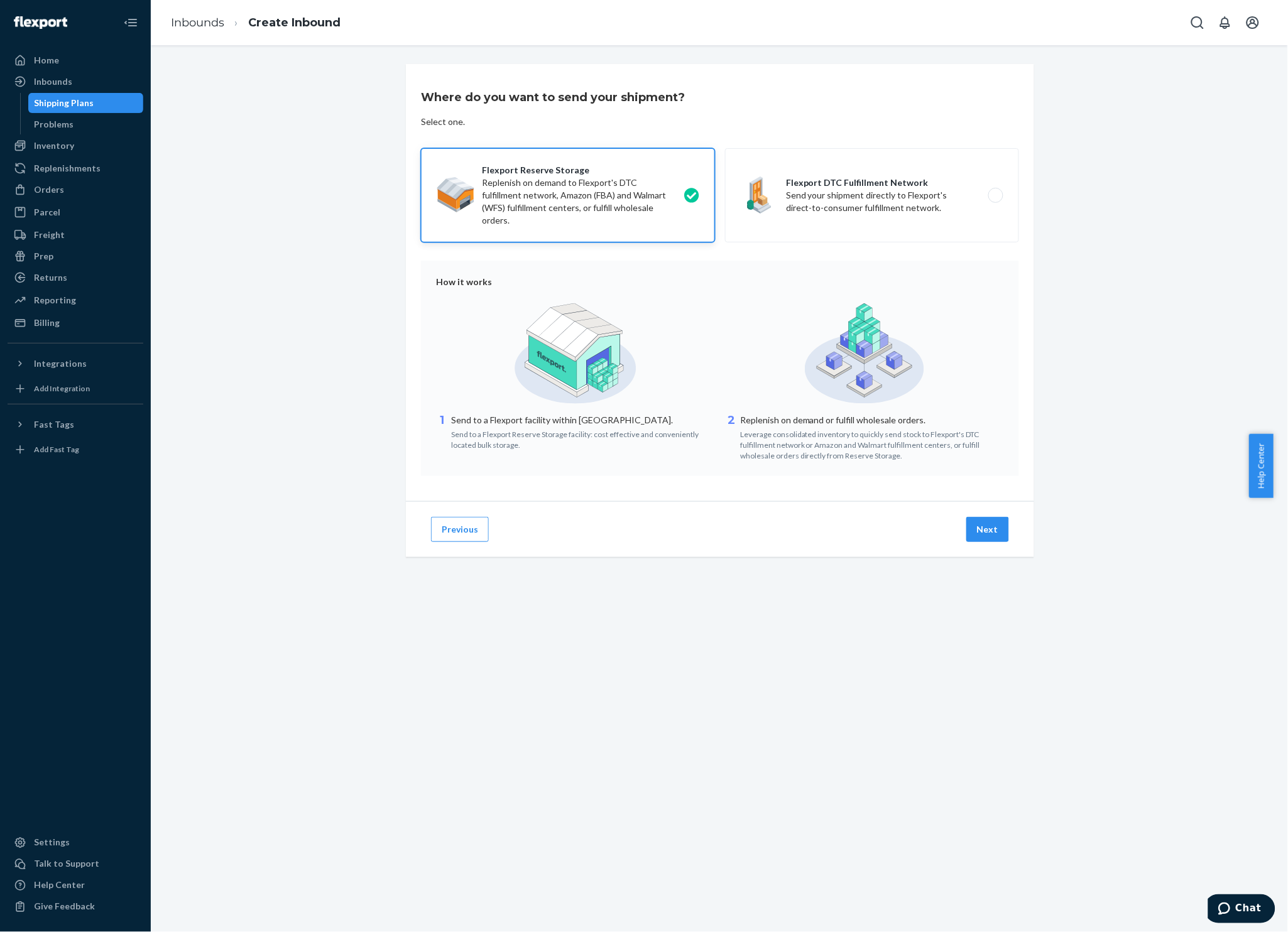
click at [983, 524] on button "Next" at bounding box center [988, 529] width 43 height 25
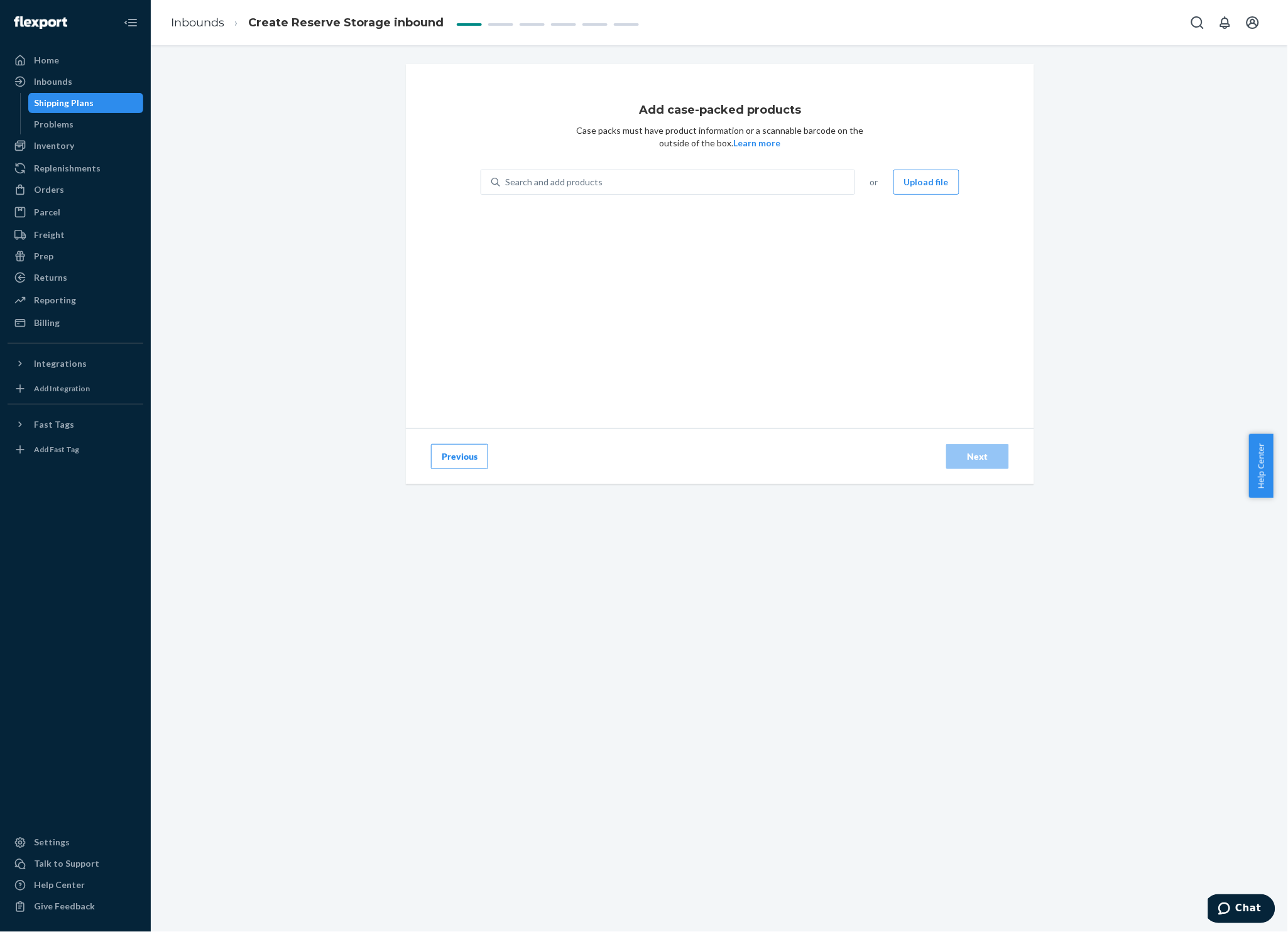
click at [537, 181] on div "Search and add products" at bounding box center [554, 182] width 97 height 13
click at [506, 181] on input "Search and add products" at bounding box center [505, 182] width 1 height 13
paste input "GG0460-1945"
type input "GG0460-1945"
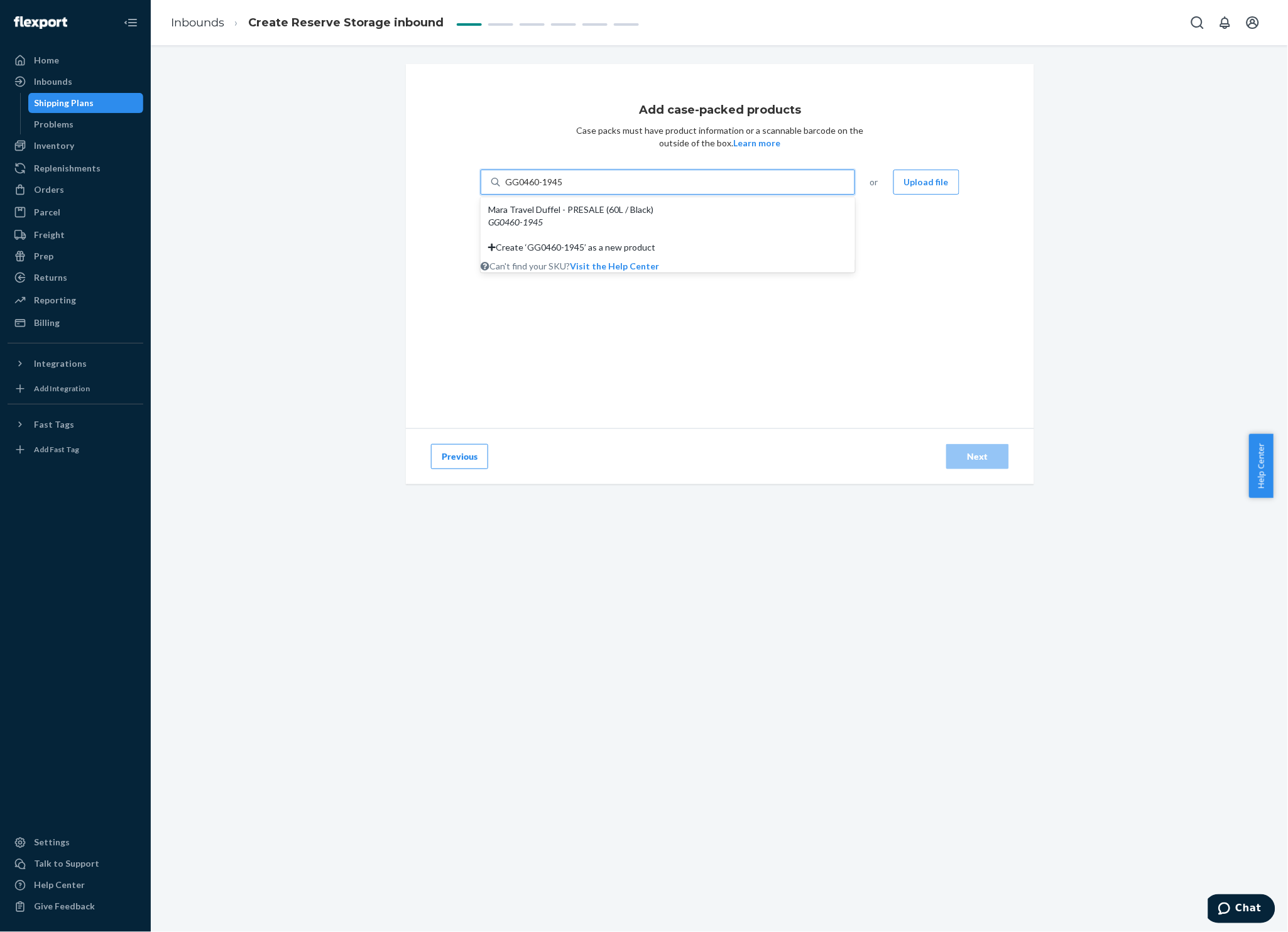
click at [661, 213] on div "Mara Travel Duffel - PRESALE (60L / Black)" at bounding box center [668, 210] width 359 height 13
click at [563, 188] on input "GG0460-1945" at bounding box center [534, 182] width 58 height 13
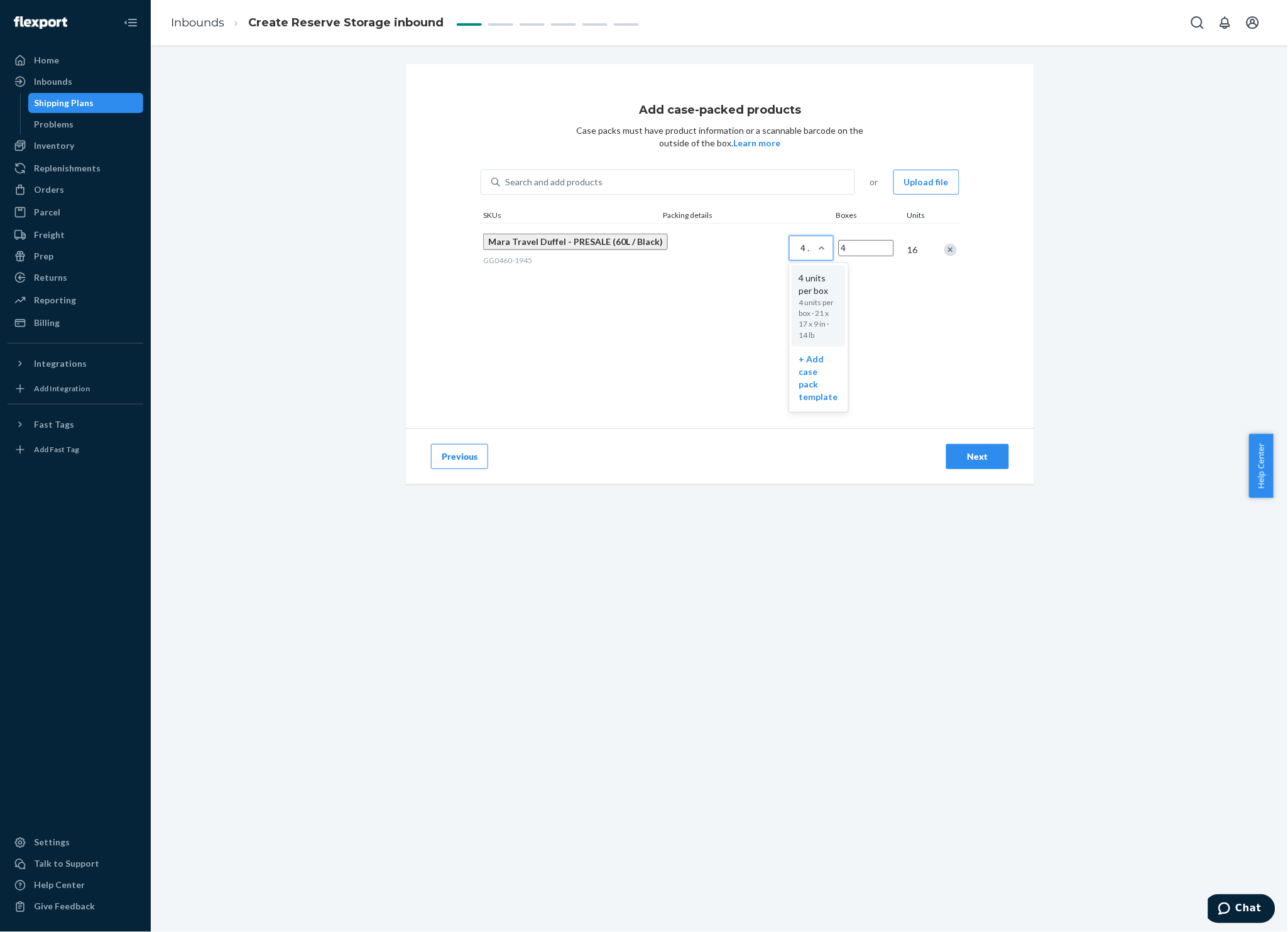
click at [790, 259] on div "4 units per box" at bounding box center [799, 248] width 20 height 22
click at [737, 248] on input "option 4 units per box focused, 1 of 2. 2 results available. Use Up and Down to…" at bounding box center [737, 248] width 0 height 0
click at [627, 314] on div "Add case-packed products Case packs must have product information or a scannabl…" at bounding box center [720, 246] width 628 height 364
click at [790, 259] on div "4 units per box" at bounding box center [799, 248] width 20 height 22
click at [737, 248] on input "option 4 units per box focused, 1 of 2. 2 results available. Use Up and Down to…" at bounding box center [737, 248] width 0 height 0
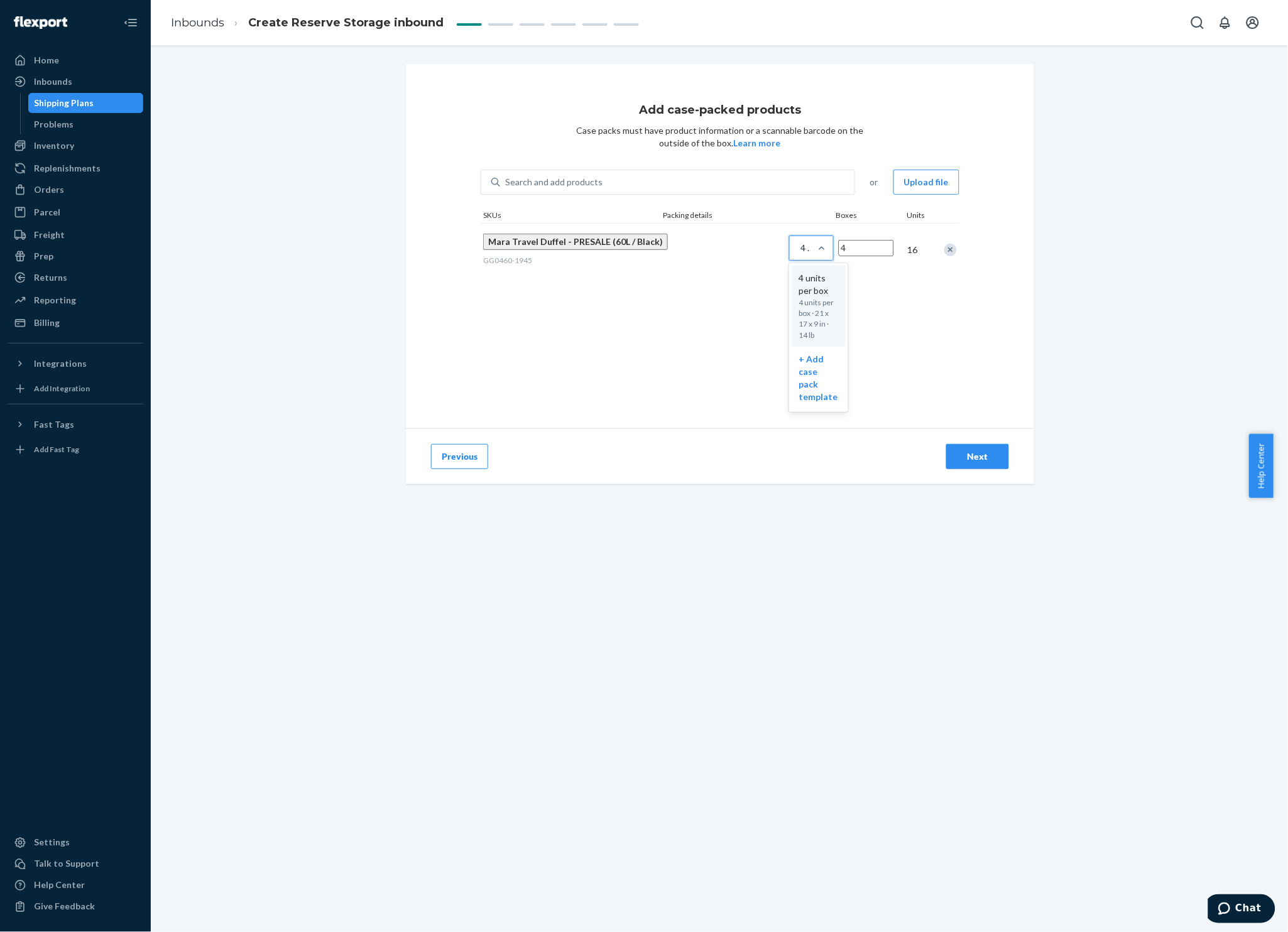
click at [789, 260] on div "4 units per box" at bounding box center [811, 249] width 45 height 25
click at [737, 248] on input "option 4 units per box focused, 1 of 2. 2 results available. Use Up and Down to…" at bounding box center [737, 248] width 0 height 0
click at [799, 289] on div "4 units per box" at bounding box center [819, 284] width 39 height 25
click at [737, 248] on input "option 4 units per box focused, 1 of 2. 2 results available. Use Up and Down to…" at bounding box center [737, 248] width 0 height 0
click at [858, 256] on input "4" at bounding box center [865, 248] width 55 height 17
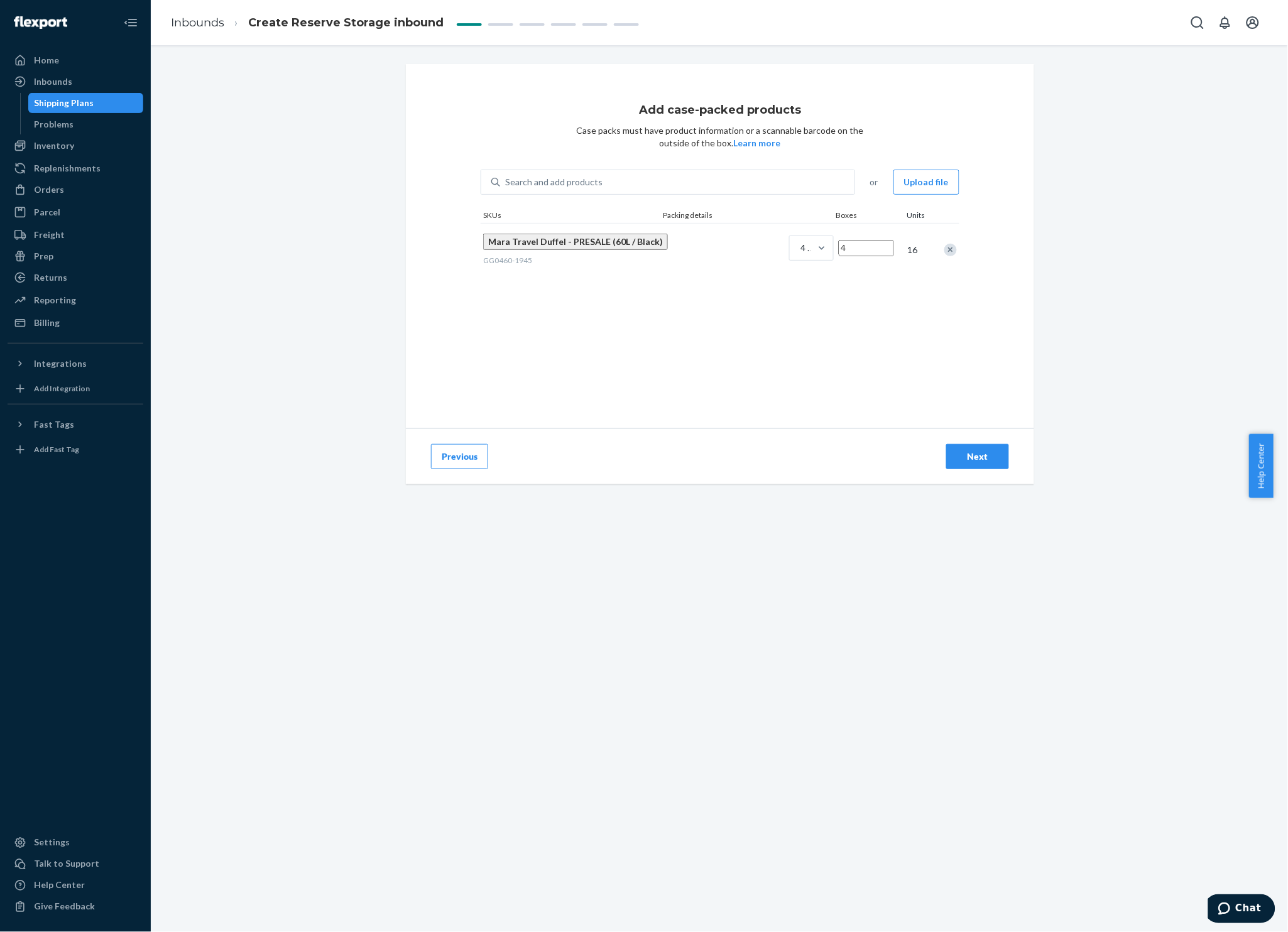
click at [858, 256] on input "4" at bounding box center [865, 248] width 55 height 17
type input "12"
click at [975, 458] on div "Next" at bounding box center [977, 456] width 42 height 13
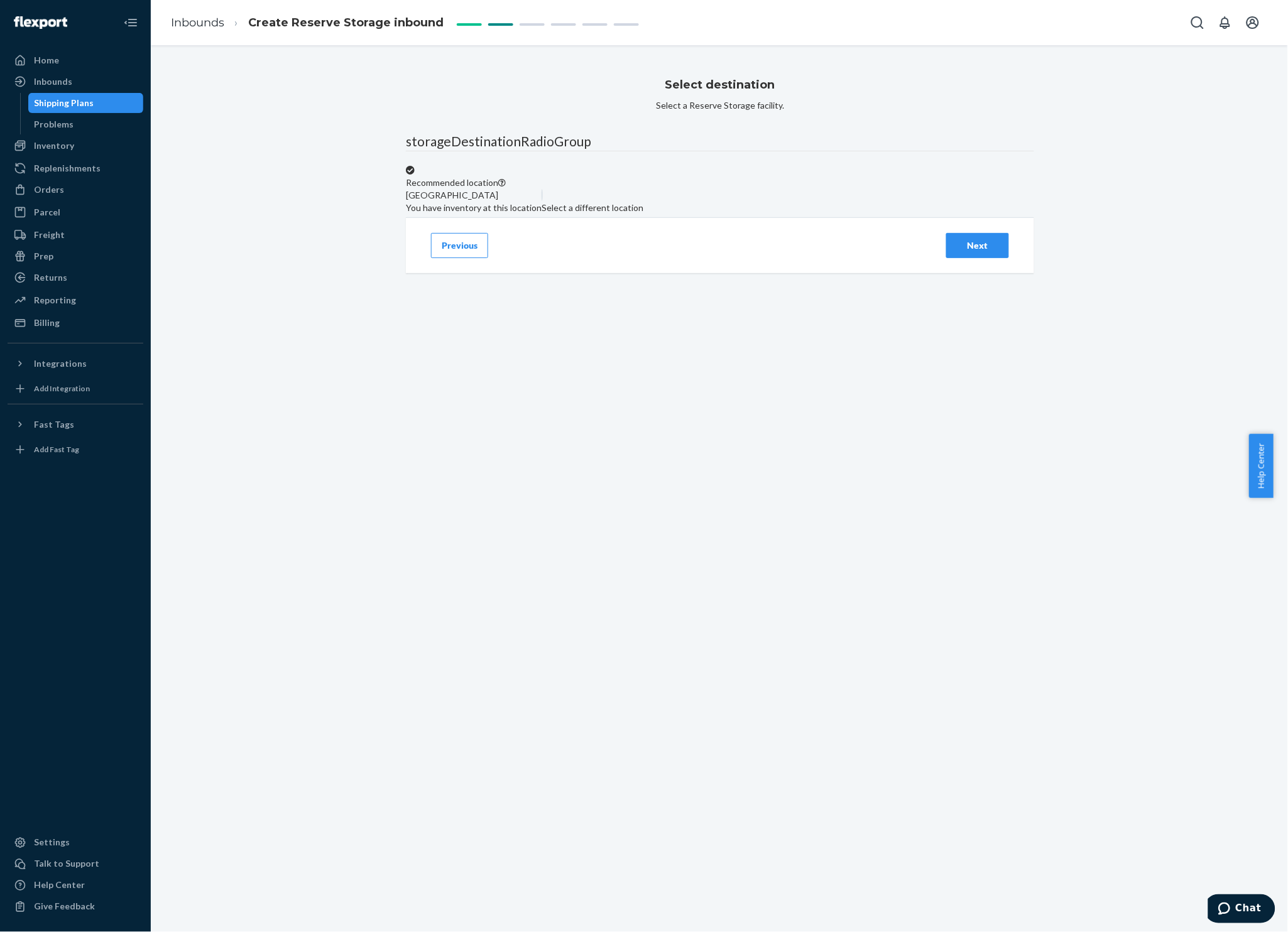
click at [957, 251] on div "Next" at bounding box center [977, 245] width 42 height 13
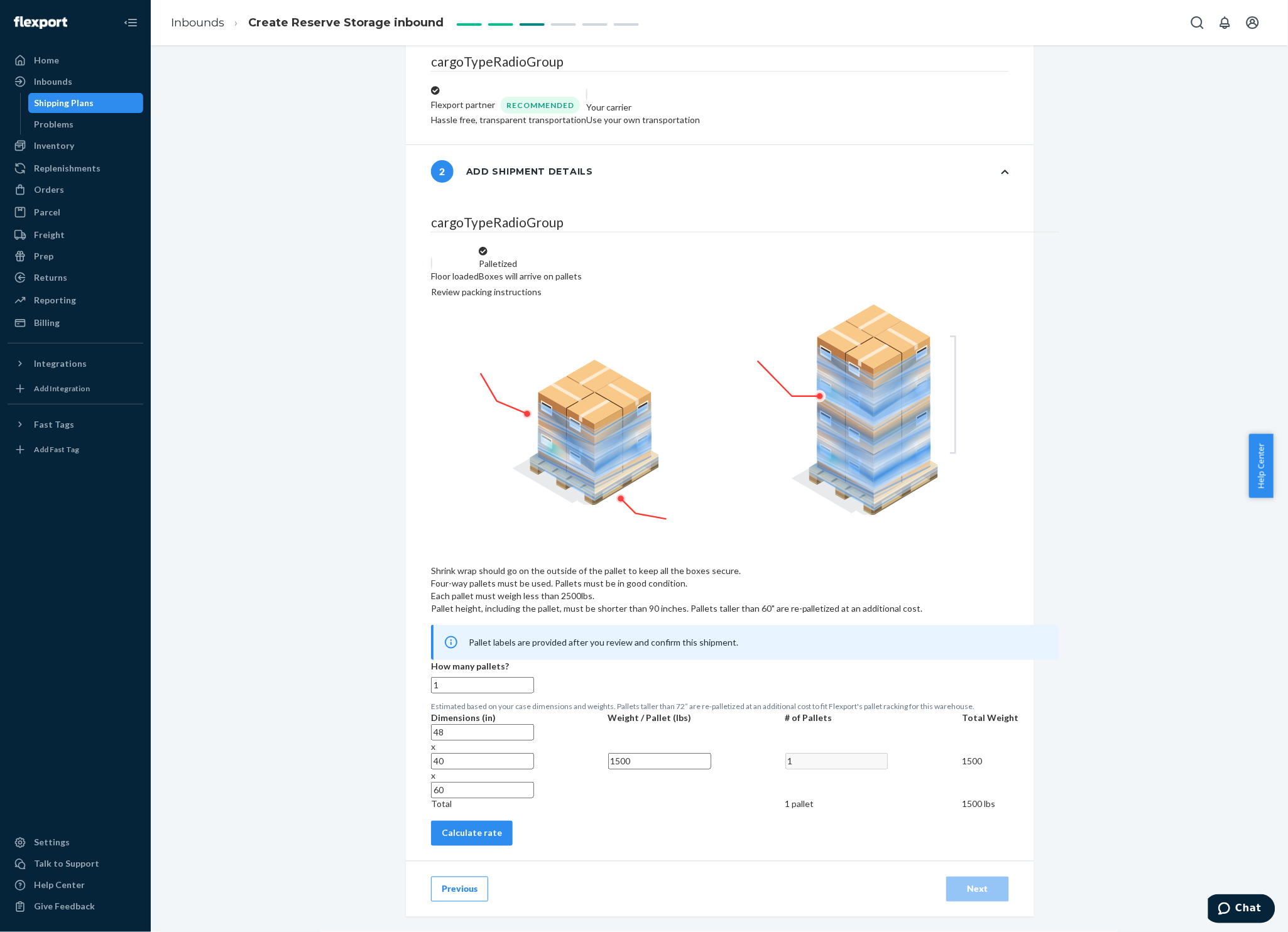
scroll to position [195, 0]
click at [465, 882] on button "Previous" at bounding box center [459, 889] width 57 height 25
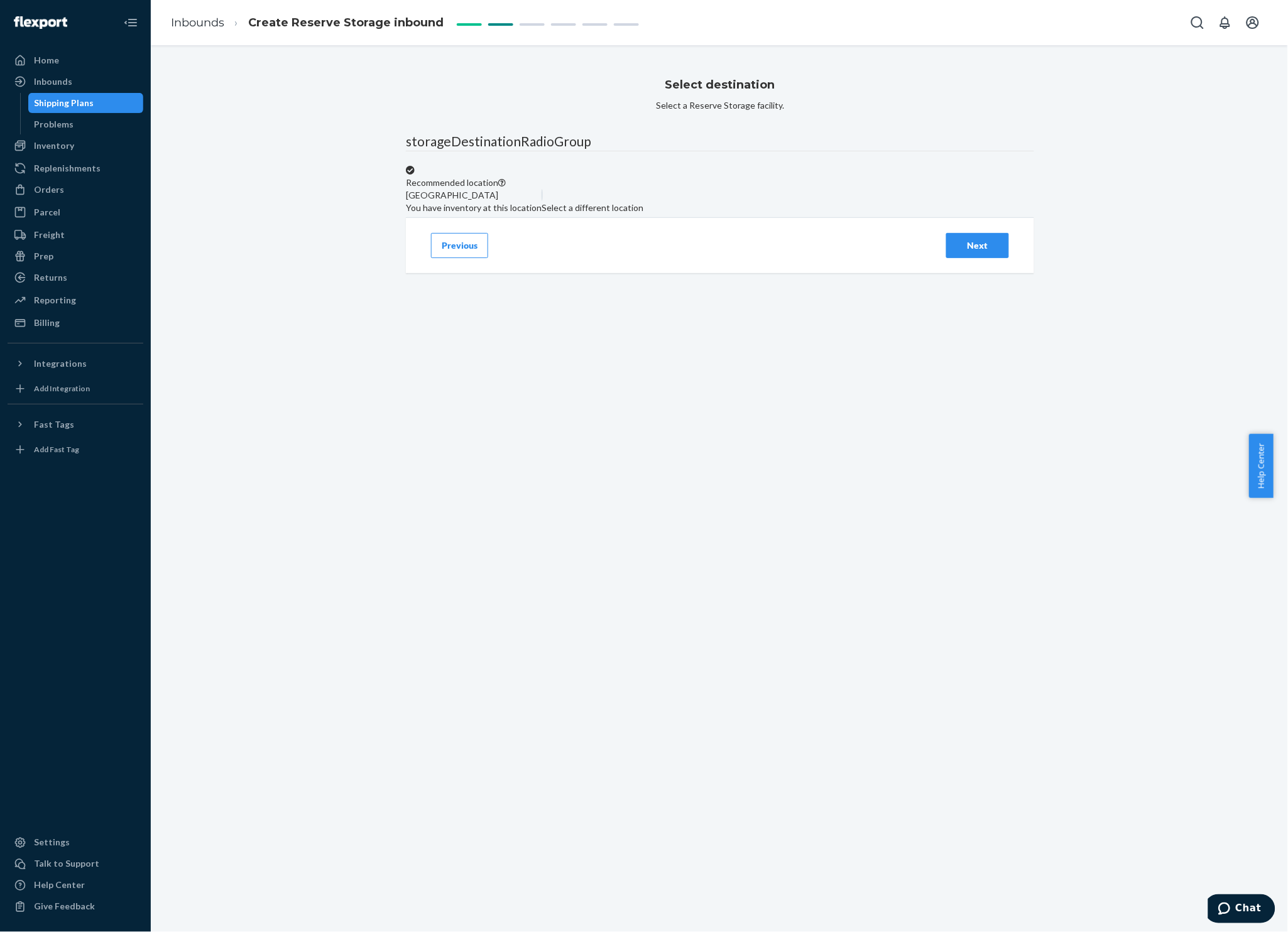
click at [461, 258] on button "Previous" at bounding box center [459, 246] width 57 height 25
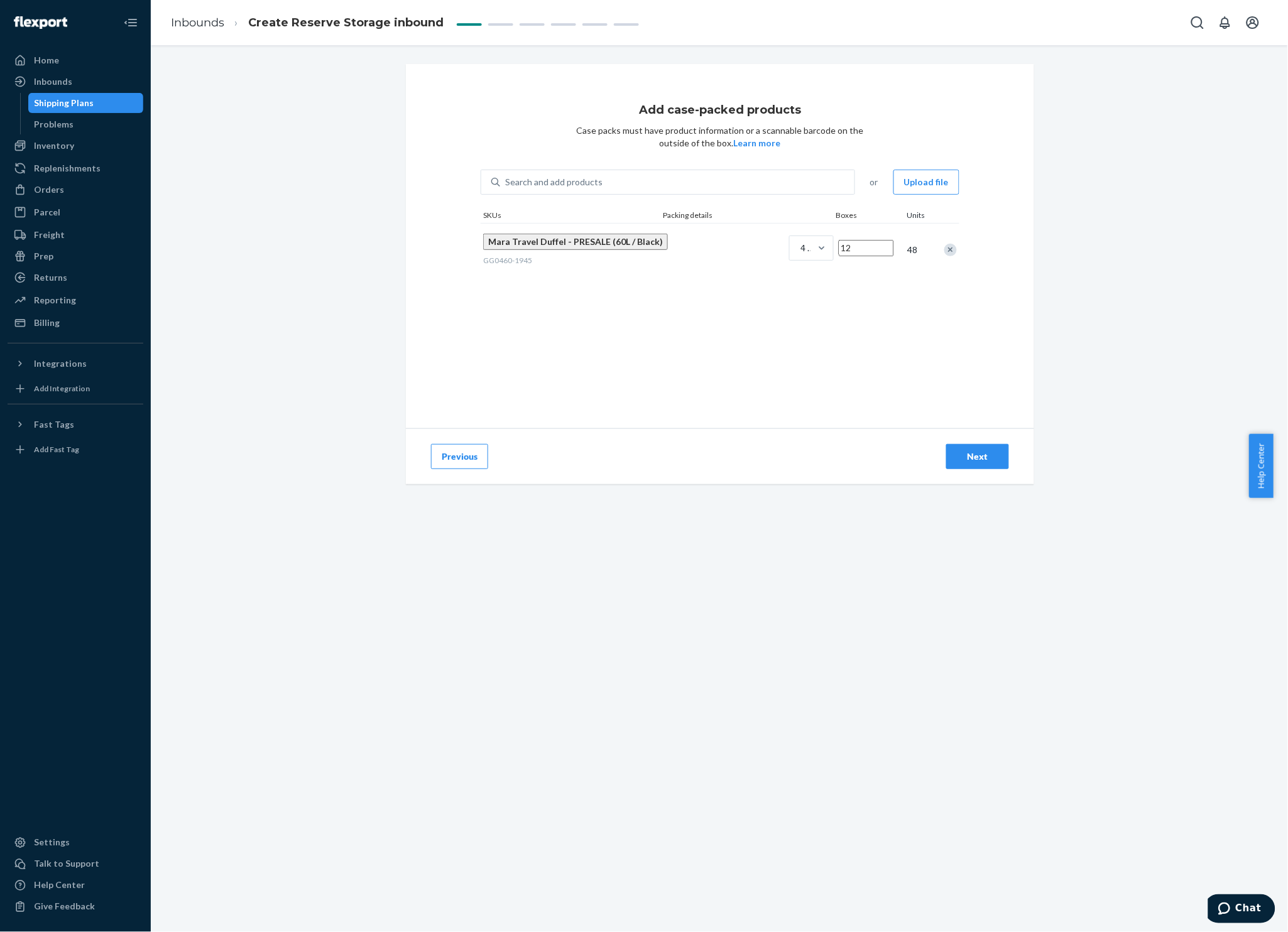
click at [572, 298] on div "Add case-packed products Case packs must have product information or a scannabl…" at bounding box center [720, 246] width 628 height 364
click at [627, 179] on div "Search and add products" at bounding box center [677, 182] width 355 height 22
click at [506, 179] on input "0 results available. Use Up and Down to choose options, press Enter to select t…" at bounding box center [505, 182] width 1 height 13
click at [553, 183] on div "Search and add products" at bounding box center [554, 182] width 97 height 13
click at [506, 183] on input "0 results available. Use Up and Down to choose options, press Enter to select t…" at bounding box center [505, 182] width 1 height 13
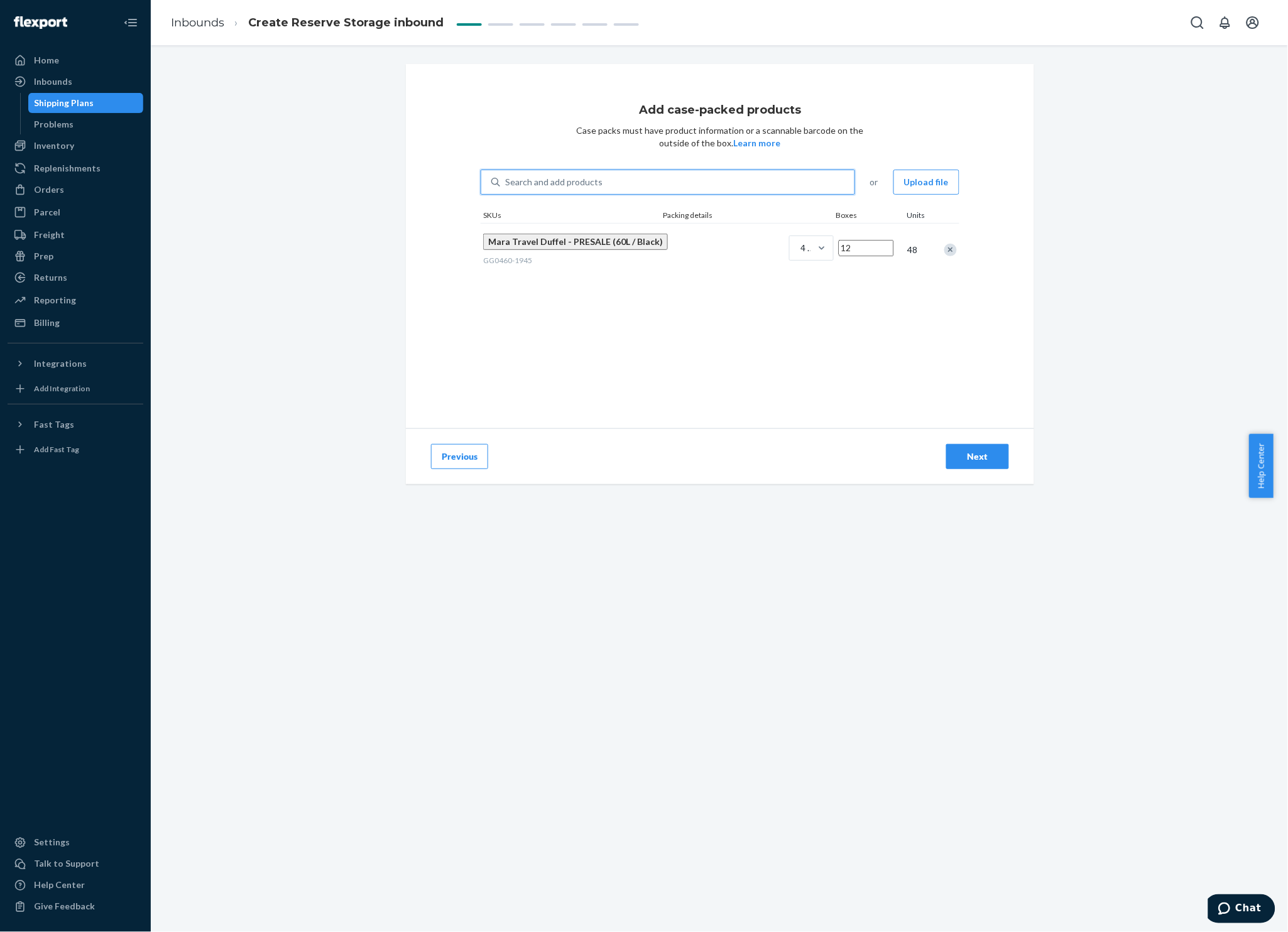
paste input "GG0460-1945"
click at [578, 222] on div "GG0460 - 1945" at bounding box center [667, 216] width 374 height 13
click at [563, 188] on input "GG0460-1945" at bounding box center [534, 182] width 58 height 13
click at [597, 240] on span "Create ‘GG0460-1945’ as a new product" at bounding box center [575, 234] width 159 height 11
type input "GG0460-1945"
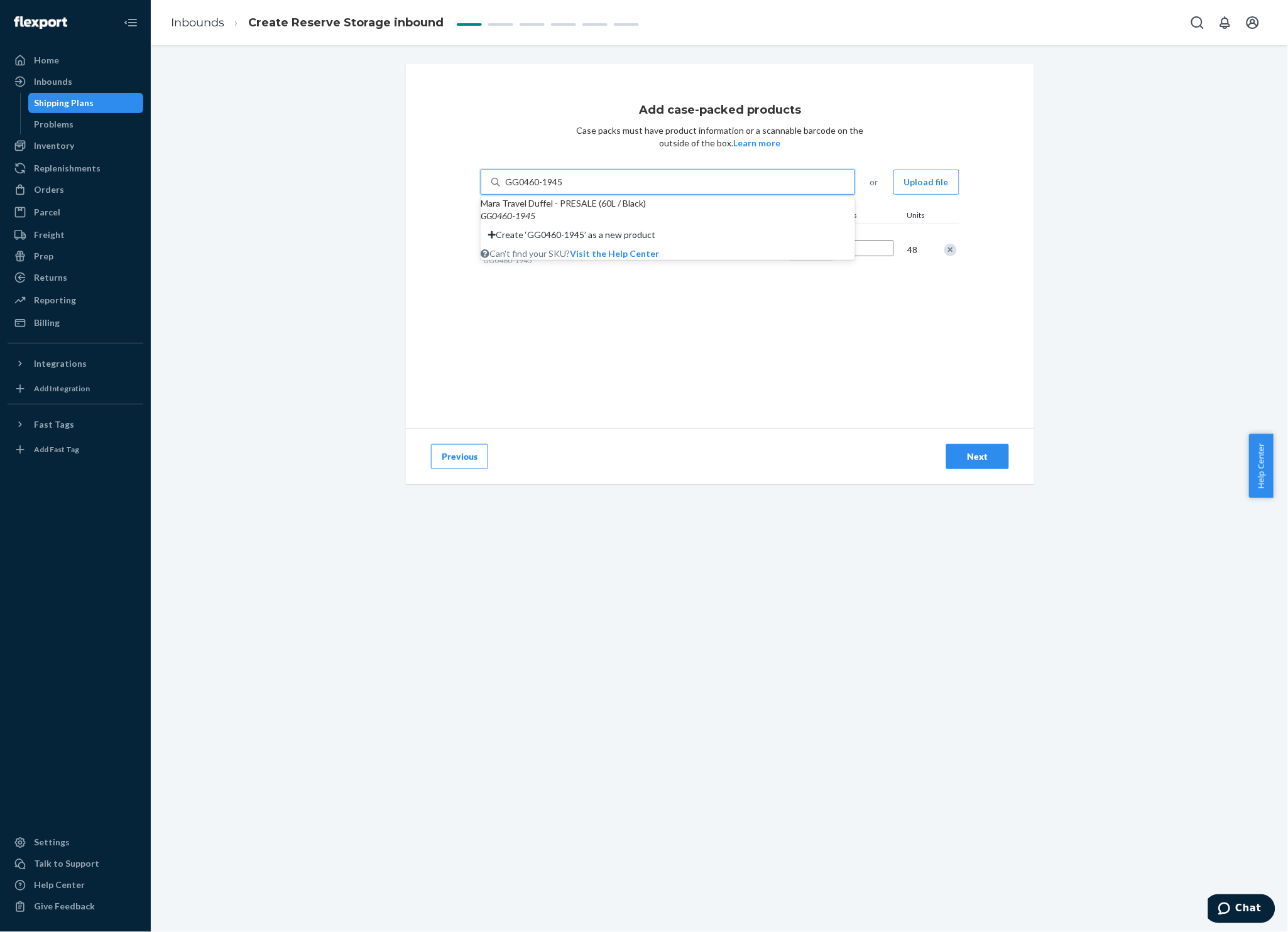
click at [563, 188] on input "GG0460-1945" at bounding box center [534, 182] width 58 height 13
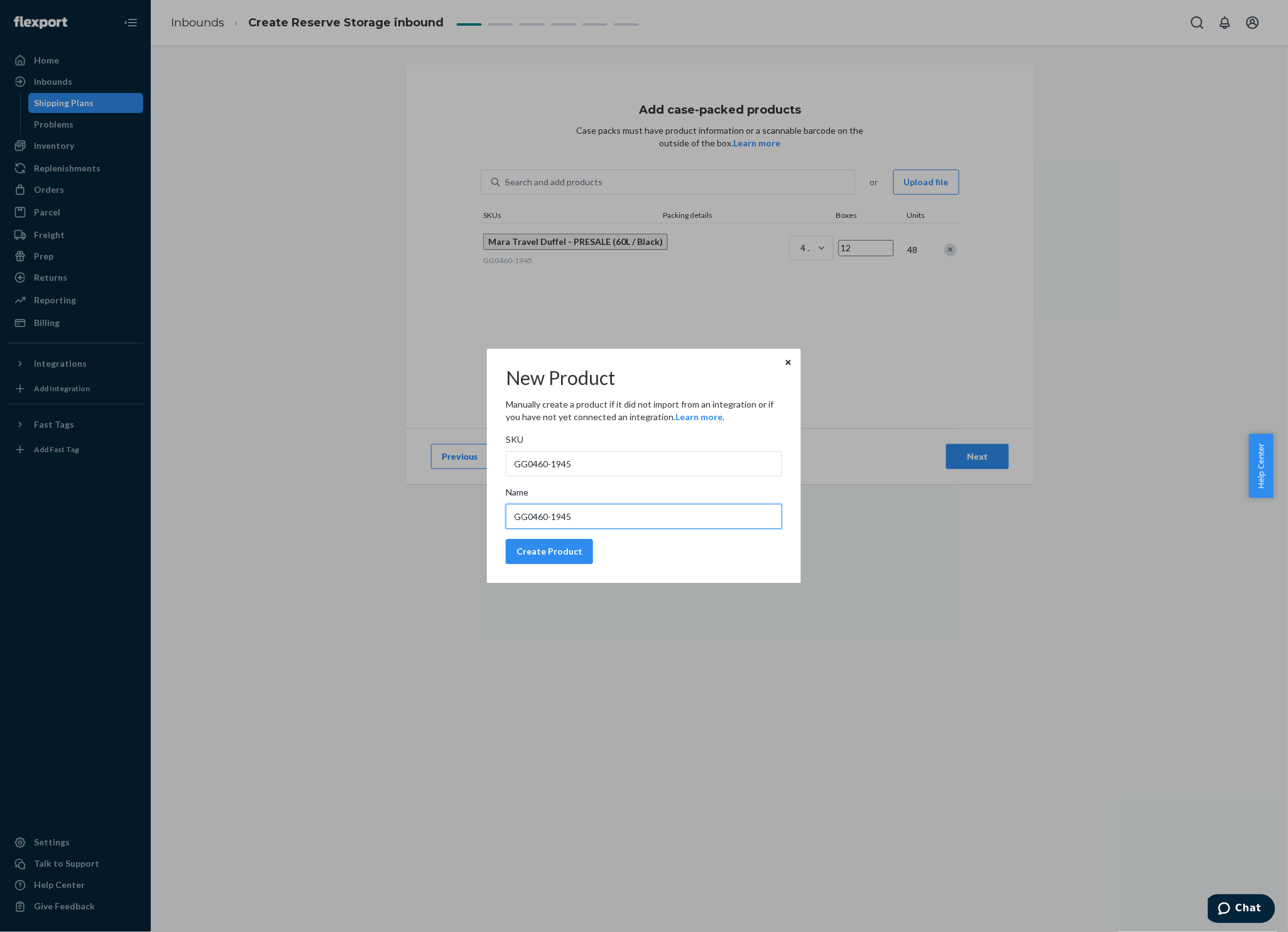
drag, startPoint x: 613, startPoint y: 517, endPoint x: 470, endPoint y: 527, distance: 143.3
click at [470, 527] on div "New Product Manually create a product if it did not import from an integration …" at bounding box center [644, 466] width 1288 height 932
paste input "Mara Travel Duffel 60L Black"
type input "Mara Travel Duffel 60L Black"
click at [564, 546] on div "Create Product" at bounding box center [550, 551] width 66 height 13
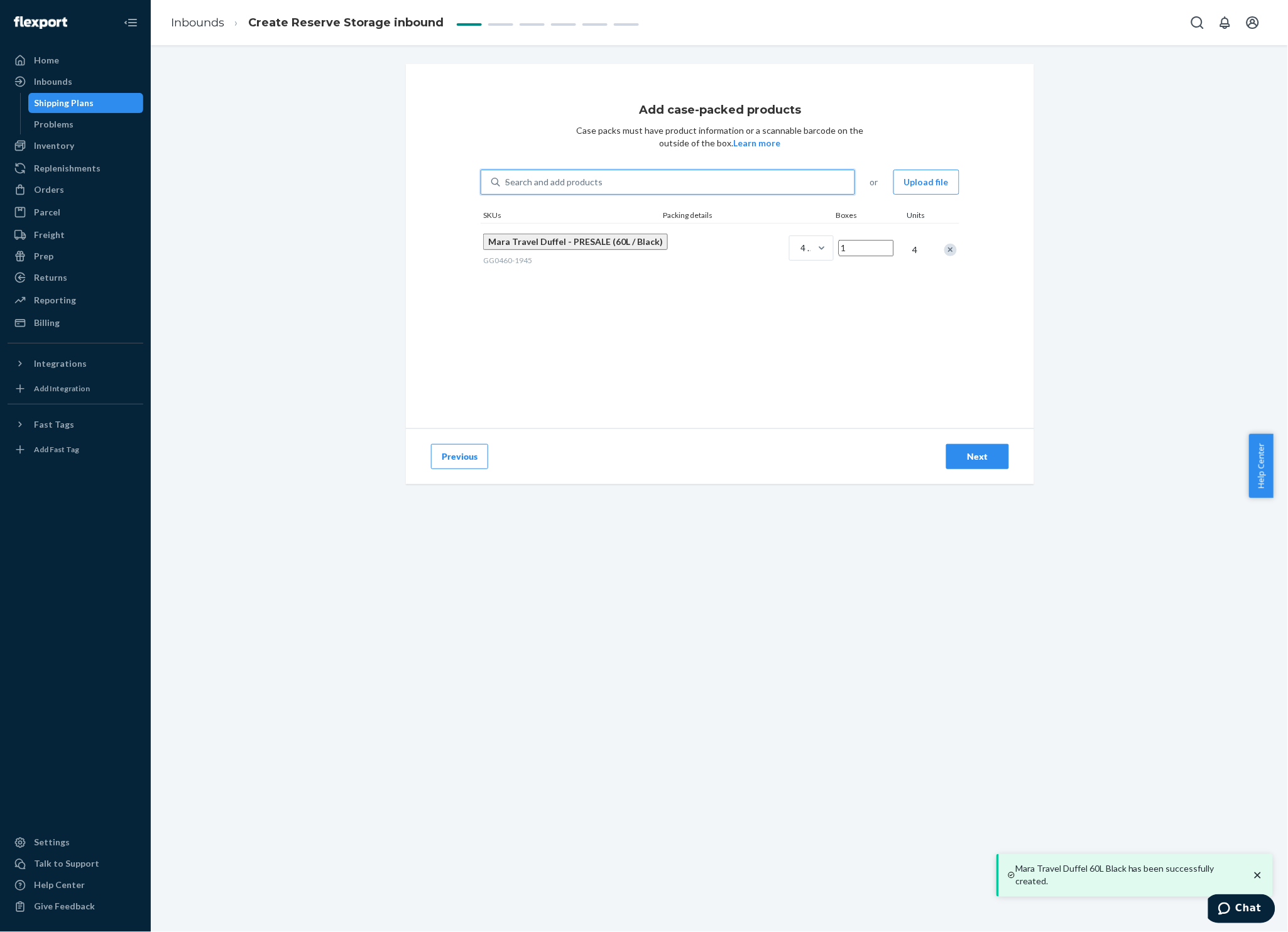
click at [673, 189] on div "Search and add products GG0460-1945" at bounding box center [677, 182] width 355 height 22
click at [506, 188] on input "GG0460-1945" at bounding box center [505, 182] width 1 height 13
paste input "Mara Travel Duffel 60L Black"
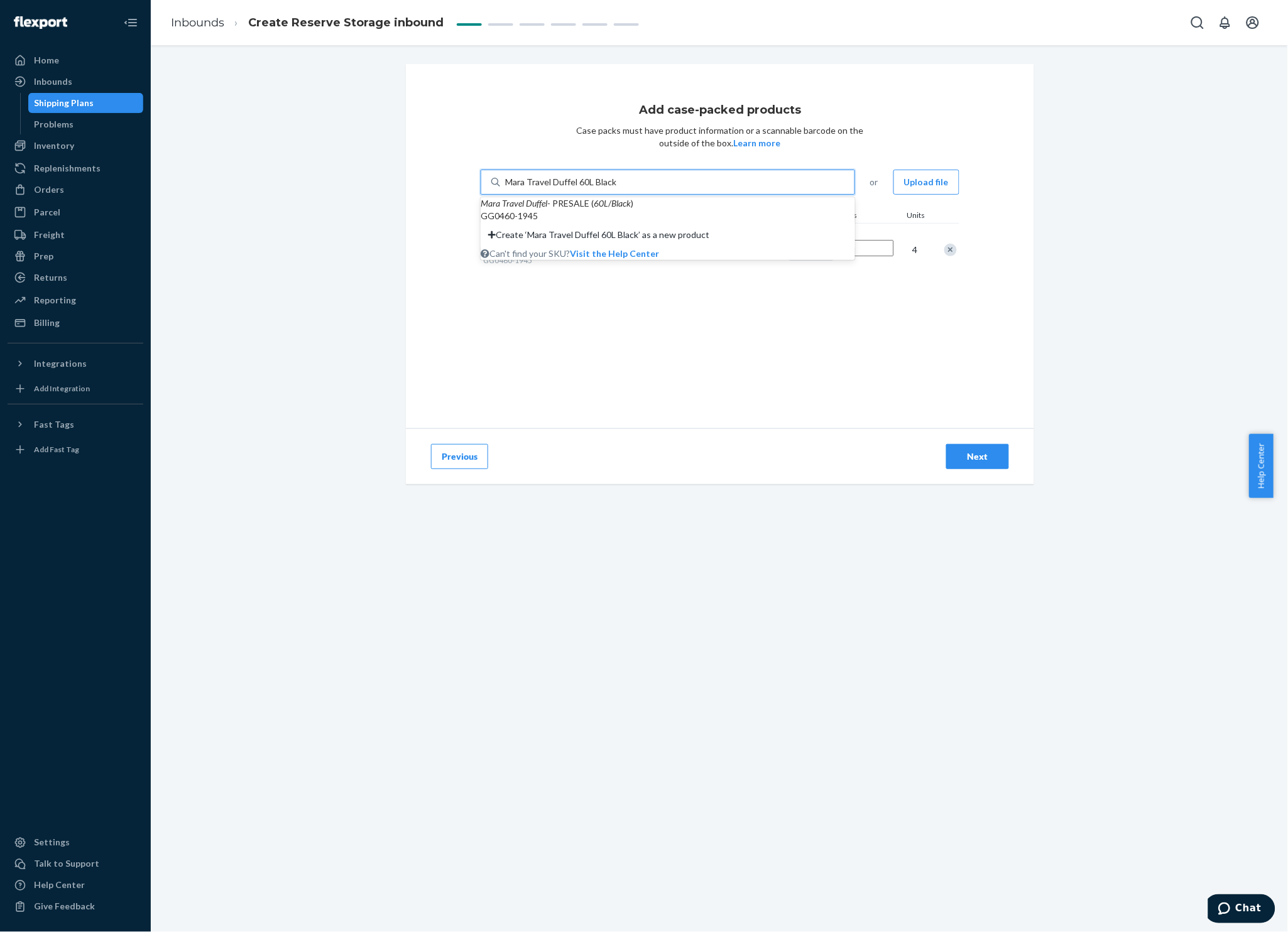
click at [656, 222] on div "GG0460-1945" at bounding box center [667, 216] width 374 height 13
click at [617, 188] on input "Mara Travel Duffel 60L Black" at bounding box center [560, 182] width 112 height 13
click at [640, 222] on div "GG0460-1945" at bounding box center [667, 216] width 374 height 13
click at [617, 188] on input "Mara Travel Duffel 60L Black" at bounding box center [560, 182] width 112 height 13
click at [721, 201] on div "Mara Travel Duffel - PRESALE ( 60L / Black ) GG0460-1945" at bounding box center [667, 210] width 374 height 25
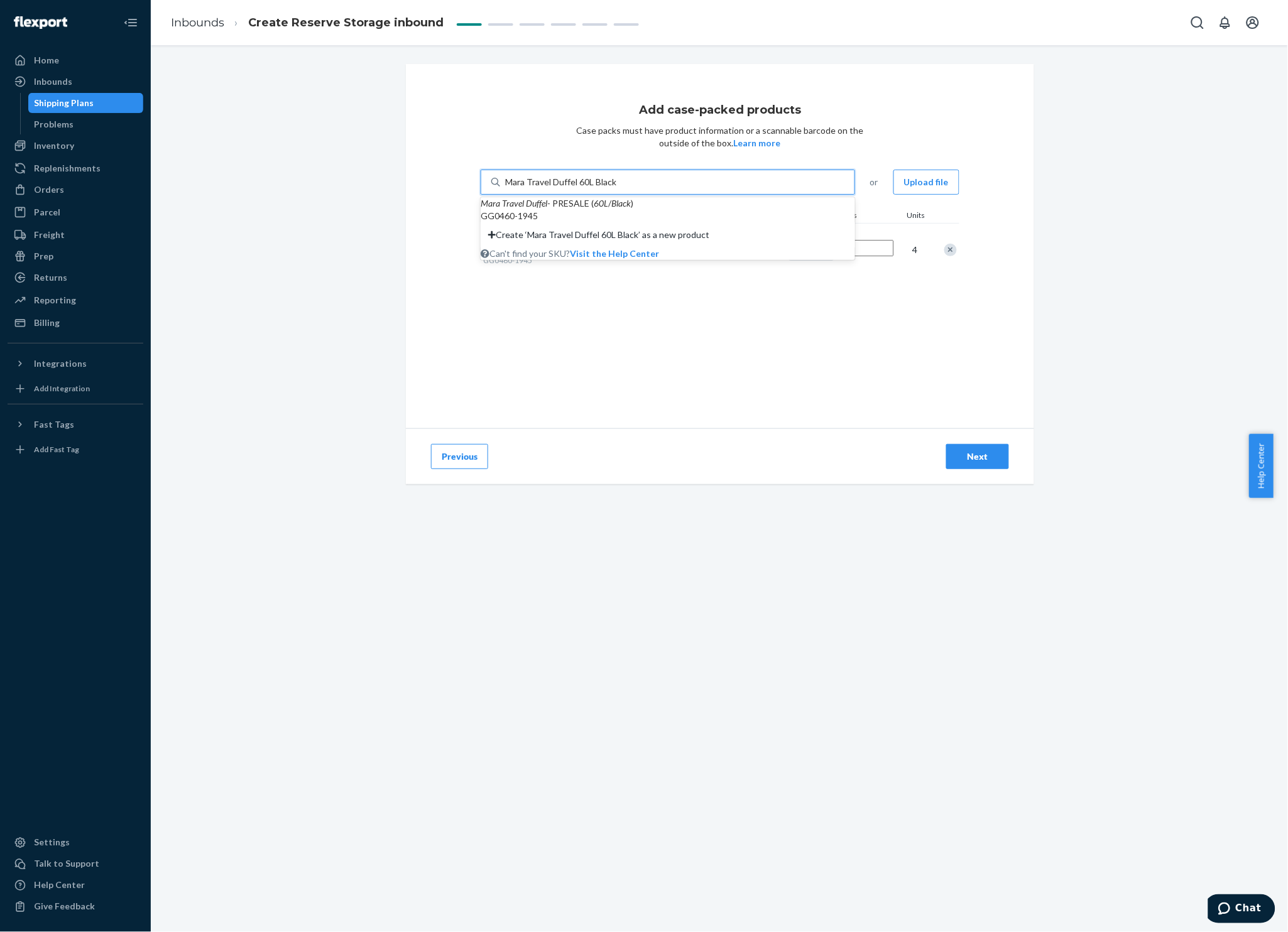
click at [617, 188] on input "Mara Travel Duffel 60L Black" at bounding box center [560, 182] width 112 height 13
click at [722, 210] on div "Mara Travel Duffel - PRESALE ( 60L / Black )" at bounding box center [667, 203] width 374 height 13
click at [617, 188] on input "Mara Travel Duffel 60L Black" at bounding box center [560, 182] width 112 height 13
type input "Mara Travel Duffel 60L Black"
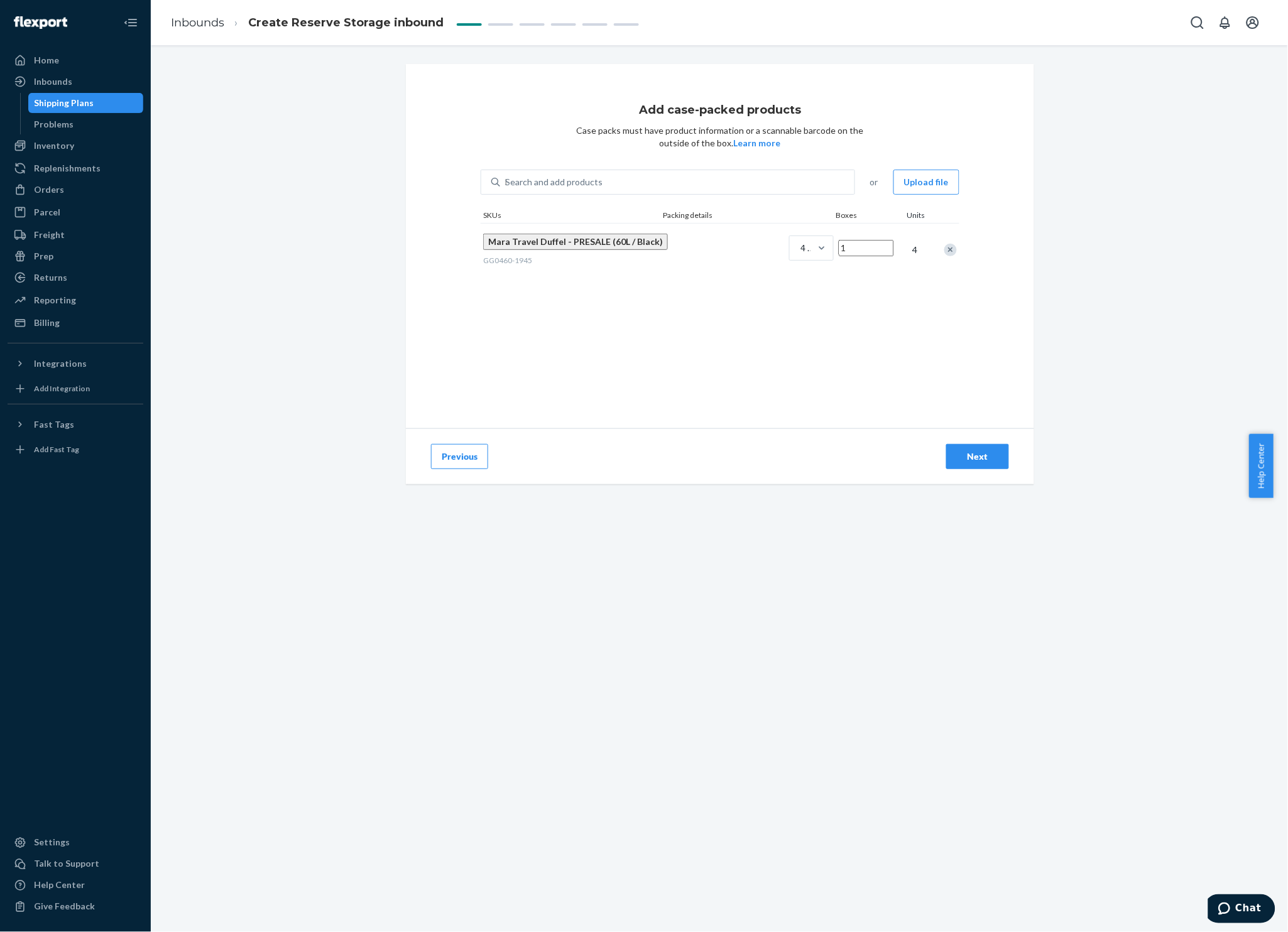
click at [849, 403] on div "Add case-packed products Case packs must have product information or a scannabl…" at bounding box center [720, 246] width 628 height 364
click at [790, 256] on div "4 units per box" at bounding box center [799, 248] width 20 height 22
click at [737, 248] on input "4 units per box" at bounding box center [737, 248] width 0 height 0
click at [900, 115] on div "Add case-packed products Case packs must have product information or a scannabl…" at bounding box center [720, 246] width 628 height 364
click at [860, 256] on input "12" at bounding box center [865, 248] width 55 height 17
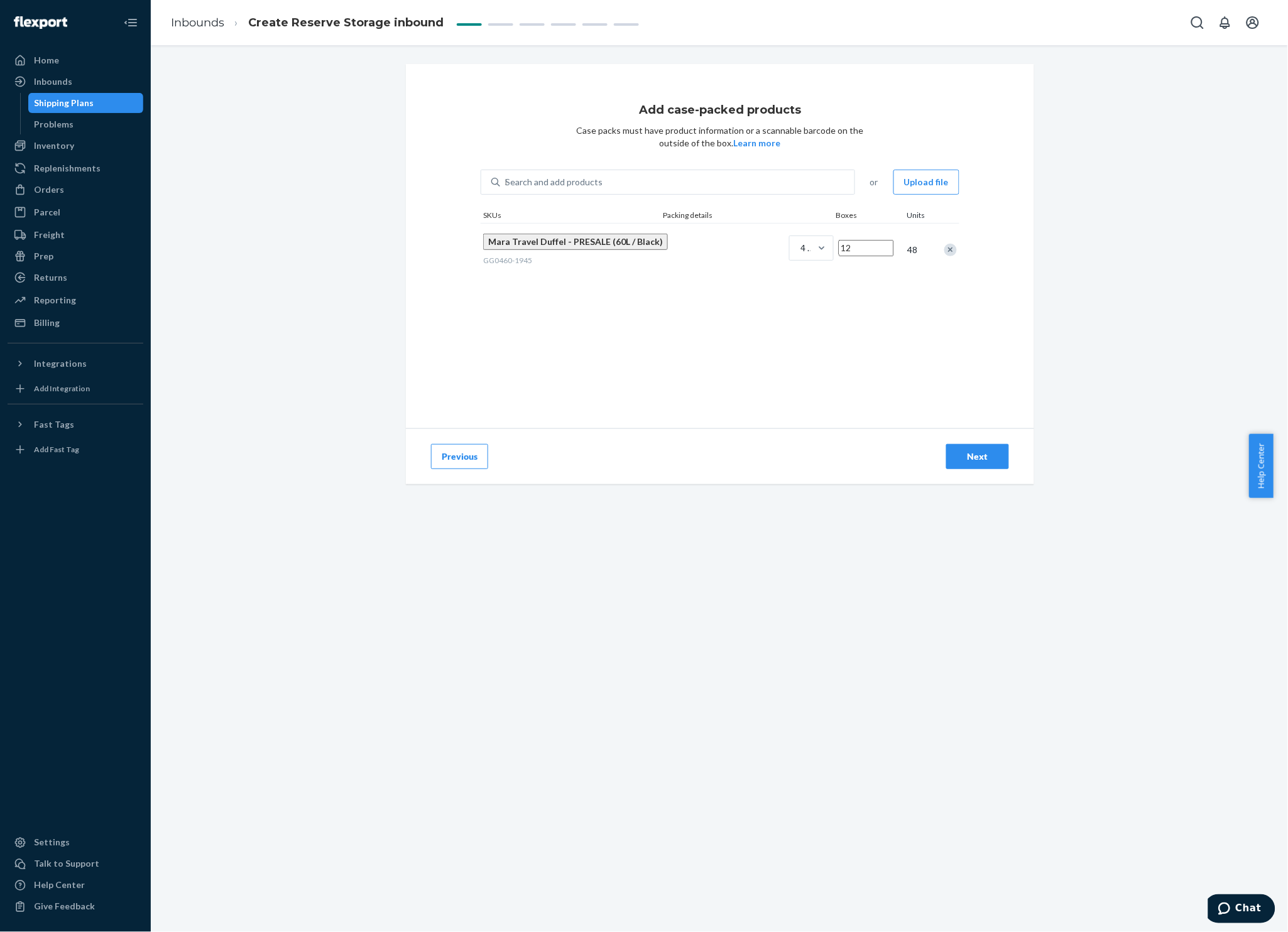
type input "12"
click at [585, 363] on div "Add case-packed products Case packs must have product information or a scannabl…" at bounding box center [720, 246] width 628 height 364
click at [634, 177] on div "Search and add products Mara Travel Duffel 60L Black" at bounding box center [677, 182] width 355 height 22
click at [506, 177] on input "Mara Travel Duffel 60L Black" at bounding box center [505, 182] width 1 height 13
paste input "Mara Travel Duffel 60L Black"
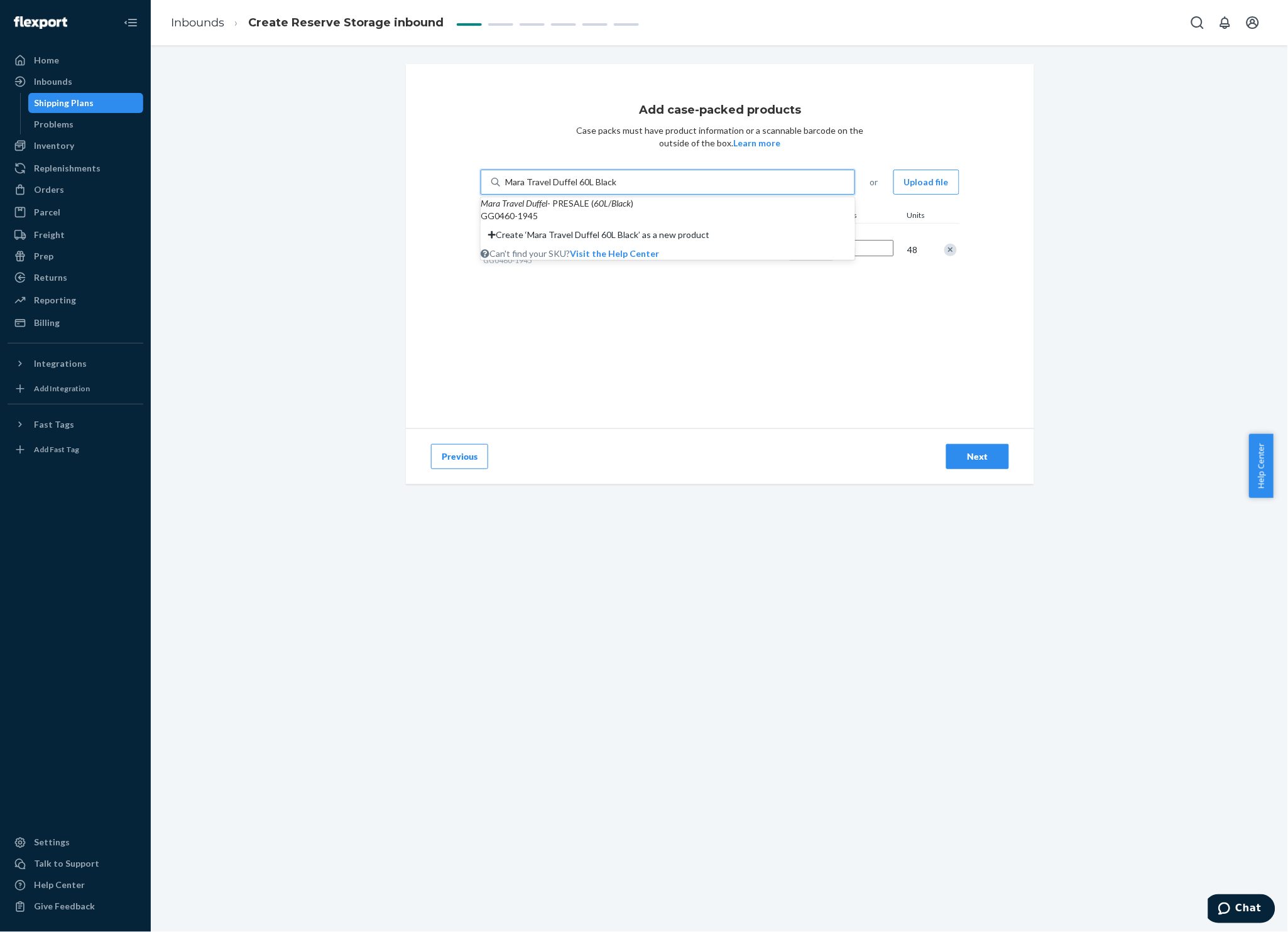
click at [634, 222] on div "Mara Travel Duffel - PRESALE ( 60L / Black ) GG0460-1945" at bounding box center [667, 210] width 374 height 25
click at [617, 188] on input "Mara Travel Duffel 60L Black" at bounding box center [560, 182] width 112 height 13
click at [658, 222] on div "GG0460-1945" at bounding box center [667, 216] width 374 height 13
click at [617, 188] on input "Mara Travel Duffel 60L Black" at bounding box center [560, 182] width 112 height 13
type input "Mara Travel Duffel 60L Black"
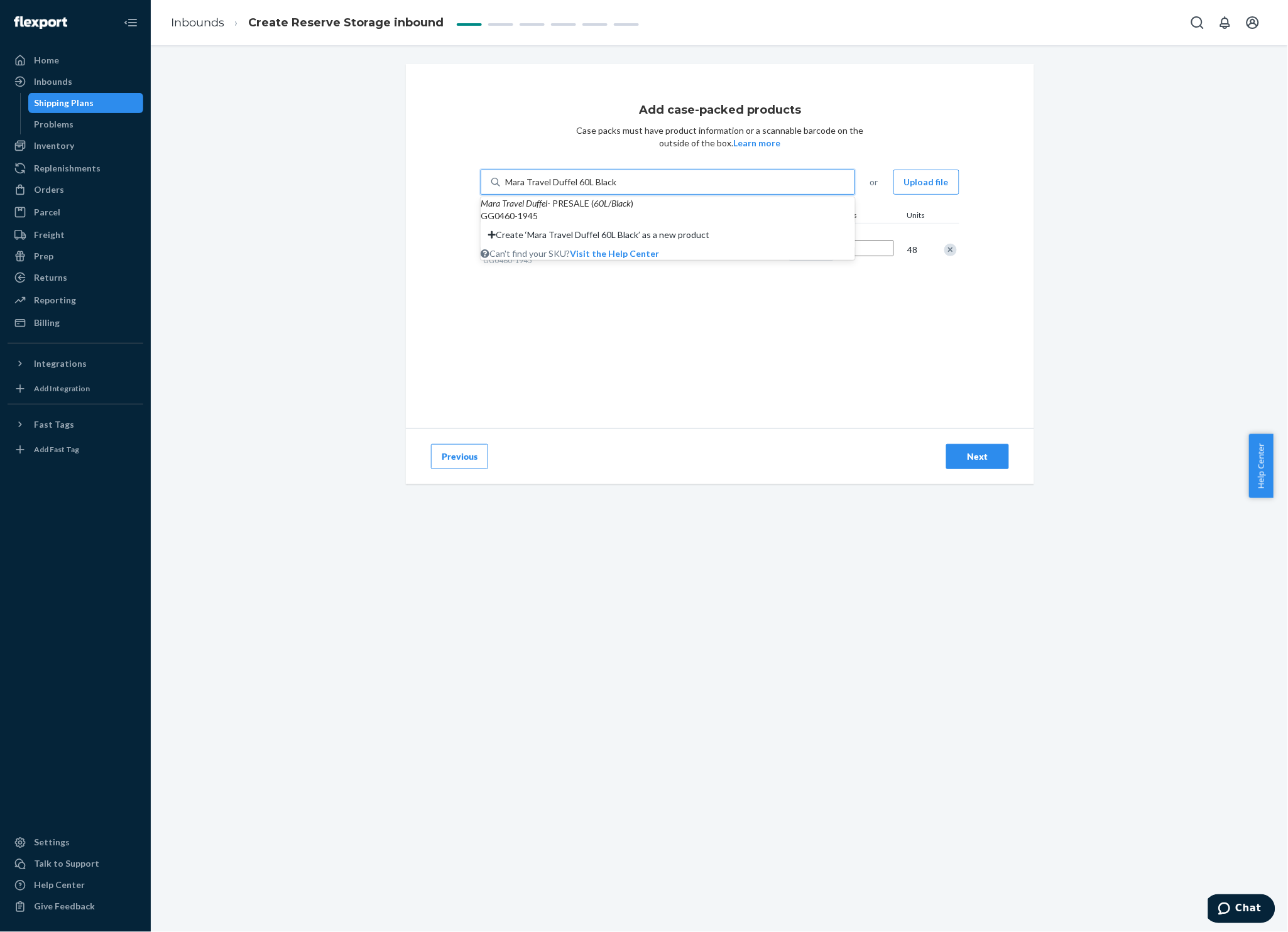
click at [668, 340] on div "Add case-packed products Case packs must have product information or a scannabl…" at bounding box center [720, 246] width 628 height 364
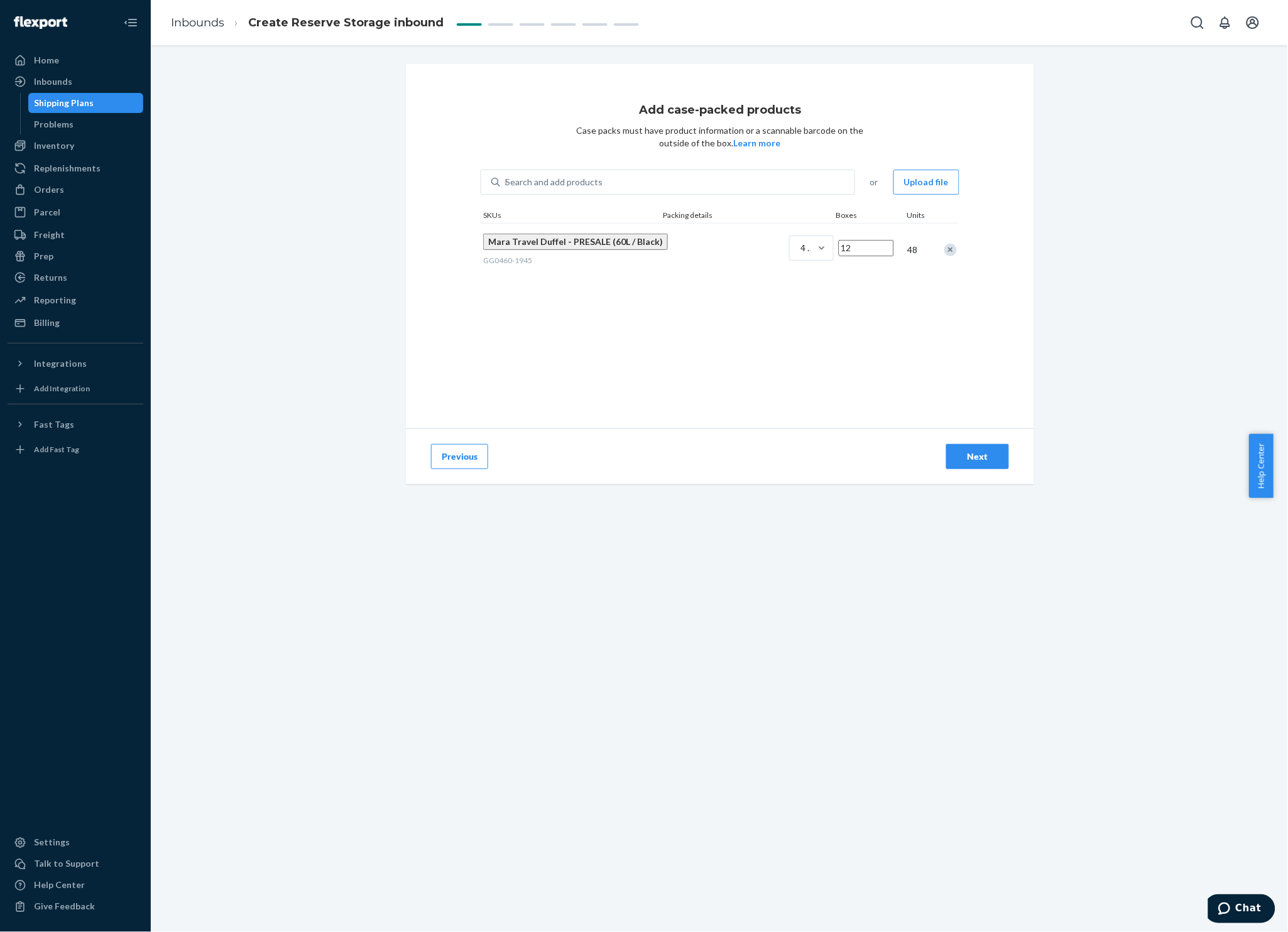
click at [970, 447] on button "Next" at bounding box center [977, 456] width 63 height 25
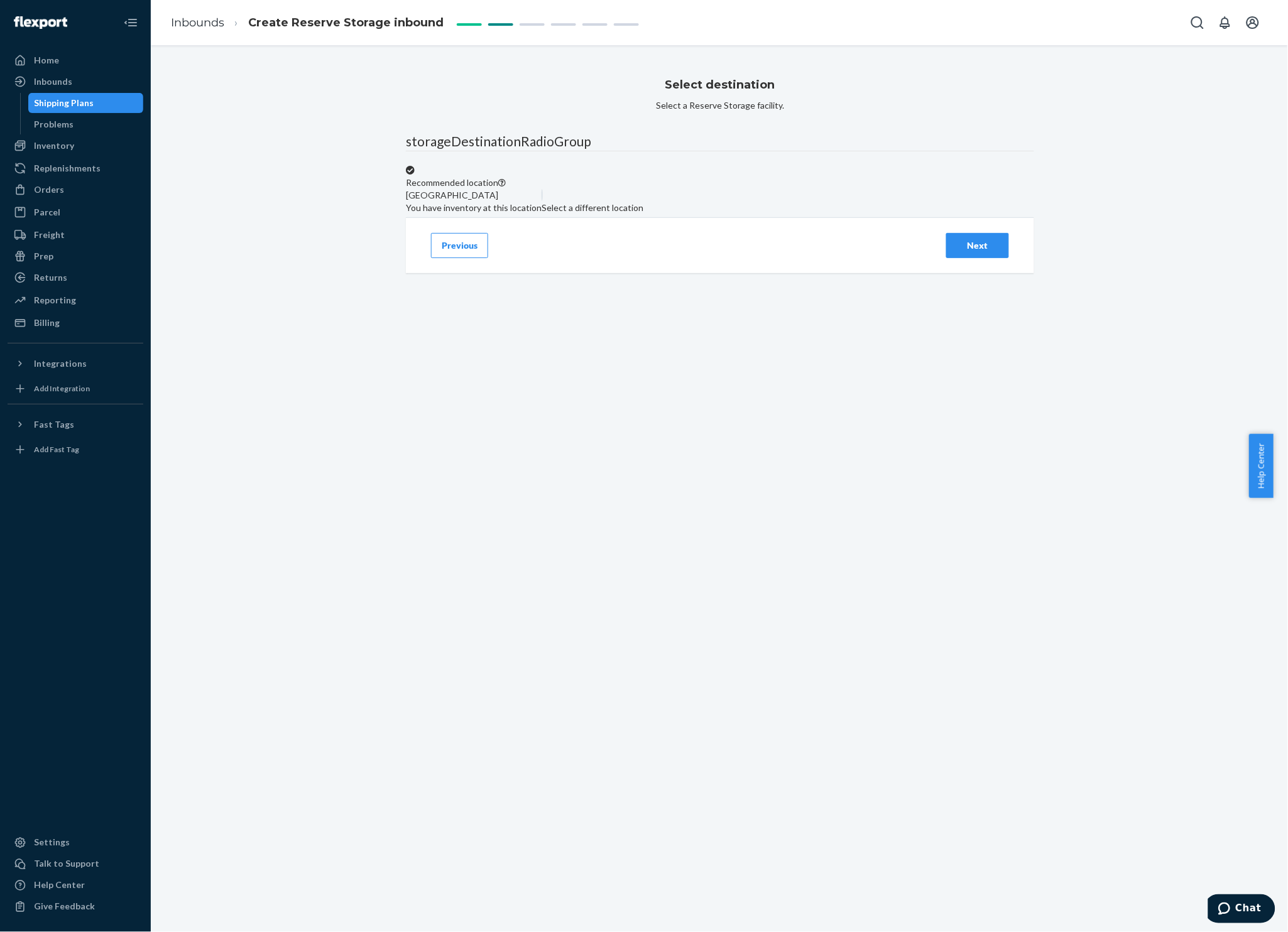
click at [451, 258] on button "Previous" at bounding box center [459, 246] width 57 height 25
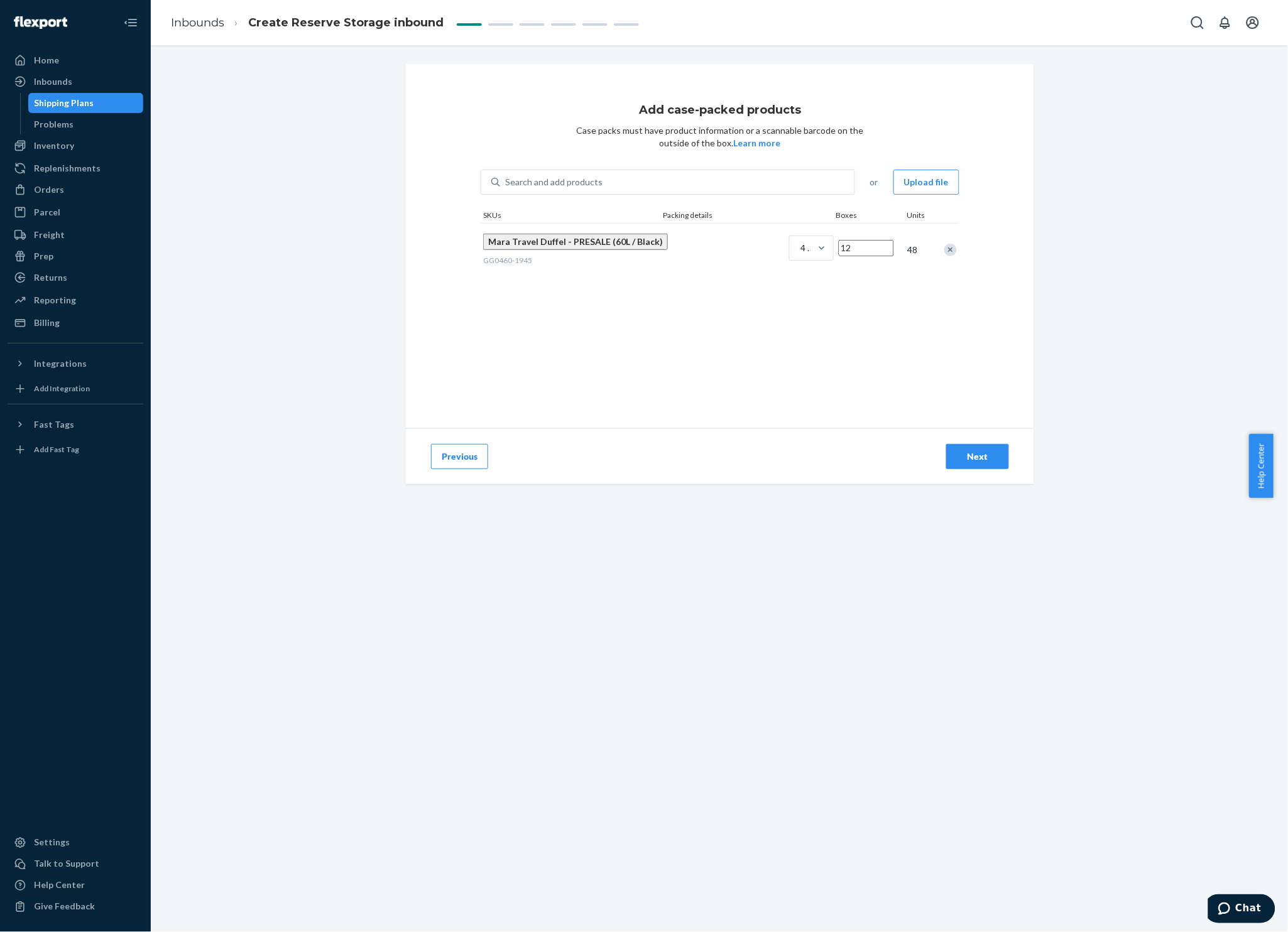
click at [910, 179] on button "Upload file" at bounding box center [927, 183] width 66 height 25
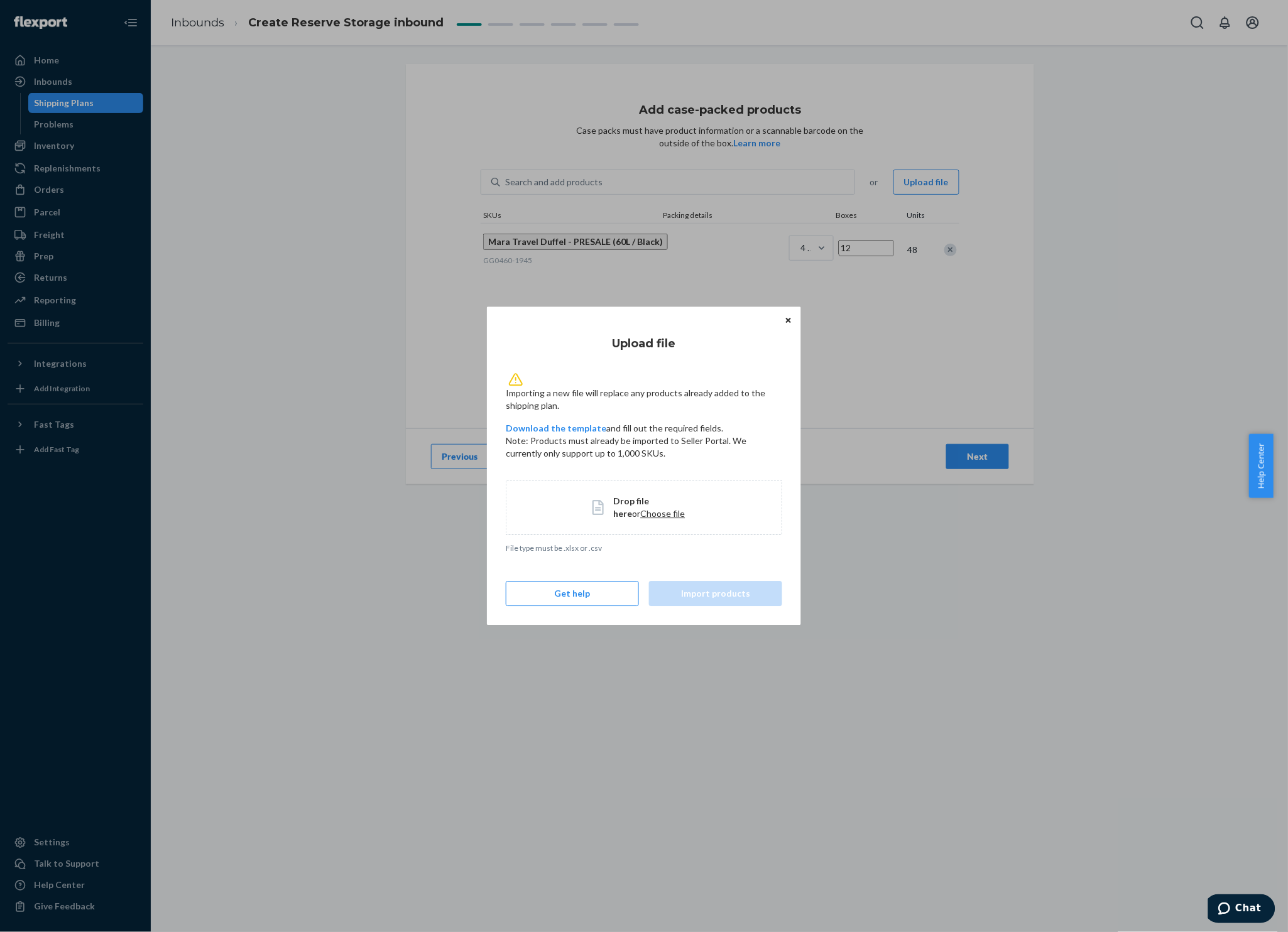
click at [787, 318] on icon "Close" at bounding box center [788, 319] width 5 height 5
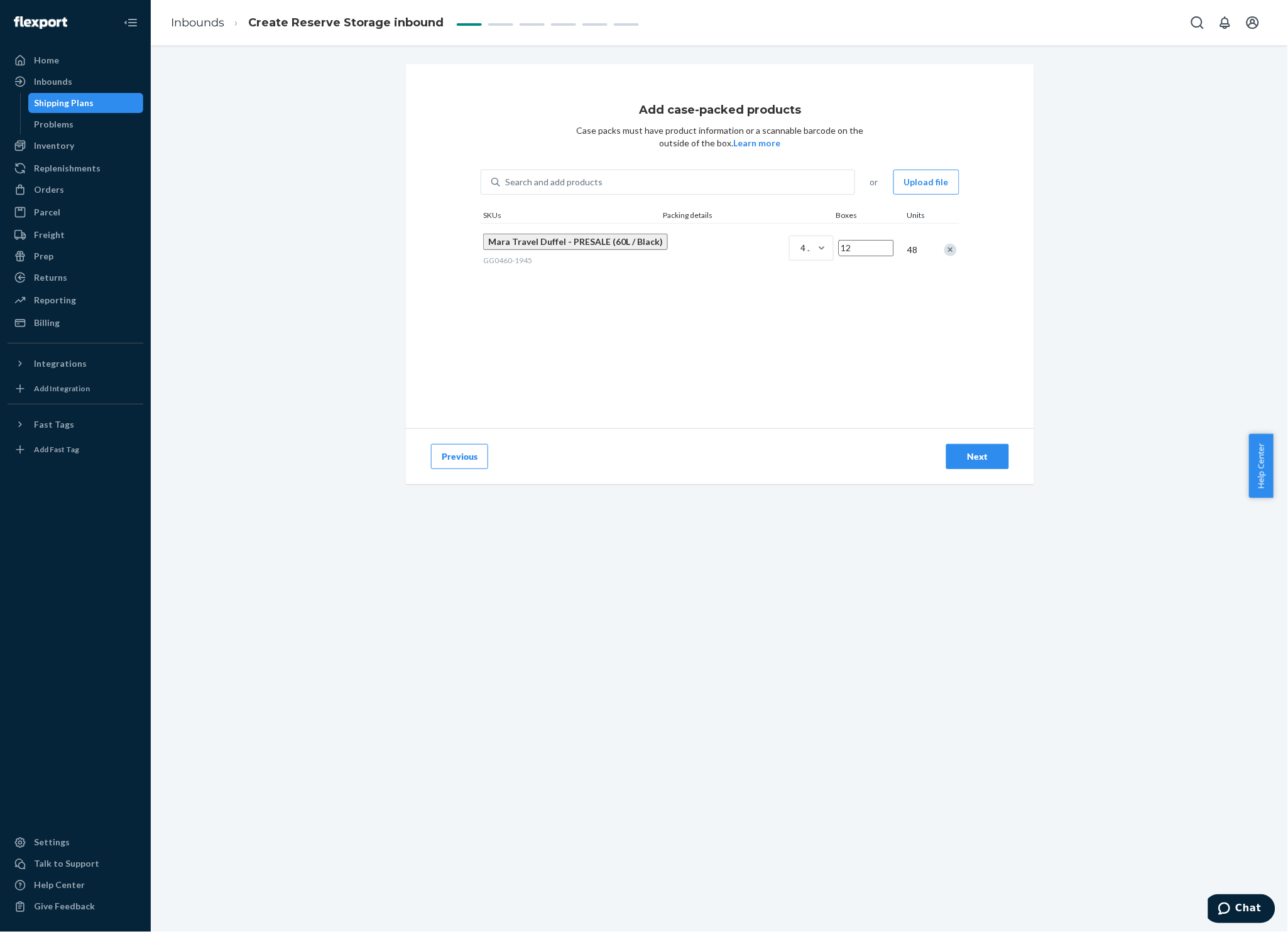
drag, startPoint x: 763, startPoint y: 359, endPoint x: 757, endPoint y: 336, distance: 23.8
click at [763, 359] on div "Add case-packed products Case packs must have product information or a scannabl…" at bounding box center [720, 246] width 628 height 364
click at [790, 259] on div "4 units per box" at bounding box center [799, 248] width 20 height 22
click at [737, 248] on input "option 4 units per box focused, 1 of 2. 2 results available. Use Up and Down to…" at bounding box center [737, 248] width 0 height 0
click at [799, 298] on p "4 units per box · 21 x 17 x 9 in · 14 lb" at bounding box center [819, 318] width 39 height 44
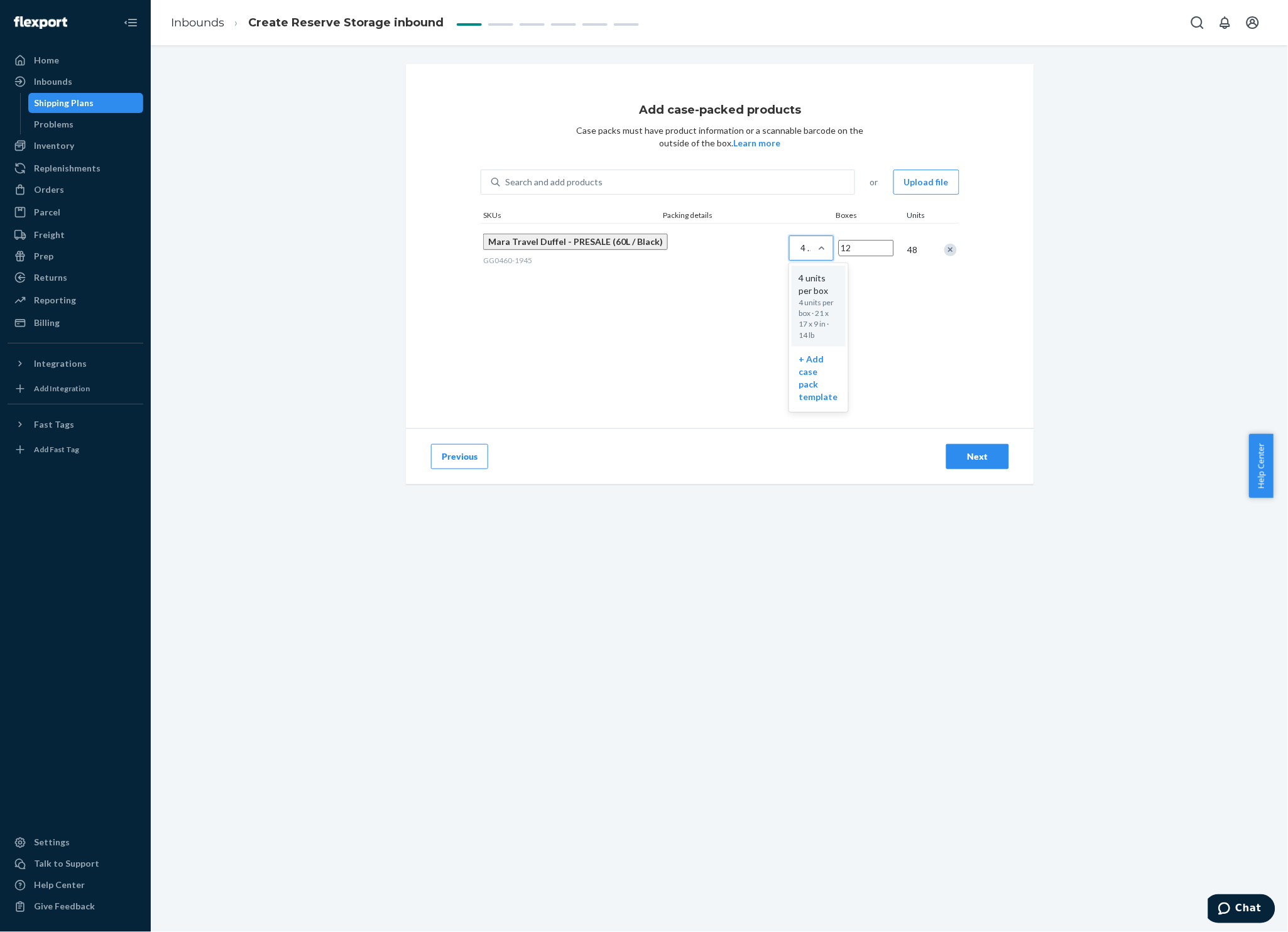
click at [737, 248] on input "option 4 units per box focused, 1 of 2. 2 results available. Use Up and Down to…" at bounding box center [737, 248] width 0 height 0
click at [51, 109] on div "Shipping Plans" at bounding box center [64, 103] width 59 height 13
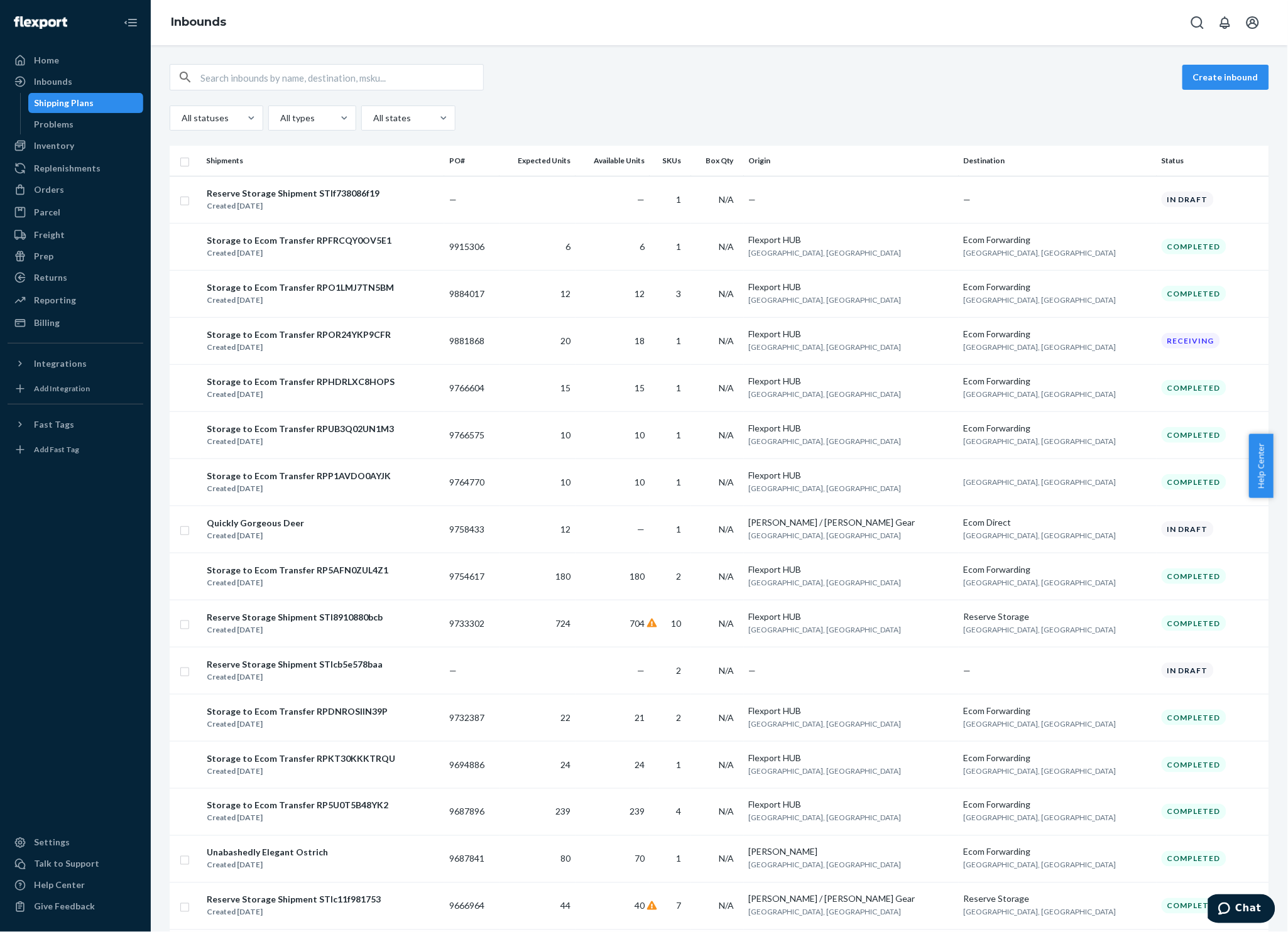
click at [346, 207] on div "Created [DATE]" at bounding box center [293, 206] width 173 height 13
click at [325, 196] on div "Reserve Storage Shipment STIf738086f19" at bounding box center [293, 193] width 173 height 13
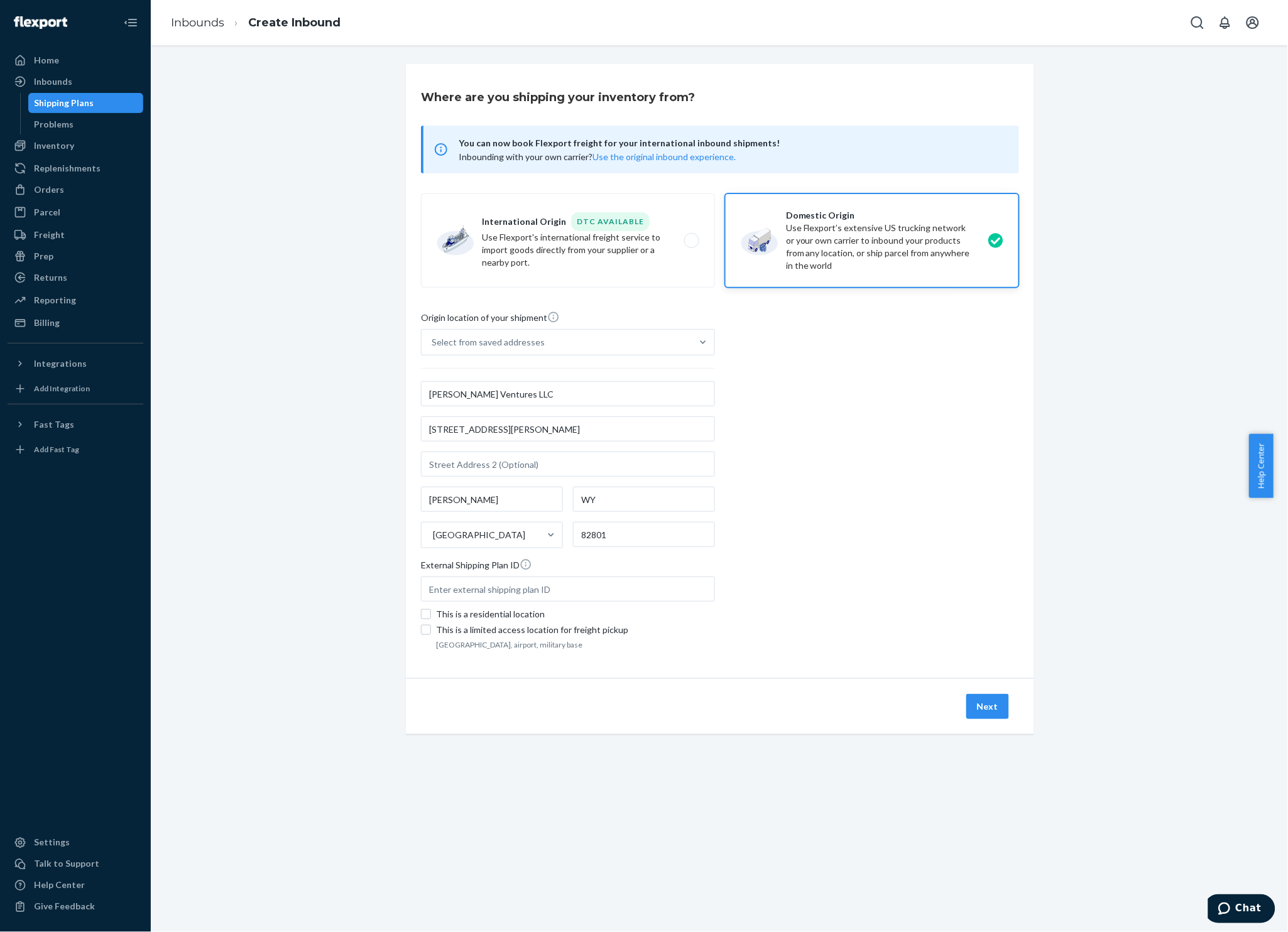
click at [982, 699] on button "Next" at bounding box center [988, 707] width 43 height 25
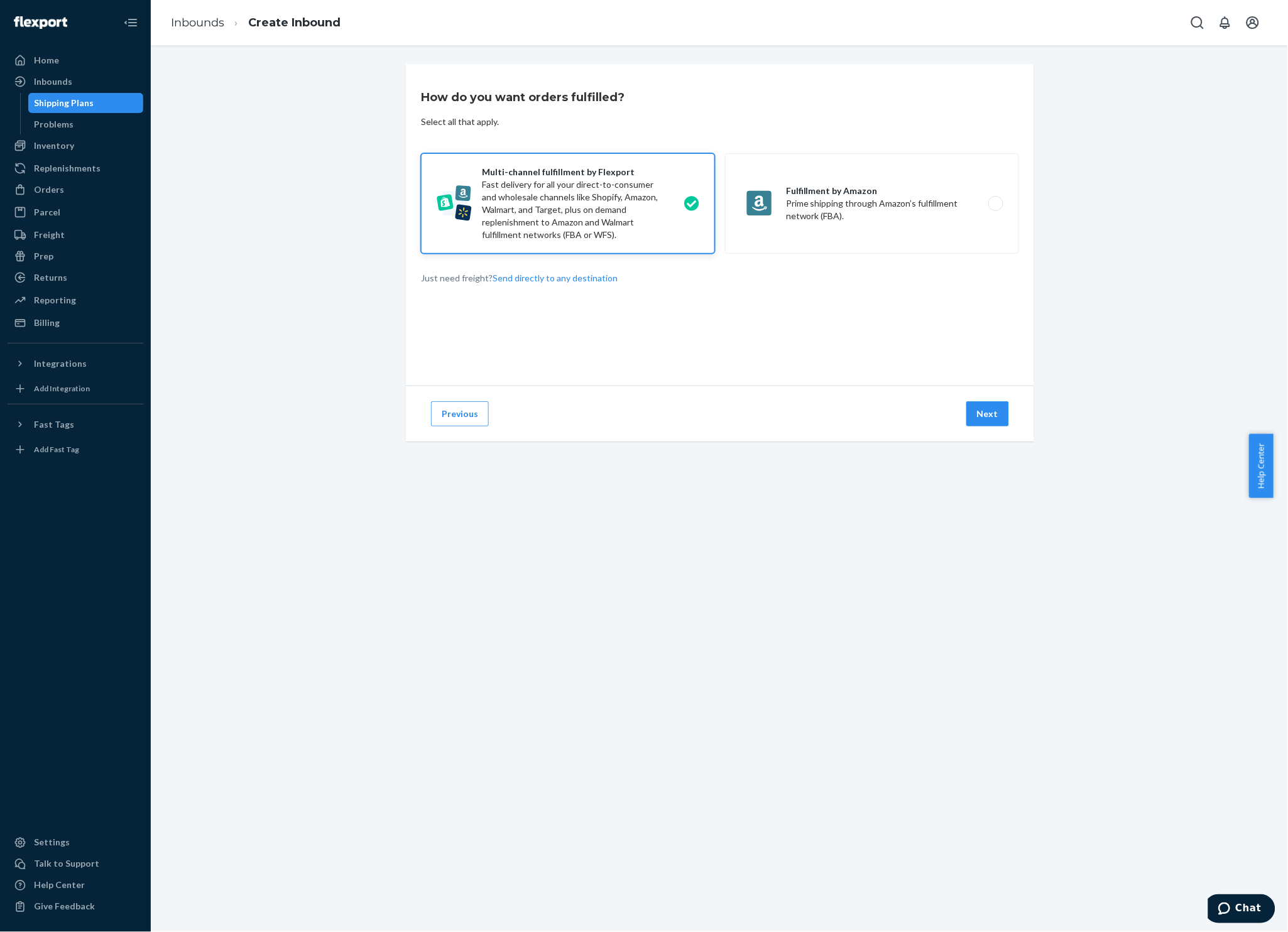
drag, startPoint x: 966, startPoint y: 431, endPoint x: 974, endPoint y: 419, distance: 14.4
click at [966, 430] on div "Previous Next" at bounding box center [720, 414] width 628 height 56
click at [995, 399] on div "Previous Next" at bounding box center [720, 414] width 628 height 56
click at [986, 415] on button "Next" at bounding box center [988, 414] width 43 height 25
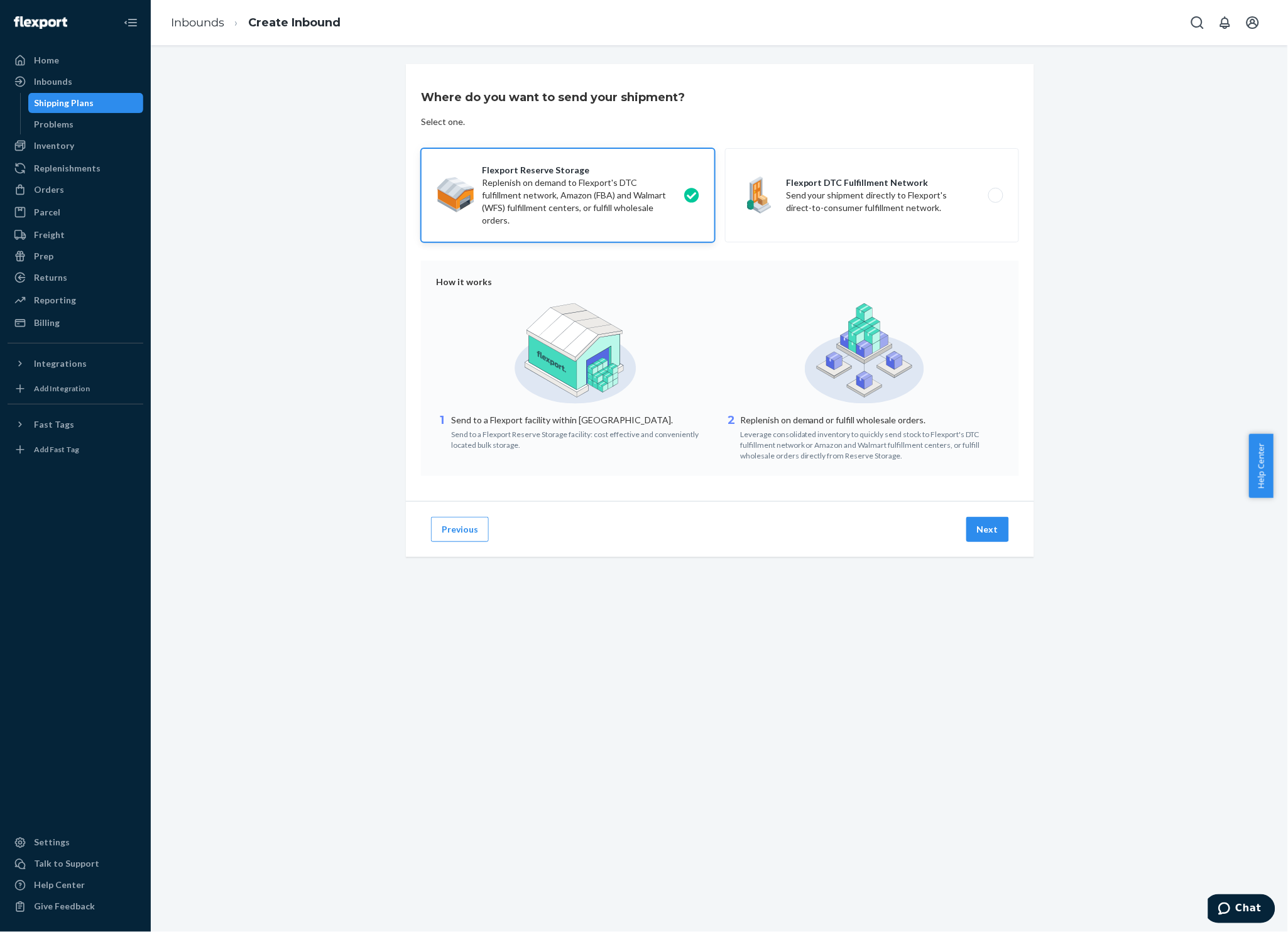
click at [979, 532] on button "Next" at bounding box center [988, 529] width 43 height 25
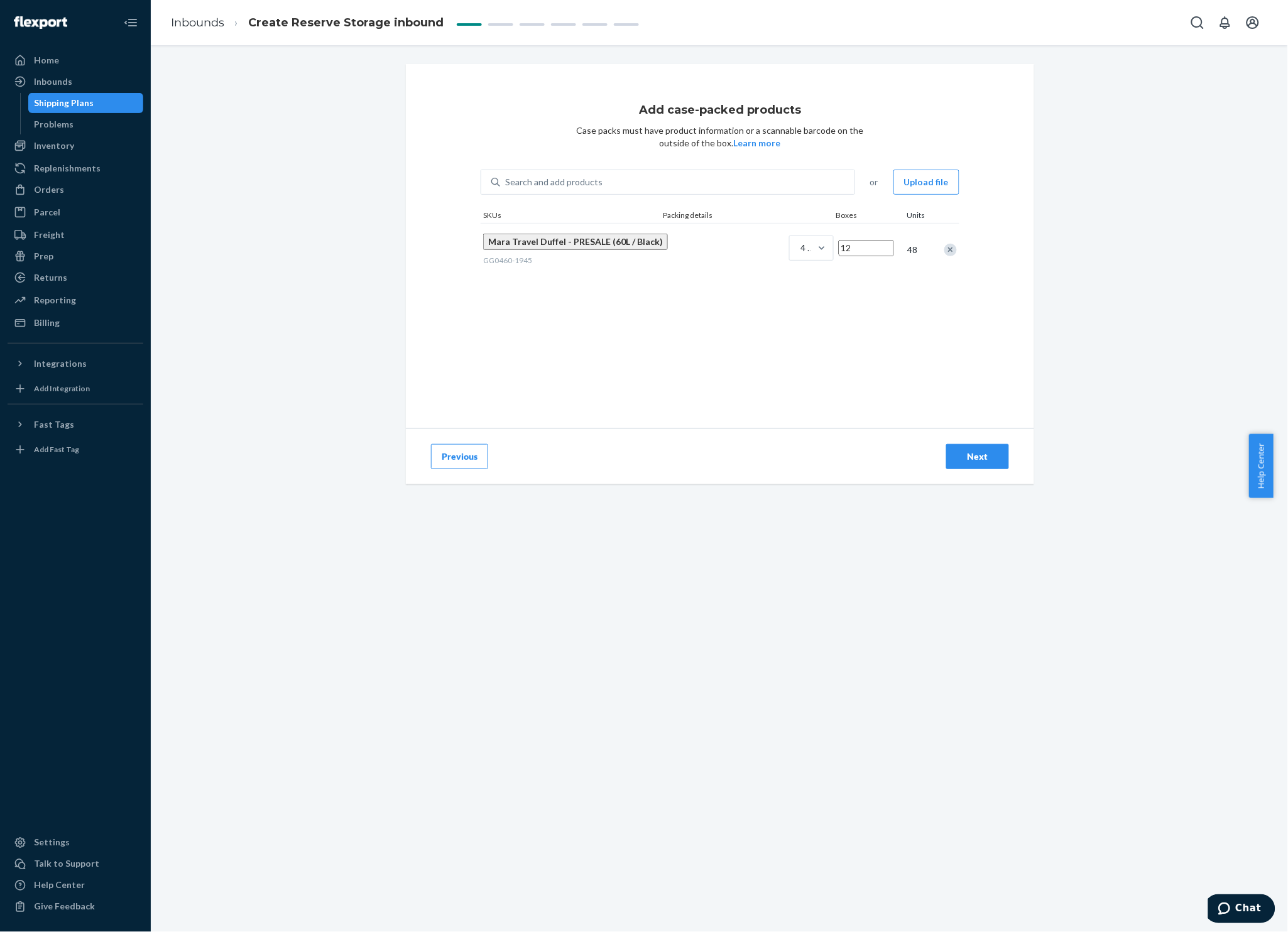
click at [790, 247] on div "4 units per box" at bounding box center [799, 248] width 20 height 22
click at [737, 248] on input "4 units per box" at bounding box center [737, 248] width 0 height 0
click at [560, 184] on div "Search and add products" at bounding box center [554, 182] width 97 height 13
click at [506, 184] on input "0 results available. Use Up and Down to choose options, press Enter to select t…" at bounding box center [505, 182] width 1 height 13
paste input "GG0460-3545"
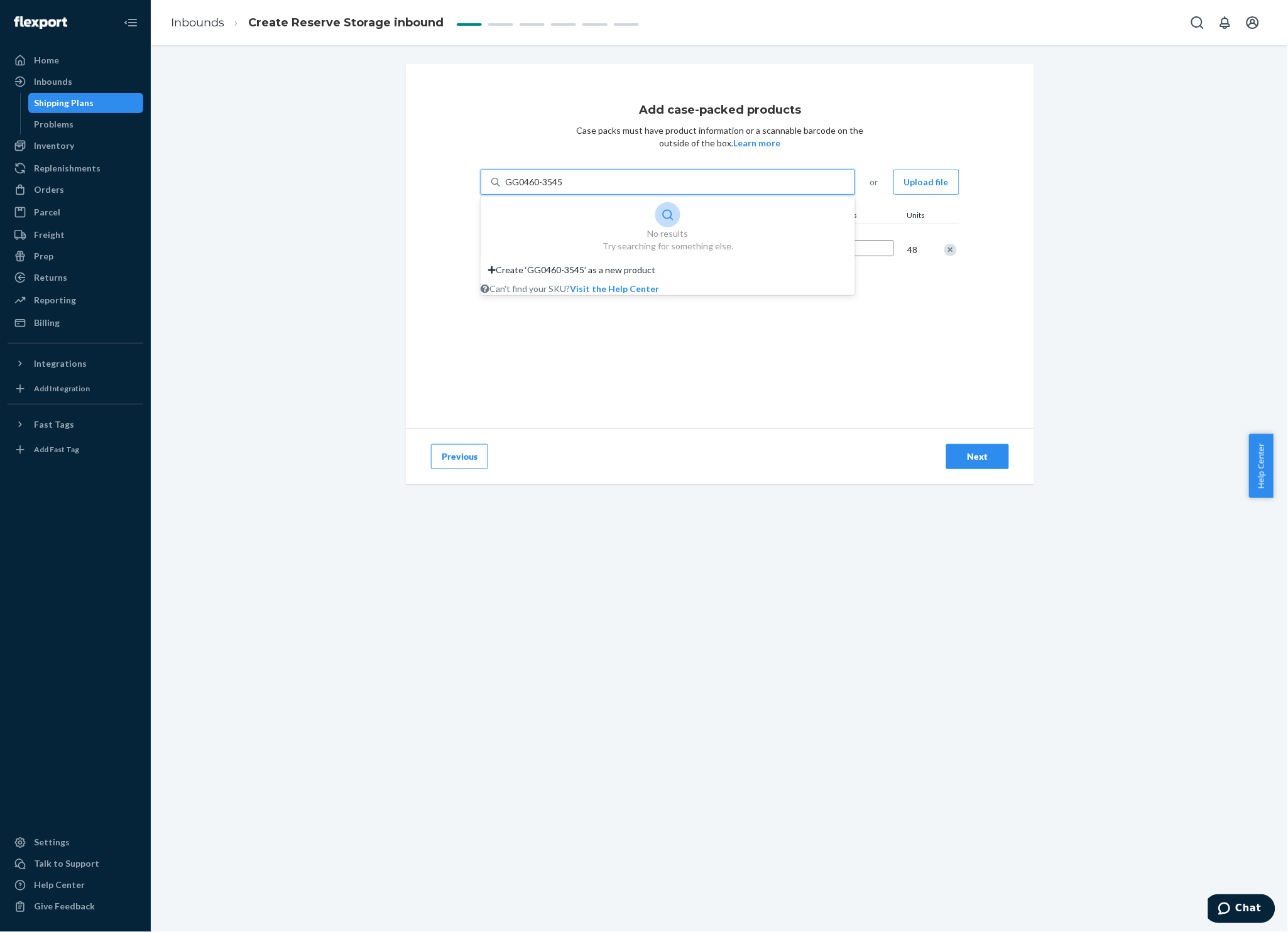
click at [574, 283] on div "Create ‘GG0460-3545’ as a new product" at bounding box center [667, 270] width 374 height 25
type input "GG0460-3545"
click at [563, 188] on input "GG0460-3545" at bounding box center [534, 182] width 58 height 13
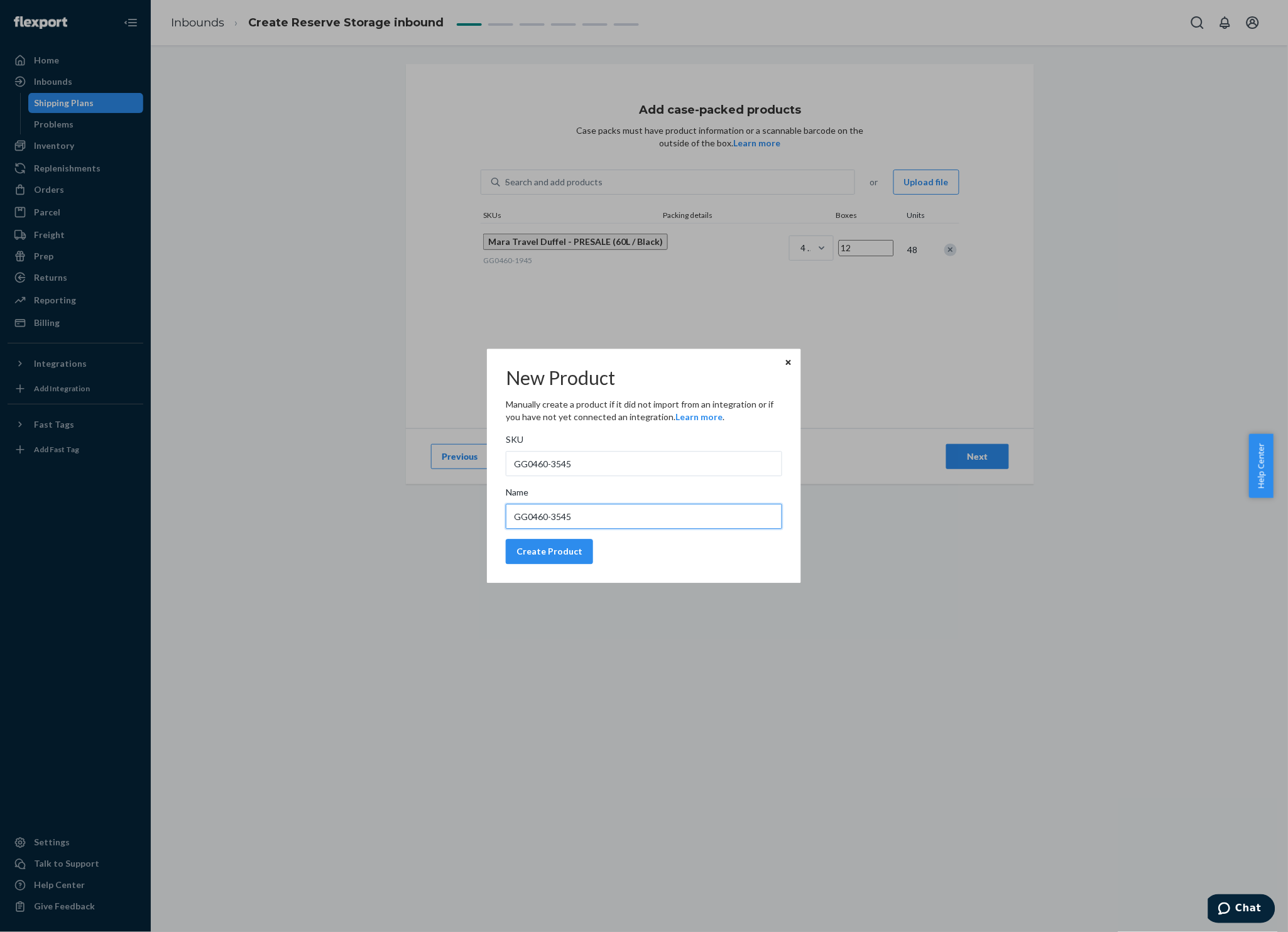
drag, startPoint x: 608, startPoint y: 512, endPoint x: 376, endPoint y: 517, distance: 232.1
click at [403, 514] on div "New Product Manually create a product if it did not import from an integration …" at bounding box center [644, 466] width 1288 height 932
paste input "[PERSON_NAME] Bag 60L Mulberry"
type input "[PERSON_NAME] Bag 60L Mulberry"
click at [582, 547] on button "Create Product" at bounding box center [550, 552] width 87 height 25
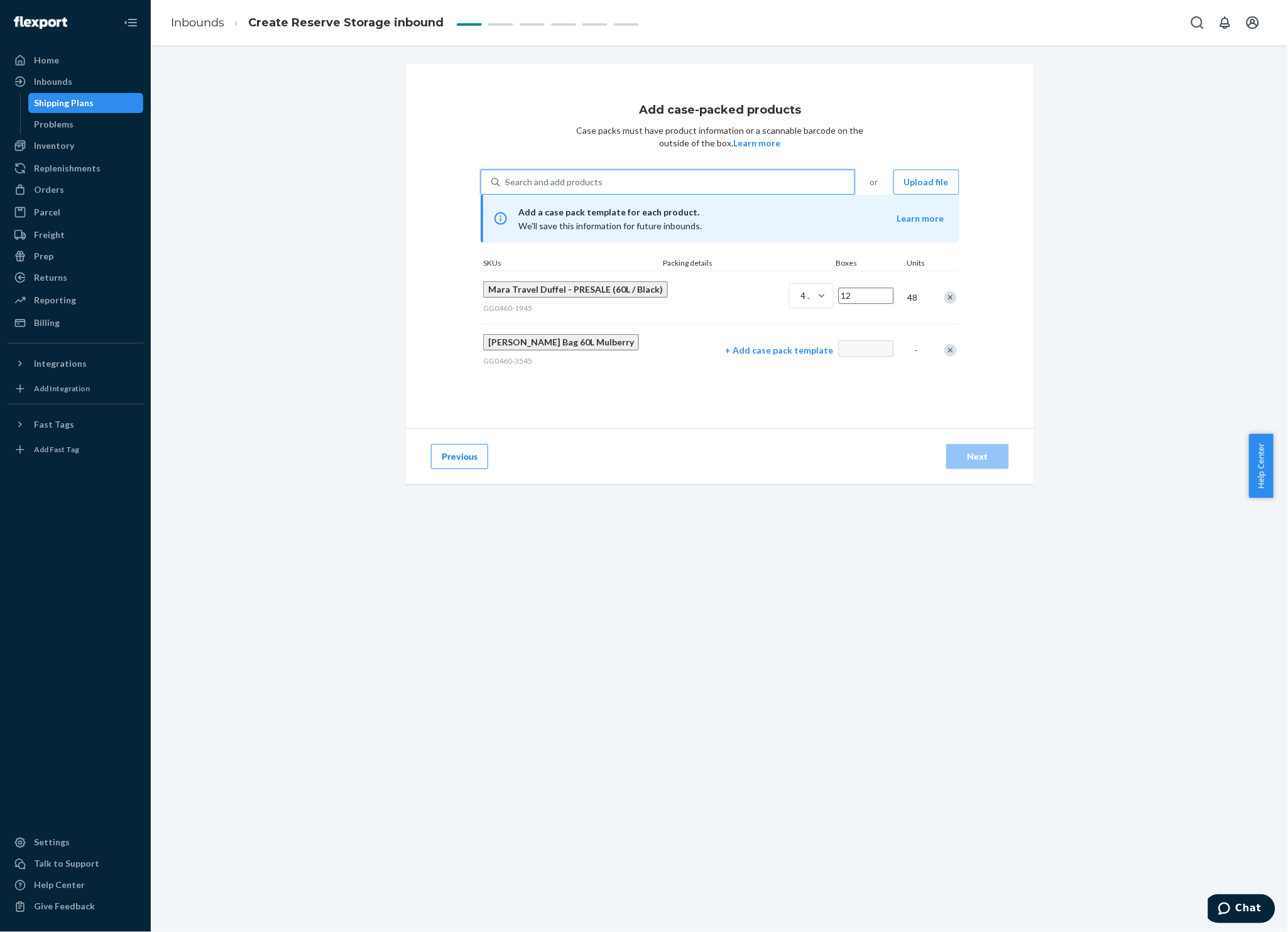
click at [732, 356] on p "+ Add case pack template" at bounding box center [779, 350] width 108 height 13
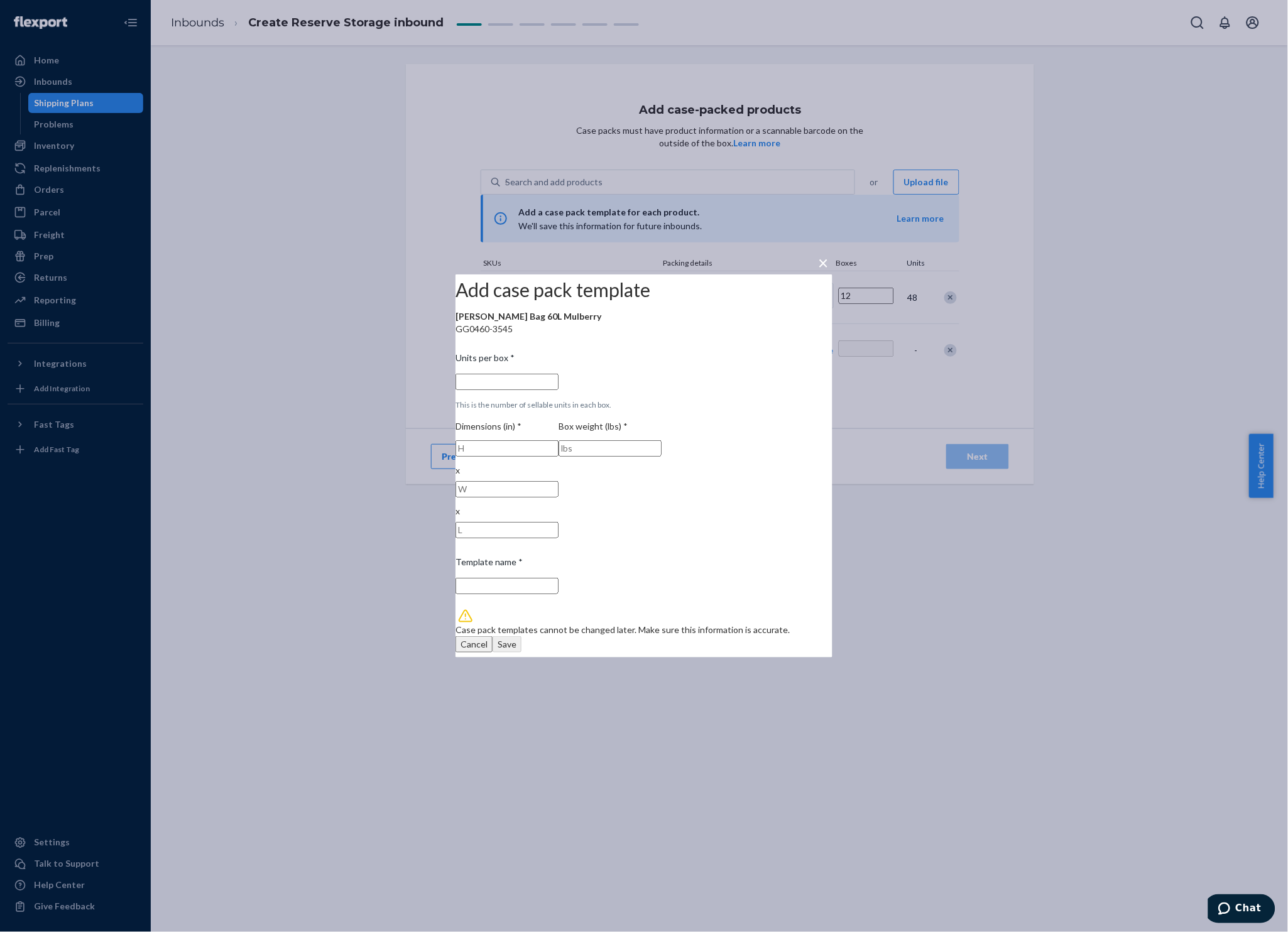
click at [559, 390] on input "Units per box * This is the number of sellable units in each box." at bounding box center [507, 382] width 103 height 17
click at [492, 636] on button "Cancel" at bounding box center [474, 644] width 37 height 17
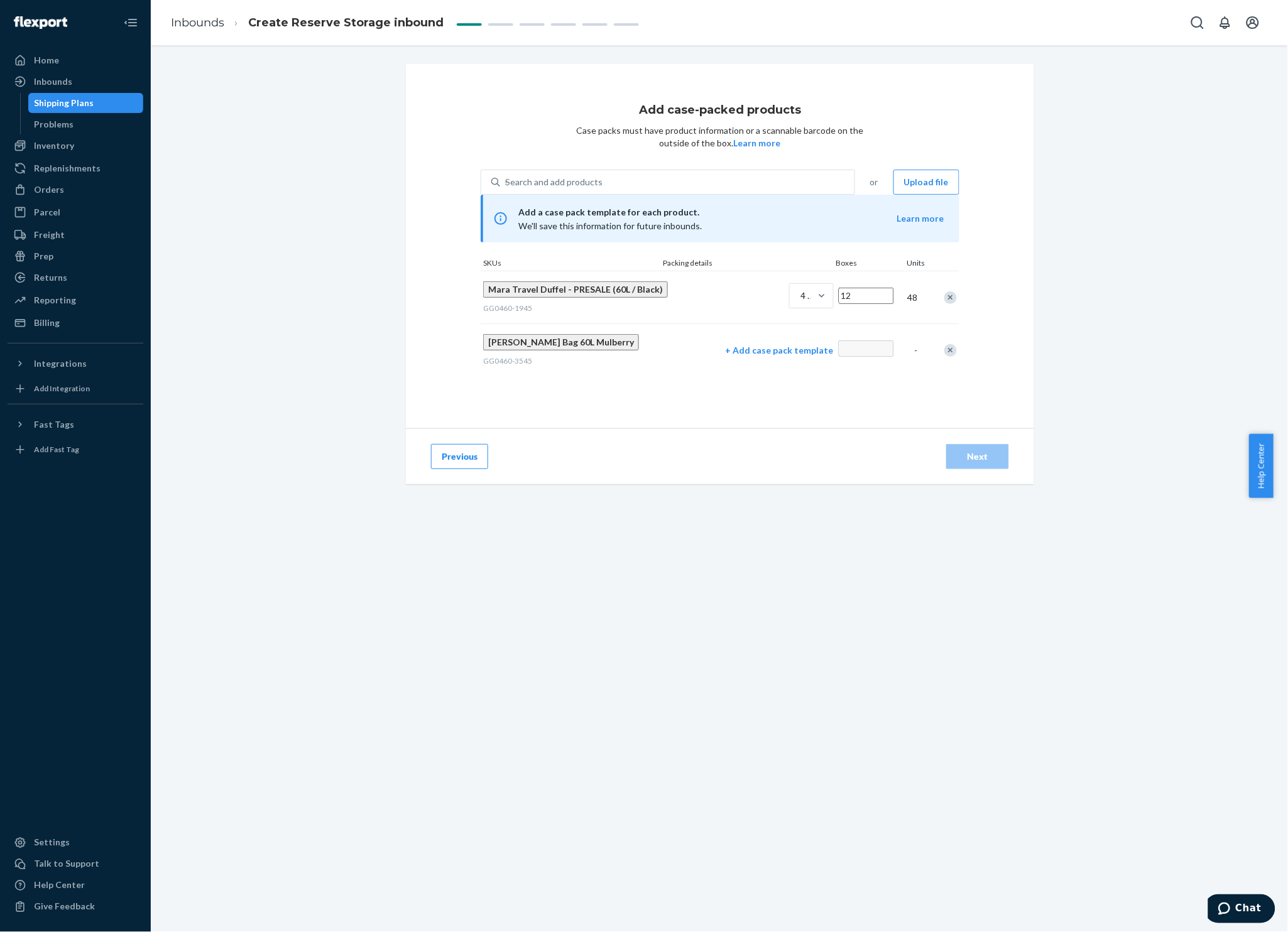
click at [726, 356] on p "+ Add case pack template" at bounding box center [779, 350] width 108 height 13
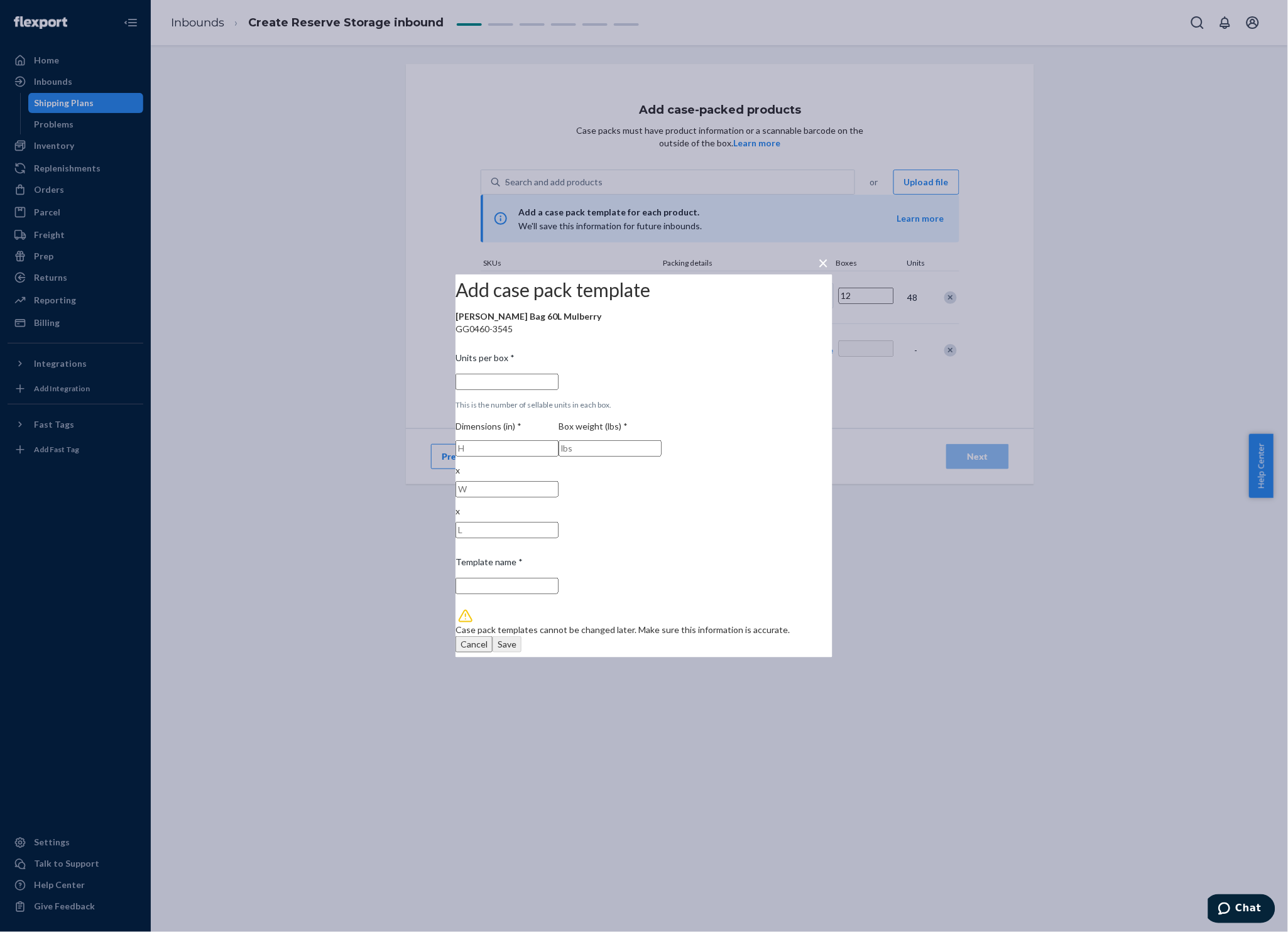
click at [559, 390] on input "Units per box * This is the number of sellable units in each box." at bounding box center [507, 382] width 103 height 17
type input "4"
click at [559, 578] on input "Template name *" at bounding box center [507, 585] width 103 height 17
click at [556, 456] on input "number" at bounding box center [507, 448] width 103 height 17
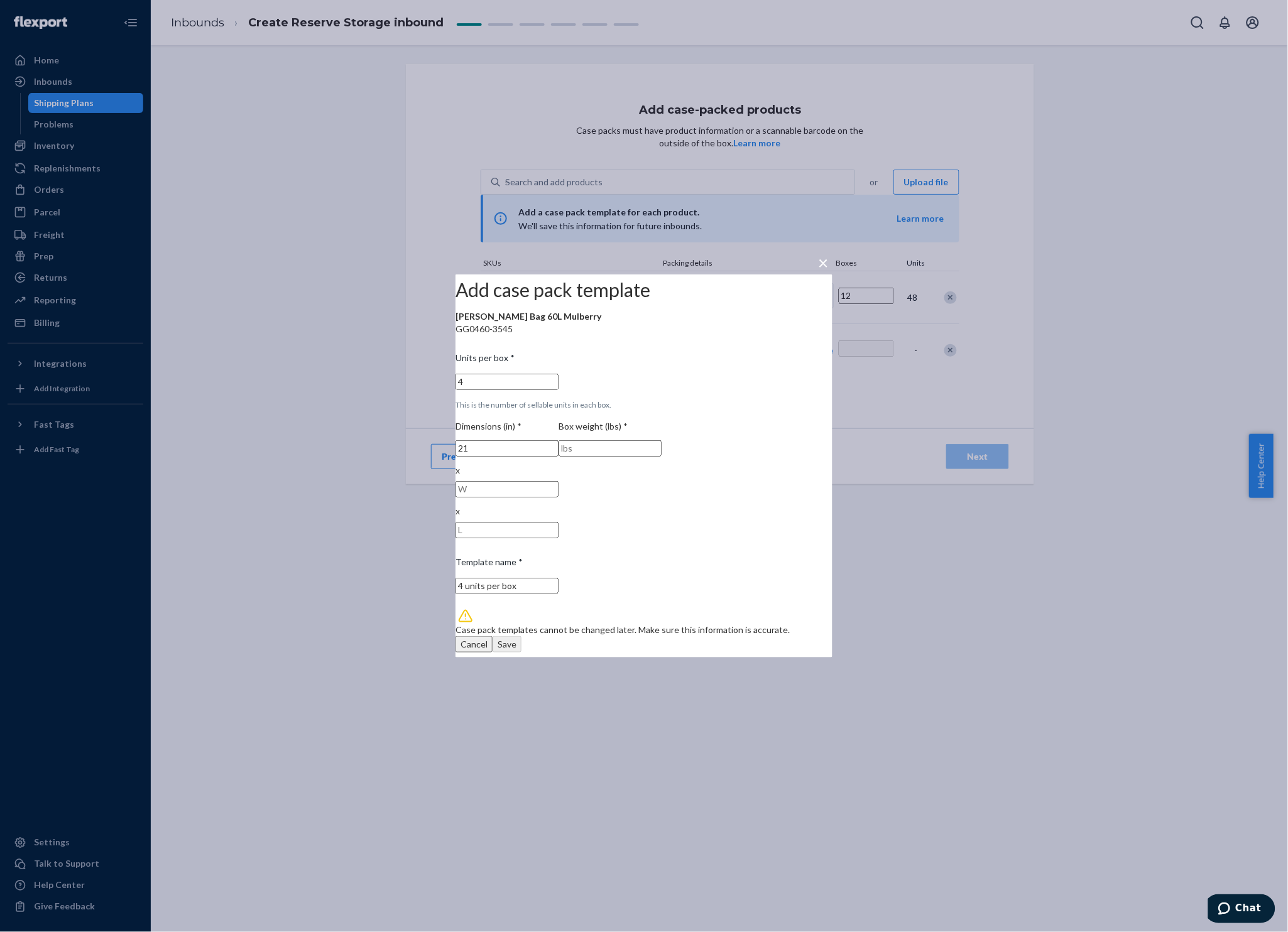
type input "21"
type input "17"
click at [559, 521] on input "number" at bounding box center [507, 529] width 103 height 17
type input "10"
click at [661, 456] on input "number" at bounding box center [610, 448] width 103 height 17
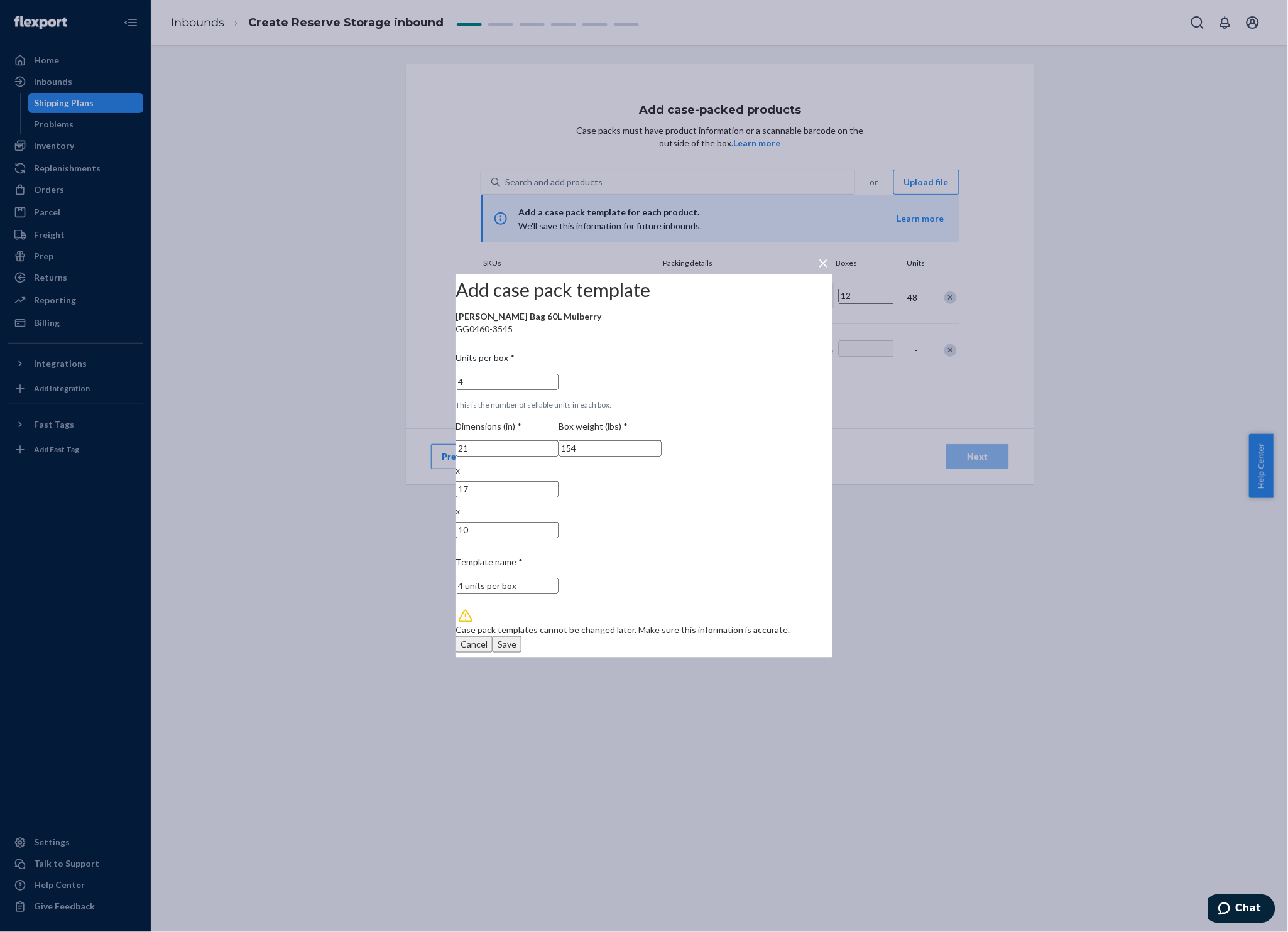
type input "154"
type input "4 units per box"
click at [517, 638] on div "Save" at bounding box center [506, 644] width 18 height 13
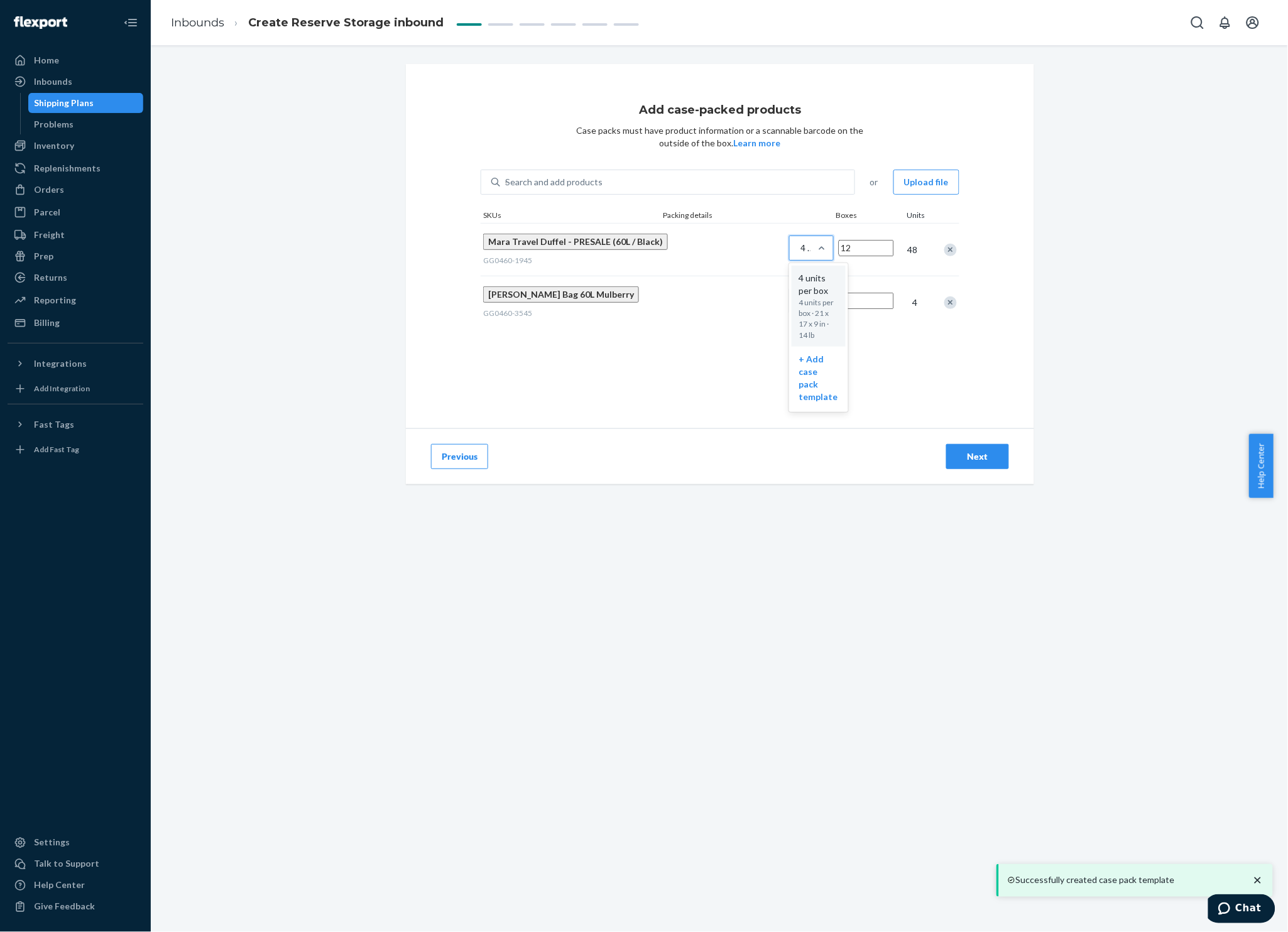
click at [790, 256] on div "4 units per box" at bounding box center [799, 248] width 20 height 22
click at [737, 248] on input "option 4 units per box focused, 1 of 2. 2 results available. Use Up and Down to…" at bounding box center [737, 248] width 0 height 0
click at [799, 352] on div "+ Add case pack template" at bounding box center [819, 378] width 39 height 50
click at [737, 248] on input "option + Add case pack template focused, 2 of 2. 2 results available. Use Up an…" at bounding box center [737, 248] width 0 height 0
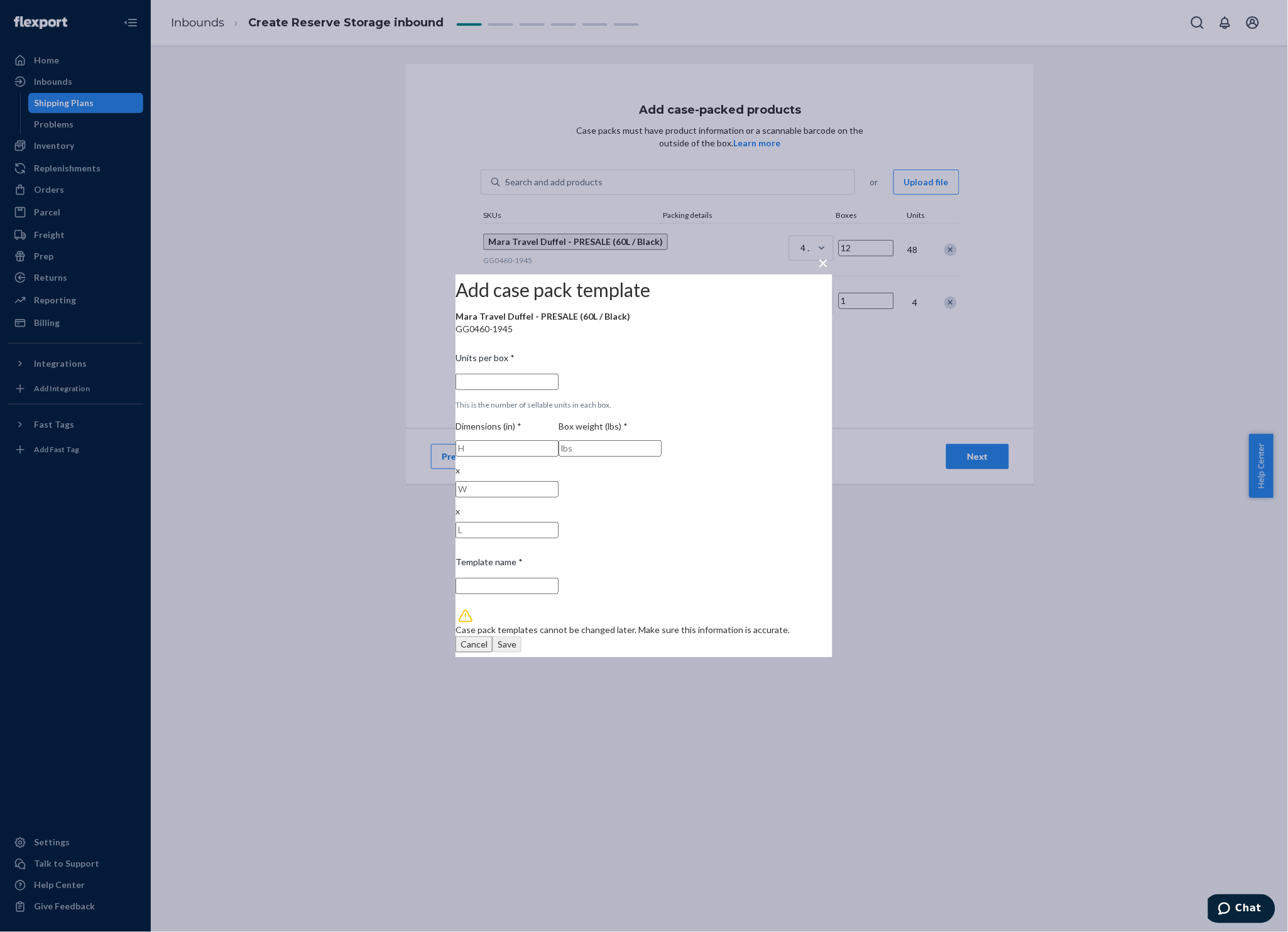
click at [559, 390] on input "Units per box * This is the number of sellable units in each box." at bounding box center [507, 382] width 103 height 17
type input "4"
click at [559, 578] on input "Template name *" at bounding box center [507, 585] width 103 height 17
type input "1"
click at [551, 456] on input "1" at bounding box center [507, 448] width 103 height 17
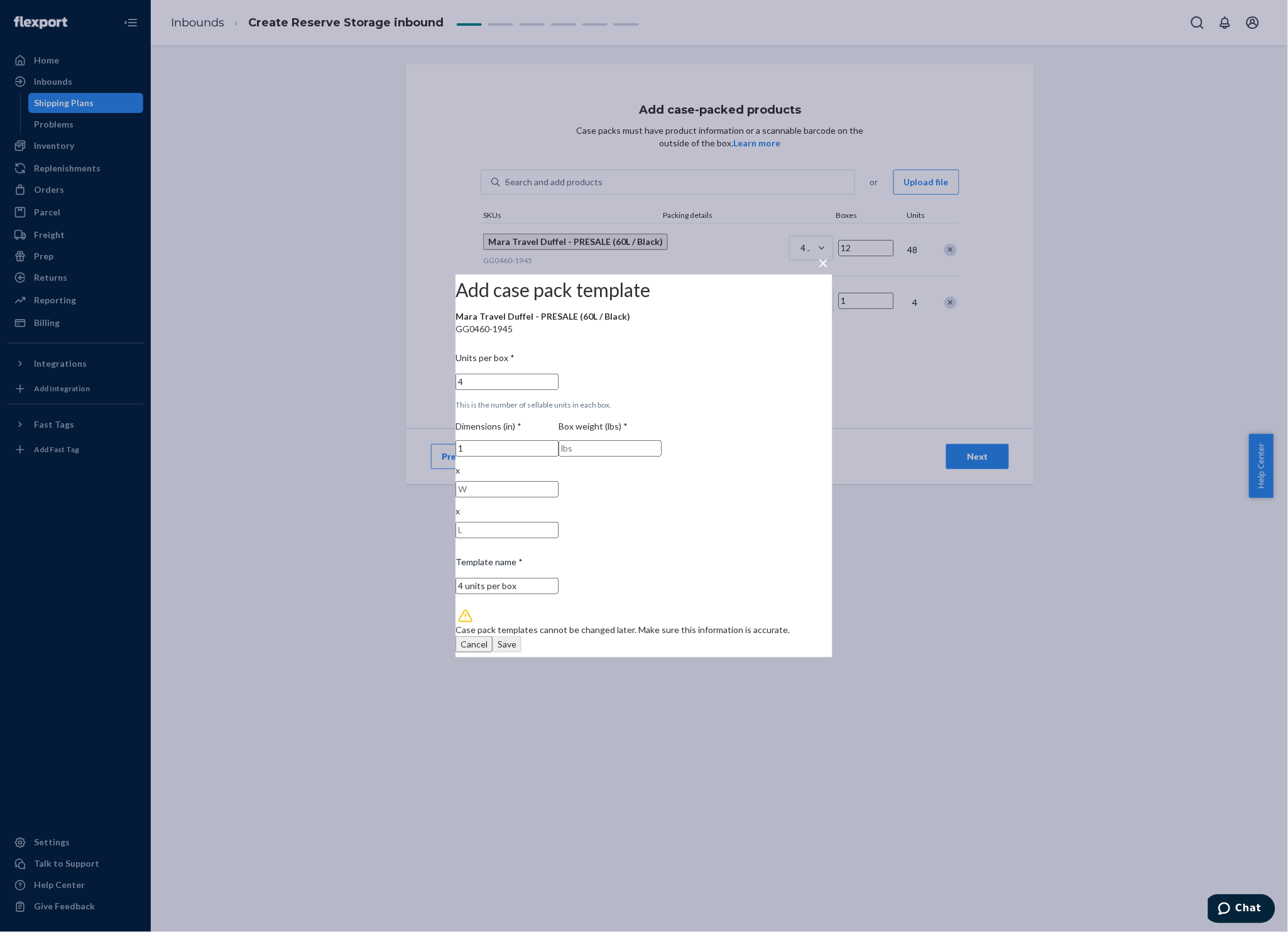
click at [545, 456] on input "1" at bounding box center [507, 448] width 103 height 17
type input "21"
type input "17"
type input "10"
type input "154"
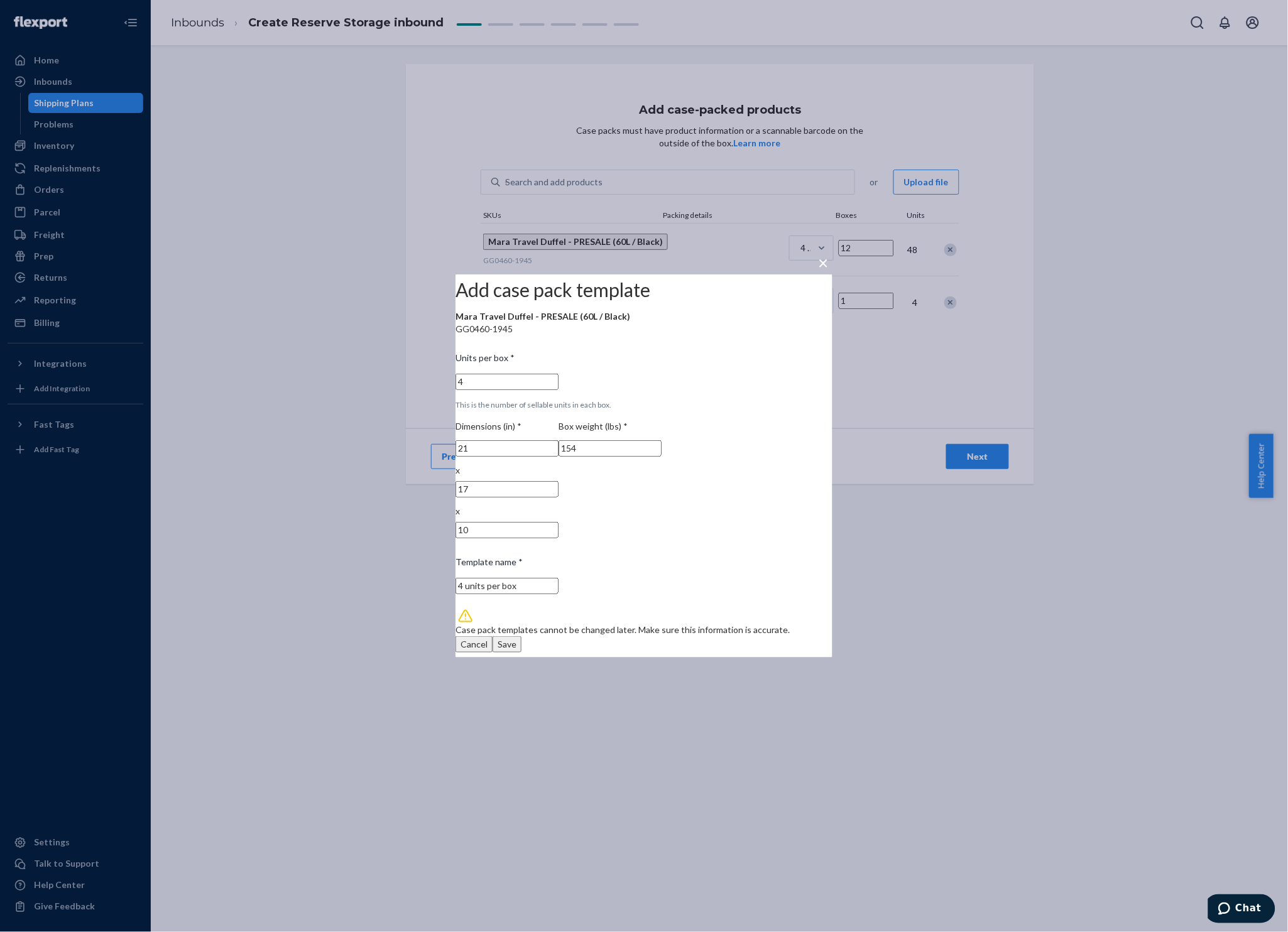
type input "4 units per box"
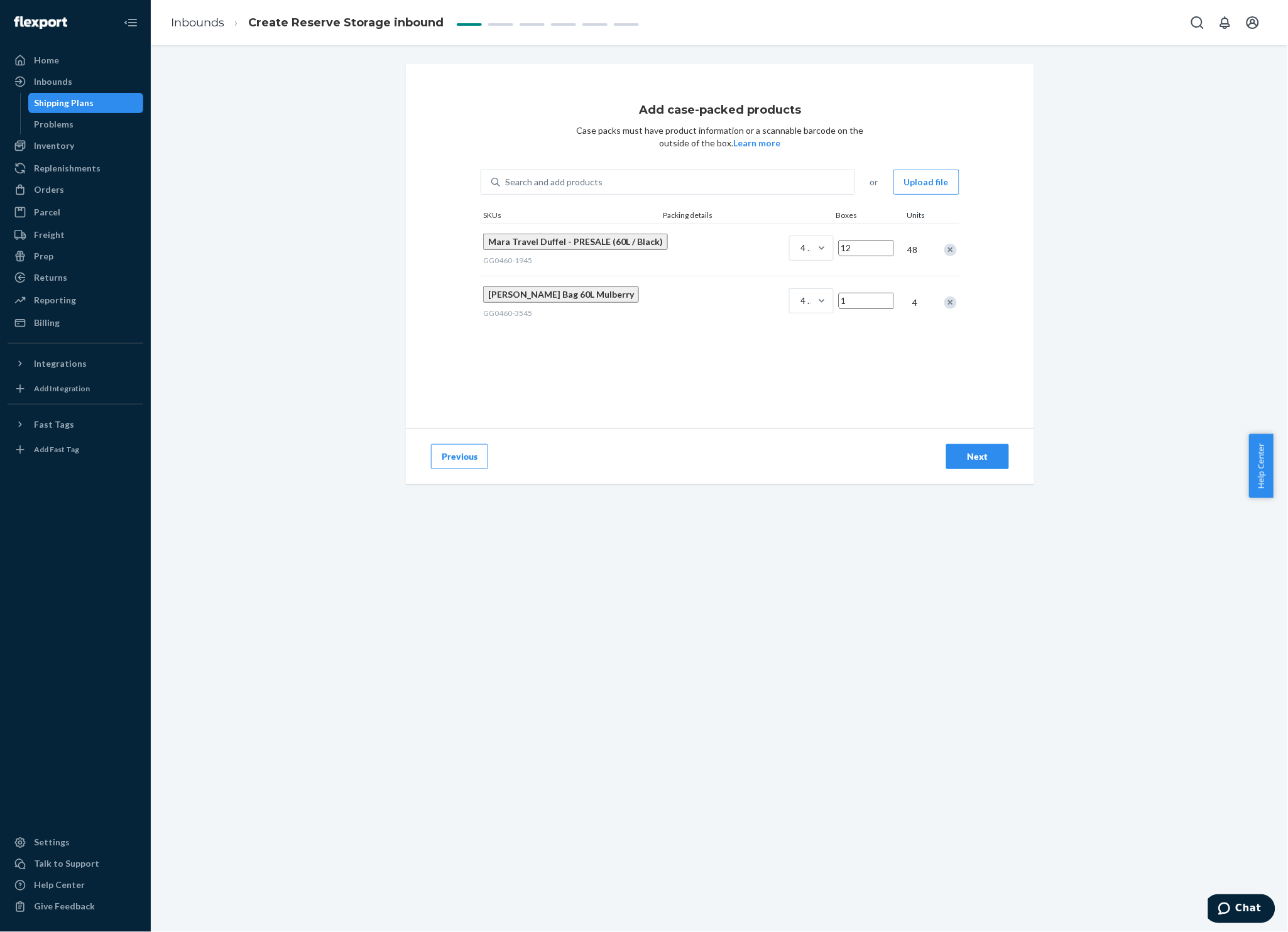
drag, startPoint x: 925, startPoint y: 336, endPoint x: 899, endPoint y: 345, distance: 27.5
click at [925, 328] on div "[PERSON_NAME] Bag 60L Mulberry GG0460-3545 4 units per box 4" at bounding box center [720, 302] width 479 height 52
click at [801, 249] on div "4 units per box" at bounding box center [809, 248] width 16 height 13
click at [737, 248] on input "4 units per box" at bounding box center [737, 248] width 0 height 0
click at [799, 309] on div "4 units per box 4 units per box · 21 x 17 x 9 in · 14 lb" at bounding box center [819, 306] width 39 height 69
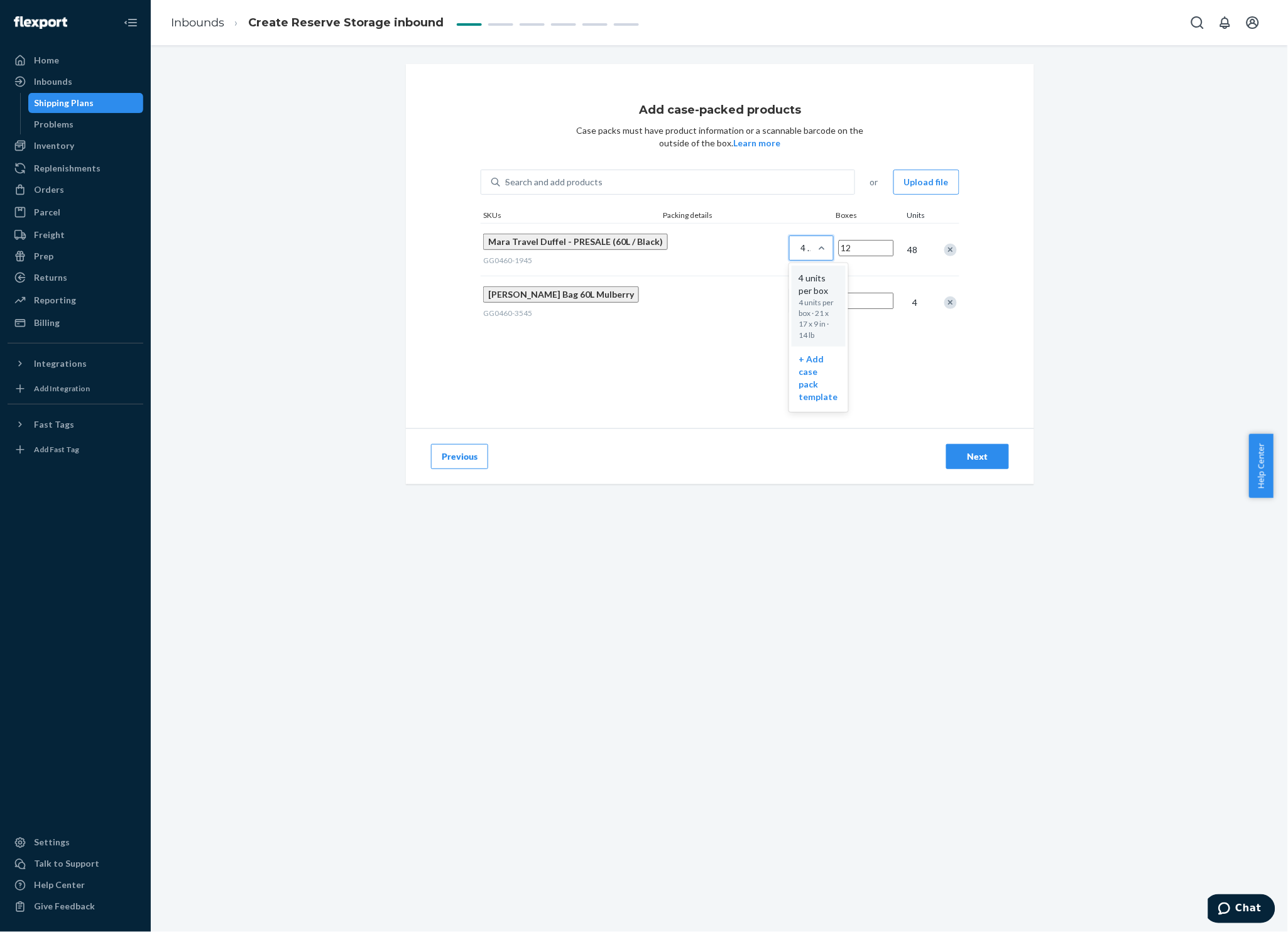
click at [737, 248] on input "option + Add case pack template, selected. option 4 units per box focused, 1 of…" at bounding box center [737, 248] width 0 height 0
click at [790, 306] on div "4 units per box" at bounding box center [799, 300] width 20 height 22
click at [737, 301] on input "option 4 units per box focused, 1 of 2. 2 results available. Use Up and Down to…" at bounding box center [737, 301] width 0 height 0
click at [799, 406] on p "+ Add case pack template" at bounding box center [819, 431] width 39 height 50
click at [737, 301] on input "option + Add case pack template focused, 2 of 2. 2 results available. Use Up an…" at bounding box center [737, 301] width 0 height 0
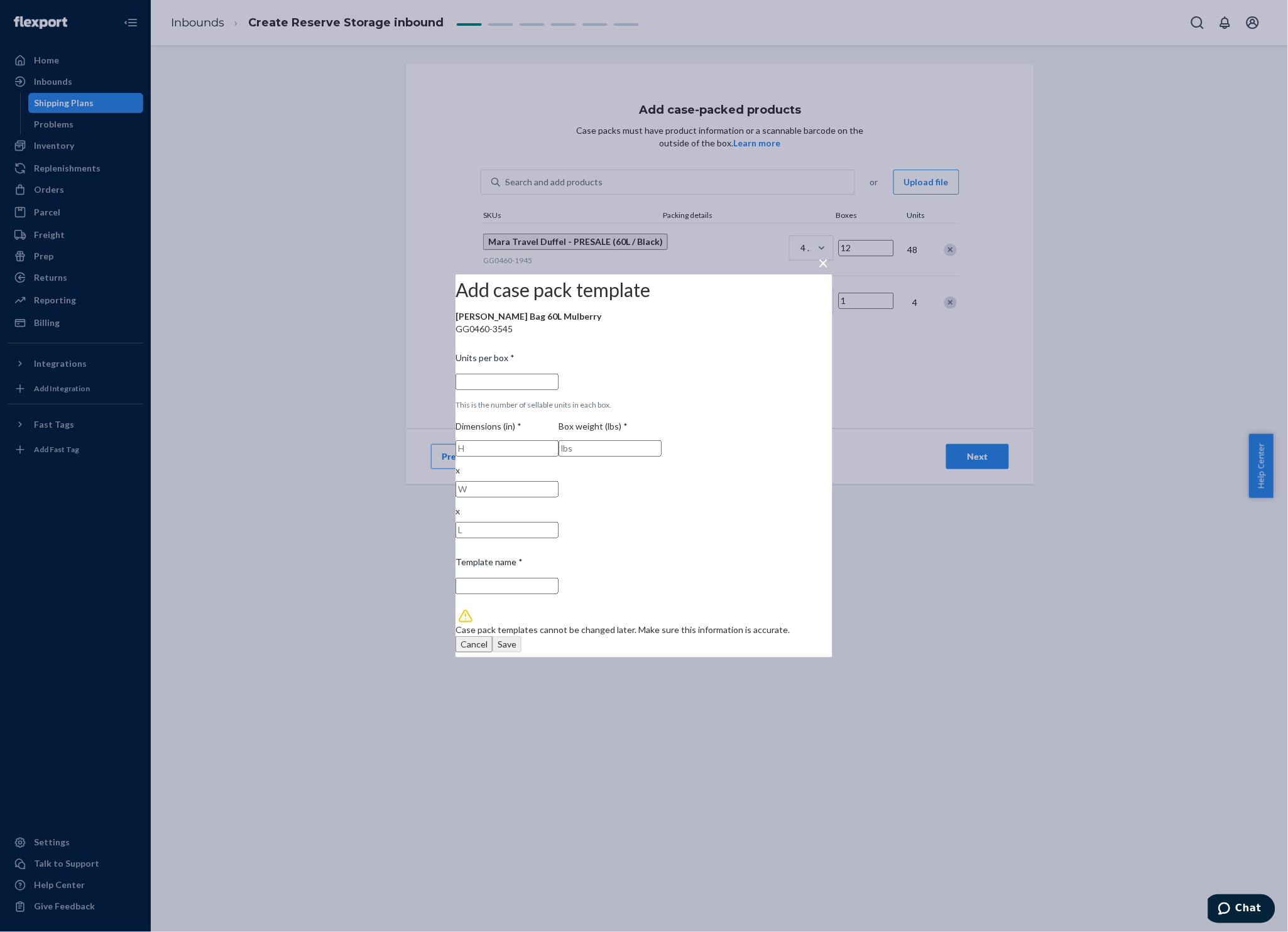
click at [559, 384] on input "Units per box * This is the number of sellable units in each box." at bounding box center [507, 382] width 103 height 17
type input "4"
type input "21"
type input "17"
type input "10"
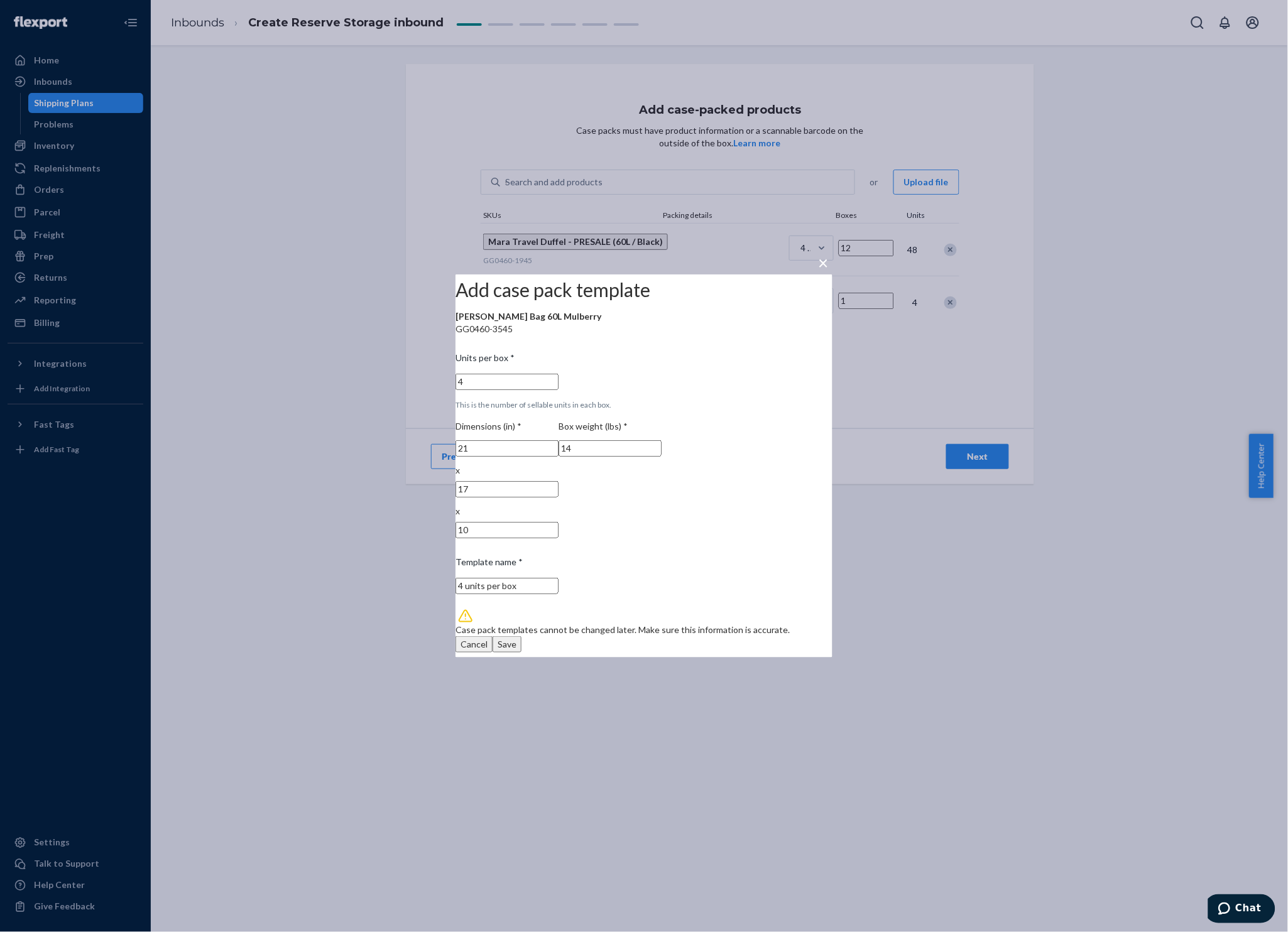
type input "14"
click at [517, 638] on div "Save" at bounding box center [506, 644] width 18 height 13
click at [559, 578] on input "4 units per box" at bounding box center [507, 585] width 103 height 17
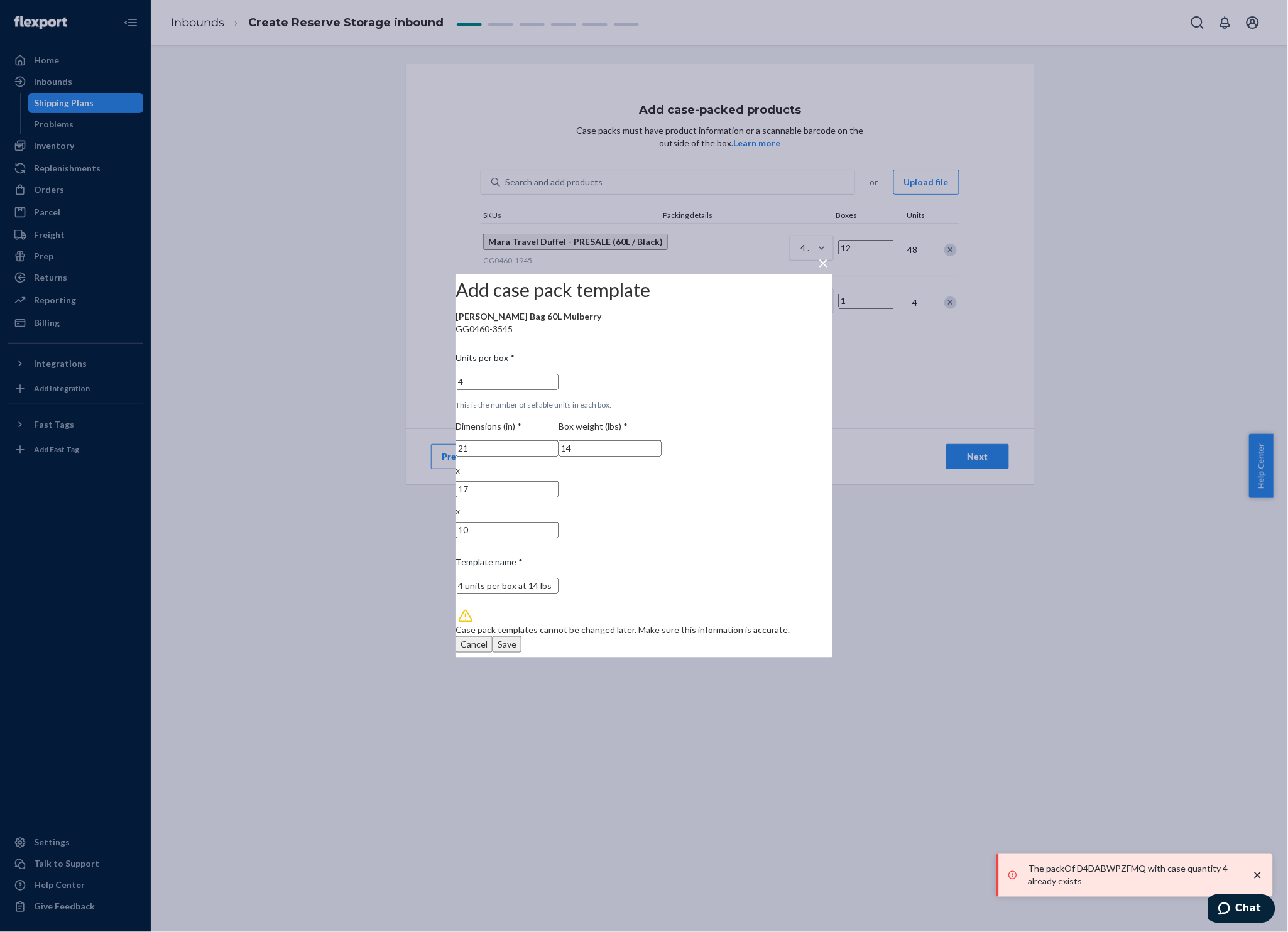
type input "4 units per box at 14 lbs"
click at [492, 636] on button "Save" at bounding box center [507, 644] width 29 height 17
click at [522, 636] on button "Save" at bounding box center [507, 644] width 29 height 17
click at [819, 251] on span "×" at bounding box center [824, 262] width 10 height 21
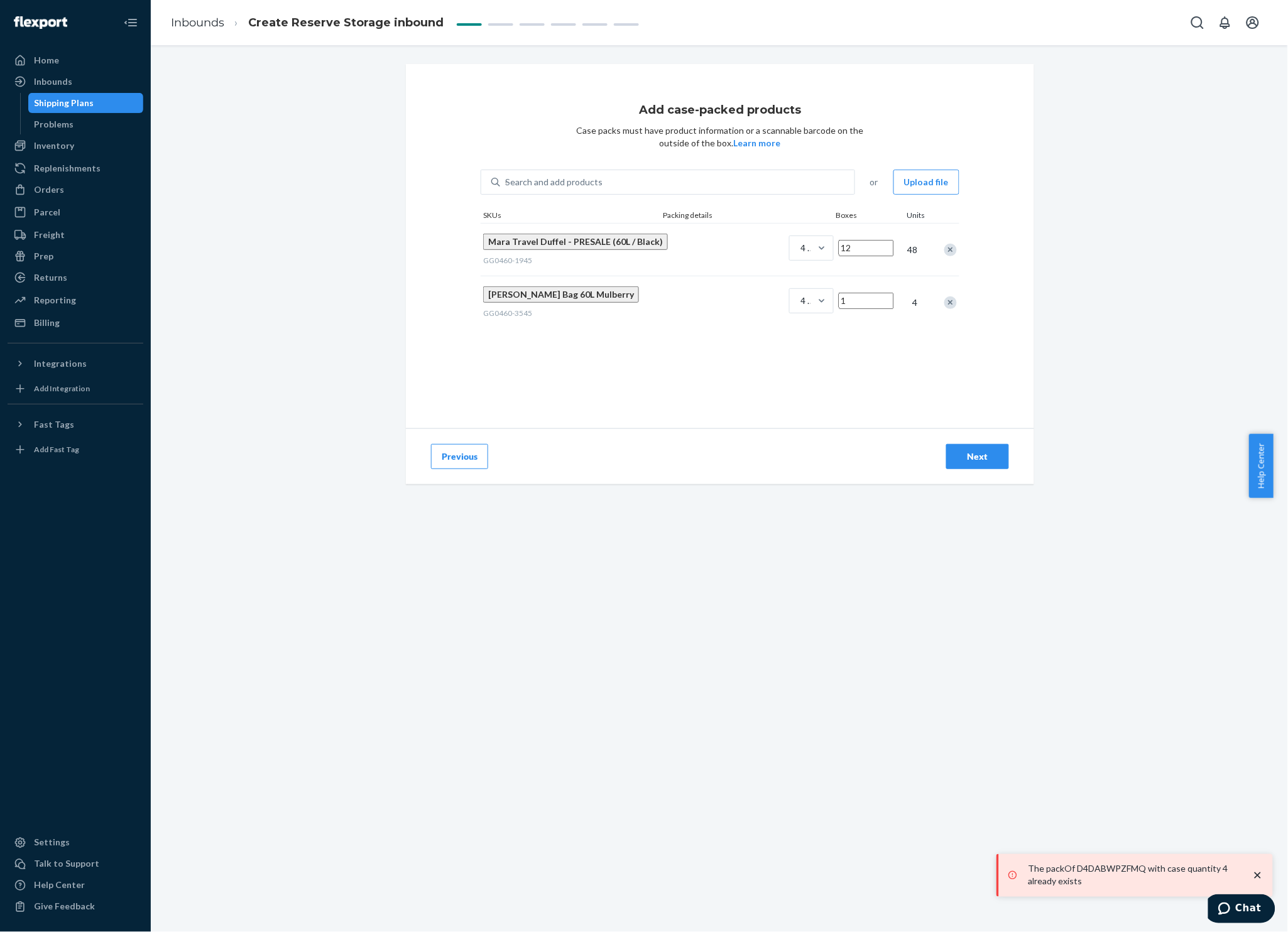
click at [787, 324] on div "4 units per box" at bounding box center [811, 303] width 50 height 49
click at [790, 312] on div "4 units per box" at bounding box center [799, 300] width 20 height 22
click at [737, 301] on input "4 units per box" at bounding box center [737, 301] width 0 height 0
click at [799, 406] on p "+ Add case pack template" at bounding box center [819, 431] width 39 height 50
click at [737, 301] on input "option + Add case pack template, selected. option + Add case pack template focu…" at bounding box center [737, 301] width 0 height 0
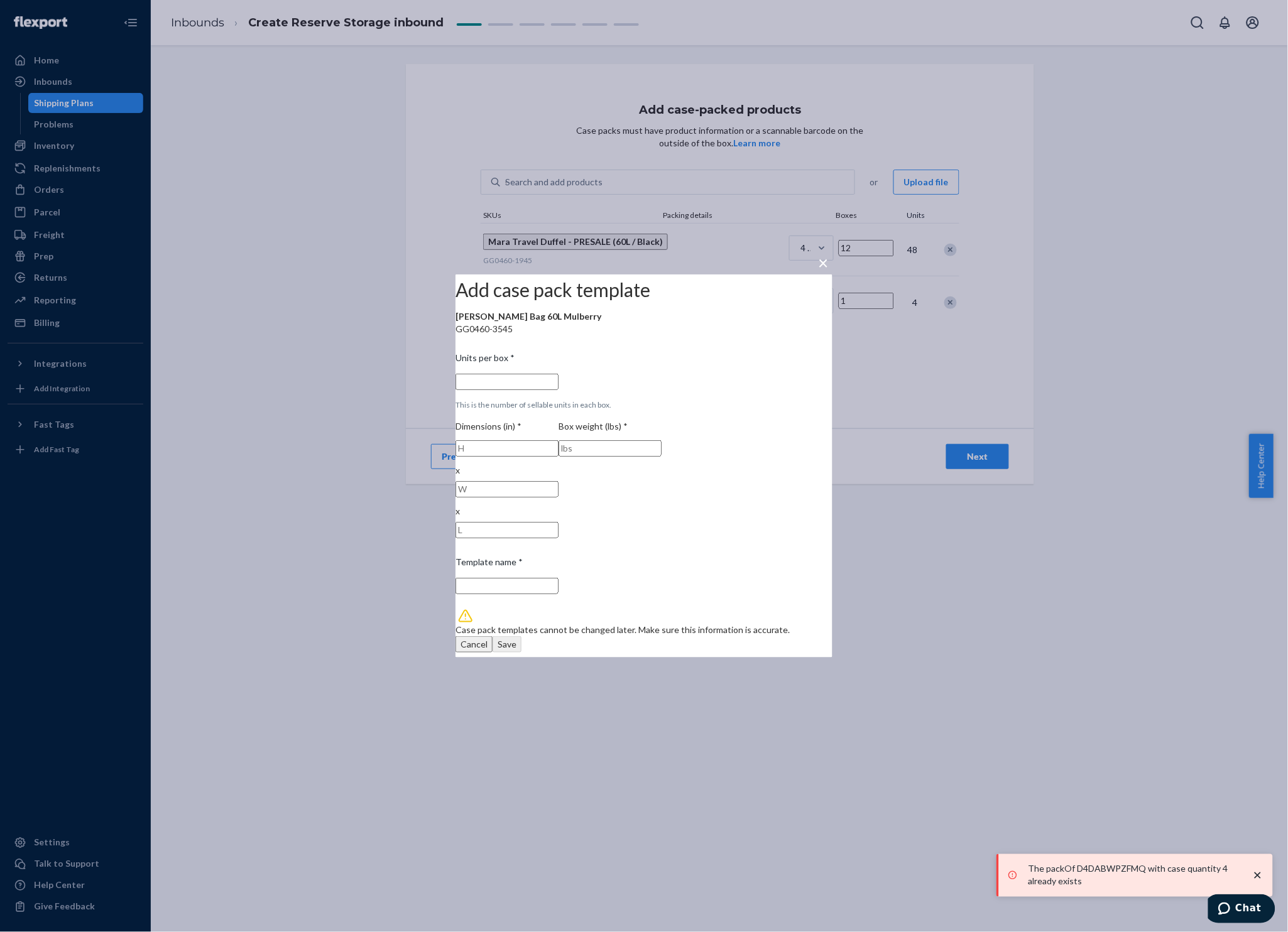
click at [559, 578] on input "Template name *" at bounding box center [507, 585] width 103 height 17
type input "1"
click at [558, 456] on input "1" at bounding box center [507, 448] width 103 height 17
click at [819, 254] on span "×" at bounding box center [824, 262] width 10 height 21
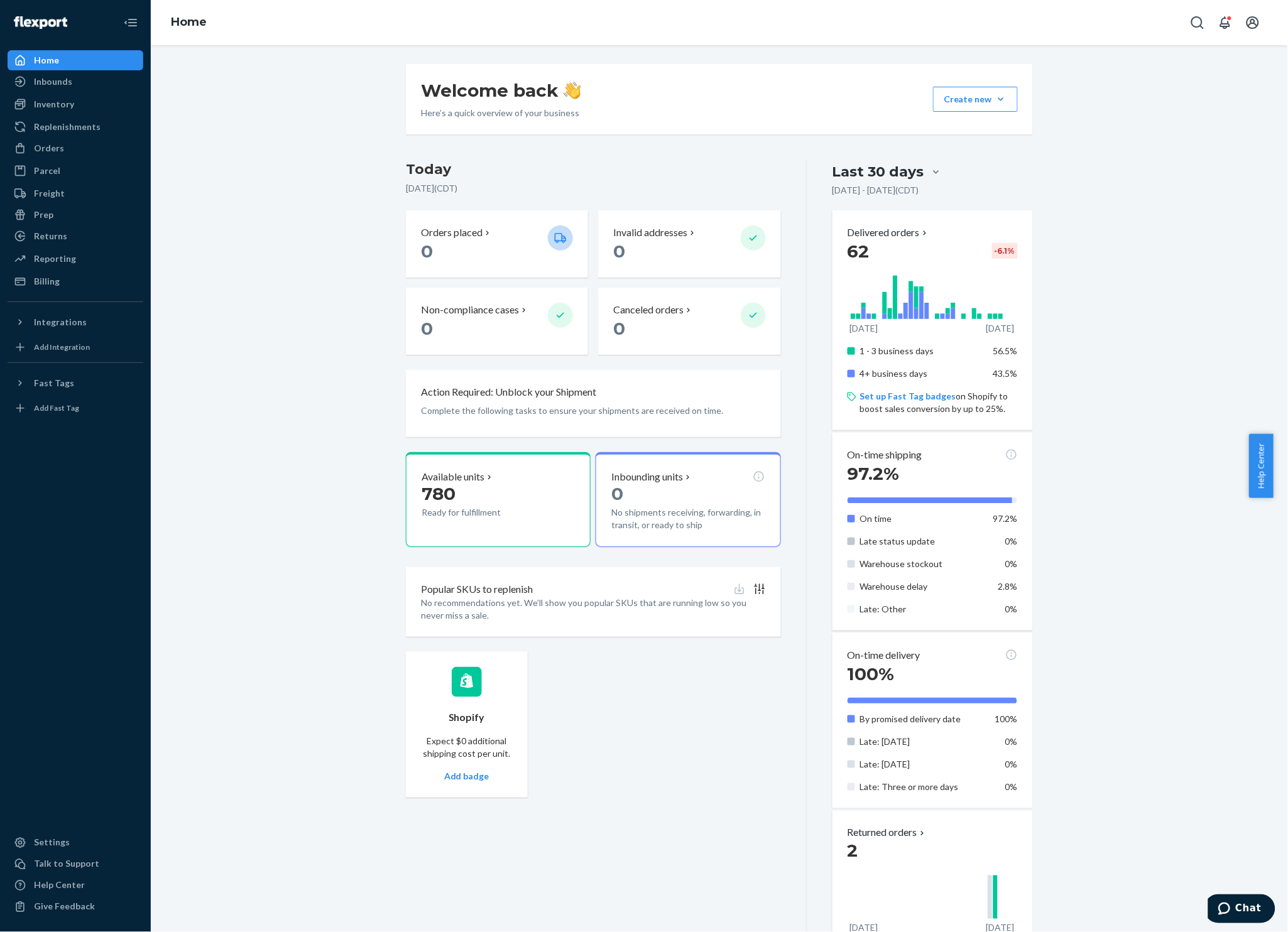
click at [84, 98] on div "Inventory" at bounding box center [75, 104] width 133 height 17
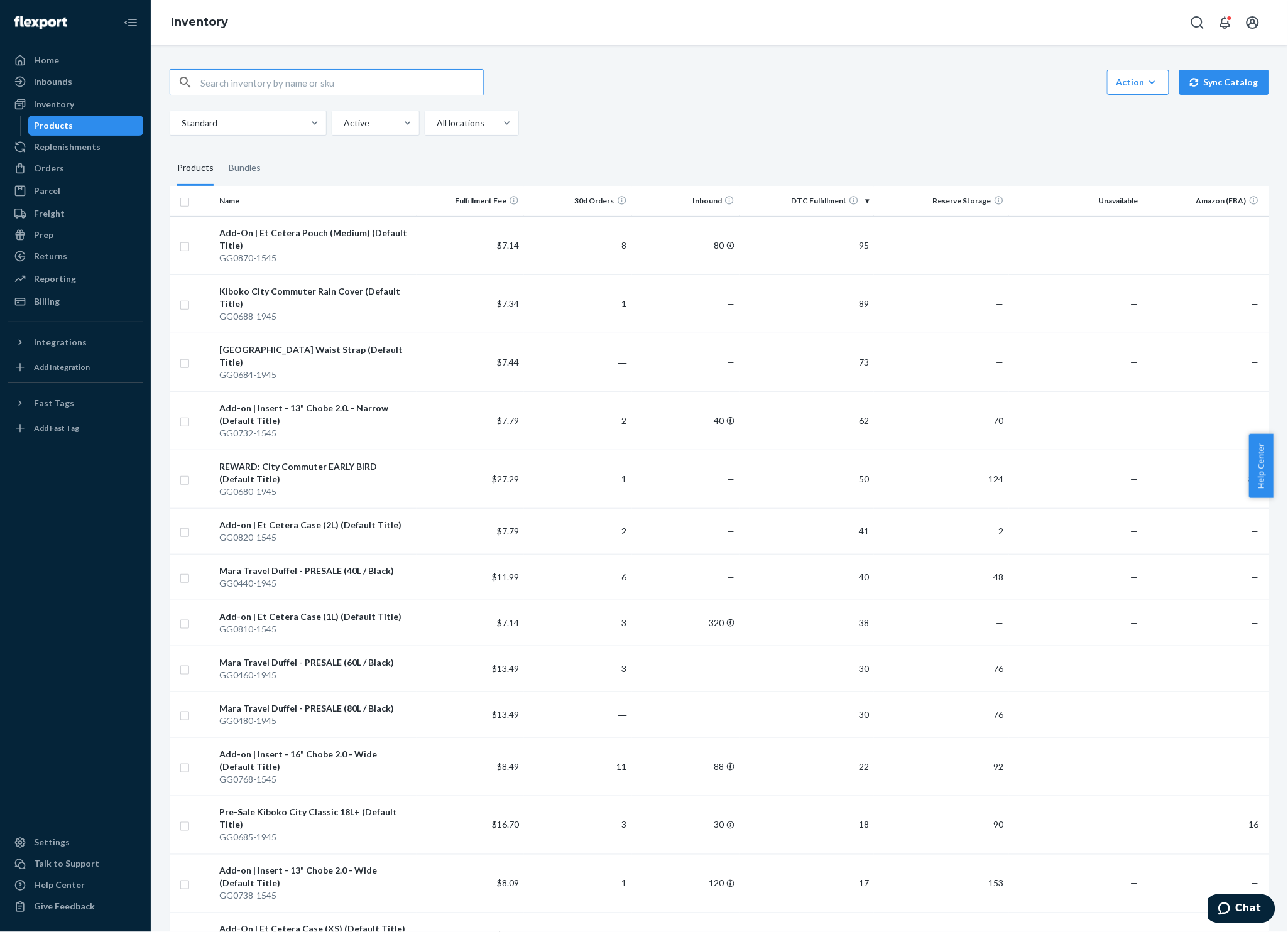
click at [1214, 75] on button "Sync Catalog" at bounding box center [1224, 83] width 89 height 25
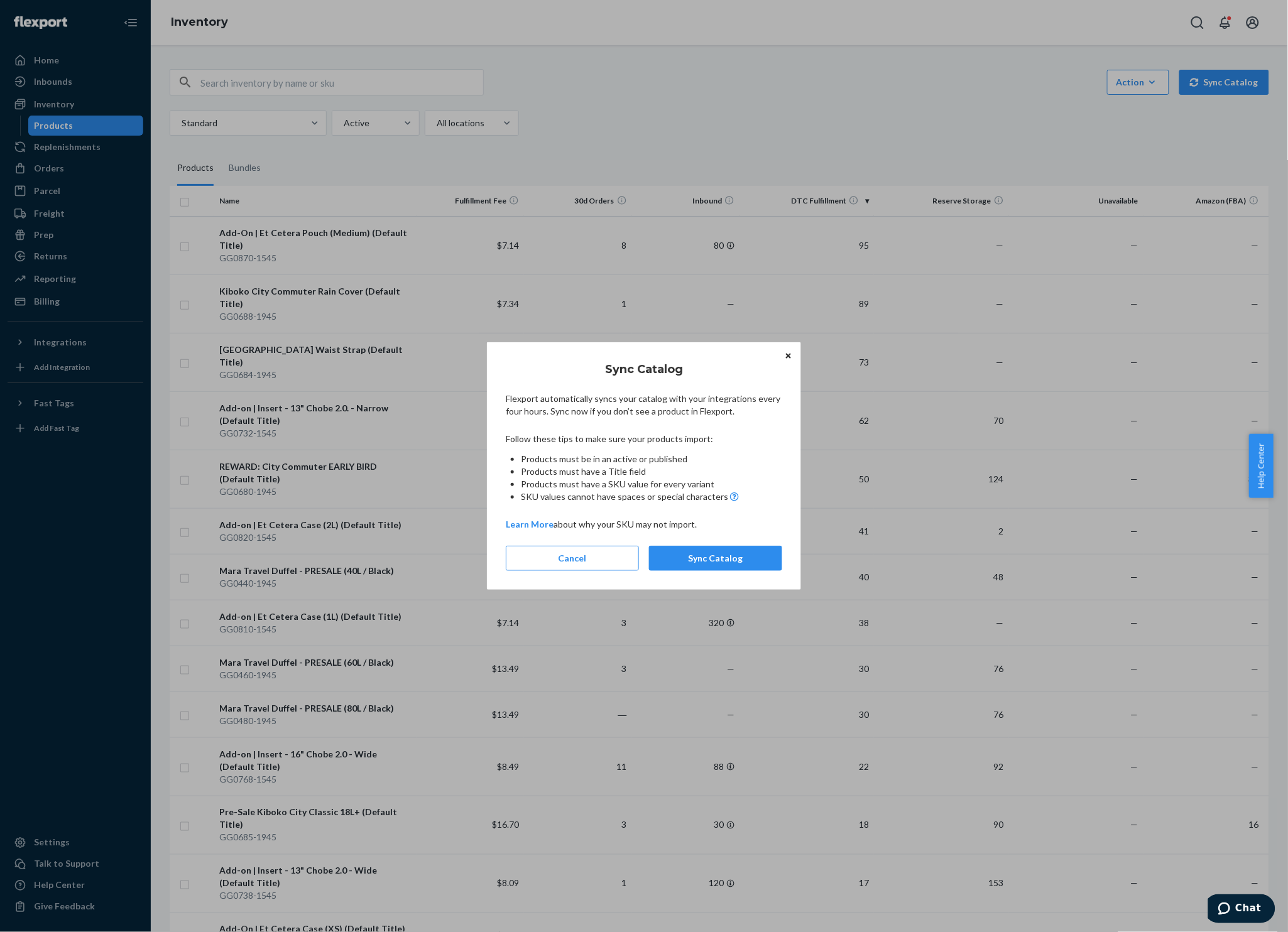
click at [677, 553] on button "Sync Catalog" at bounding box center [715, 558] width 133 height 25
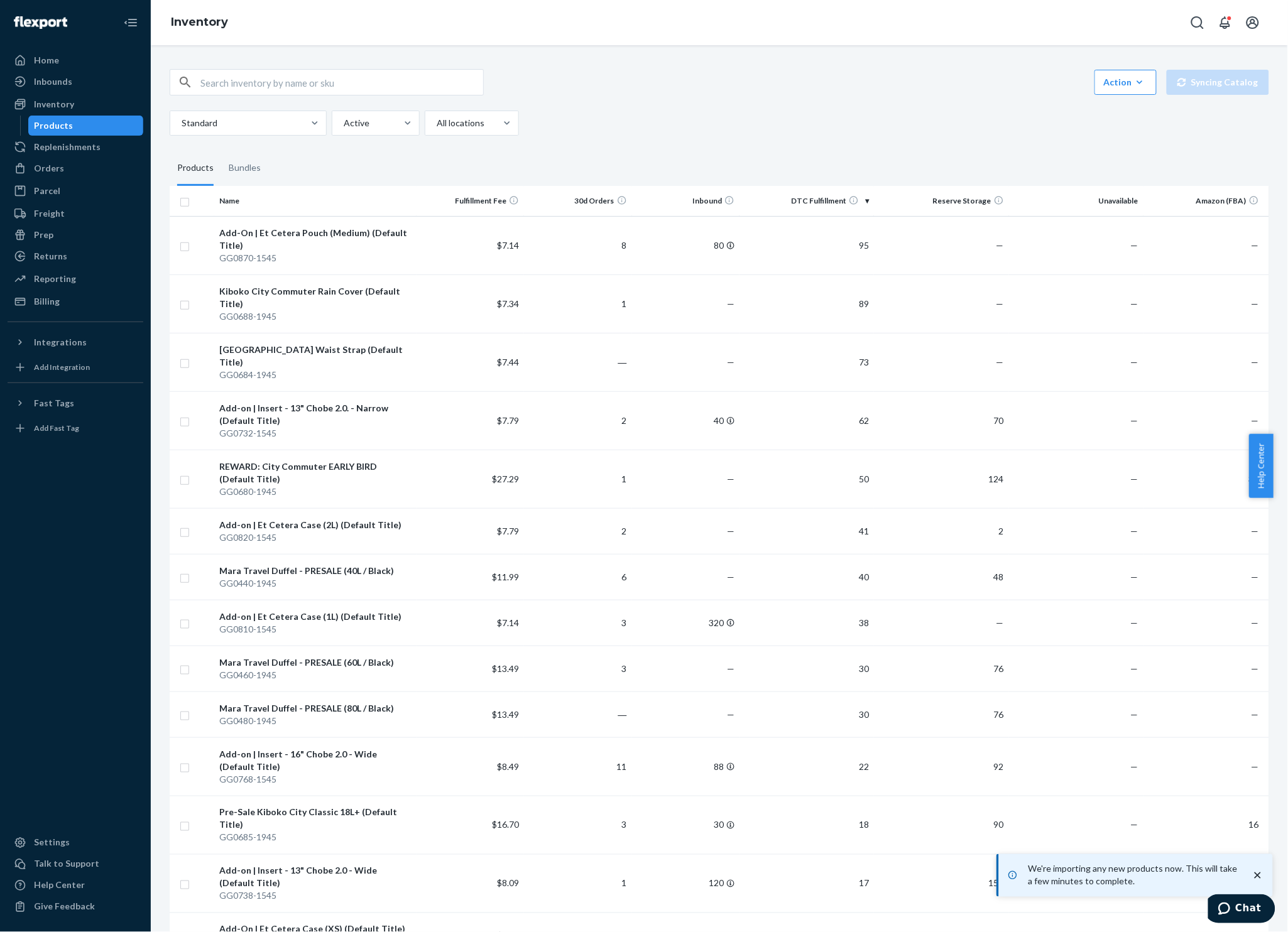
click at [61, 341] on div "Integrations" at bounding box center [60, 342] width 52 height 13
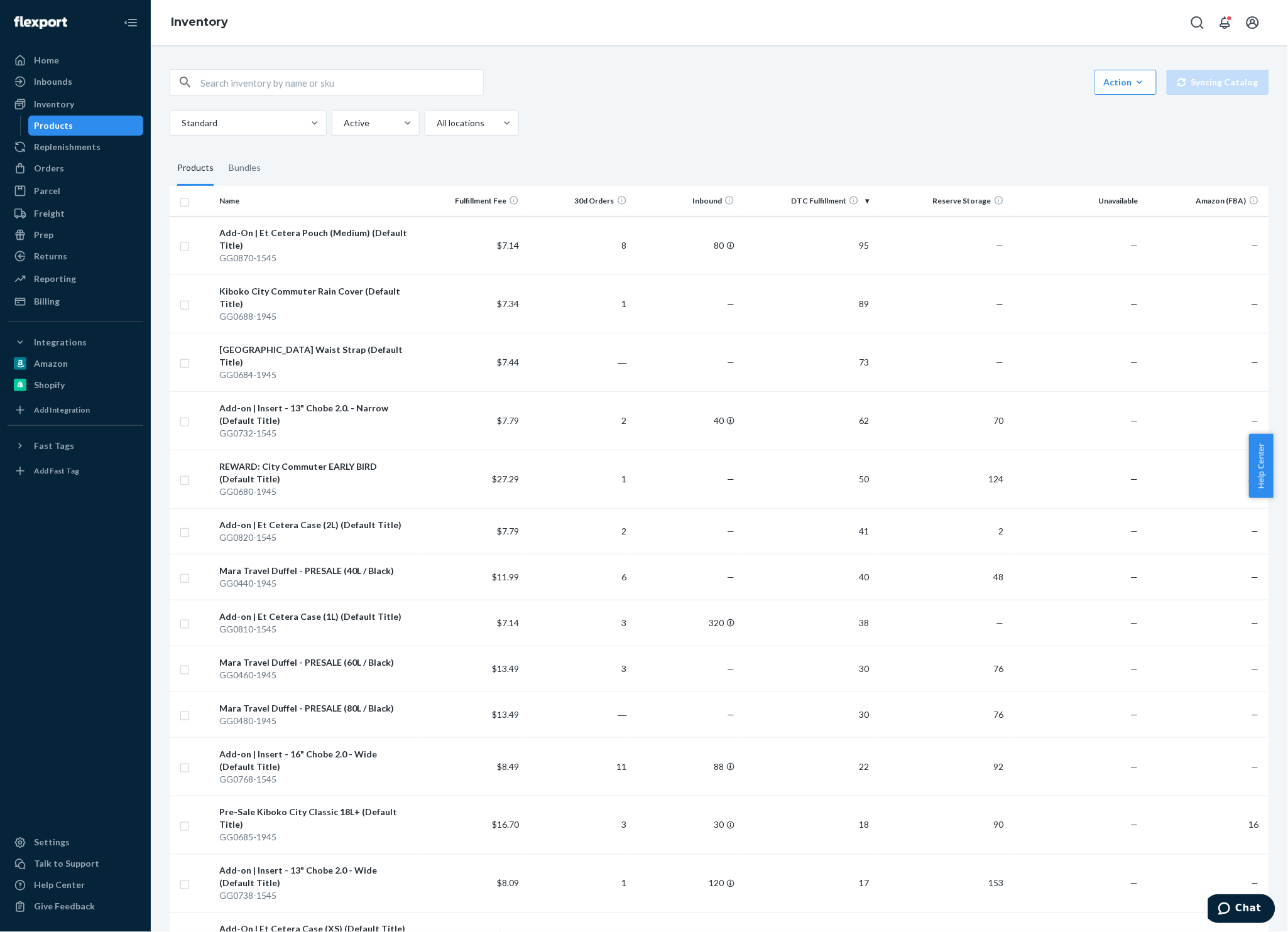
click at [74, 400] on link "Add Integration" at bounding box center [76, 410] width 136 height 20
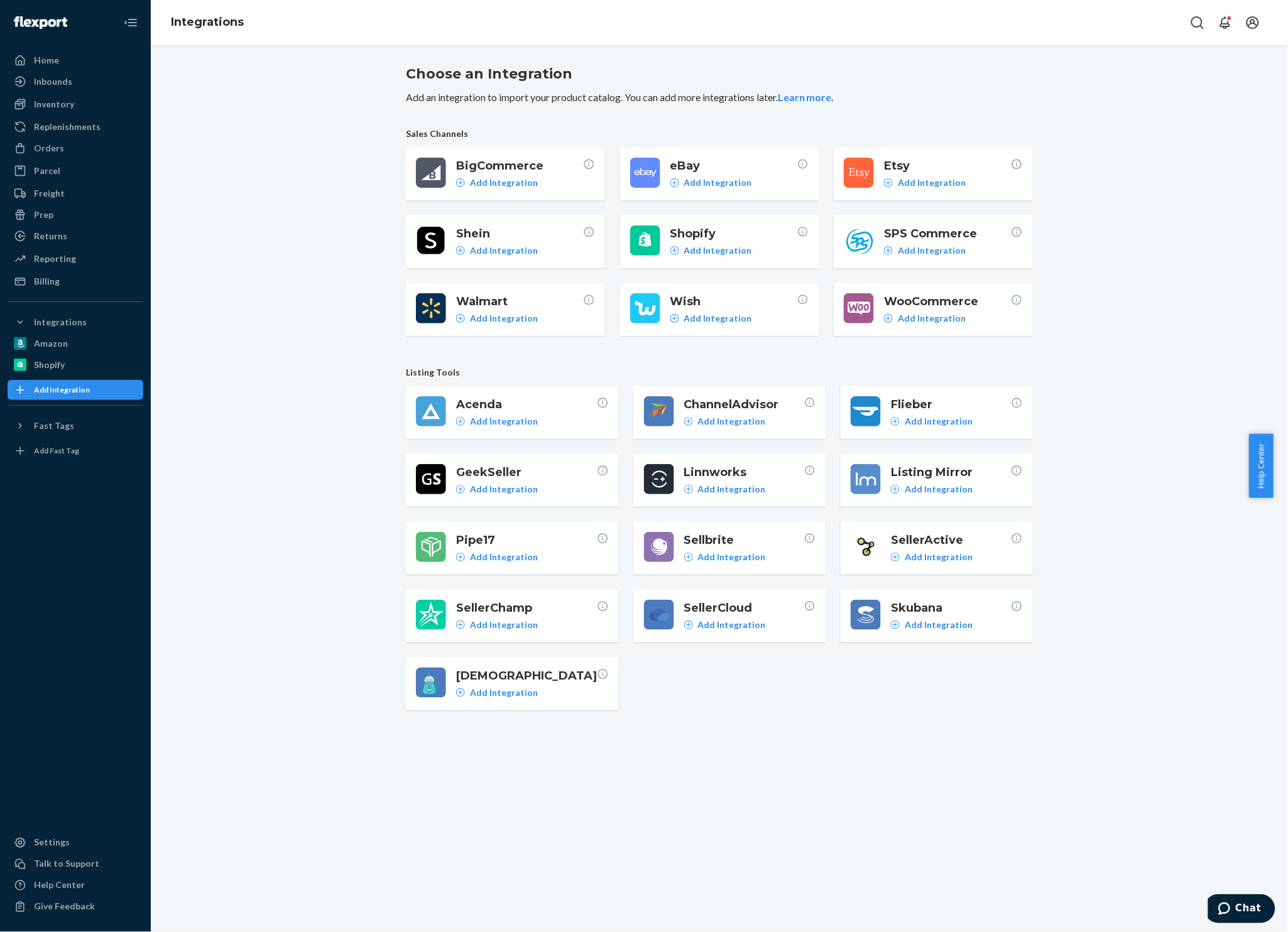
click at [1186, 34] on button "Open Search Box" at bounding box center [1198, 22] width 25 height 25
type input "f"
type input "q"
click at [74, 373] on div "Shopify" at bounding box center [75, 365] width 133 height 17
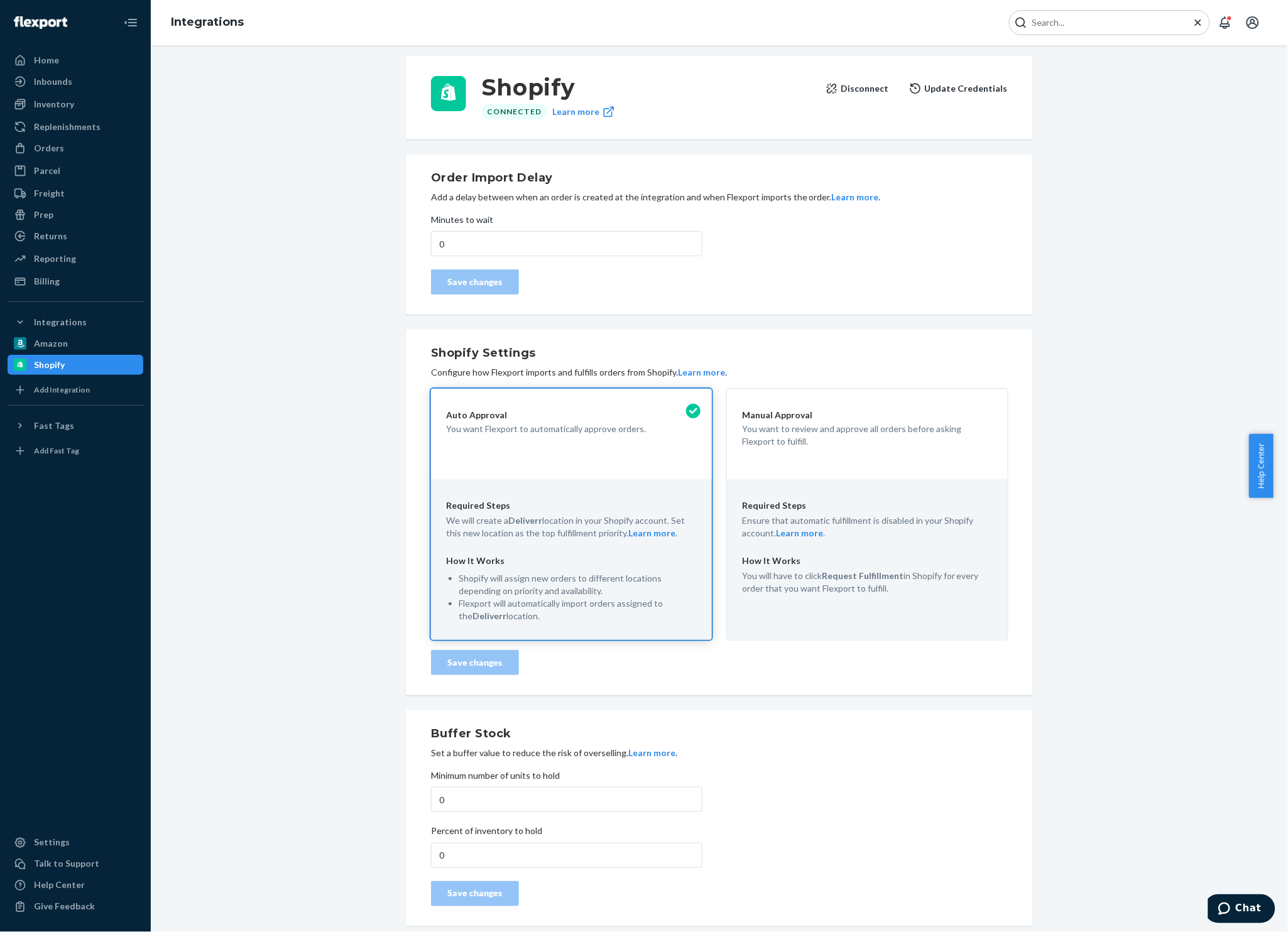
scroll to position [10, 0]
click at [65, 101] on div "Inventory" at bounding box center [53, 104] width 40 height 13
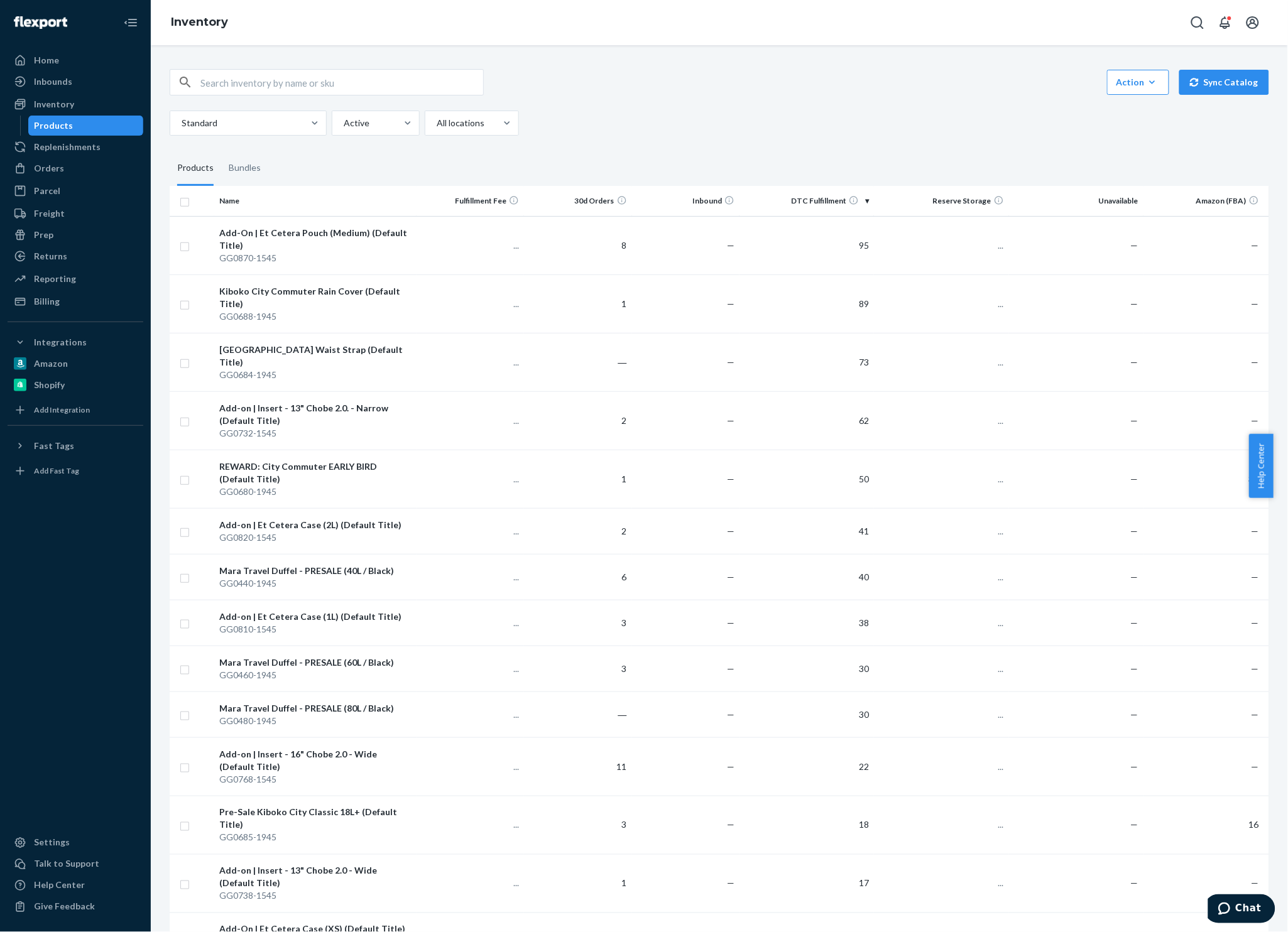
click at [63, 159] on div "Orders" at bounding box center [75, 168] width 133 height 17
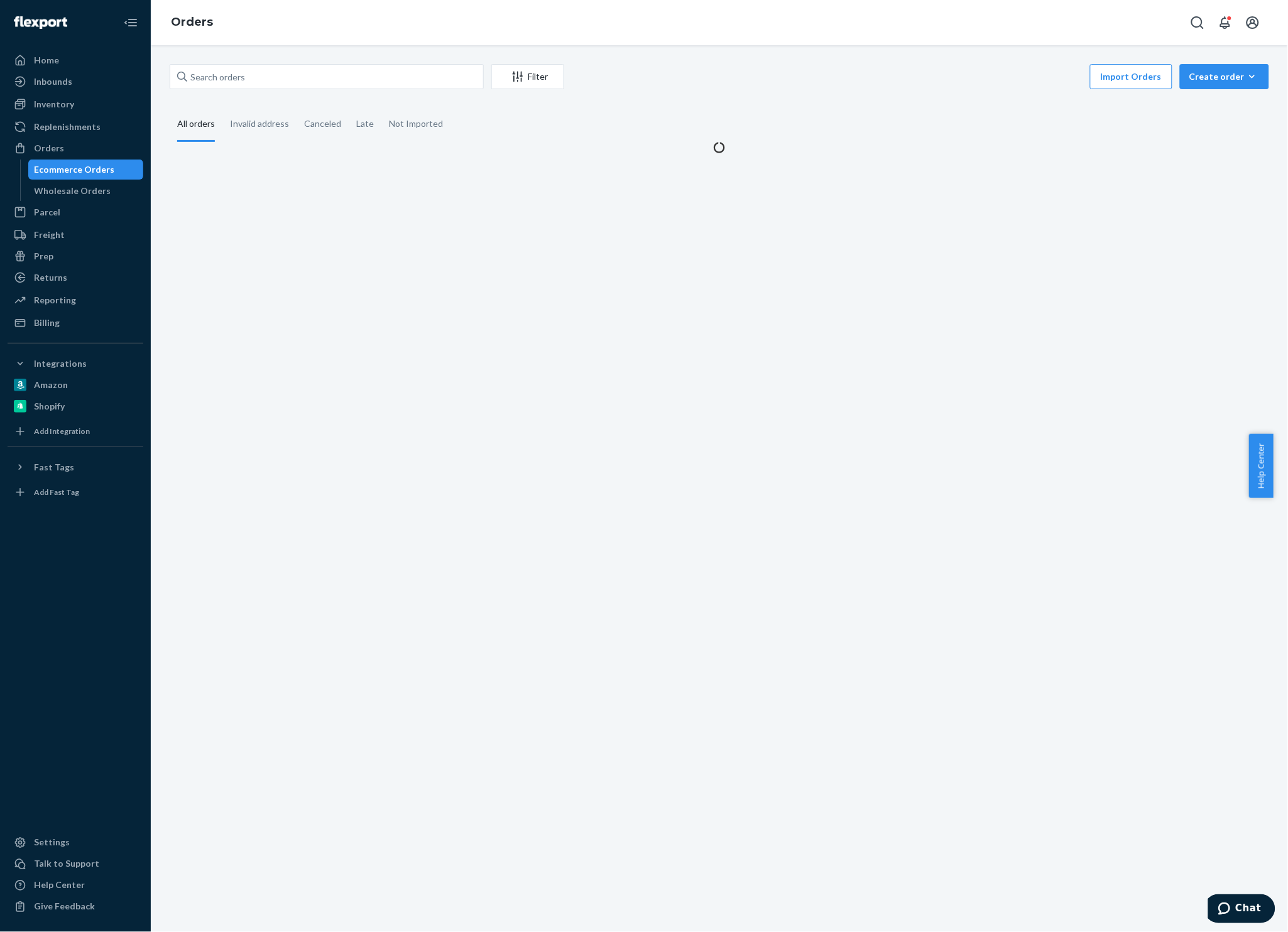
click at [55, 234] on div "Freight" at bounding box center [50, 234] width 31 height 13
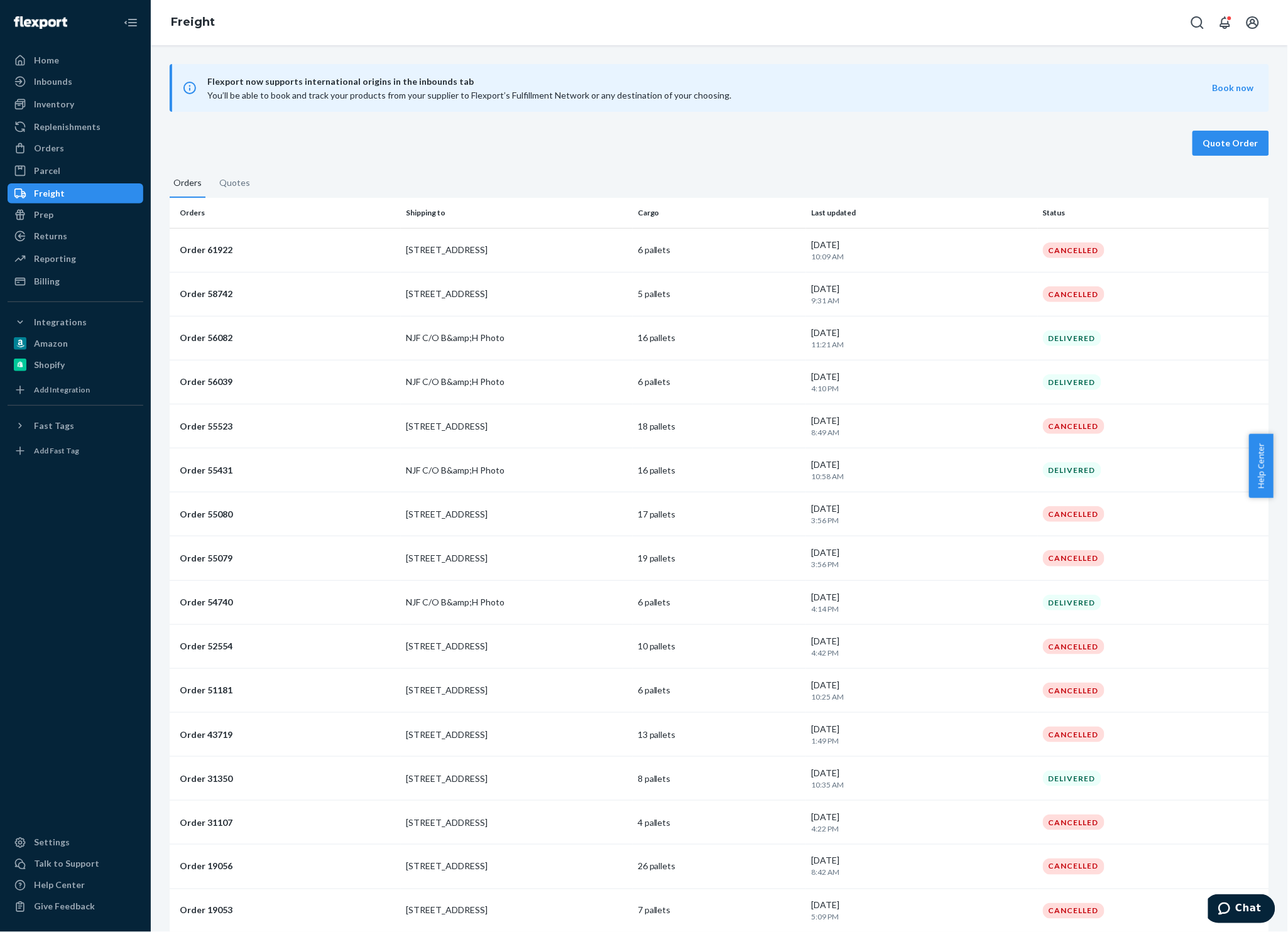
click at [95, 84] on div "Inbounds" at bounding box center [75, 82] width 133 height 17
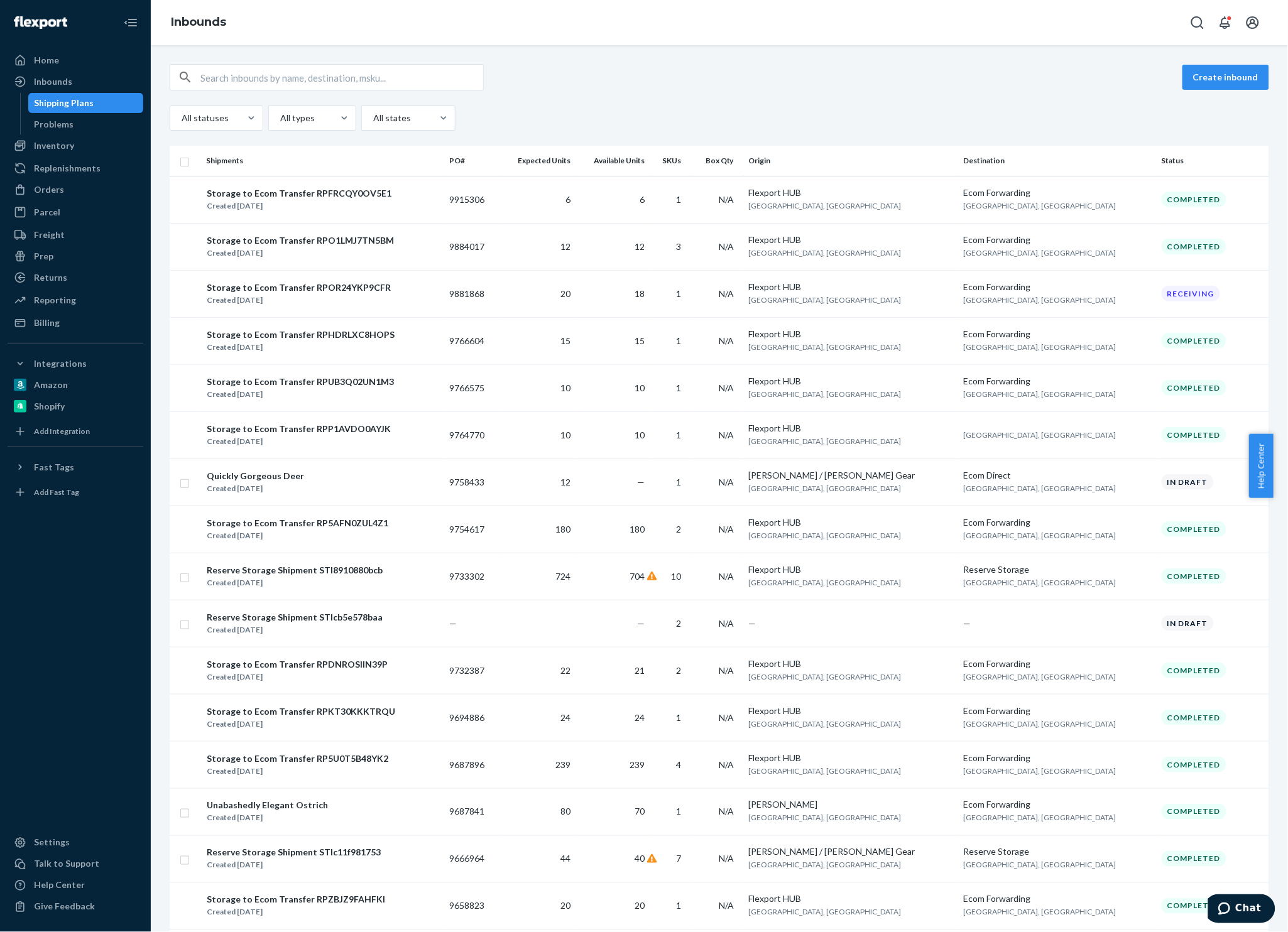
click at [1217, 74] on button "Create inbound" at bounding box center [1225, 78] width 86 height 25
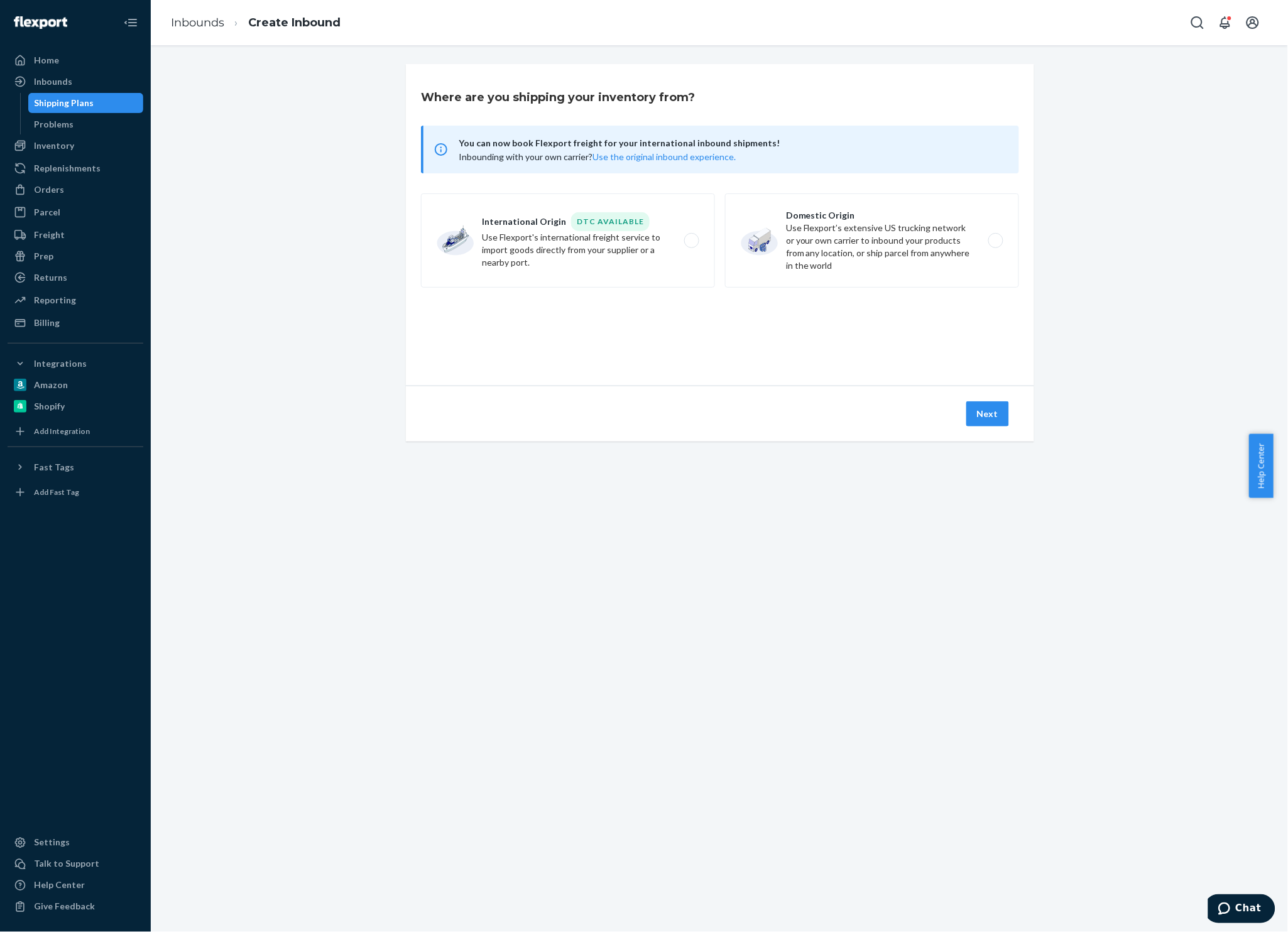
click at [812, 241] on label "Domestic Origin Use Flexport’s extensive US trucking network or your own carrie…" at bounding box center [871, 240] width 294 height 94
click at [996, 241] on input "Domestic Origin Use Flexport’s extensive US trucking network or your own carrie…" at bounding box center [1000, 241] width 8 height 8
radio input "true"
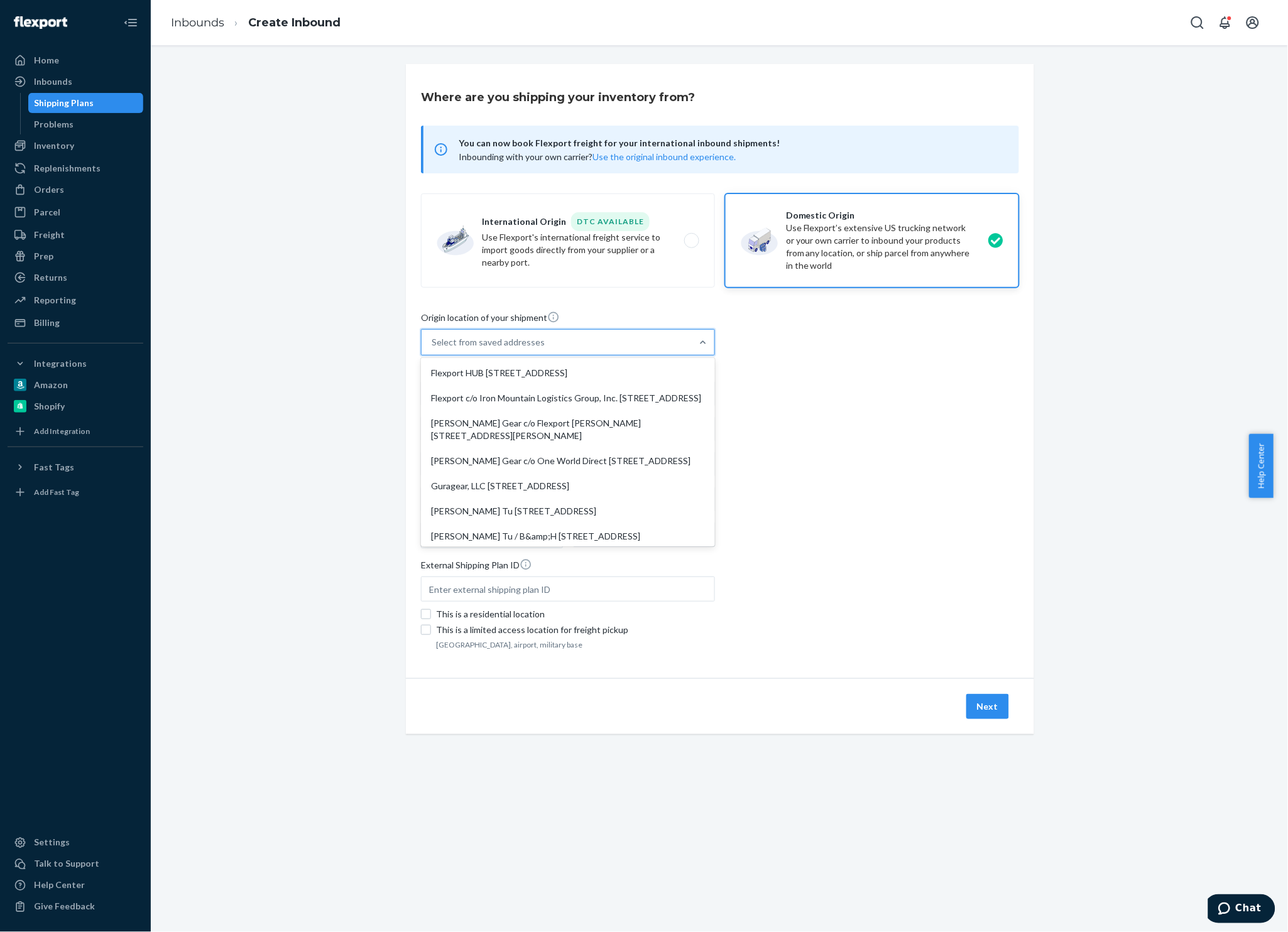
click at [579, 341] on div "Select from saved addresses" at bounding box center [557, 343] width 270 height 25
click at [433, 341] on input "option Flexport HUB [STREET_ADDRESS]. 8 results available. Use Up and Down to c…" at bounding box center [431, 342] width 1 height 13
click at [661, 495] on div "Guragear, LLC [STREET_ADDRESS]" at bounding box center [568, 486] width 289 height 25
click at [433, 349] on input "option Guragear, LLC 13488 Maxella Ave Marina del Rey, CA 90292 focused, 5 of 8…" at bounding box center [431, 342] width 1 height 13
type input "Guragear, LLC"
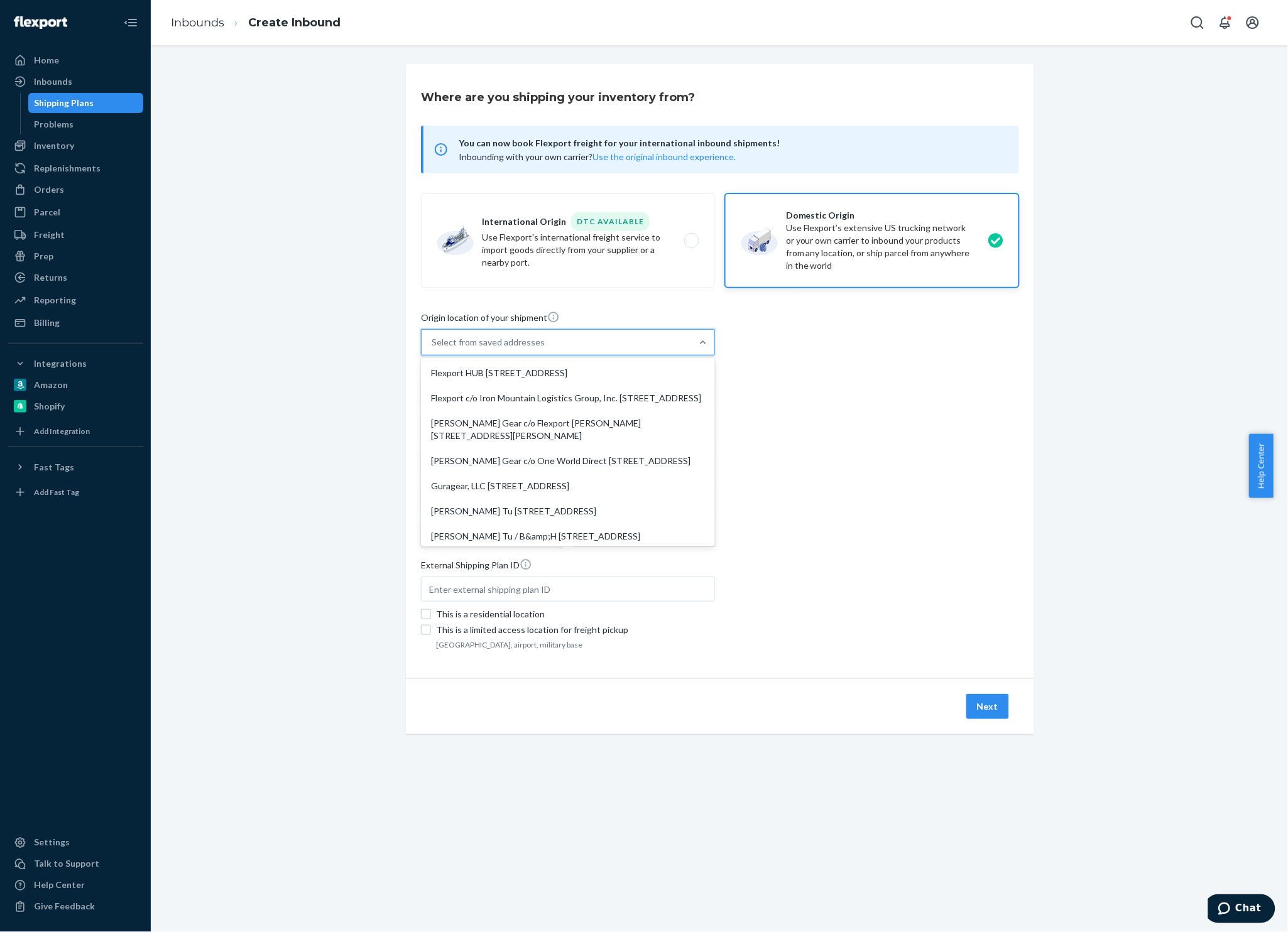
type input "13488 Maxella Ave"
type input "Marina del Rey"
type input "CA"
type input "90292"
click at [571, 339] on div "Guragear, LLC [STREET_ADDRESS]" at bounding box center [502, 342] width 138 height 13
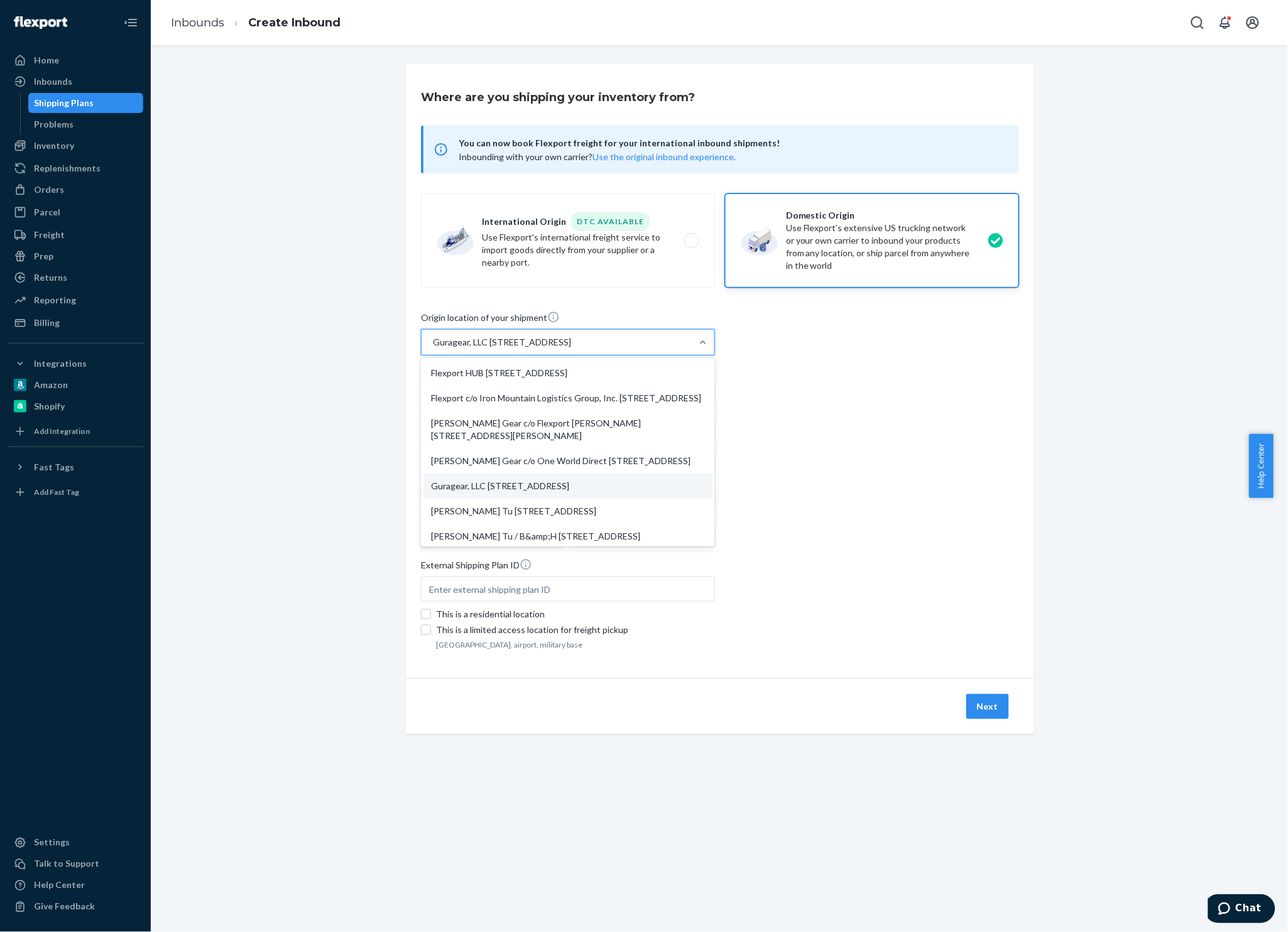
click at [433, 339] on input "option Guragear, LLC 13488 Maxella Ave Marina del Rey, CA 90292, selected. opti…" at bounding box center [431, 342] width 1 height 13
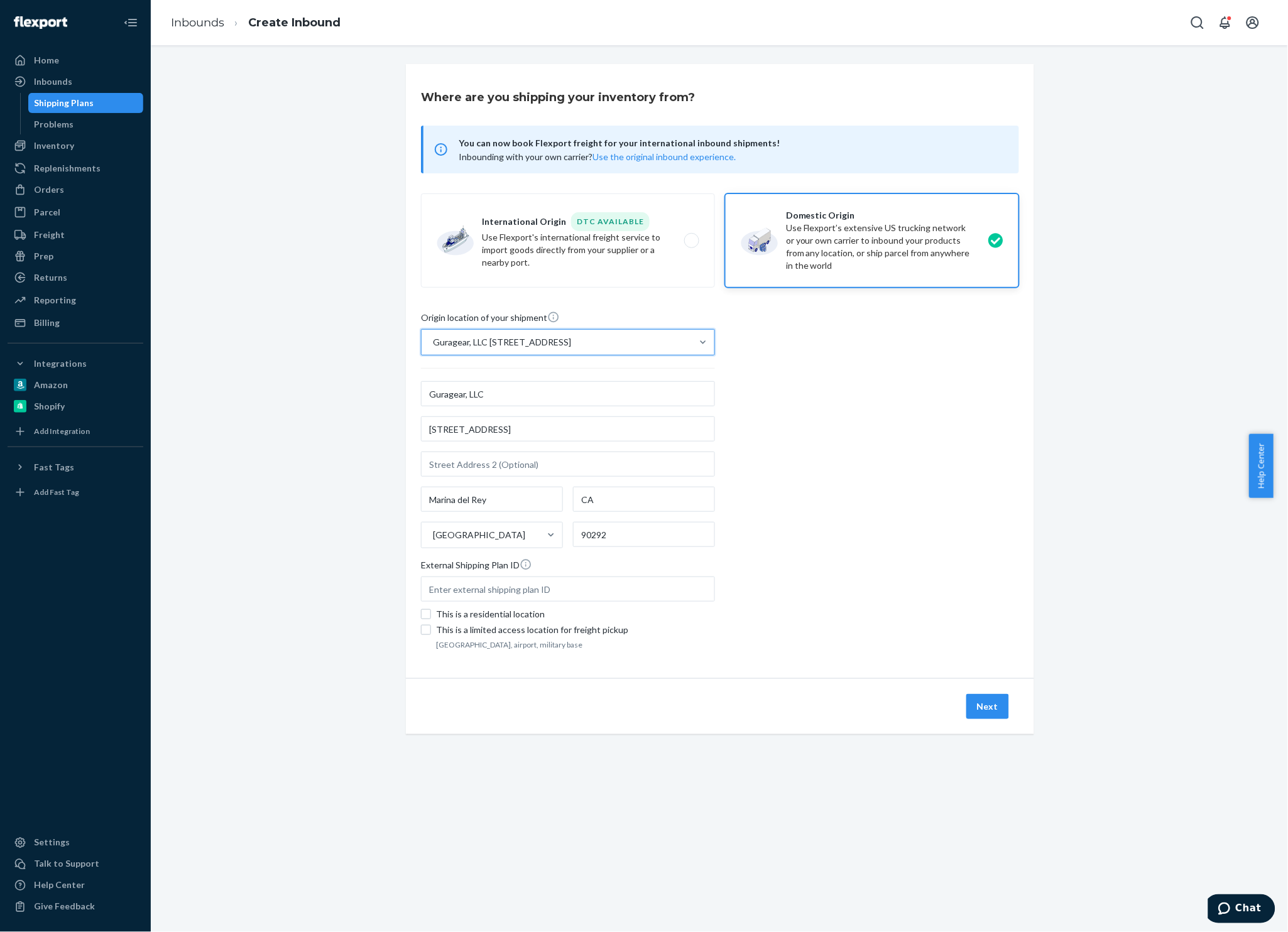
click at [571, 339] on div "Guragear, LLC [STREET_ADDRESS]" at bounding box center [502, 342] width 138 height 13
click at [433, 339] on input "option Guragear, LLC 13488 Maxella Ave Marina del Rey, CA 90292, selected. 0 re…" at bounding box center [431, 342] width 1 height 13
click at [571, 339] on div "Guragear, LLC [STREET_ADDRESS]" at bounding box center [502, 342] width 138 height 13
click at [433, 339] on input "option Guragear, LLC 13488 Maxella Ave Marina del Rey, CA 90292, selected. 0 re…" at bounding box center [431, 342] width 1 height 13
drag, startPoint x: 859, startPoint y: 355, endPoint x: 844, endPoint y: 356, distance: 15.0
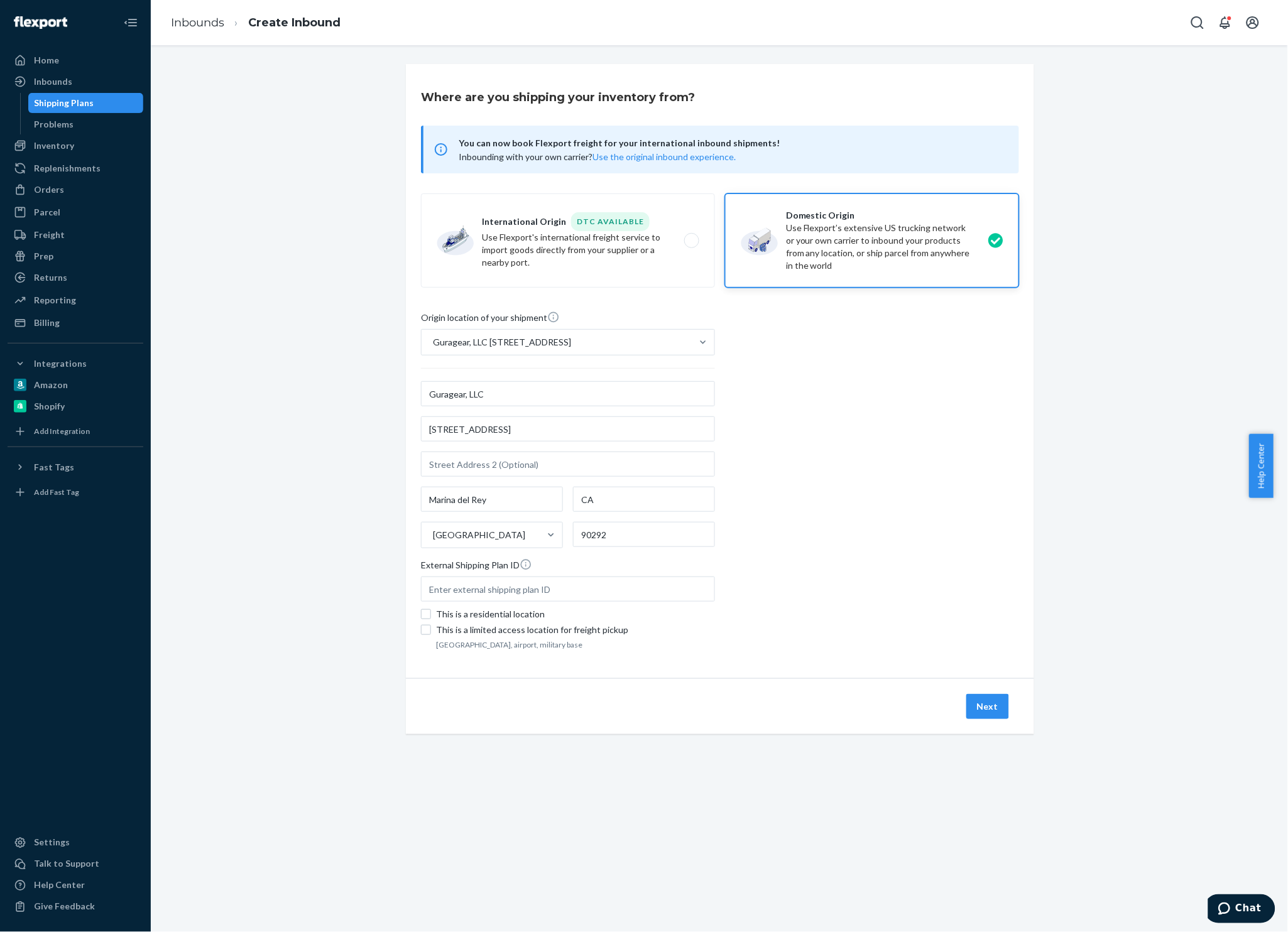
click at [851, 354] on div "Origin location of your shipment Guragear, LLC 13488 Maxella Ave Marina del Rey…" at bounding box center [720, 482] width 598 height 343
drag, startPoint x: 613, startPoint y: 390, endPoint x: 44, endPoint y: 387, distance: 569.0
click at [44, 387] on div "Home Inbounds Shipping Plans Problems Inventory Products Replenishments Orders …" at bounding box center [644, 466] width 1288 height 932
type input "[PERSON_NAME] Ventures LLC"
type input "[STREET_ADDRESS][PERSON_NAME]"
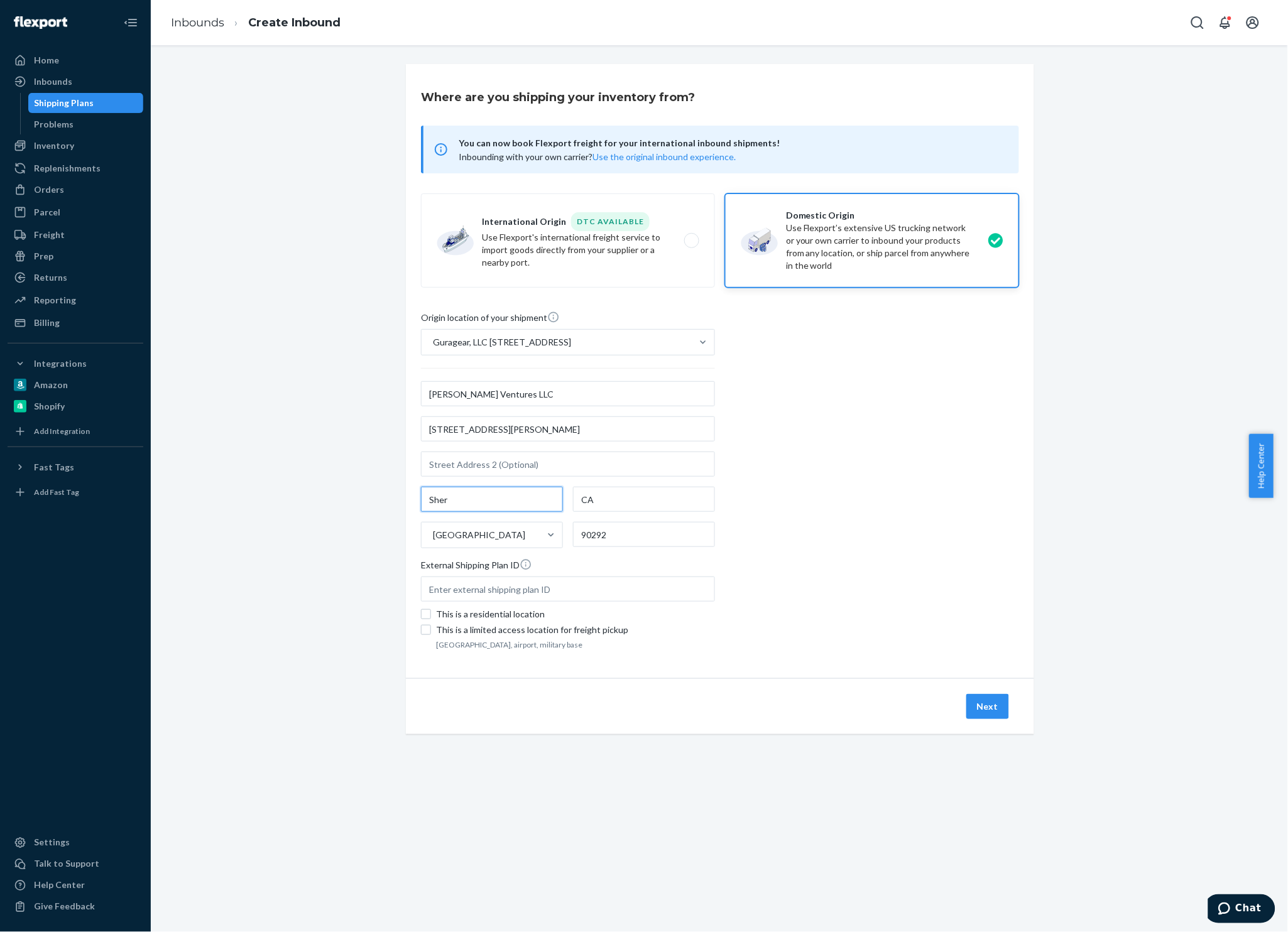
type input "[PERSON_NAME]"
type input "Ste R"
drag, startPoint x: 624, startPoint y: 490, endPoint x: 562, endPoint y: 474, distance: 64.0
click at [562, 474] on div "Pickering Ventures LLC 30 N Gould St Ste R Ste R Sheridan CA United States 90292" at bounding box center [567, 465] width 294 height 167
type input "WY"
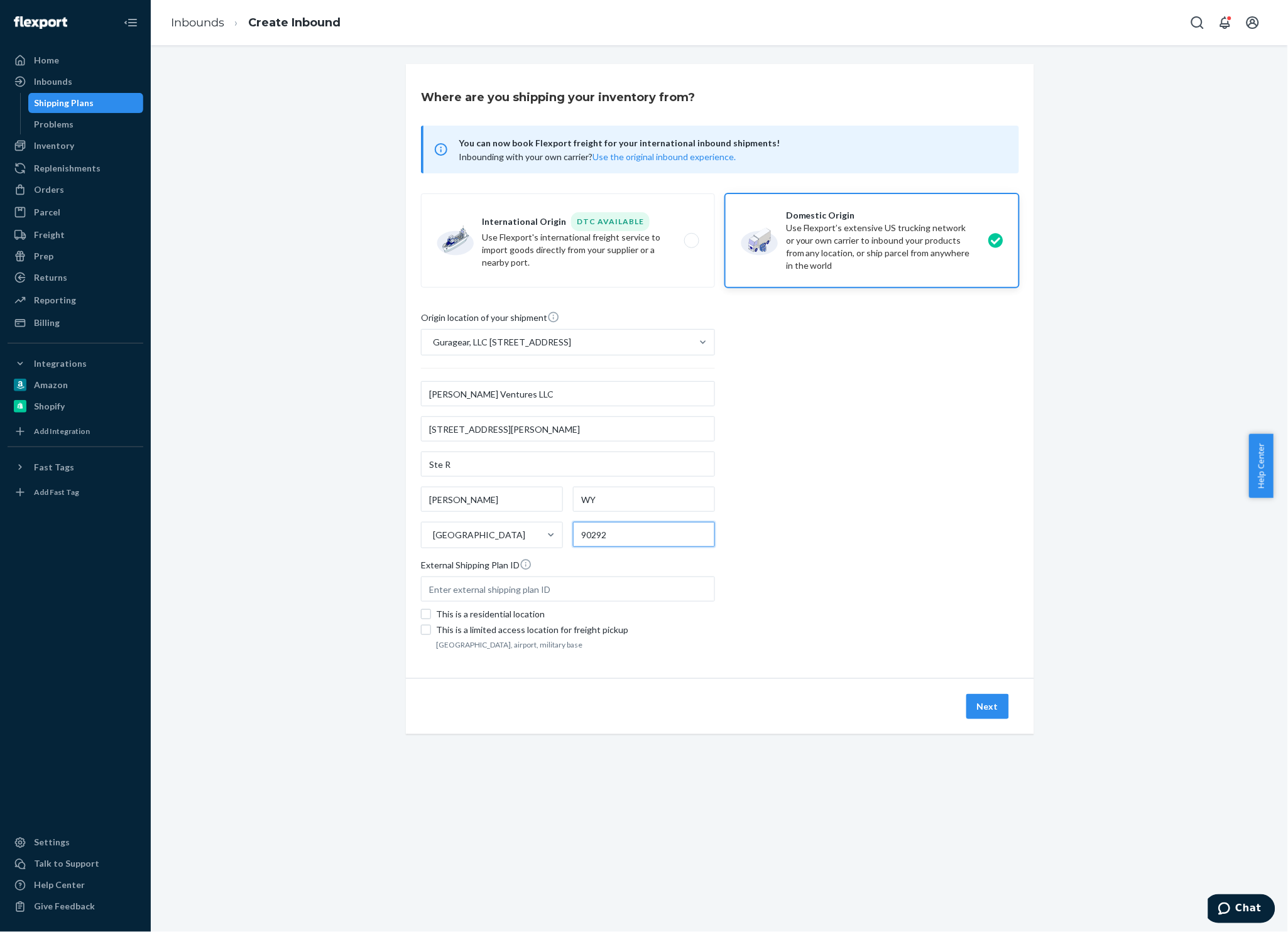
click at [695, 532] on input "90292" at bounding box center [644, 534] width 142 height 25
click at [628, 467] on input "Ste R" at bounding box center [567, 464] width 294 height 25
click at [625, 416] on input "[STREET_ADDRESS][PERSON_NAME]" at bounding box center [567, 429] width 294 height 25
drag, startPoint x: 583, startPoint y: 415, endPoint x: 572, endPoint y: 417, distance: 11.2
click at [572, 416] on div "Pickering Ventures LLC 30 N Gould St Ste R Ste R Sheridan WY United States" at bounding box center [567, 465] width 294 height 167
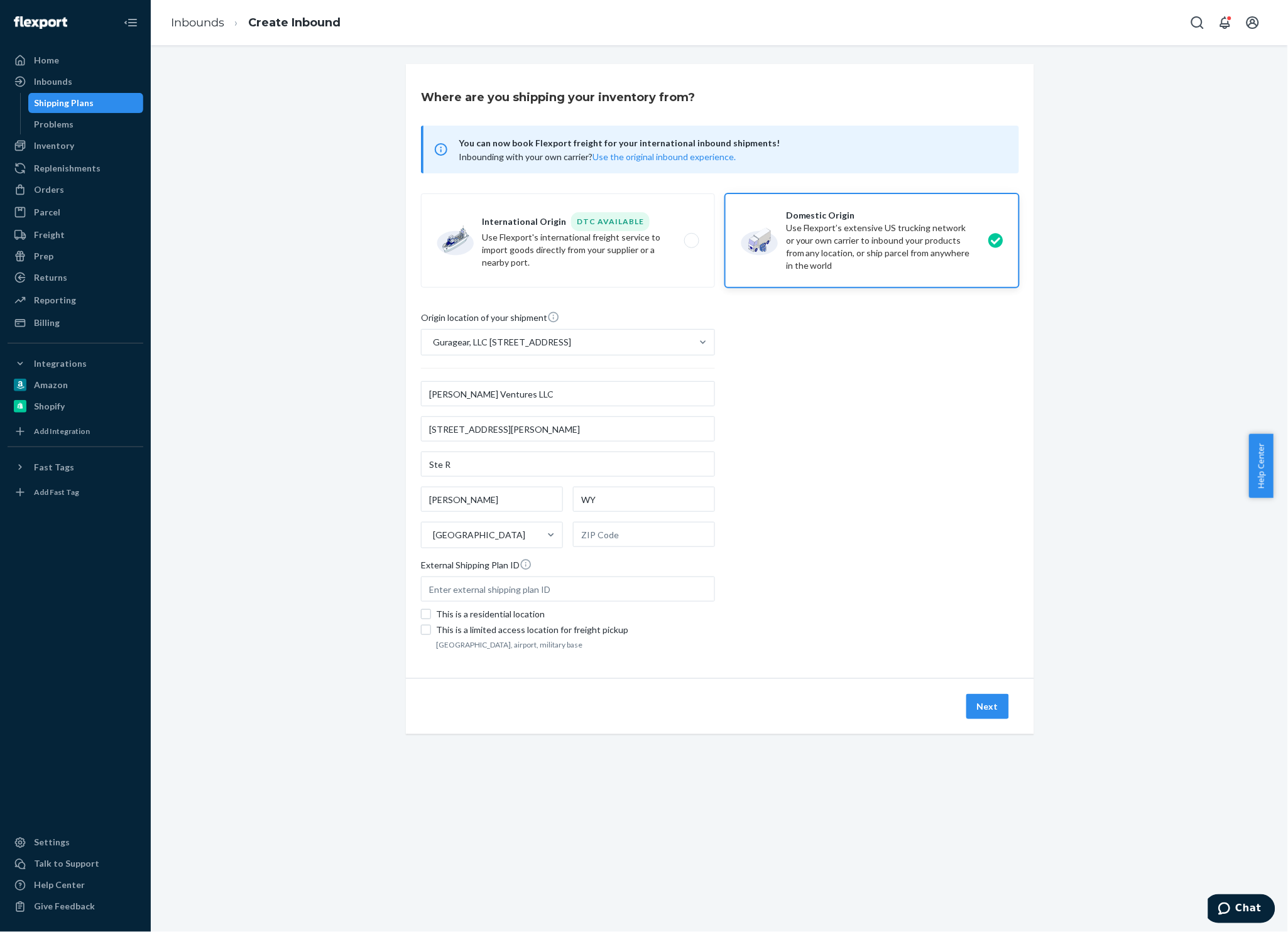
click at [433, 349] on input "Guragear, LLC [STREET_ADDRESS]" at bounding box center [431, 342] width 1 height 13
click at [568, 429] on input "[STREET_ADDRESS][PERSON_NAME]" at bounding box center [567, 429] width 294 height 25
type input "[STREET_ADDRESS][PERSON_NAME]"
type input "82801"
click at [705, 457] on input "Ste R" at bounding box center [567, 464] width 294 height 25
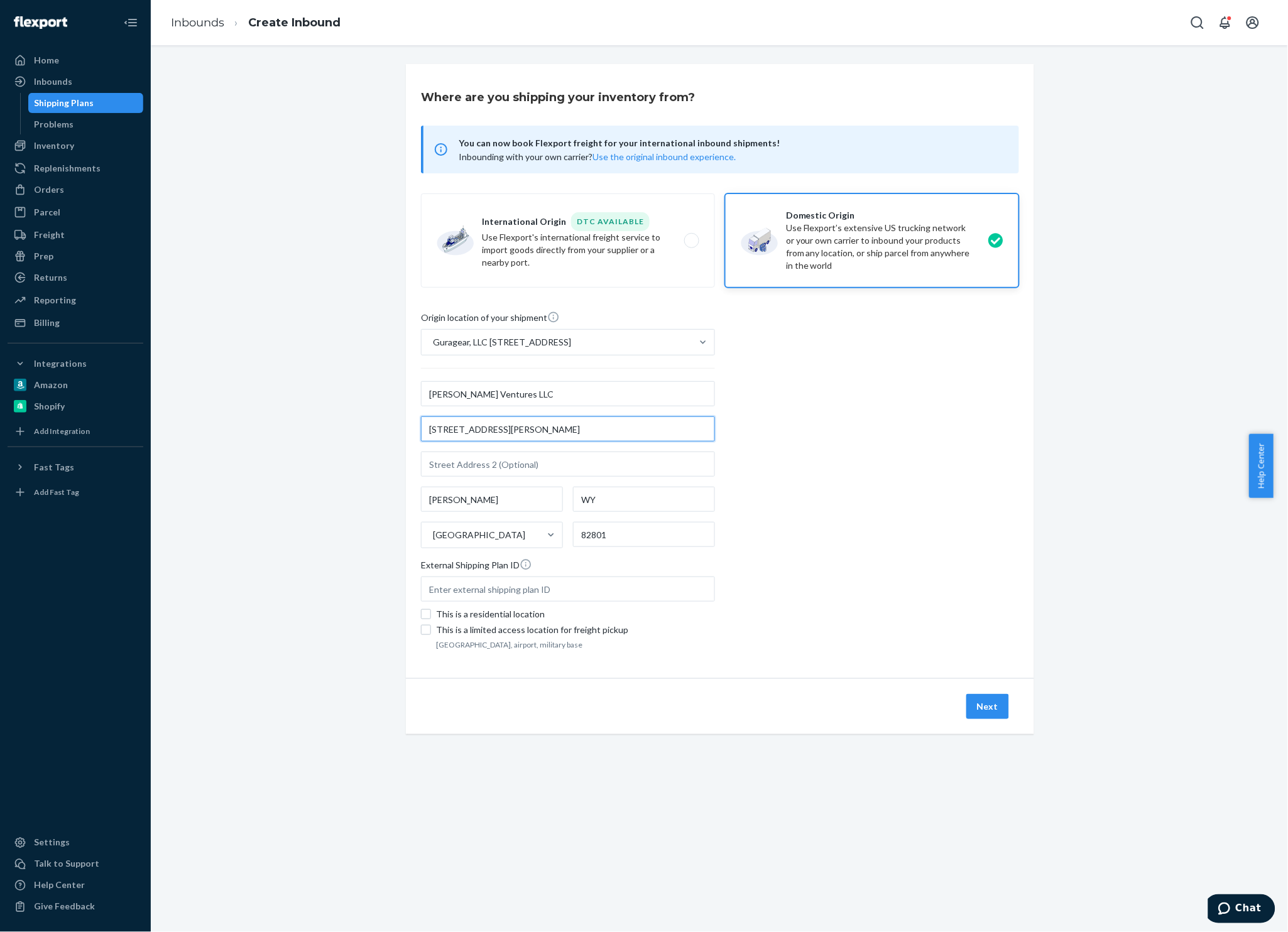
click at [628, 425] on input "[STREET_ADDRESS][PERSON_NAME]" at bounding box center [567, 429] width 294 height 25
type input "30 N Gould St"
type input "ste r"
type input "[STREET_ADDRESS][PERSON_NAME]"
type input "[PERSON_NAME]"
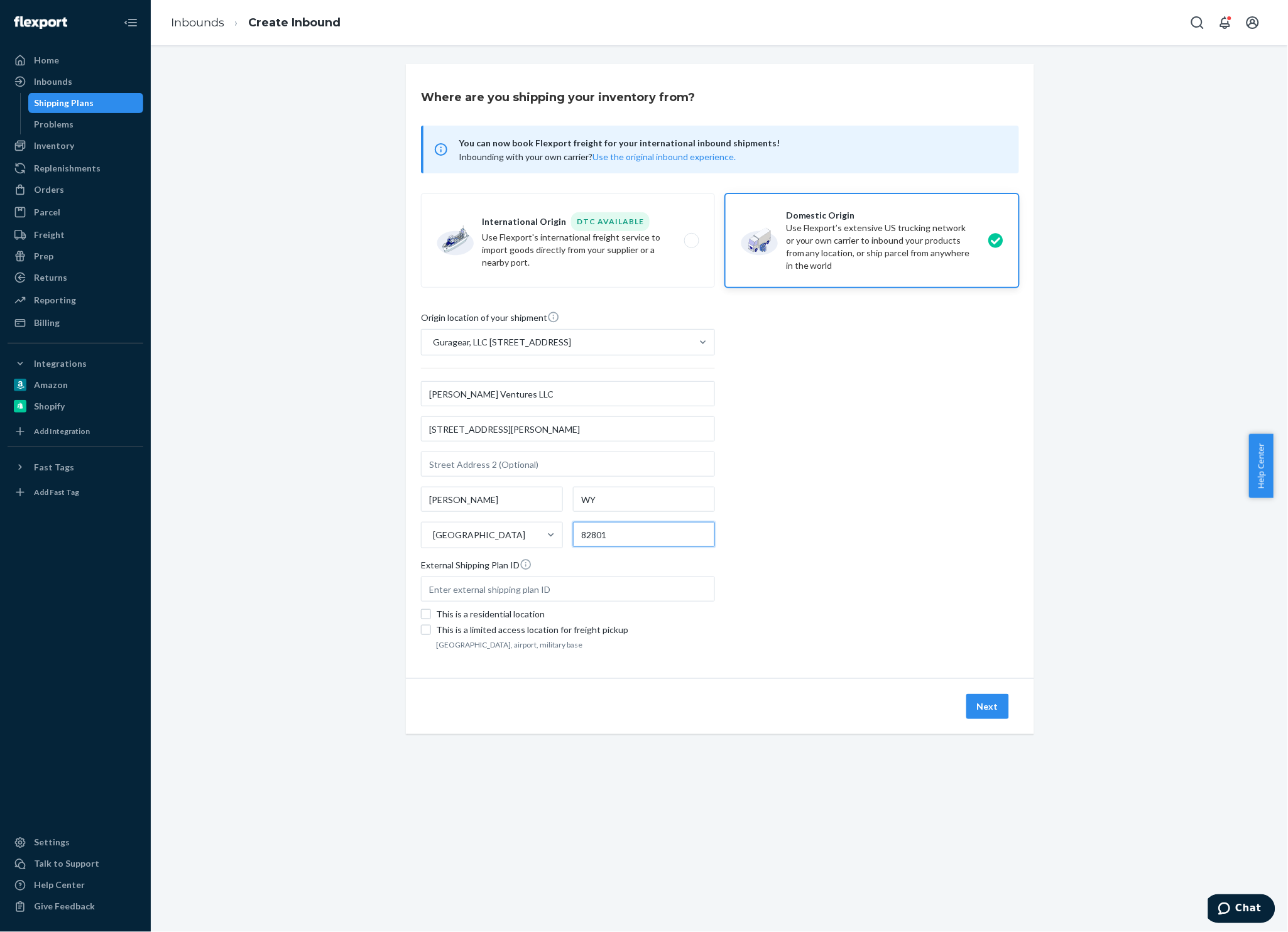
click at [646, 543] on input "82801" at bounding box center [644, 534] width 142 height 25
click at [653, 525] on input "82801" at bounding box center [644, 534] width 142 height 25
type input "82801"
click at [1017, 705] on div "Next" at bounding box center [720, 707] width 628 height 56
click at [990, 701] on button "Next" at bounding box center [988, 707] width 43 height 25
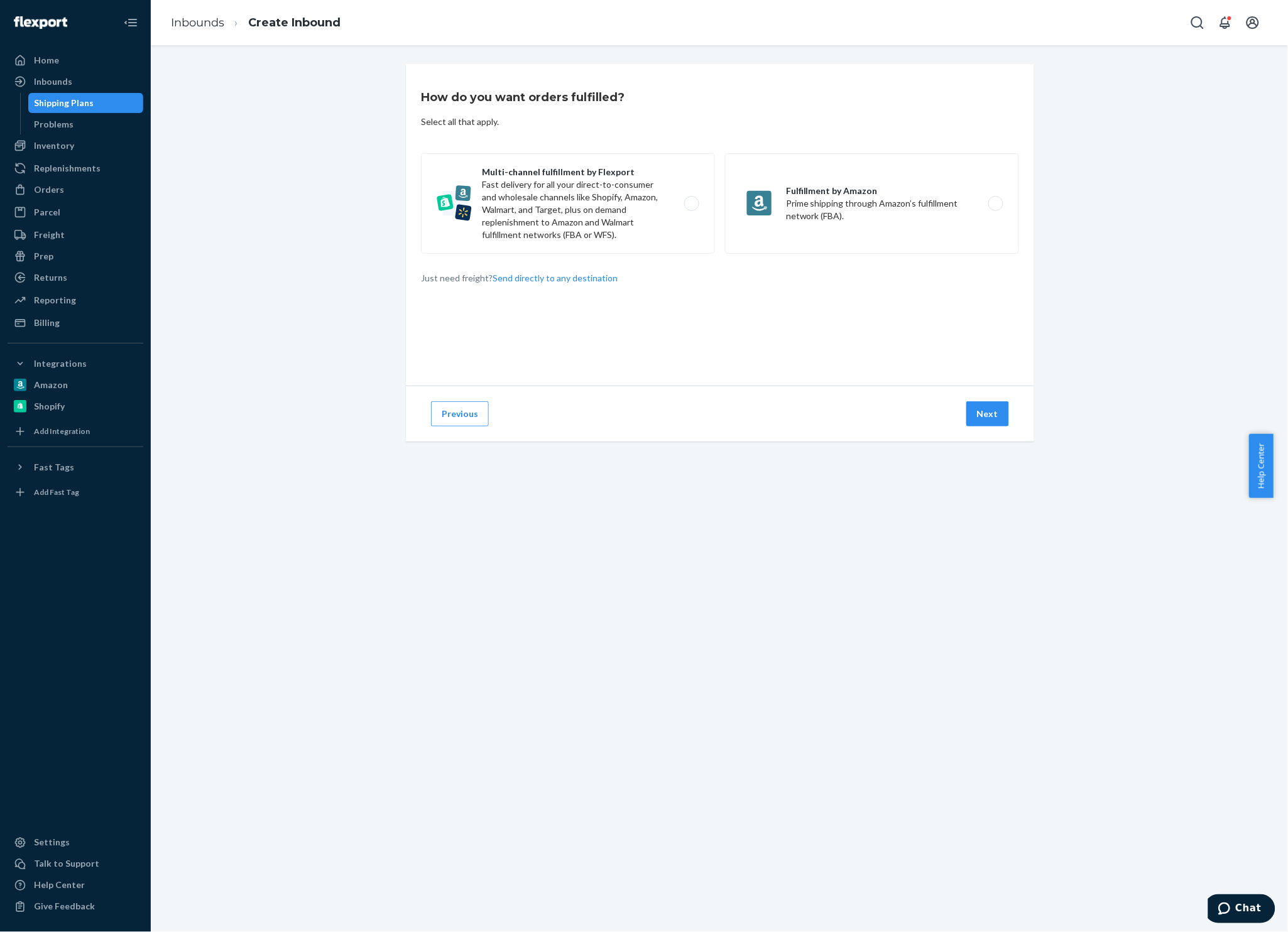
click at [604, 216] on label "Multi-channel fulfillment by Flexport Fast delivery for all your direct-to-cons…" at bounding box center [567, 203] width 294 height 100
click at [691, 208] on input "Multi-channel fulfillment by Flexport Fast delivery for all your direct-to-cons…" at bounding box center [695, 204] width 8 height 8
radio input "true"
click at [989, 403] on button "Next" at bounding box center [988, 414] width 43 height 25
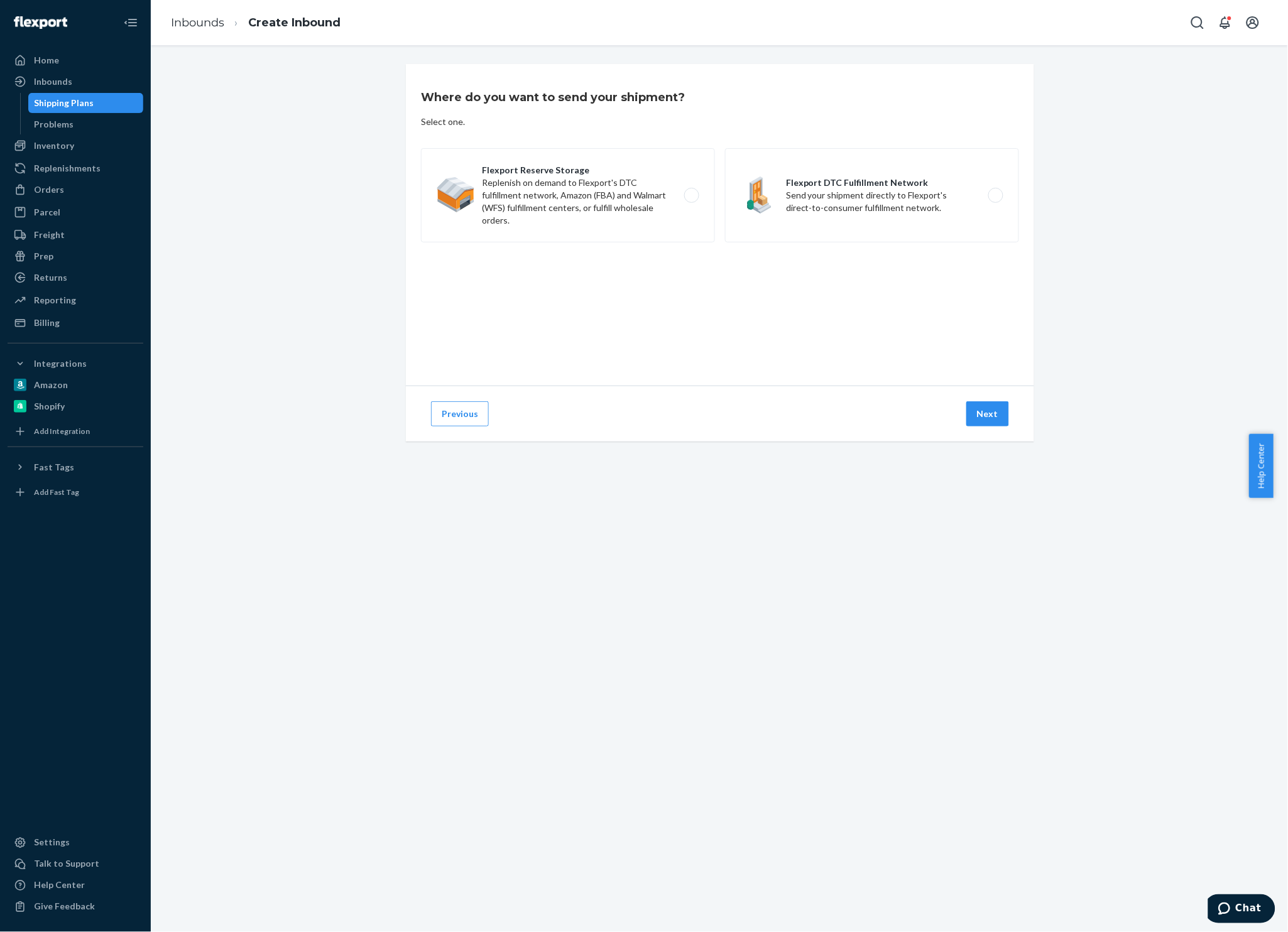
click at [609, 193] on label "Flexport Reserve Storage Replenish on demand to Flexport's DTC fulfillment netw…" at bounding box center [567, 195] width 294 height 94
click at [691, 193] on input "Flexport Reserve Storage Replenish on demand to Flexport's DTC fulfillment netw…" at bounding box center [695, 195] width 8 height 8
radio input "true"
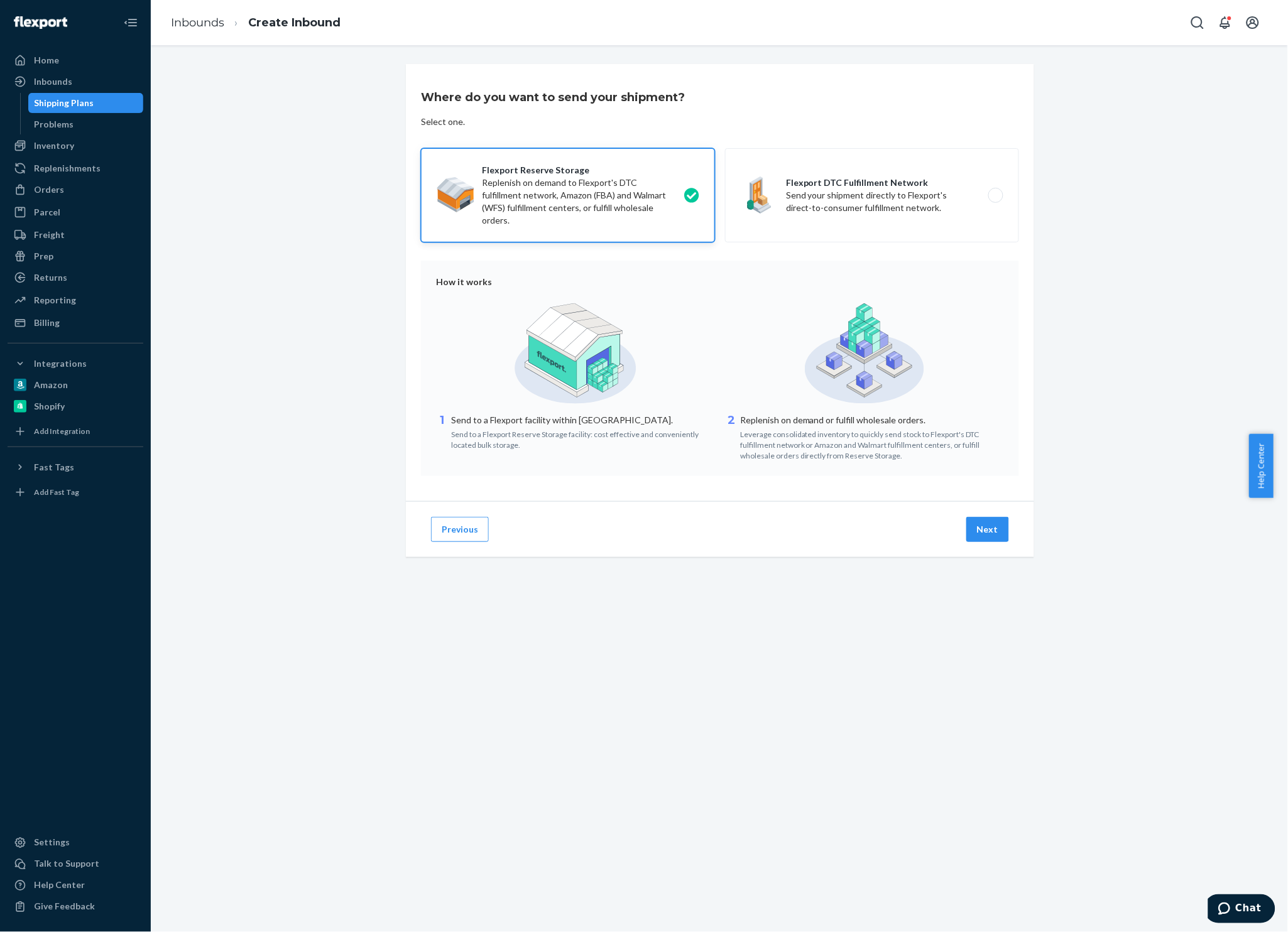
click at [992, 518] on button "Next" at bounding box center [988, 529] width 43 height 25
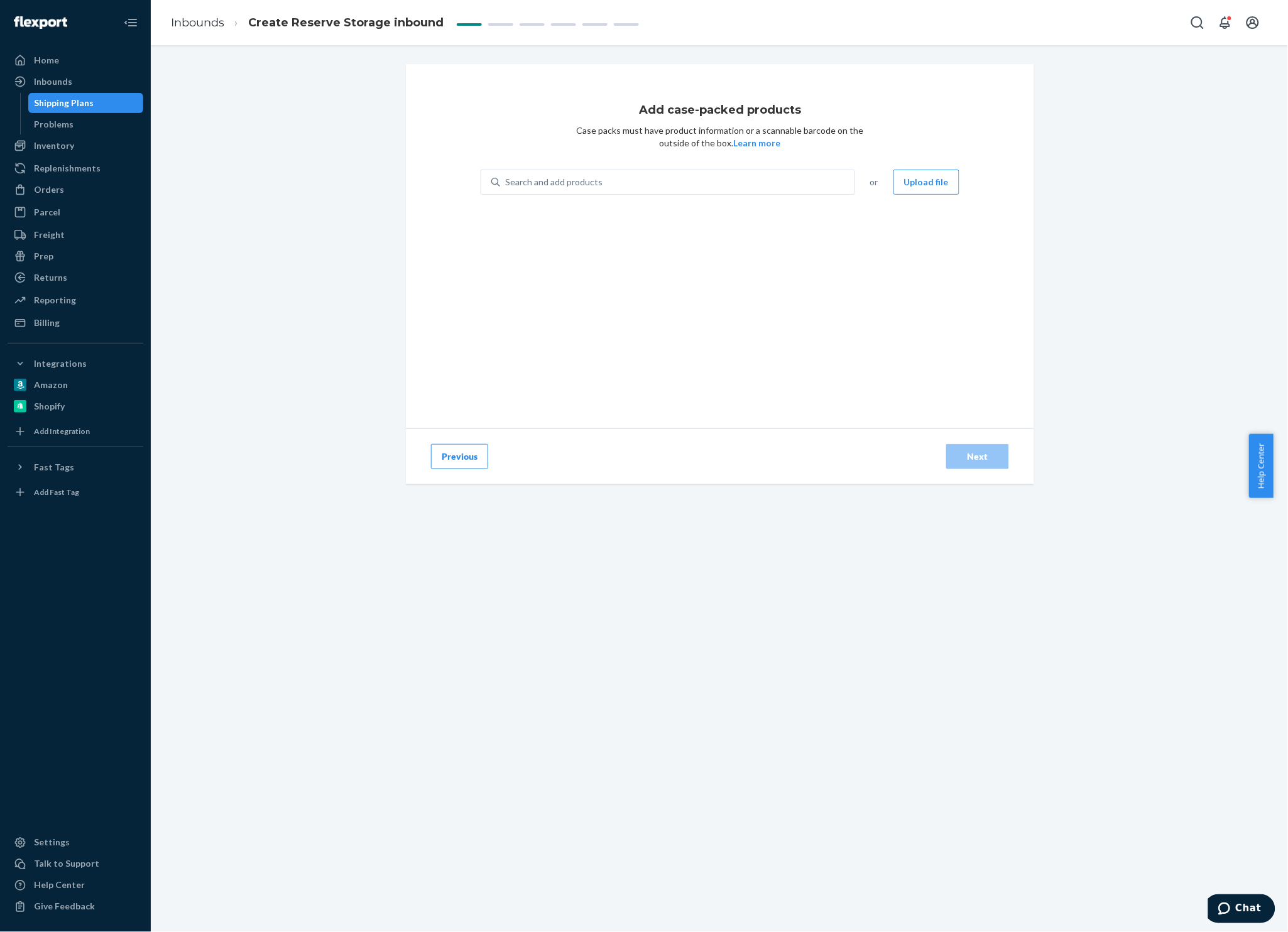
click at [716, 173] on div "Search and add products" at bounding box center [677, 182] width 355 height 22
click at [506, 176] on input "Search and add products" at bounding box center [505, 182] width 1 height 13
click at [751, 179] on div "Search and add products" at bounding box center [677, 182] width 355 height 22
click at [506, 179] on input "0 results available. Use Up and Down to choose options, press Enter to select t…" at bounding box center [505, 182] width 1 height 13
click at [548, 175] on div "Search and add products" at bounding box center [677, 182] width 355 height 22
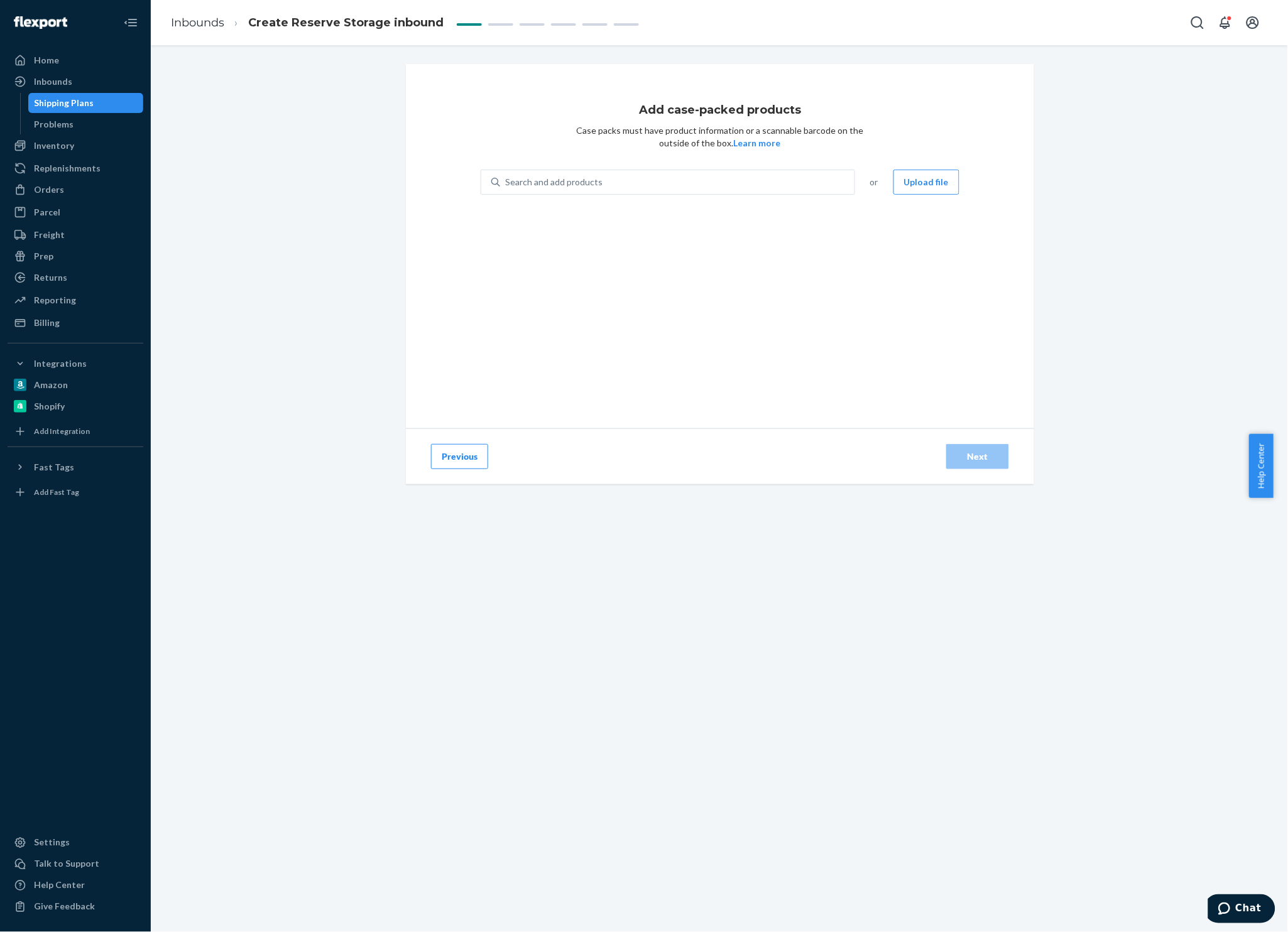
click at [506, 176] on input "Search and add products" at bounding box center [505, 182] width 1 height 13
paste input "GG0533-1945"
type input "GG0533-1945"
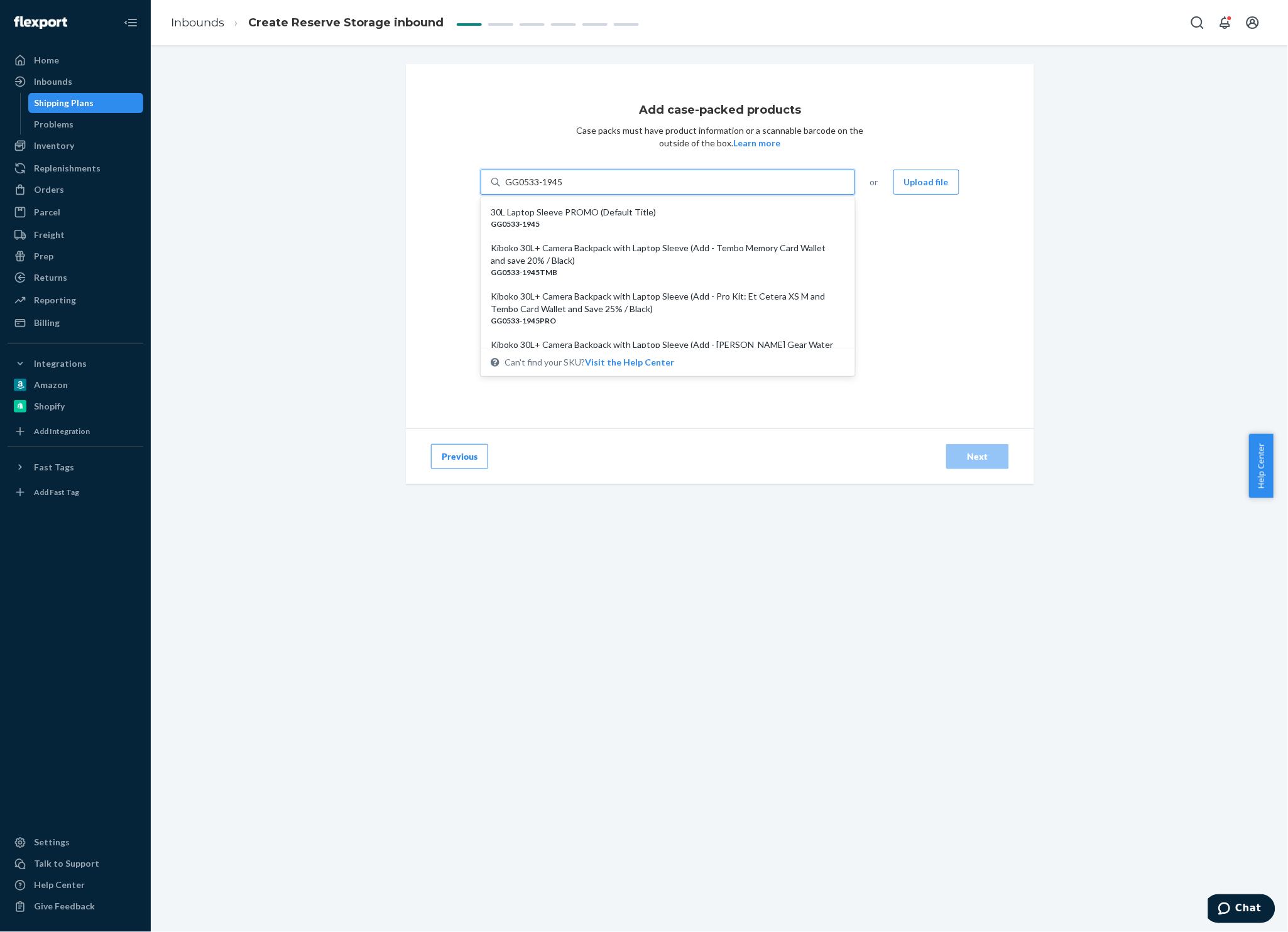
click at [568, 201] on div "30L Laptop Sleeve PROMO (Default Title) GG0533 - 1945" at bounding box center [667, 217] width 369 height 36
click at [563, 188] on input "GG0533-1945" at bounding box center [534, 182] width 58 height 13
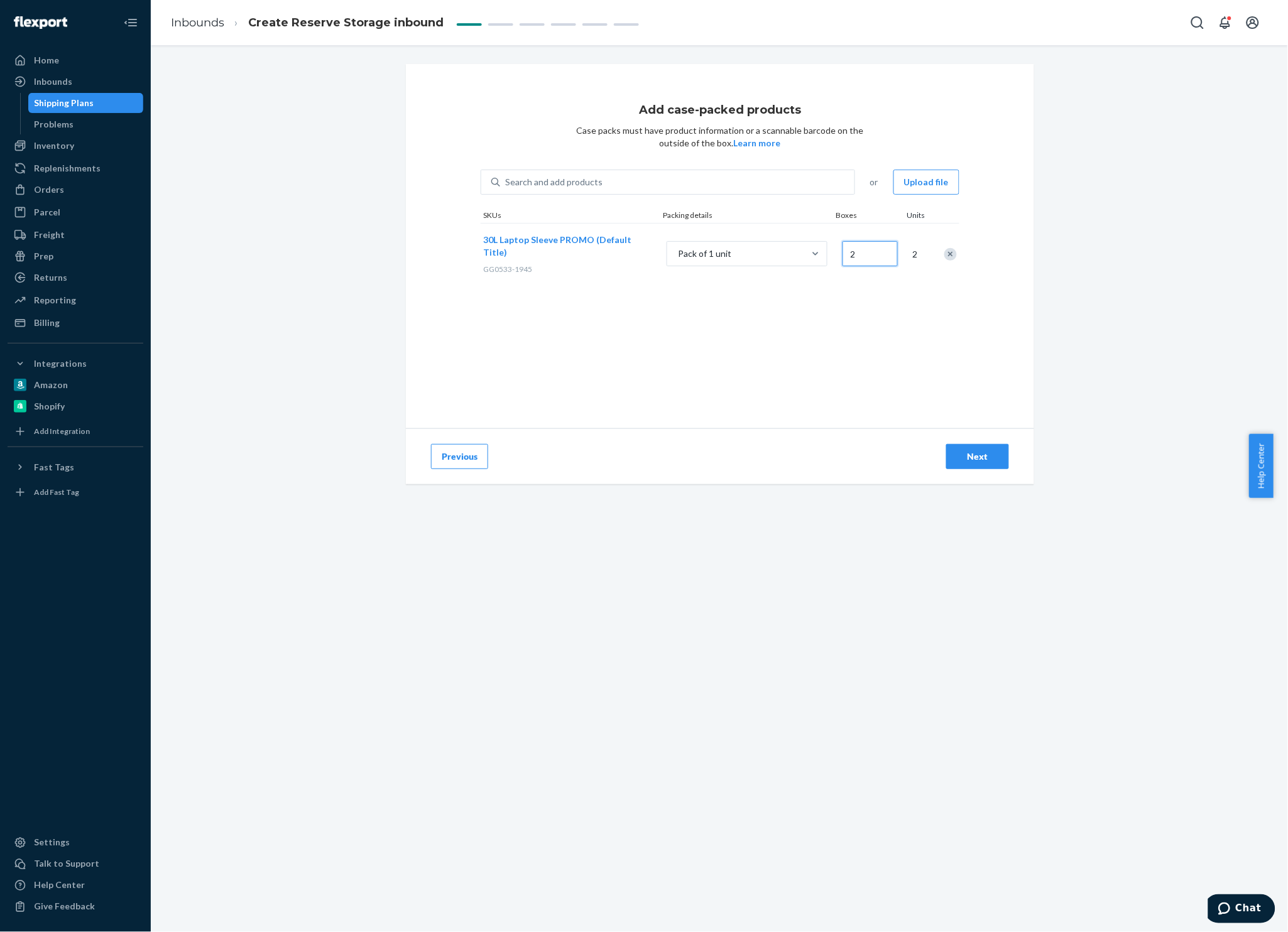
type input "2"
click at [733, 252] on div "Pack of 1 unit" at bounding box center [735, 253] width 137 height 22
click at [615, 253] on input "option Pack of 1 unit focused, 2 of 3. 3 results available. Use Up and Down to …" at bounding box center [615, 253] width 0 height 0
click at [744, 381] on p "+ Add case pack template" at bounding box center [732, 385] width 108 height 13
click at [615, 253] on input "option + Add case pack template focused, 3 of 3. 3 results available. Use Up an…" at bounding box center [615, 253] width 0 height 0
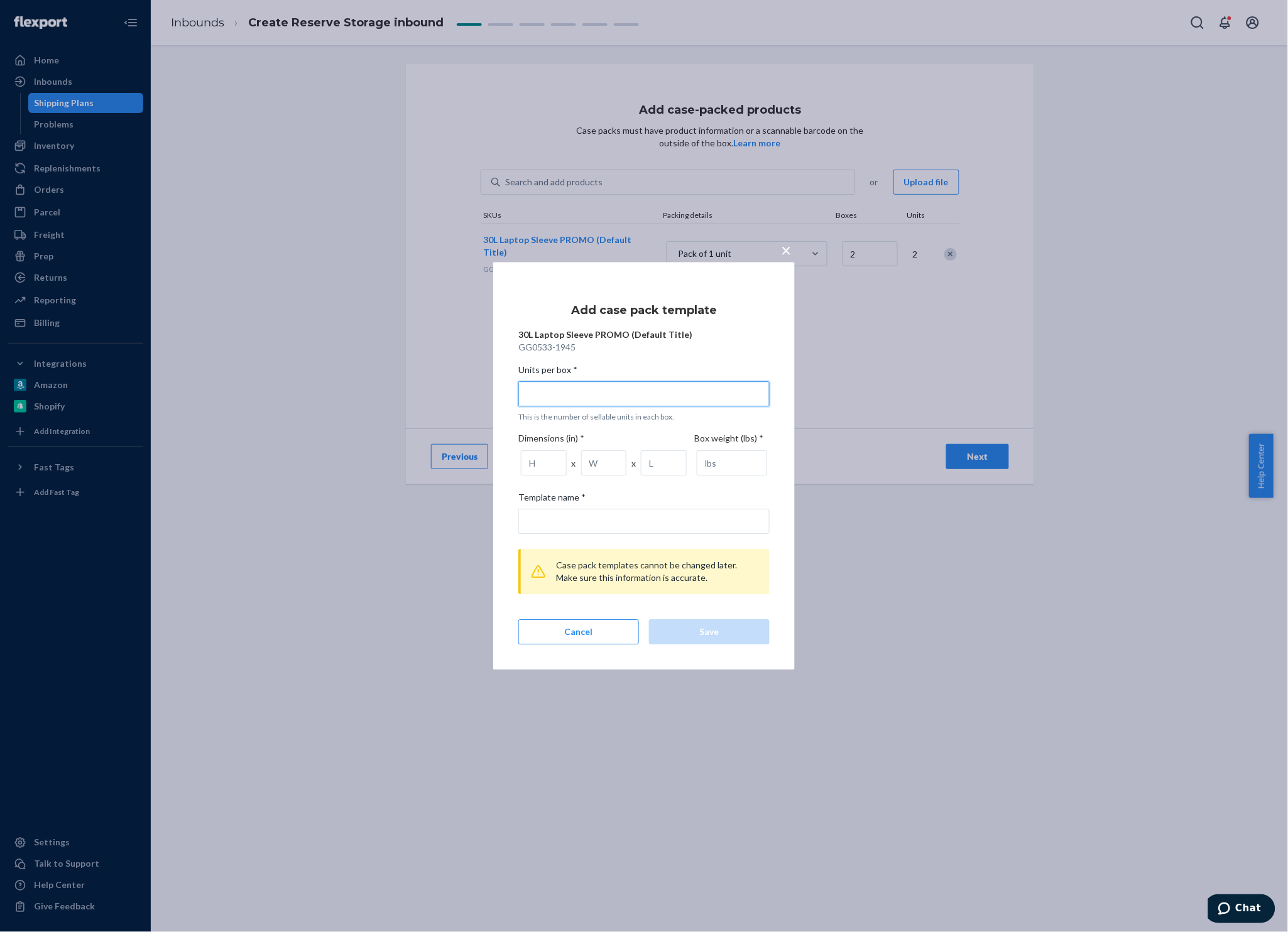
click at [644, 393] on input "Units per box * This is the number of sellable units in each box." at bounding box center [644, 394] width 252 height 25
type input "7"
type input "7 units per box"
type input "75"
type input "75 units per box"
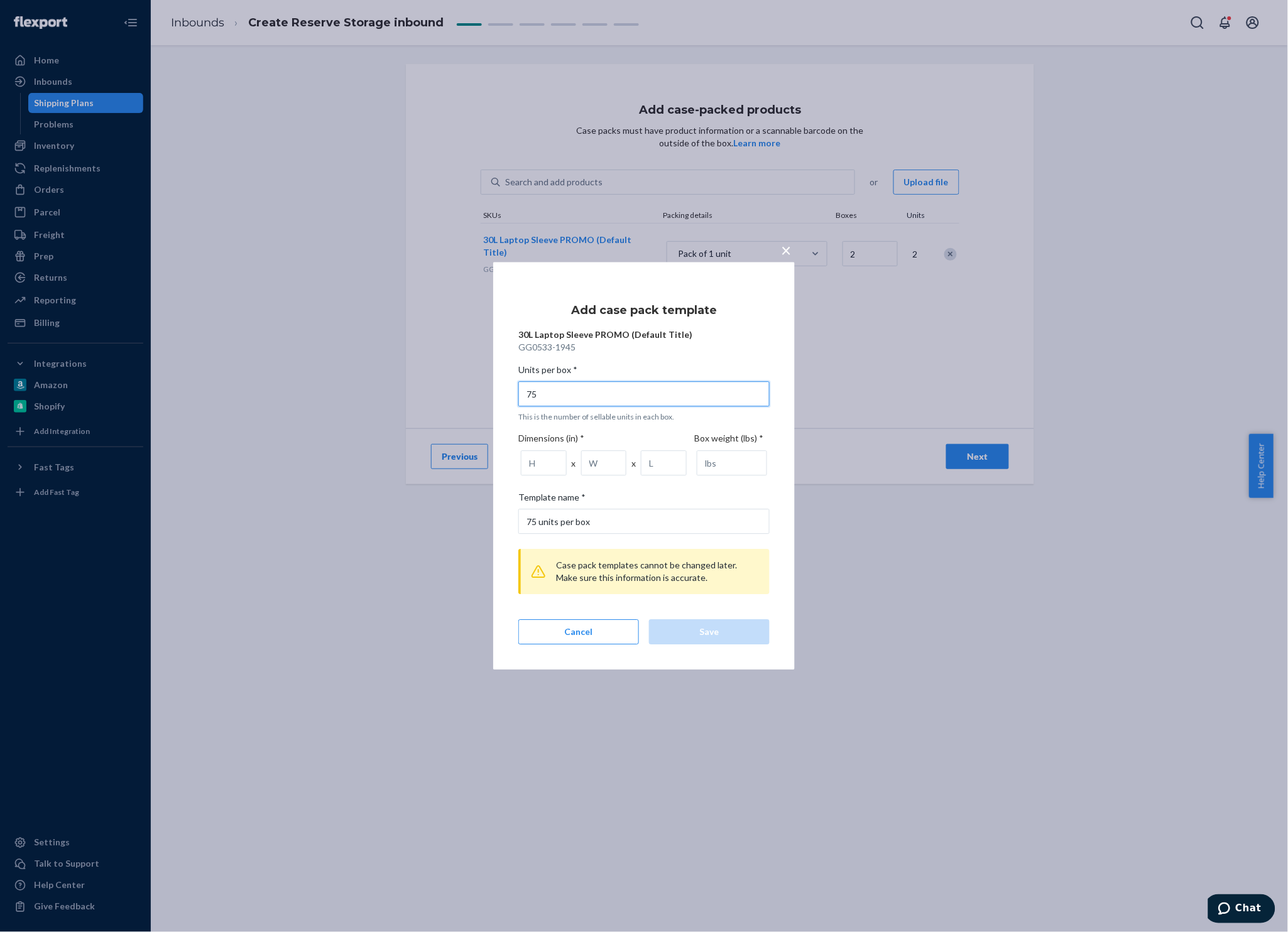
type input "2"
type input "2 units per box"
type input "2"
click at [718, 493] on div "Template name *" at bounding box center [644, 500] width 252 height 17
click at [718, 510] on input "2 units per box" at bounding box center [644, 522] width 252 height 25
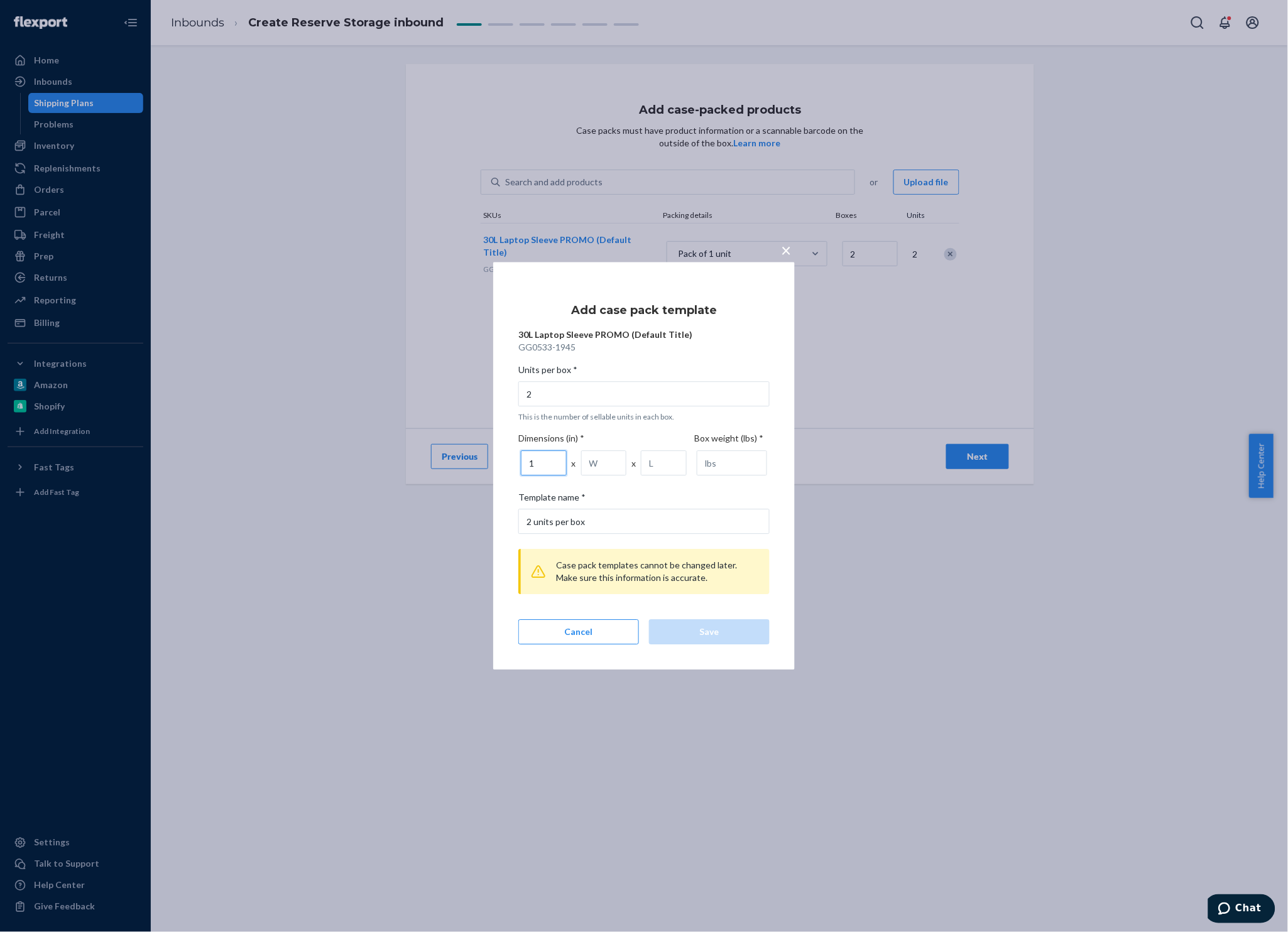
click at [553, 457] on input "1" at bounding box center [543, 463] width 46 height 25
click at [555, 467] on input "1" at bounding box center [543, 463] width 46 height 25
type input "1.01"
click at [553, 460] on input "1.01" at bounding box center [543, 463] width 46 height 25
drag, startPoint x: 545, startPoint y: 460, endPoint x: 477, endPoint y: 469, distance: 68.6
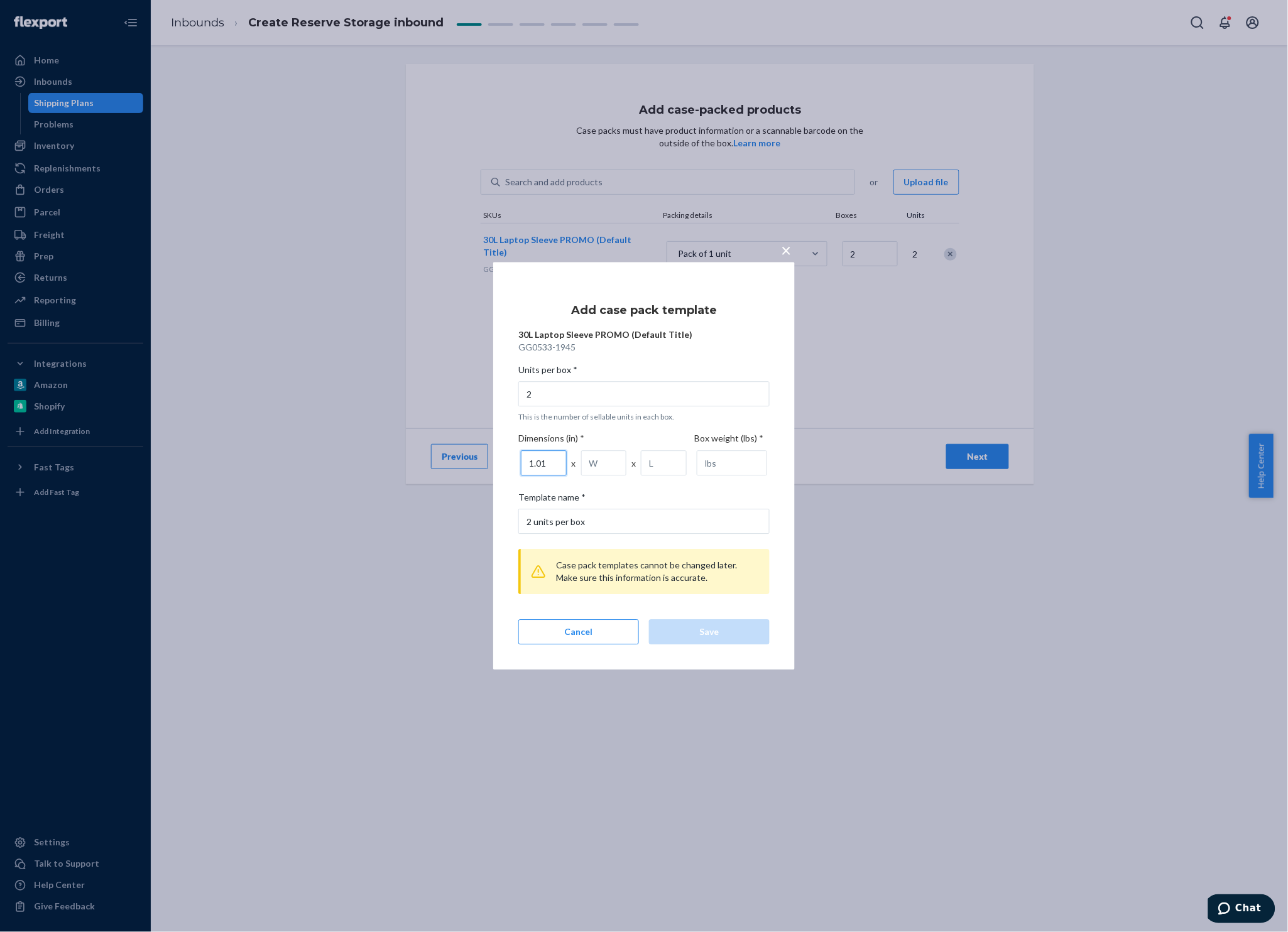
click at [477, 469] on div "× Add case pack template 30L Laptop Sleeve PROMO (Default Title) GG0533-1945 Un…" at bounding box center [644, 466] width 1288 height 932
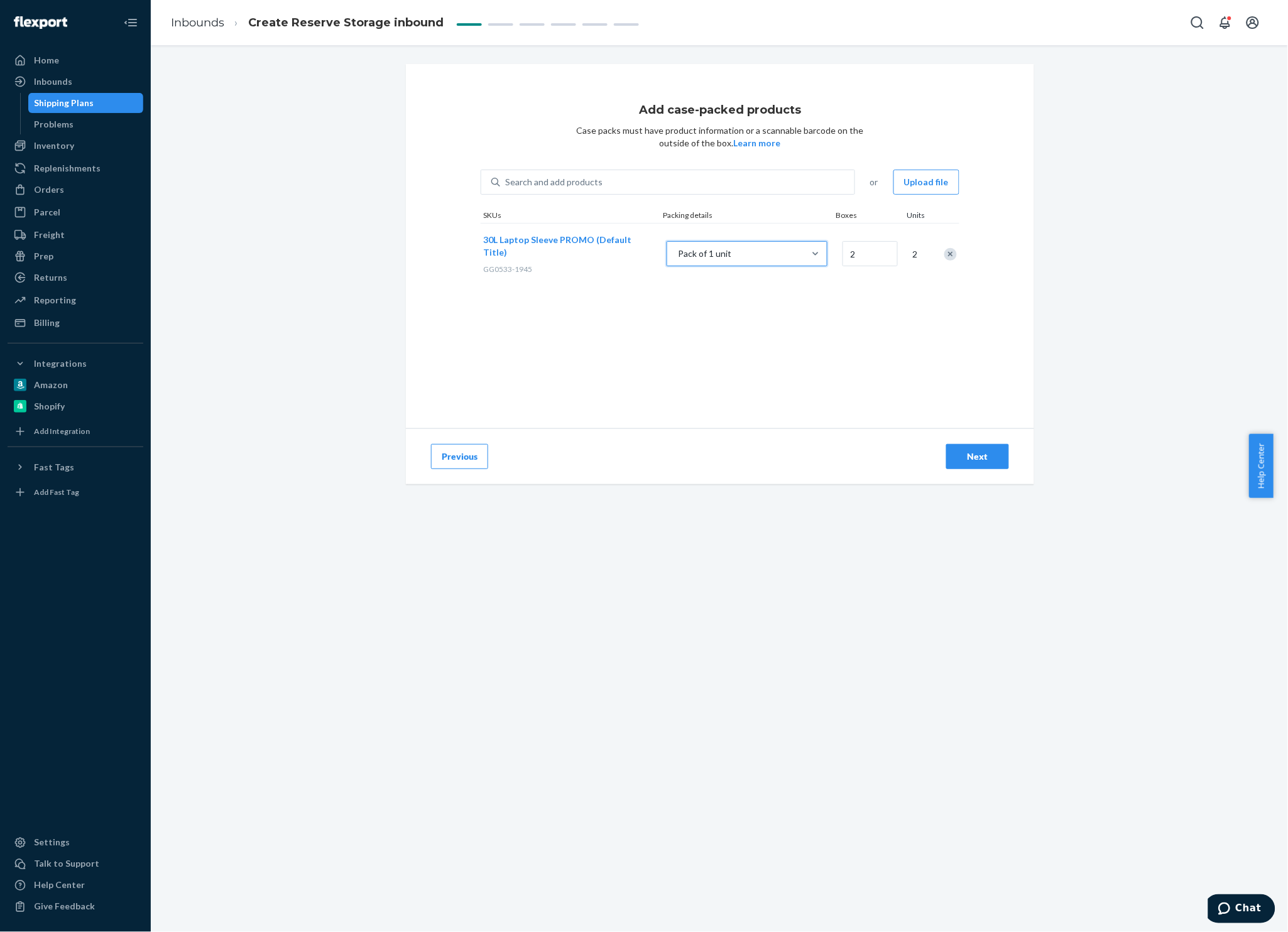
click at [759, 256] on div "Pack of 1 unit" at bounding box center [735, 253] width 137 height 22
click at [615, 253] on input "option + Add case pack template, selected. 0 results available. Select is focus…" at bounding box center [615, 253] width 0 height 0
click at [783, 284] on div "2 units per box" at bounding box center [774, 288] width 201 height 13
click at [763, 264] on div "2 units per box" at bounding box center [735, 253] width 137 height 22
click at [615, 253] on input "2 units per box" at bounding box center [615, 253] width 0 height 0
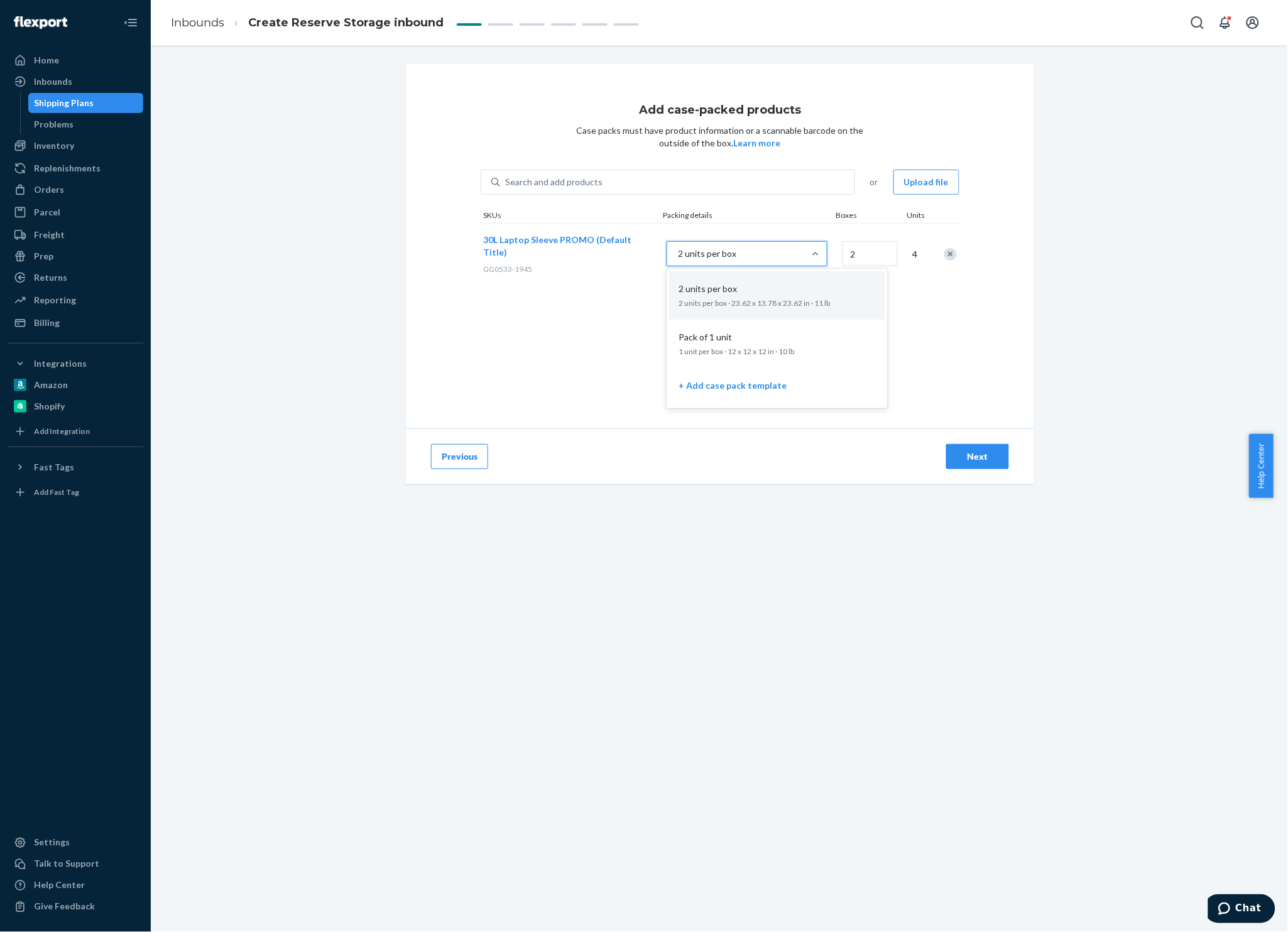
click at [608, 309] on div "Add case-packed products Case packs must have product information or a scannabl…" at bounding box center [720, 246] width 628 height 364
click at [707, 252] on div "2 units per box" at bounding box center [708, 253] width 58 height 13
click at [615, 253] on input "option 2 units per box focused, 1 of 3. 3 results available. Use Up and Down to…" at bounding box center [615, 253] width 0 height 0
click at [564, 174] on div "Search and add products" at bounding box center [677, 182] width 355 height 22
click at [506, 176] on input "Search and add products" at bounding box center [505, 182] width 1 height 13
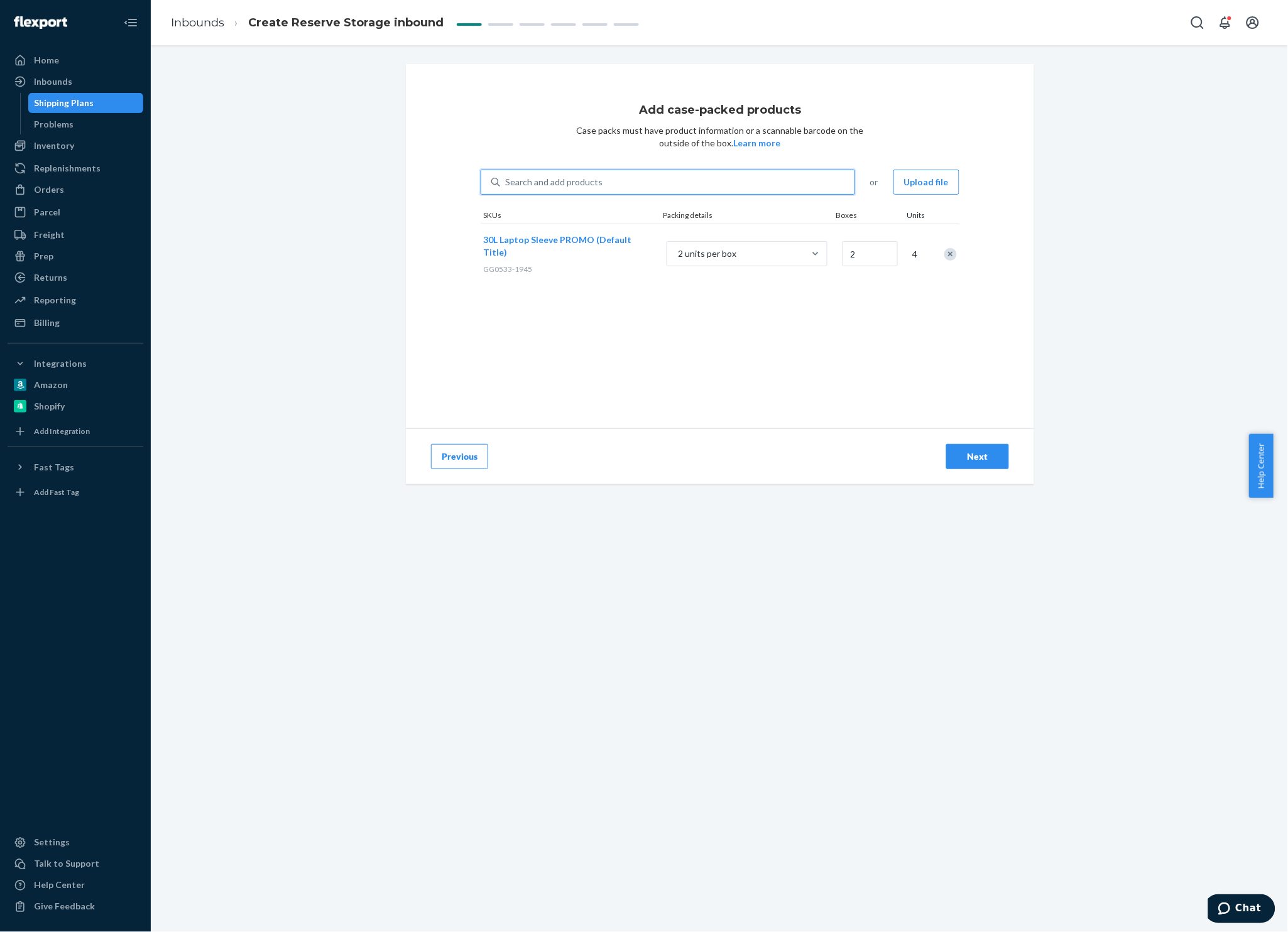
paste input "GG0740-1945"
click at [537, 303] on div "Create ‘GG0740-1945’ as a new product" at bounding box center [667, 311] width 369 height 26
type input "GG0740-1945"
click at [537, 188] on input "GG0740-1945" at bounding box center [534, 182] width 58 height 13
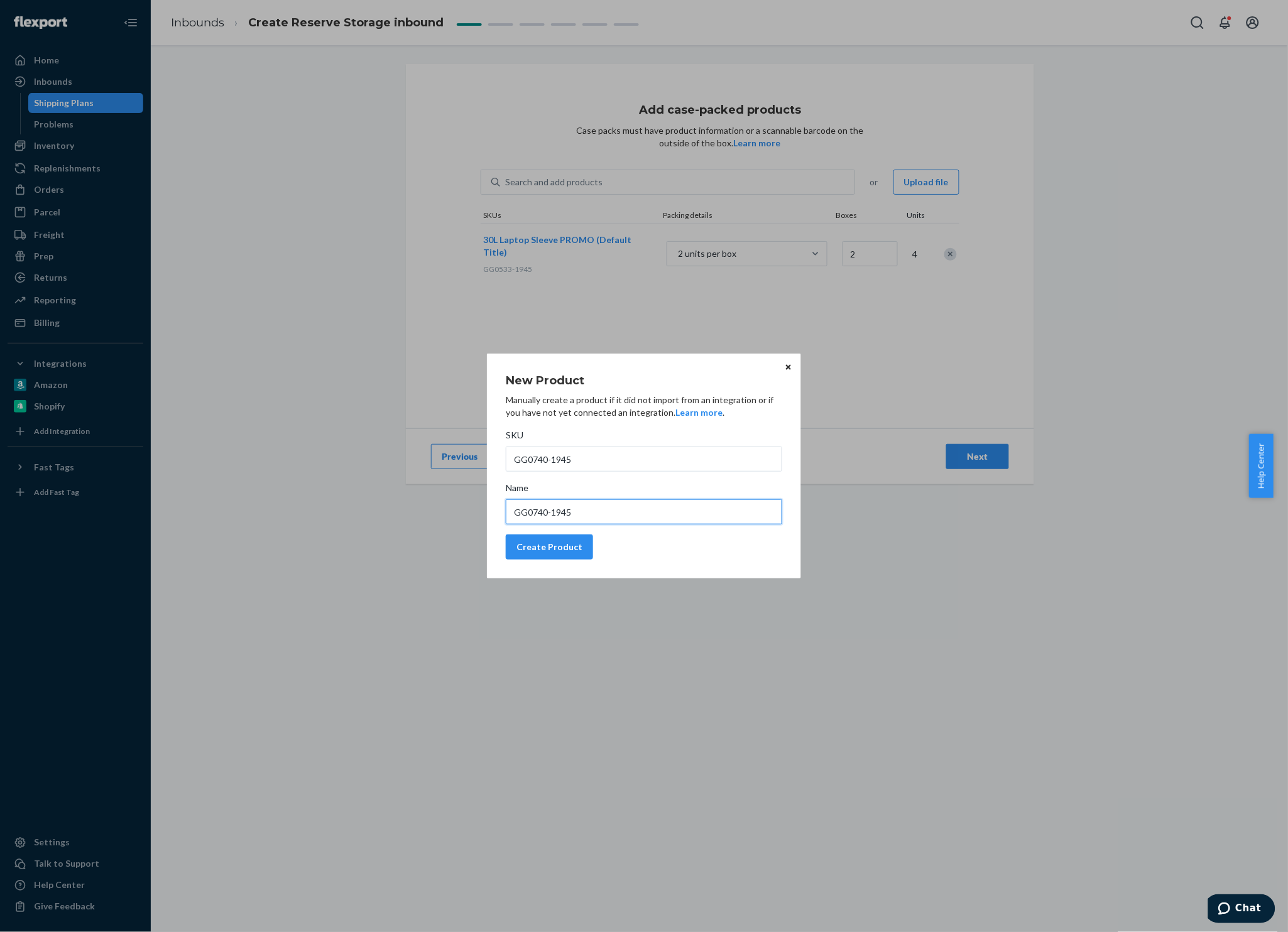
click at [601, 513] on input "GG0740-1945" at bounding box center [644, 512] width 277 height 25
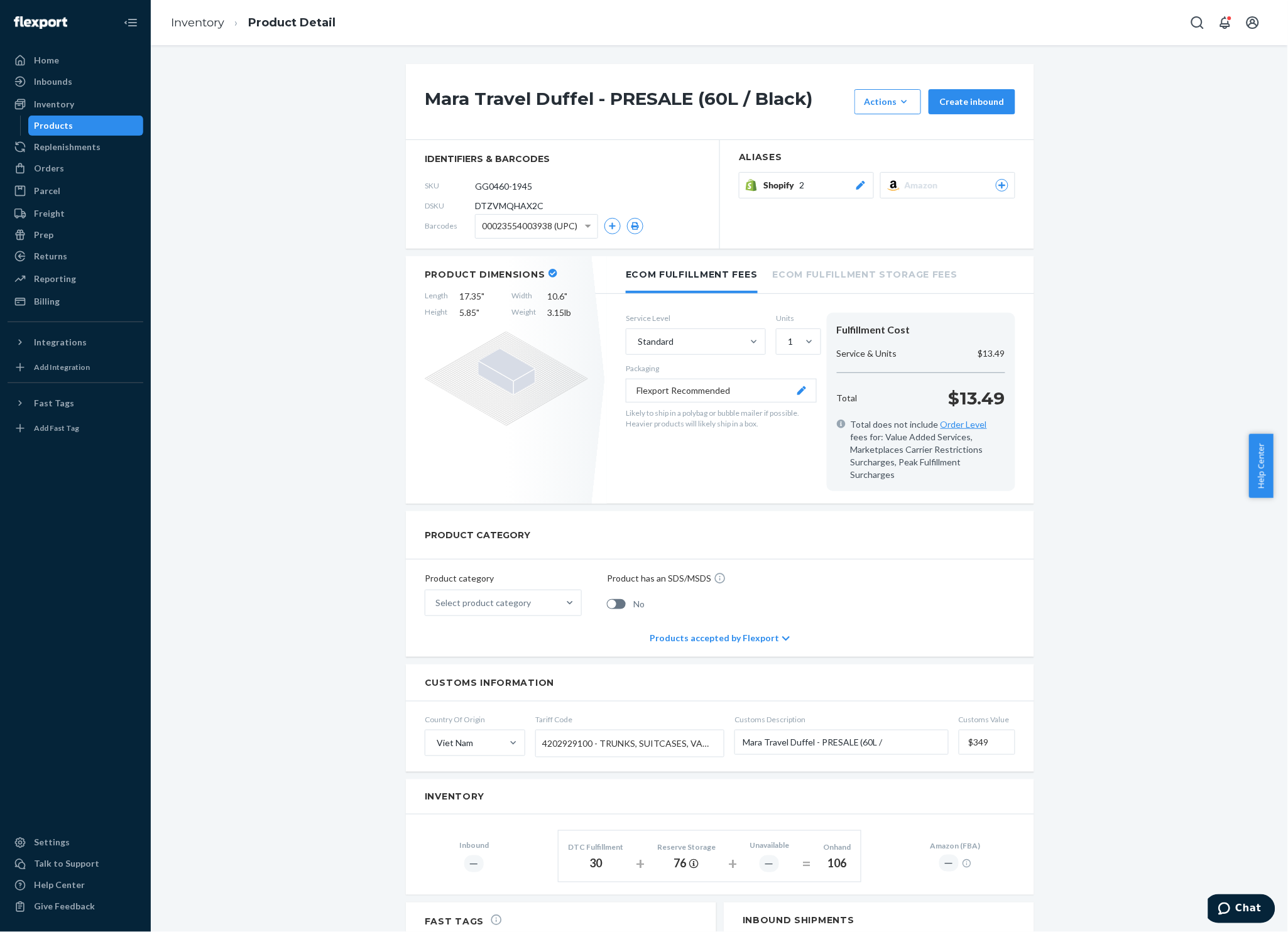
click at [828, 191] on div "Shopify 2" at bounding box center [815, 184] width 104 height 13
click at [294, 219] on div "Mara Travel Duffel - PRESALE (60L / Black) Actions Hide Request removal Create …" at bounding box center [719, 659] width 1118 height 1190
click at [278, 441] on div "Mara Travel Duffel - PRESALE (60L / Black) Actions Hide Request removal Create …" at bounding box center [719, 659] width 1118 height 1190
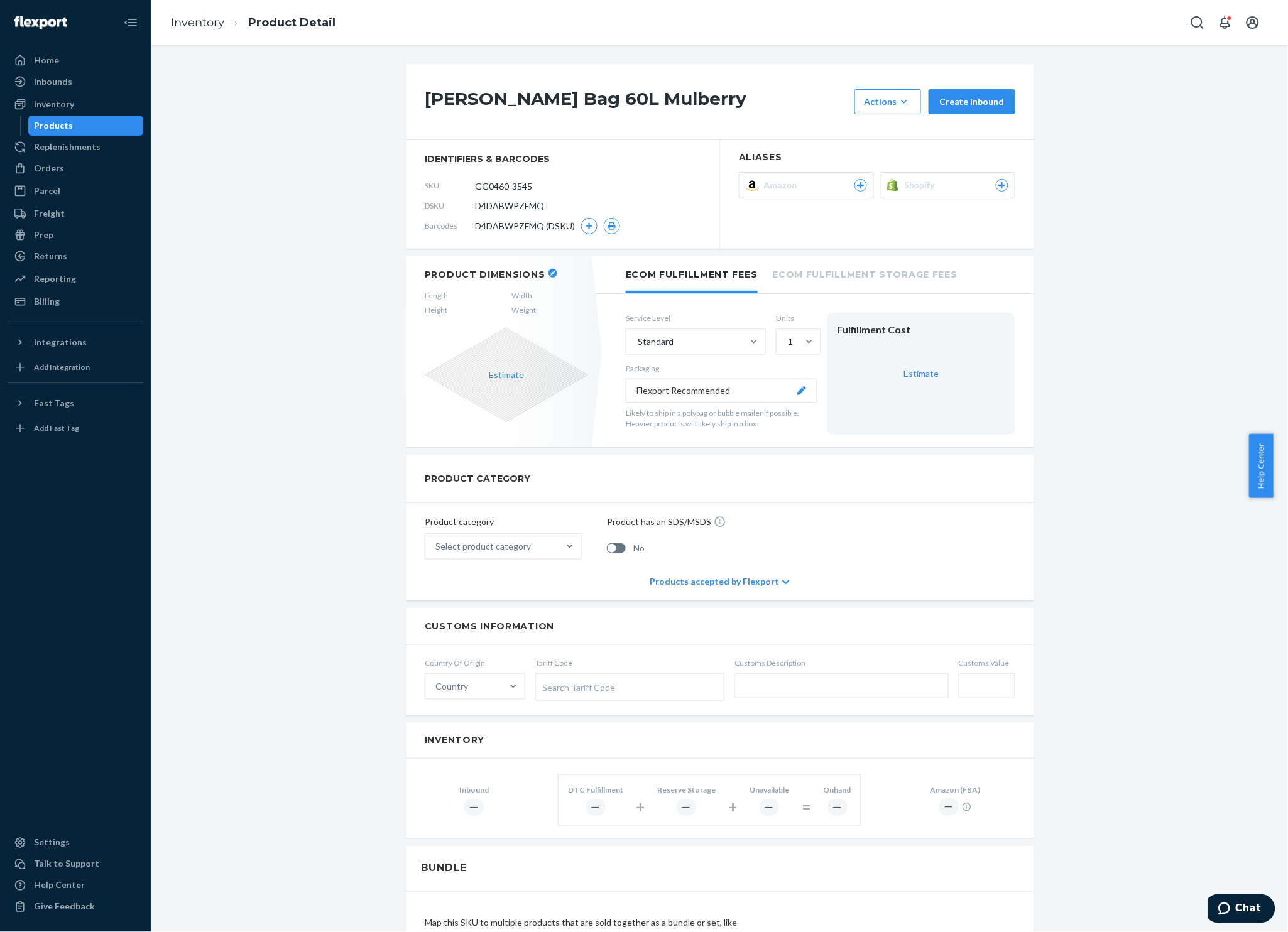
click at [948, 91] on button "Create inbound" at bounding box center [971, 102] width 86 height 25
click at [898, 105] on icon "button" at bounding box center [903, 101] width 13 height 13
click at [214, 226] on div "Mara Carrying Bag 60L Mulberry Actions Hide Set up as a bundle Create inbound i…" at bounding box center [719, 721] width 1118 height 1315
